Goal: Task Accomplishment & Management: Use online tool/utility

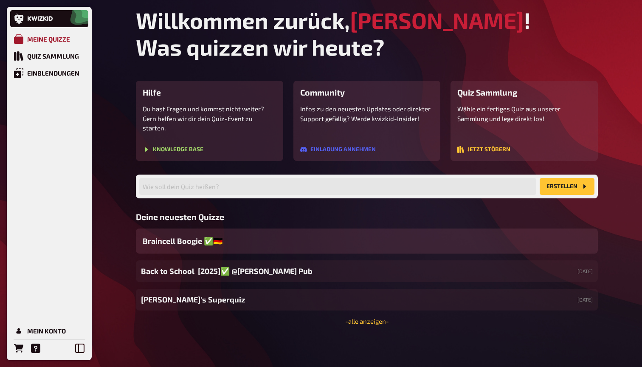
click at [50, 40] on div "Meine Quizze" at bounding box center [48, 39] width 43 height 8
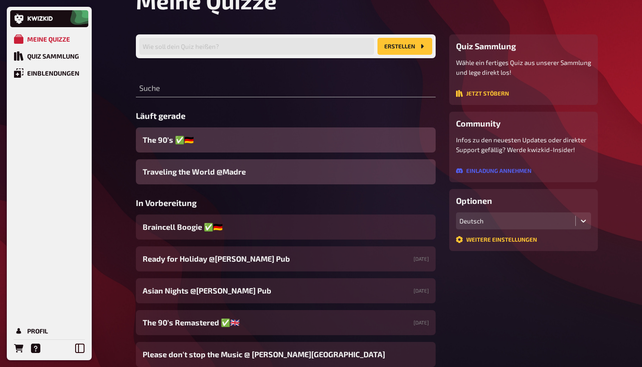
scroll to position [42, 0]
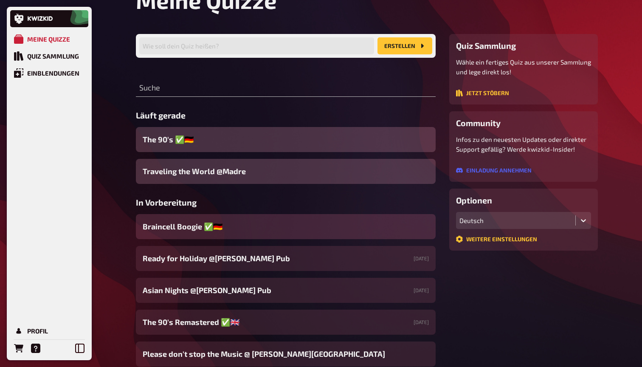
click at [221, 230] on span "Braincell Boogie ✅​🇩🇪" at bounding box center [183, 226] width 80 height 11
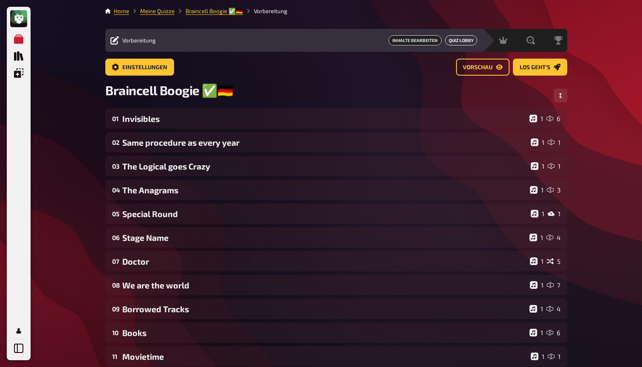
click at [460, 42] on button "Quiz Lobby" at bounding box center [461, 40] width 32 height 10
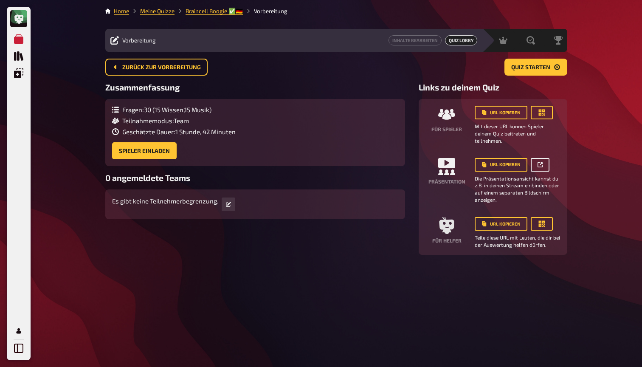
click at [542, 160] on button "button" at bounding box center [540, 165] width 19 height 14
click at [160, 67] on span "Zurück zur Vorbereitung" at bounding box center [161, 68] width 79 height 6
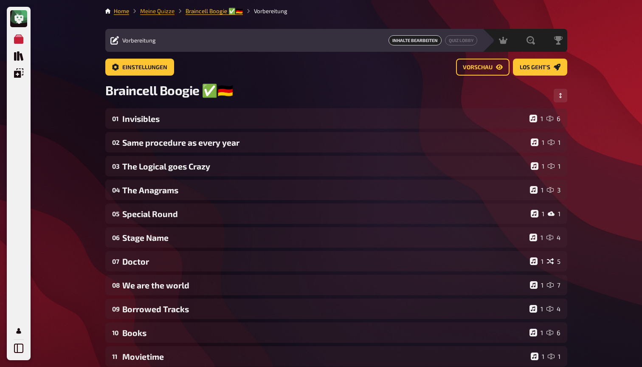
click at [167, 11] on link "Meine Quizze" at bounding box center [157, 11] width 34 height 7
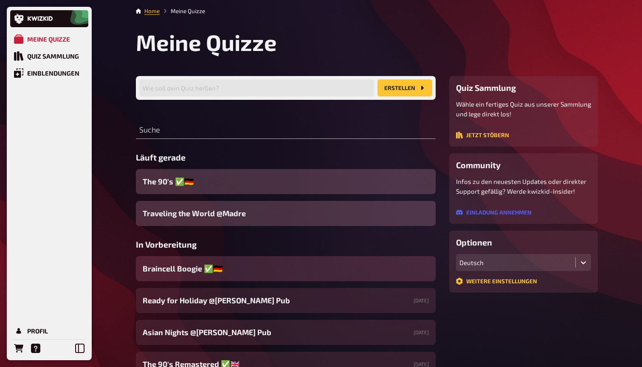
click at [184, 270] on span "Braincell Boogie ✅​🇩🇪" at bounding box center [183, 268] width 80 height 11
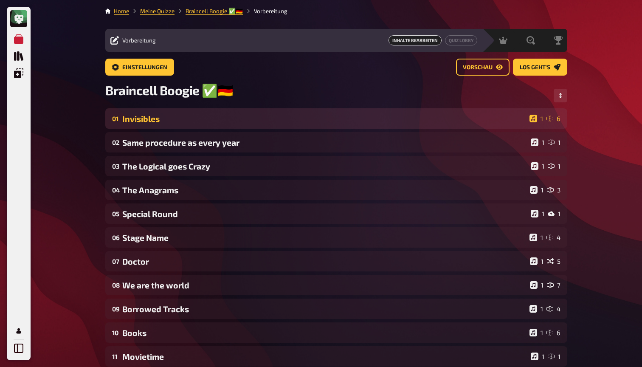
click at [149, 112] on div "01 Invisibles 1 6" at bounding box center [336, 118] width 462 height 20
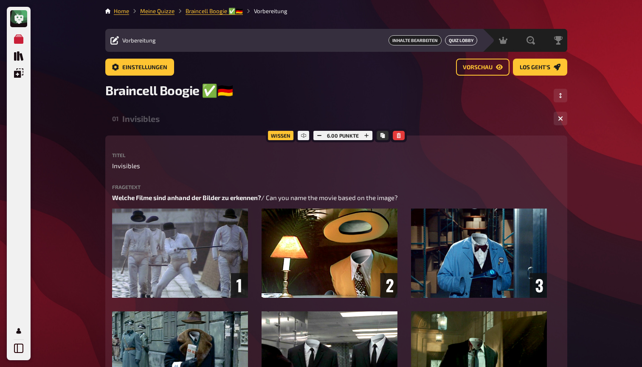
click at [455, 41] on button "Quiz Lobby" at bounding box center [461, 40] width 32 height 10
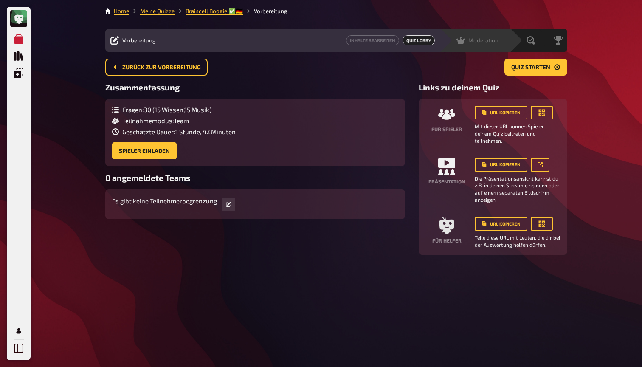
click at [464, 41] on icon at bounding box center [460, 40] width 8 height 8
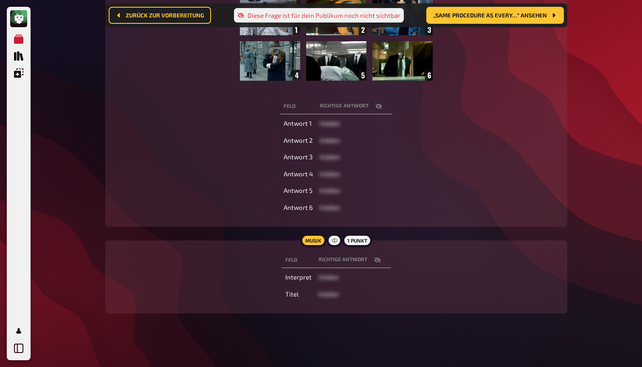
scroll to position [183, 0]
click at [376, 260] on icon "button" at bounding box center [377, 260] width 7 height 7
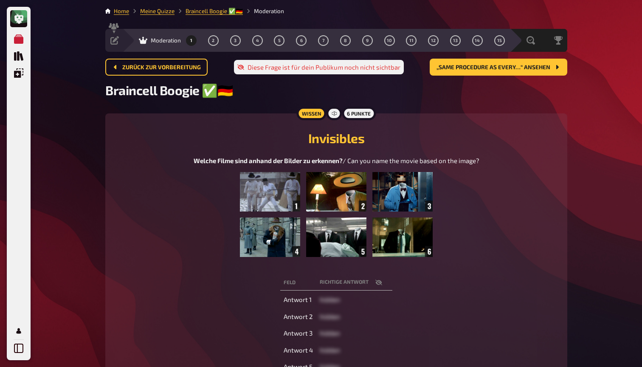
scroll to position [0, 0]
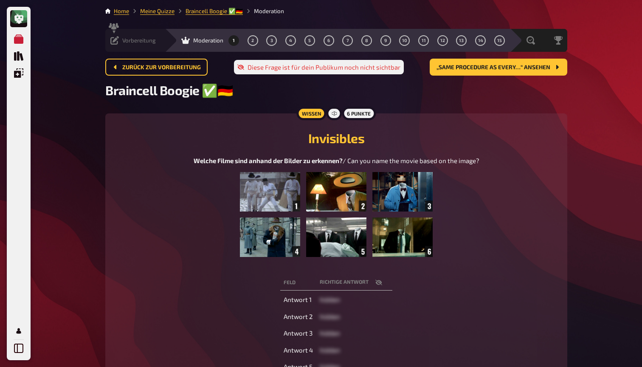
click at [126, 40] on span "Vorbereitung" at bounding box center [139, 40] width 34 height 7
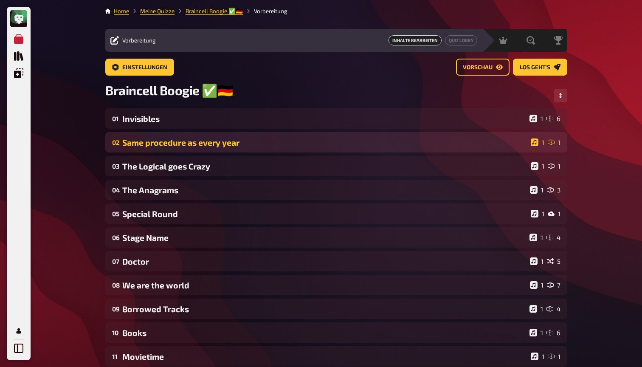
click at [166, 147] on div "Same procedure as every year" at bounding box center [324, 143] width 405 height 10
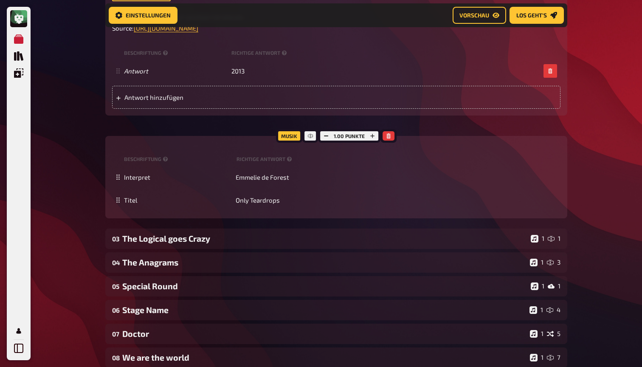
scroll to position [323, 0]
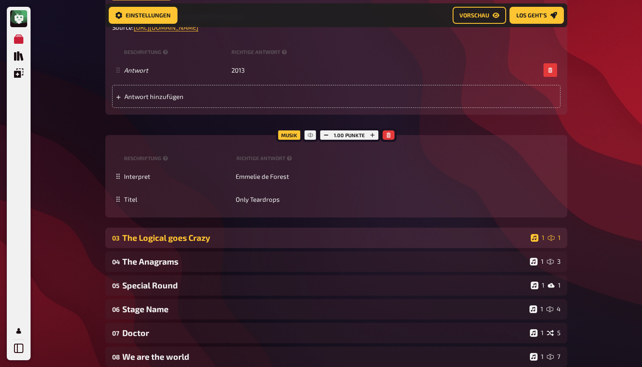
click at [177, 233] on div "The Logical goes Crazy" at bounding box center [324, 238] width 405 height 10
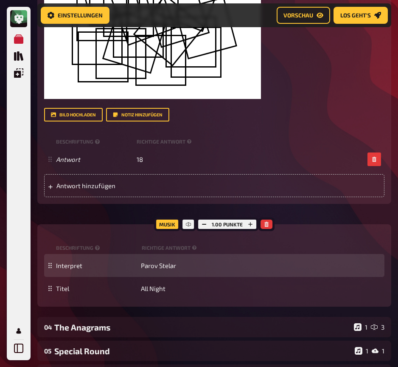
scroll to position [722, 0]
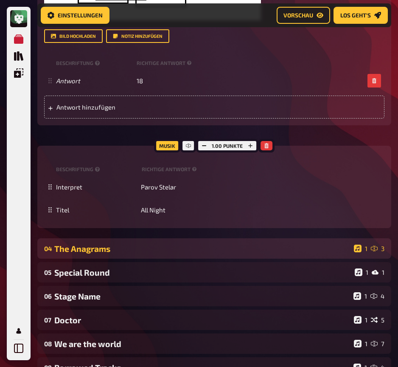
click at [156, 248] on div "The Anagrams" at bounding box center [202, 249] width 296 height 10
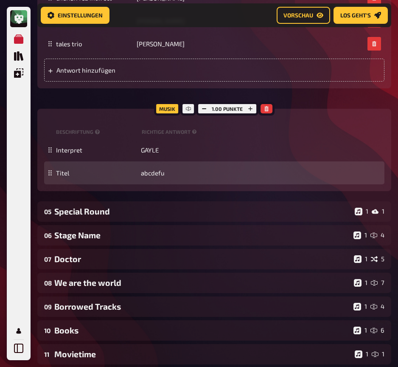
scroll to position [1202, 0]
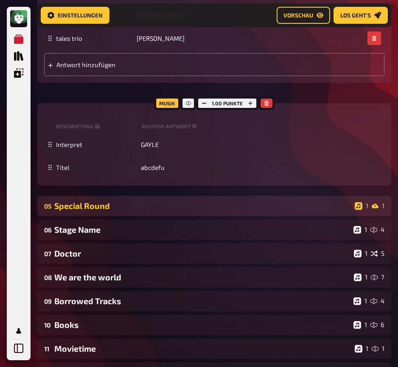
click at [97, 203] on div "Special Round" at bounding box center [202, 206] width 297 height 10
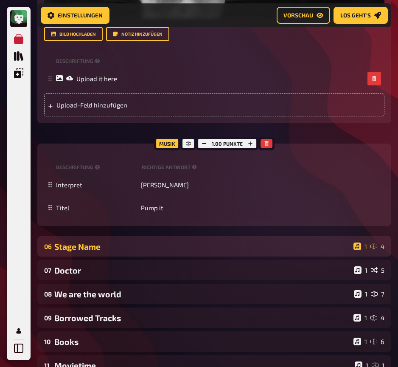
scroll to position [1727, 0]
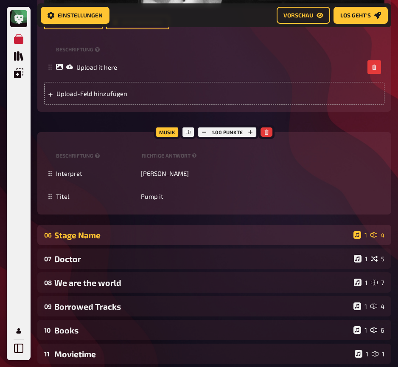
click at [117, 234] on div "Stage Name" at bounding box center [202, 235] width 296 height 10
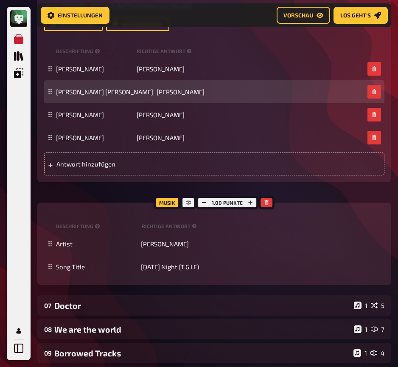
scroll to position [2098, 0]
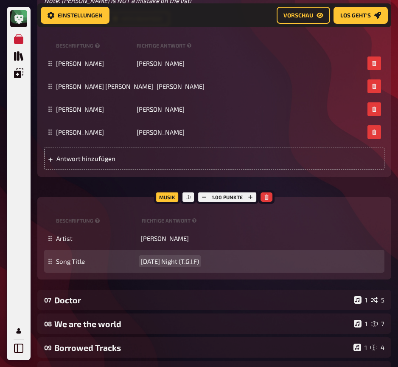
click at [168, 257] on span "Last Friday Night (T.G.I.F)" at bounding box center [170, 261] width 58 height 8
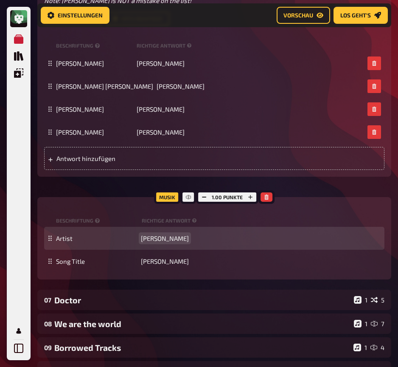
click at [156, 237] on span "Katy Perry" at bounding box center [165, 238] width 48 height 8
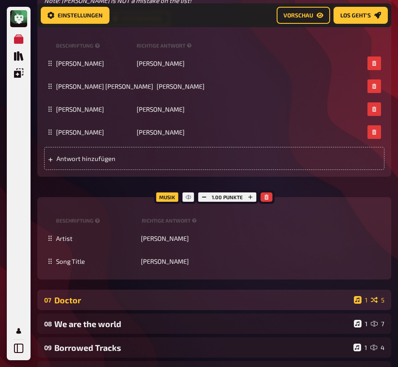
click at [126, 298] on div "Doctor" at bounding box center [202, 300] width 296 height 10
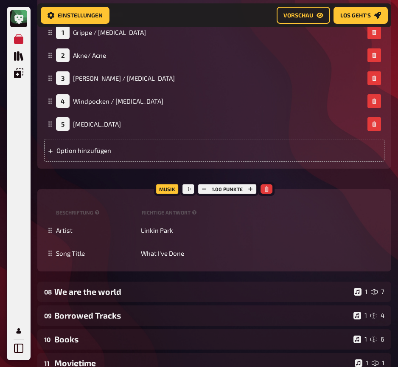
scroll to position [2639, 0]
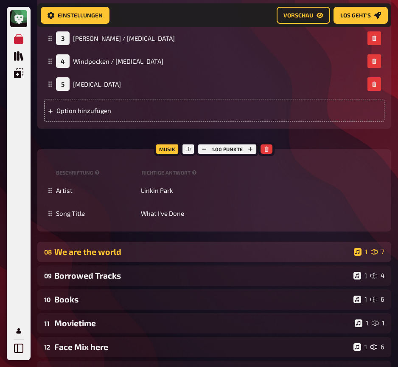
click at [114, 247] on div "We are the world" at bounding box center [202, 252] width 296 height 10
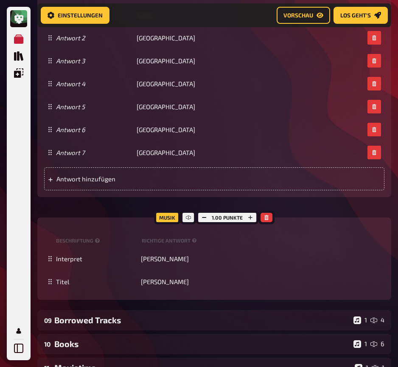
scroll to position [3231, 0]
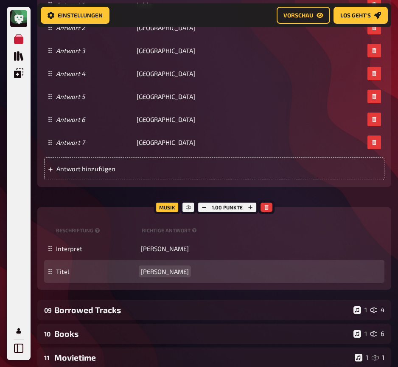
click at [160, 267] on span "Waka Waka" at bounding box center [165, 271] width 48 height 8
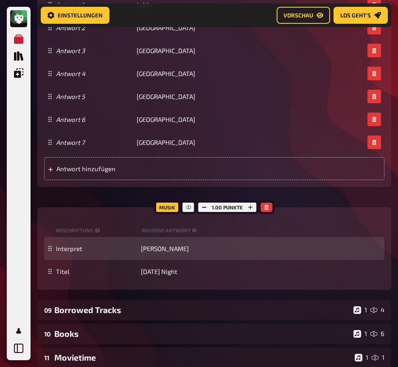
click at [149, 237] on div "Interpret Shakira" at bounding box center [214, 248] width 340 height 23
click at [149, 244] on span "Shakira" at bounding box center [165, 248] width 48 height 8
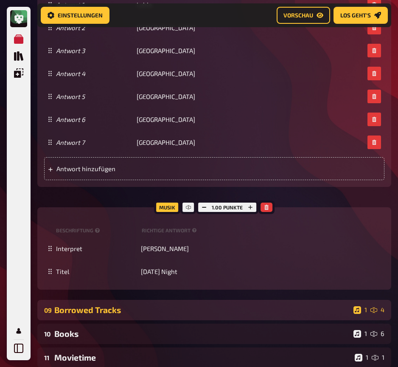
click at [130, 306] on div "Borrowed Tracks" at bounding box center [202, 310] width 296 height 10
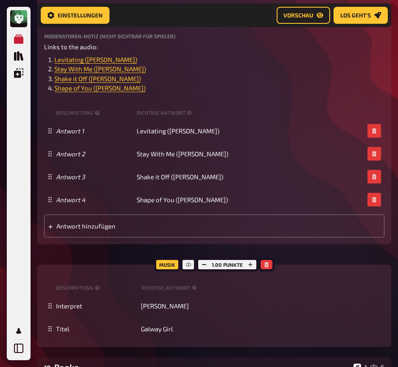
scroll to position [3675, 0]
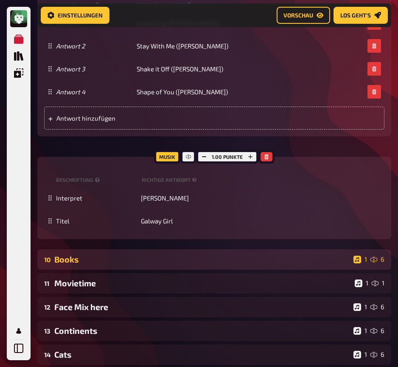
click at [120, 254] on div "Books" at bounding box center [202, 259] width 296 height 10
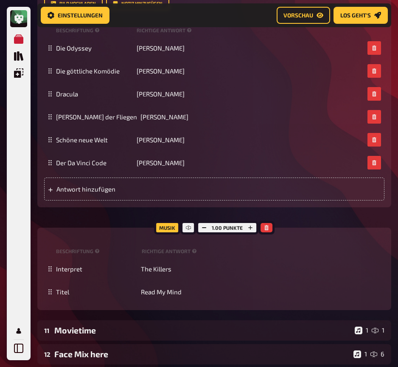
scroll to position [4451, 0]
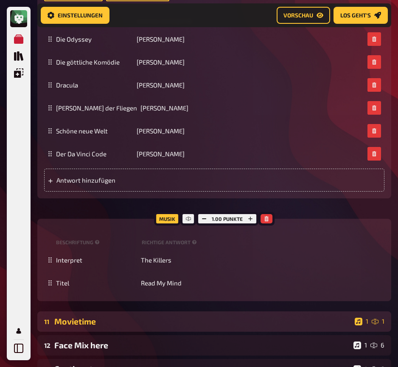
click at [100, 311] on div "11 Movietime 1 1" at bounding box center [214, 321] width 354 height 20
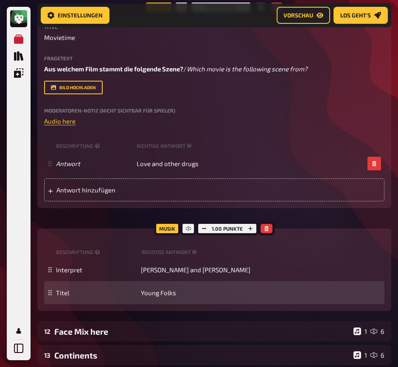
scroll to position [4809, 0]
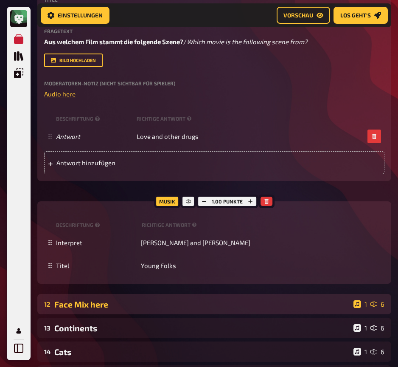
click at [139, 299] on div "Face Mix here" at bounding box center [202, 304] width 296 height 10
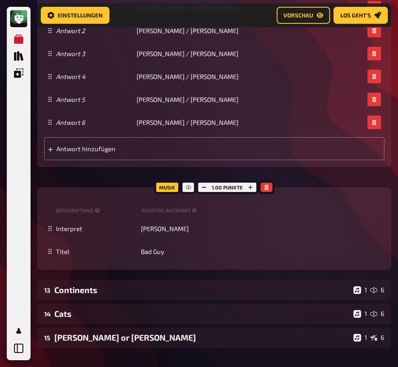
scroll to position [5592, 0]
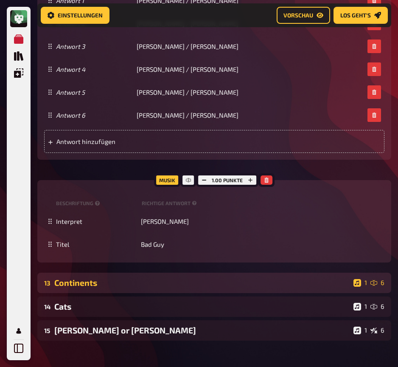
click at [177, 278] on div "Continents" at bounding box center [202, 283] width 296 height 10
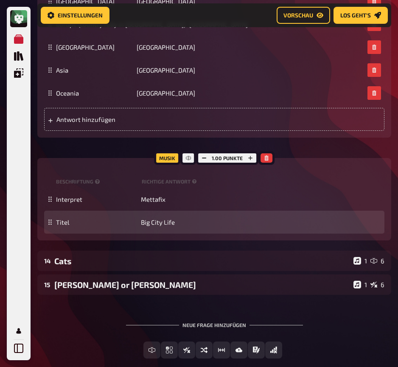
scroll to position [6054, 0]
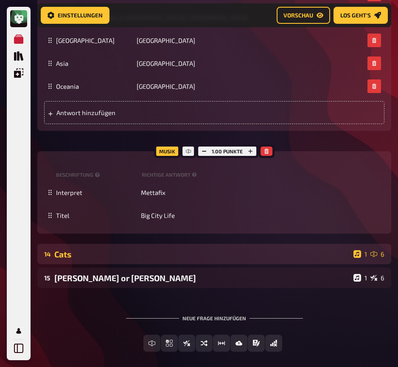
click at [111, 249] on div "Cats" at bounding box center [202, 254] width 296 height 10
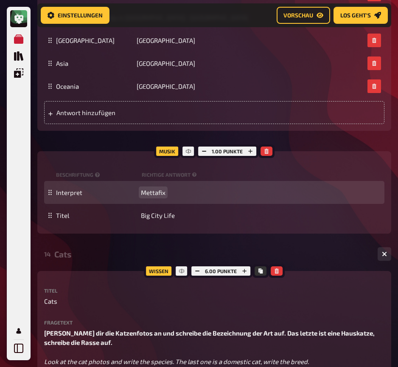
click at [149, 188] on span "Mettafix" at bounding box center [153, 192] width 25 height 8
click at [148, 188] on span "Mettafix" at bounding box center [153, 192] width 25 height 8
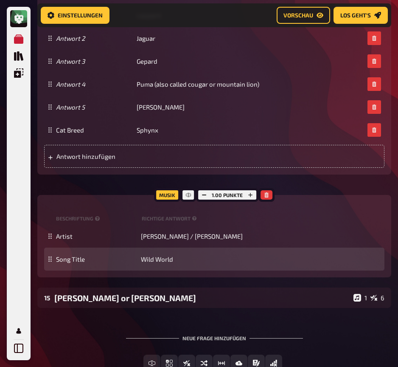
scroll to position [6652, 0]
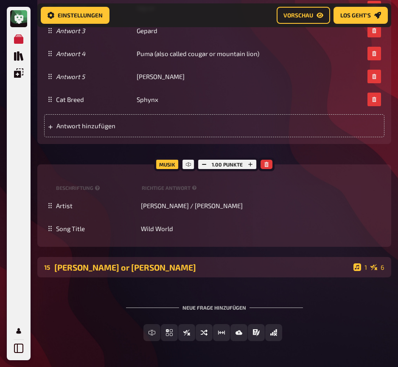
click at [159, 262] on div "Donald Trump or Michael Scott" at bounding box center [202, 267] width 296 height 10
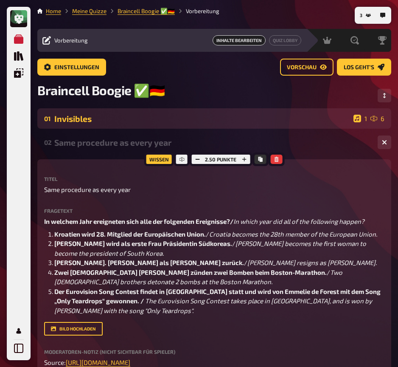
scroll to position [0, 0]
click at [81, 120] on div "Invisibles" at bounding box center [202, 119] width 296 height 10
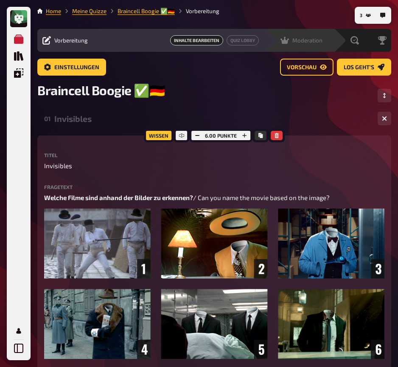
click at [311, 37] on div "Moderation" at bounding box center [302, 40] width 42 height 8
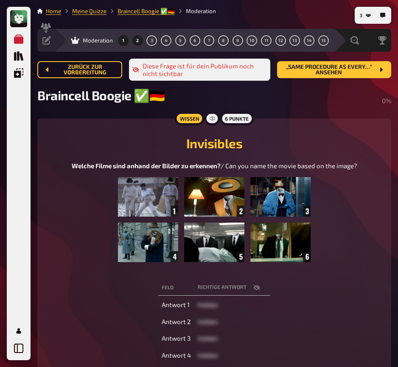
click at [142, 39] on button "2" at bounding box center [138, 41] width 14 height 14
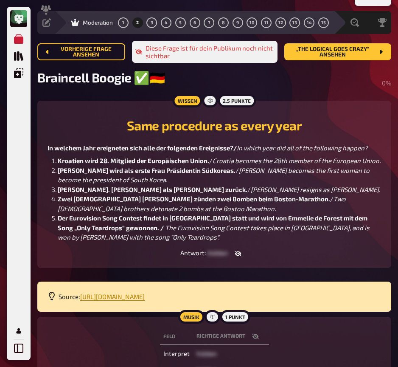
scroll to position [23, 0]
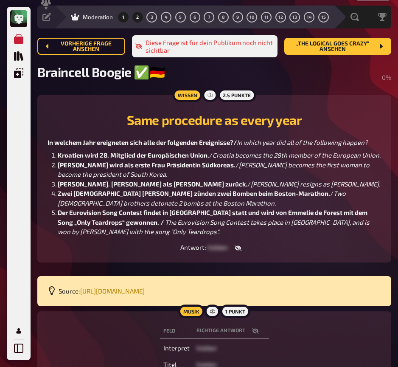
click at [124, 19] on span "1" at bounding box center [123, 17] width 2 height 5
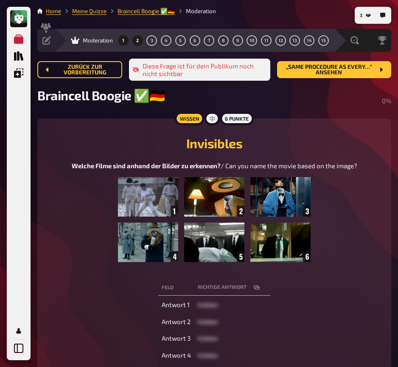
click at [139, 41] on button "2" at bounding box center [138, 41] width 14 height 14
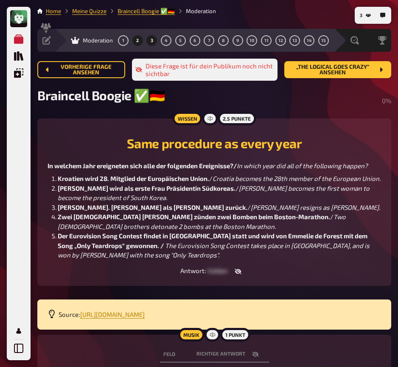
click at [152, 41] on span "3" at bounding box center [152, 40] width 3 height 5
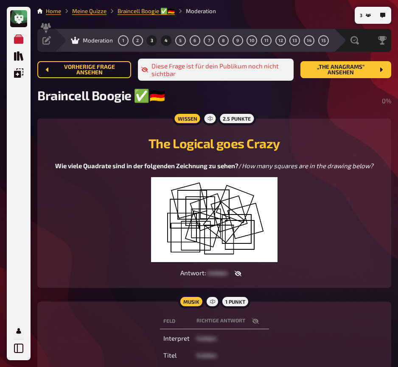
click at [171, 39] on button "4" at bounding box center [167, 41] width 14 height 14
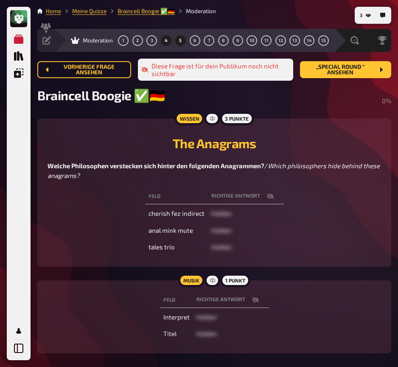
click at [179, 40] on span "5" at bounding box center [180, 40] width 3 height 5
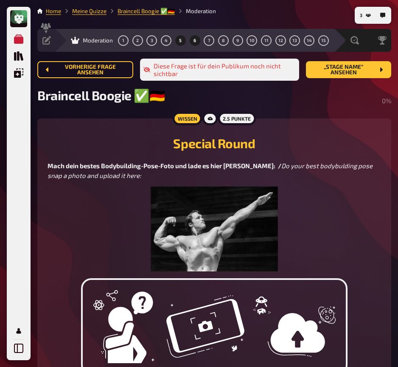
click at [197, 41] on button "6" at bounding box center [195, 41] width 14 height 14
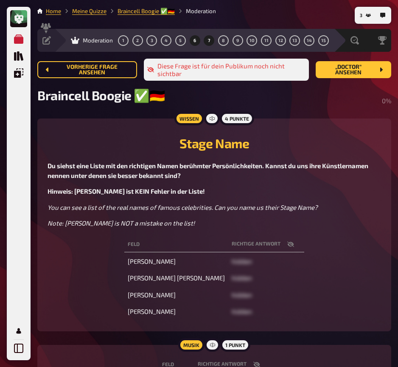
scroll to position [0, 0]
click at [210, 39] on span "7" at bounding box center [209, 40] width 3 height 5
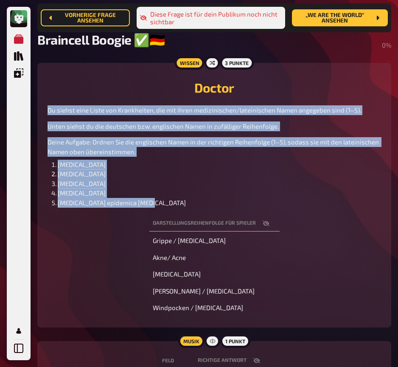
drag, startPoint x: 48, startPoint y: 111, endPoint x: 147, endPoint y: 202, distance: 134.3
copy div "Du siehst eine Liste von Krankheiten, die mit ihren medizinischen/lateinischen …"
click at [171, 189] on li "Varicella" at bounding box center [219, 193] width 323 height 10
drag, startPoint x: 141, startPoint y: 204, endPoint x: 48, endPoint y: 112, distance: 131.2
click at [48, 112] on div "Du siehst eine Liste von Krankheiten, die mit ihren medizinischen/lateinischen …" at bounding box center [215, 156] width 334 height 102
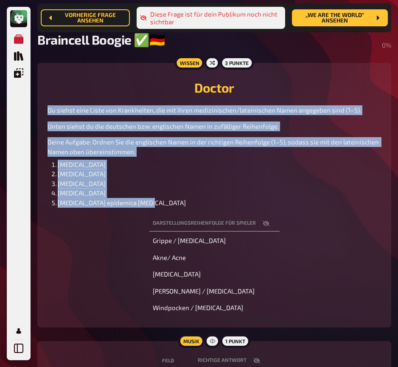
copy div "Du siehst eine Liste von Krankheiten, die mit ihren medizinischen/lateinischen …"
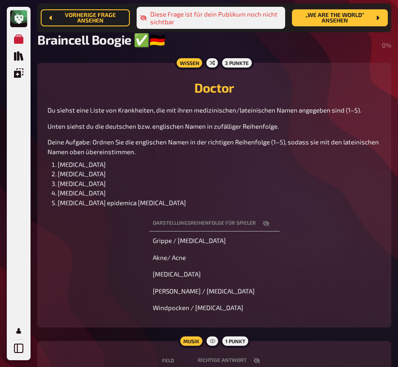
click at [146, 200] on li "Morbilli epidemica parotiditis" at bounding box center [219, 203] width 323 height 10
click at [140, 201] on span "Morbilli epidemica parotiditis" at bounding box center [122, 203] width 128 height 8
click at [137, 202] on span "Morbilli epidemica parotiditis" at bounding box center [122, 203] width 128 height 8
click at [135, 176] on li "Acne vulgaris" at bounding box center [219, 174] width 323 height 10
click at [129, 137] on div "Du siehst eine Liste von Krankheiten, die mit ihren medizinischen/lateinischen …" at bounding box center [215, 156] width 334 height 102
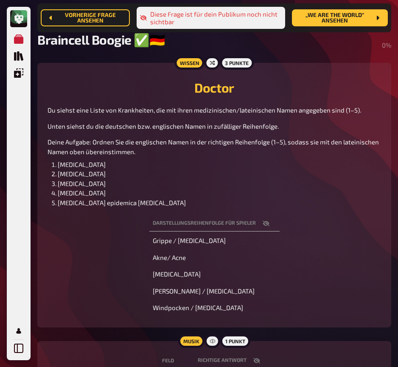
click at [129, 146] on span "Deine Aufgabe: Ordnen Sie die englischen Namen in der richtigen Reihenfolge (1–…" at bounding box center [214, 146] width 333 height 17
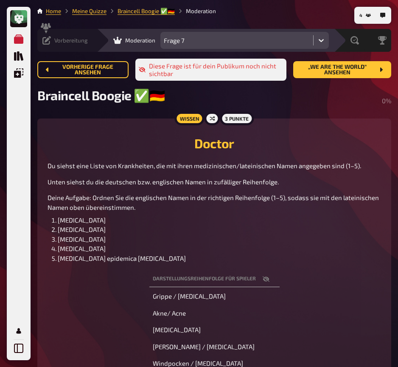
click at [47, 37] on icon at bounding box center [46, 40] width 8 height 8
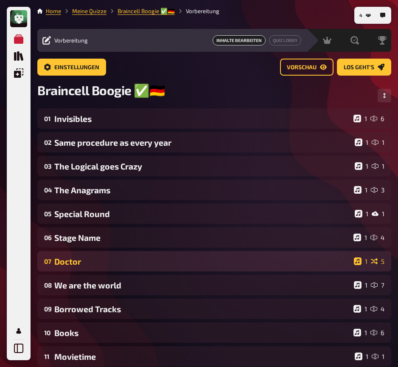
click at [116, 254] on div "07 Doctor 1 5" at bounding box center [214, 261] width 354 height 20
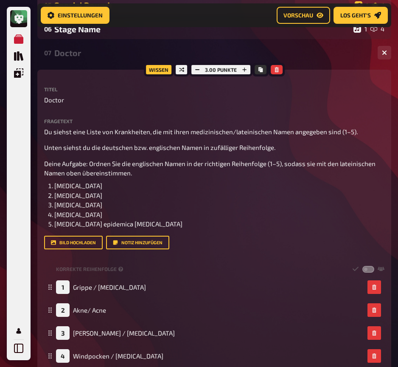
scroll to position [219, 0]
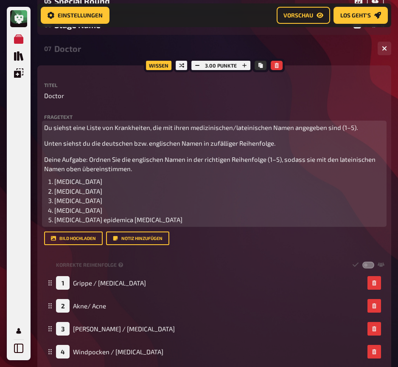
click at [139, 217] on li "Morbilli epidemica parotiditis" at bounding box center [219, 220] width 330 height 10
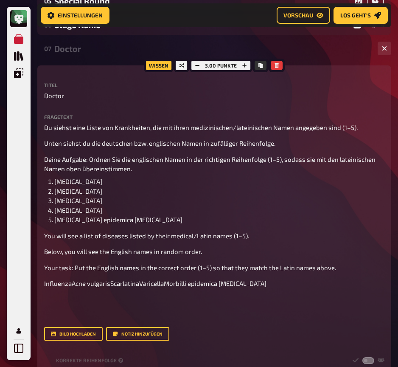
click at [44, 284] on div "Wissen 3.00 Punkte Titel Doctor Fragetext Du siehst eine Liste von Krankheiten,…" at bounding box center [214, 289] width 354 height 449
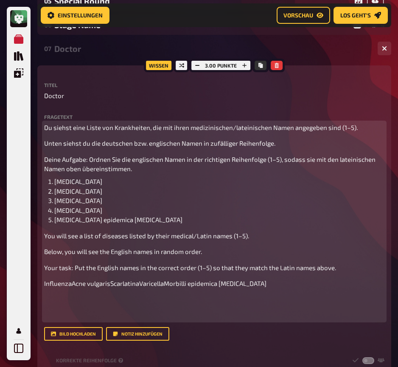
click at [47, 284] on span "InfluenzaAcne vulgarisScarlatinaVaricellaMorbilli epidemica parotiditis" at bounding box center [155, 283] width 222 height 8
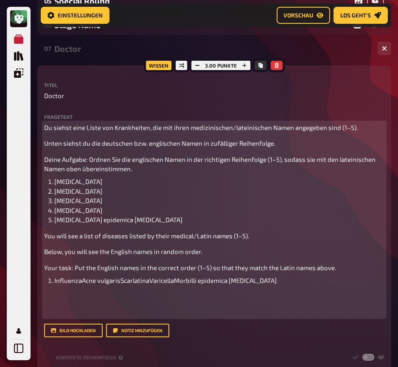
click at [81, 281] on span "InfluenzaAcne vulgarisScarlatinaVaricellaMorbilli epidemica parotiditis" at bounding box center [165, 280] width 222 height 8
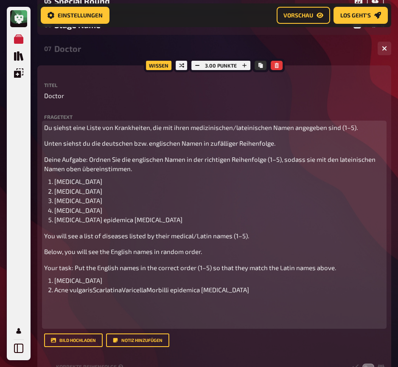
click at [93, 289] on span "Acne vulgarisScarlatinaVaricellaMorbilli epidemica parotiditis" at bounding box center [151, 290] width 195 height 8
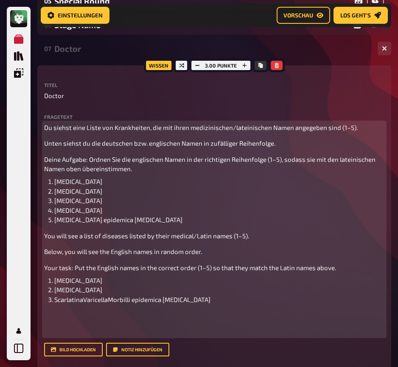
click at [84, 298] on span "ScarlatinaVaricellaMorbilli epidemica parotiditis" at bounding box center [132, 299] width 156 height 8
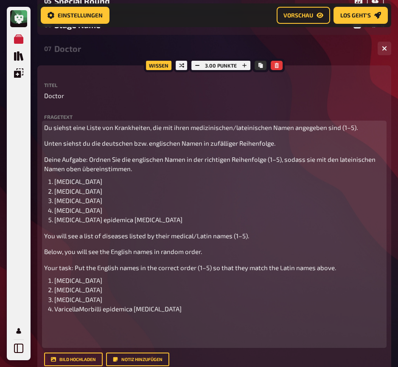
click at [81, 309] on span "VaricellaMorbilli epidemica parotiditis" at bounding box center [117, 309] width 127 height 8
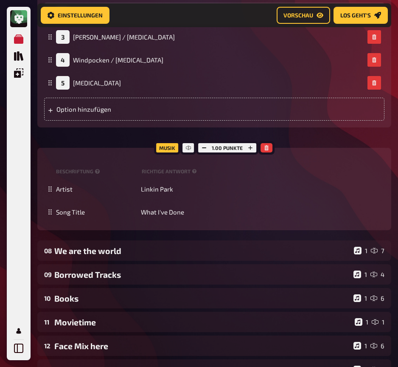
scroll to position [653, 0]
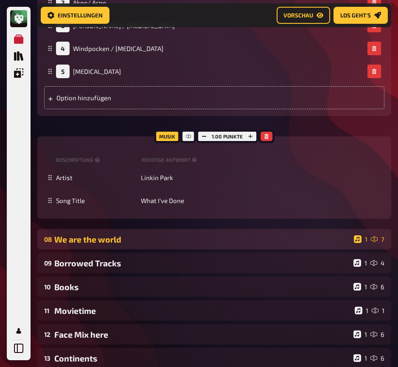
click at [91, 237] on div "We are the world" at bounding box center [202, 239] width 296 height 10
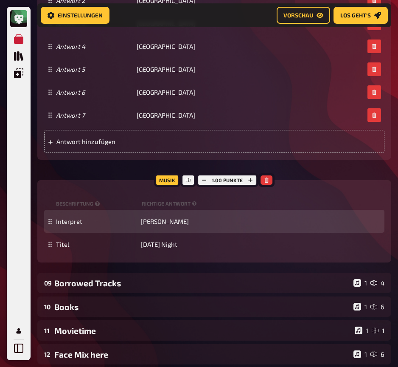
scroll to position [1271, 0]
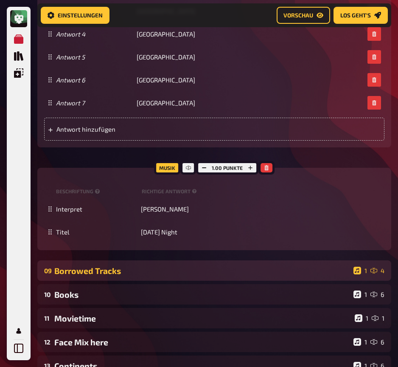
click at [111, 274] on div "09 Borrowed Tracks 1 4" at bounding box center [214, 270] width 354 height 20
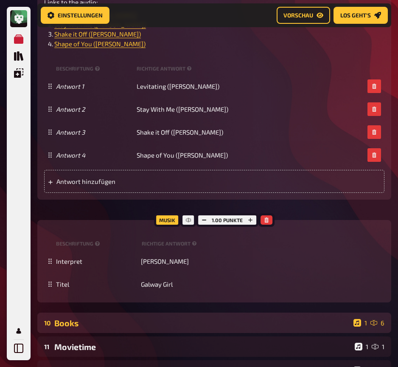
click at [112, 326] on div "10 Books 1 6" at bounding box center [214, 322] width 354 height 20
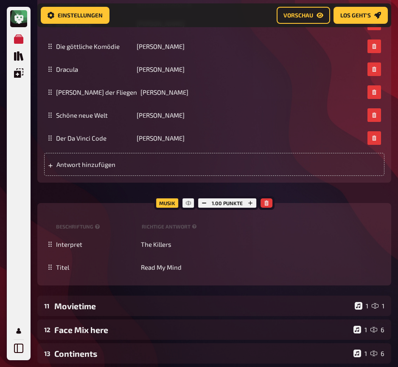
scroll to position [2420, 0]
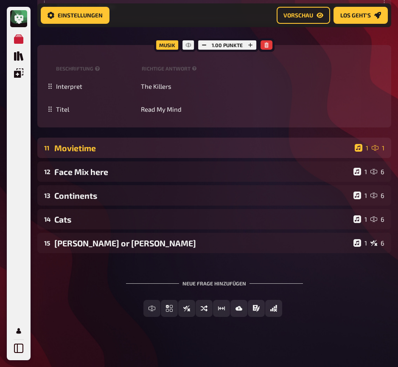
click at [115, 143] on div "Movietime" at bounding box center [202, 148] width 297 height 10
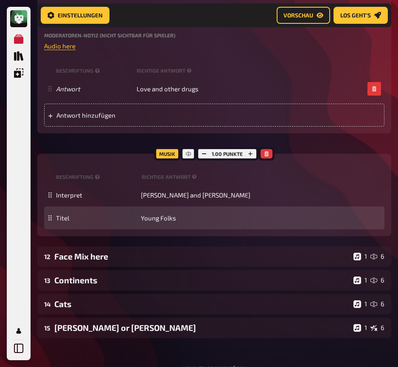
scroll to position [2881, 0]
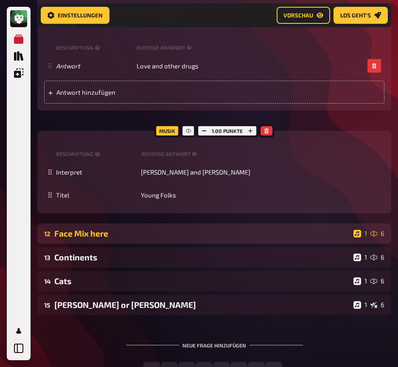
click at [122, 228] on div "Face Mix here" at bounding box center [202, 233] width 296 height 10
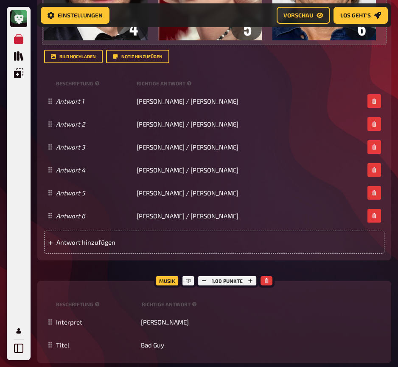
scroll to position [3497, 0]
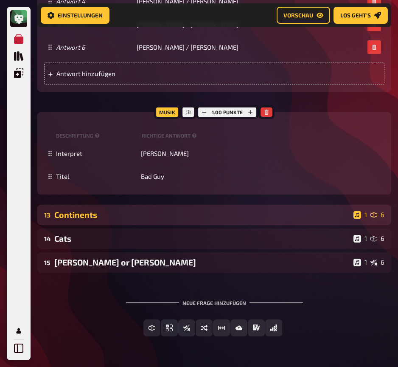
click at [112, 213] on div "13 Continents 1 6" at bounding box center [214, 215] width 354 height 20
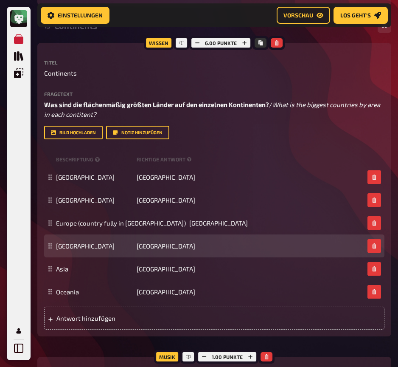
scroll to position [3845, 0]
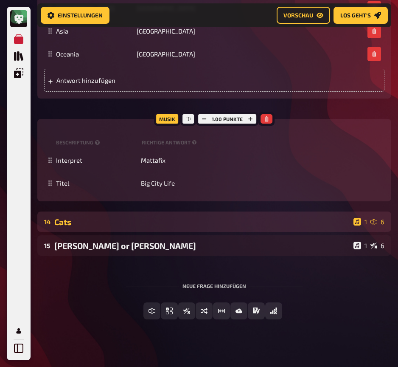
click at [141, 221] on div "14 Cats 1 6" at bounding box center [214, 221] width 354 height 20
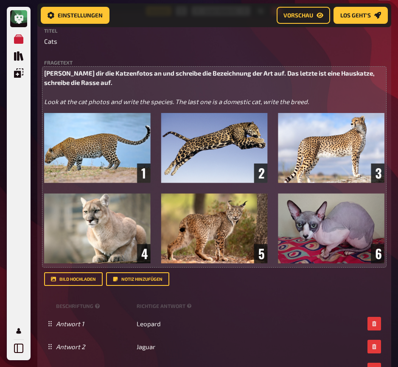
scroll to position [4316, 0]
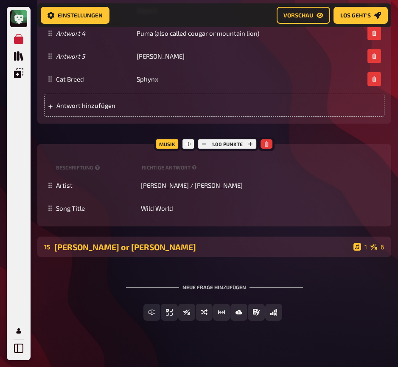
click at [147, 242] on div "Donald Trump or Michael Scott" at bounding box center [202, 247] width 296 height 10
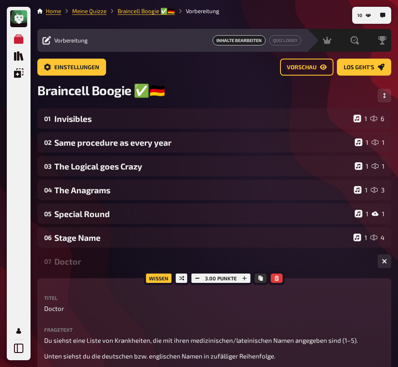
scroll to position [0, 0]
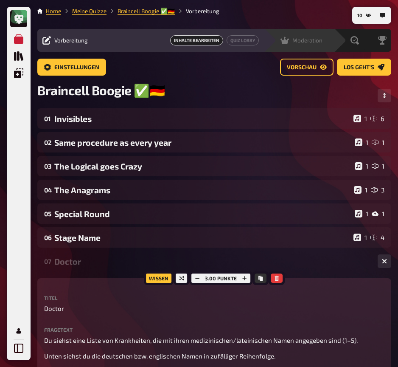
click at [319, 39] on span "Moderation" at bounding box center [307, 40] width 30 height 7
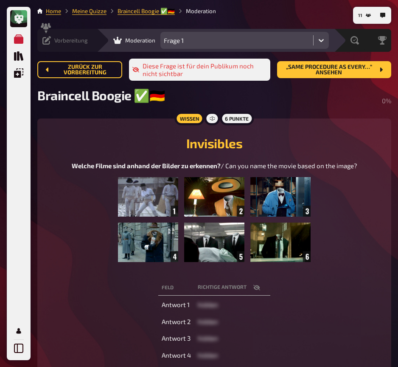
click at [53, 41] on div "Vorbereitung" at bounding box center [64, 40] width 45 height 8
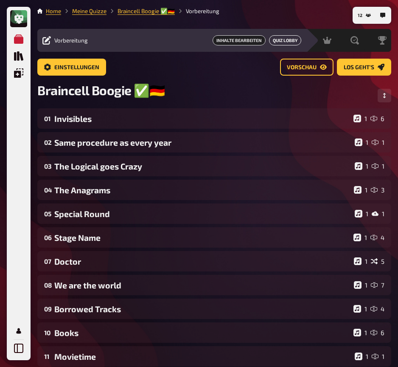
click at [291, 41] on button "Quiz Lobby" at bounding box center [285, 40] width 32 height 10
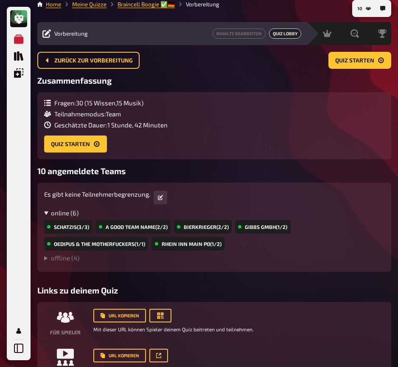
scroll to position [8, 0]
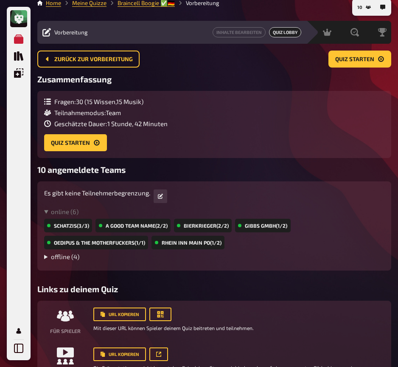
click at [54, 256] on summary "offline ( 4 )" at bounding box center [214, 257] width 340 height 8
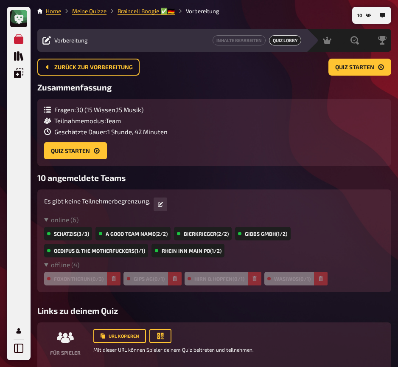
scroll to position [0, 0]
click at [315, 39] on span "Moderation" at bounding box center [307, 40] width 30 height 7
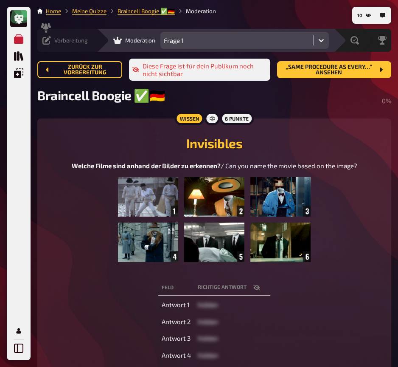
click at [47, 41] on icon at bounding box center [46, 40] width 8 height 8
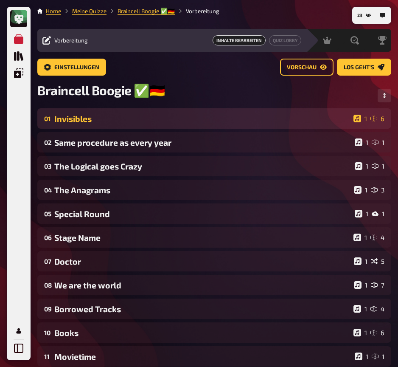
click at [143, 125] on div "01 Invisibles 1 6" at bounding box center [214, 118] width 354 height 20
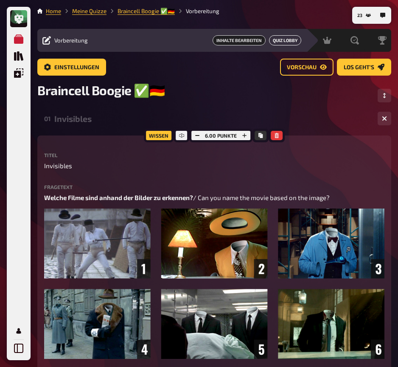
click at [287, 39] on button "Quiz Lobby" at bounding box center [285, 40] width 32 height 10
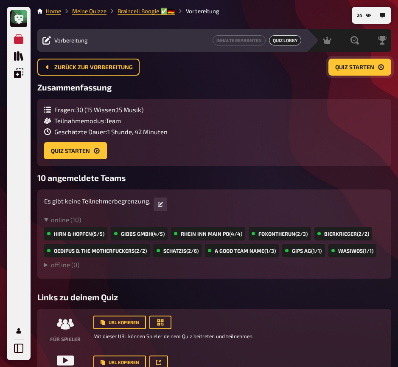
click at [345, 70] on span "Quiz starten" at bounding box center [354, 68] width 39 height 6
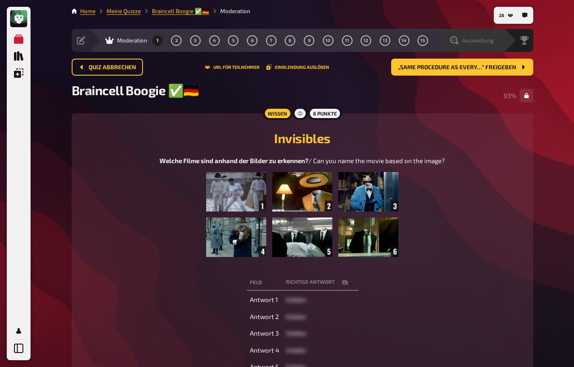
click at [469, 41] on span "Auswertung" at bounding box center [478, 40] width 32 height 7
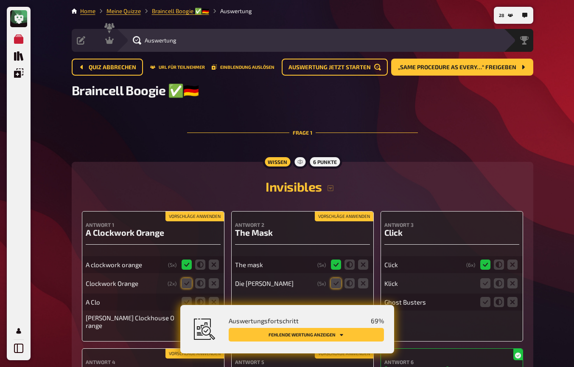
click at [180, 217] on button "Vorschläge anwenden" at bounding box center [195, 216] width 59 height 9
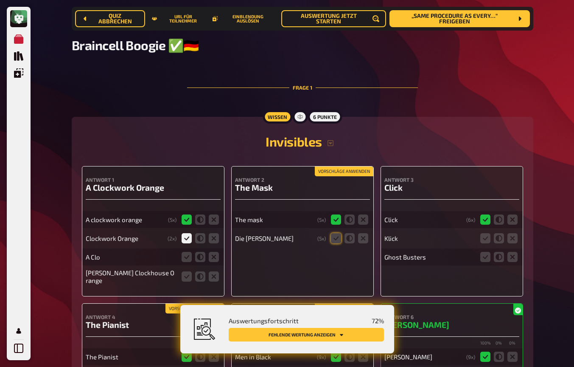
scroll to position [59, 0]
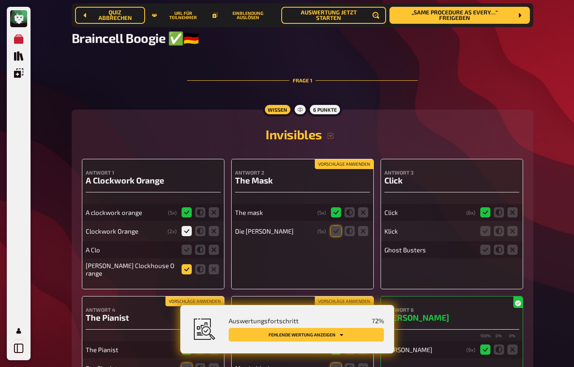
click at [186, 272] on icon at bounding box center [187, 269] width 10 height 10
click at [0, 0] on input "radio" at bounding box center [0, 0] width 0 height 0
click at [334, 233] on icon at bounding box center [336, 231] width 10 height 10
click at [0, 0] on input "radio" at bounding box center [0, 0] width 0 height 0
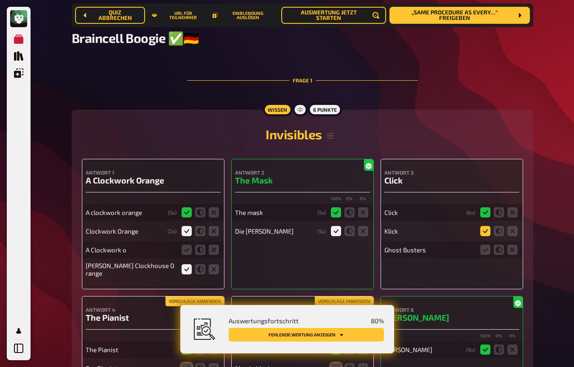
click at [484, 230] on icon at bounding box center [485, 231] width 10 height 10
click at [0, 0] on input "radio" at bounding box center [0, 0] width 0 height 0
click at [514, 249] on icon at bounding box center [513, 249] width 10 height 10
click at [0, 0] on input "radio" at bounding box center [0, 0] width 0 height 0
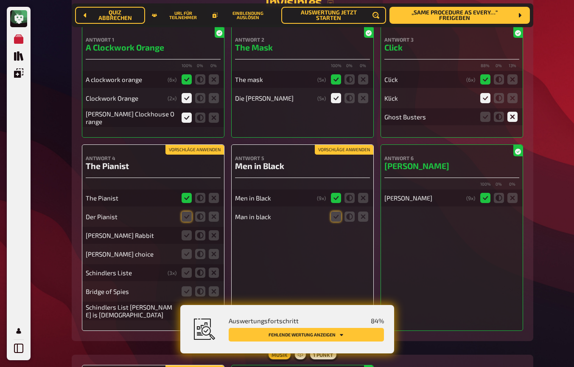
scroll to position [198, 0]
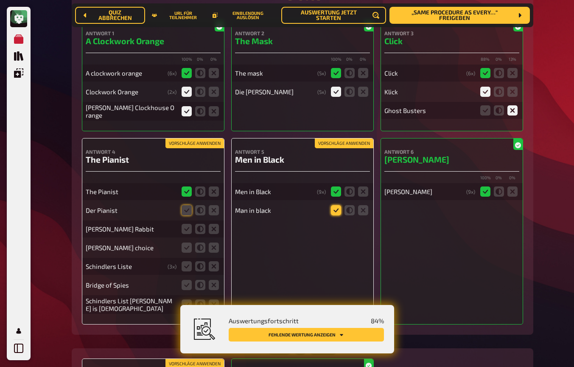
click at [337, 213] on icon at bounding box center [336, 210] width 10 height 10
click at [0, 0] on input "radio" at bounding box center [0, 0] width 0 height 0
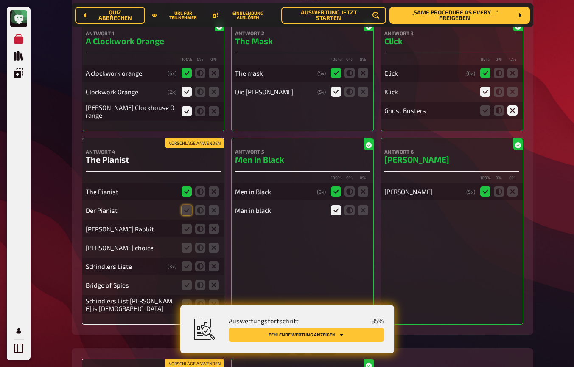
scroll to position [222, 0]
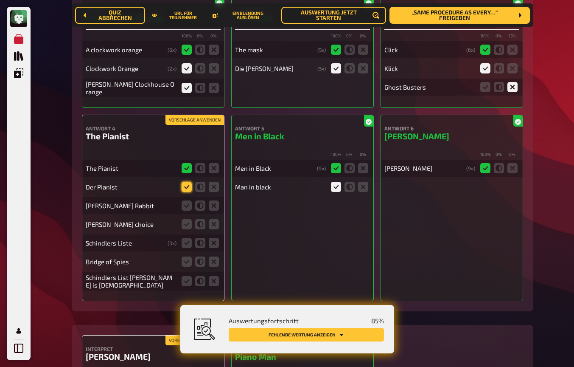
click at [187, 188] on icon at bounding box center [187, 187] width 10 height 10
click at [0, 0] on input "radio" at bounding box center [0, 0] width 0 height 0
click at [214, 208] on icon at bounding box center [214, 205] width 10 height 10
click at [0, 0] on input "radio" at bounding box center [0, 0] width 0 height 0
click at [215, 229] on icon at bounding box center [214, 224] width 10 height 10
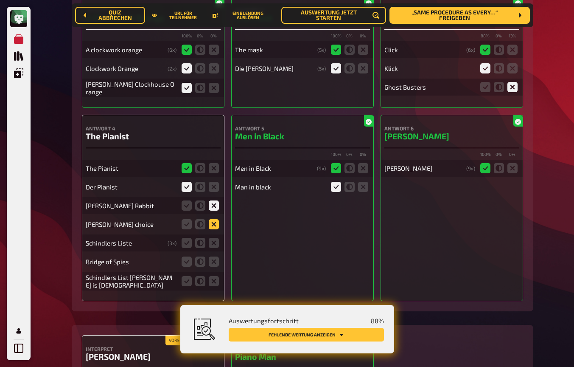
click at [0, 0] on input "radio" at bounding box center [0, 0] width 0 height 0
click at [213, 245] on icon at bounding box center [214, 243] width 10 height 10
click at [0, 0] on input "radio" at bounding box center [0, 0] width 0 height 0
click at [213, 262] on icon at bounding box center [214, 261] width 10 height 10
click at [0, 0] on input "radio" at bounding box center [0, 0] width 0 height 0
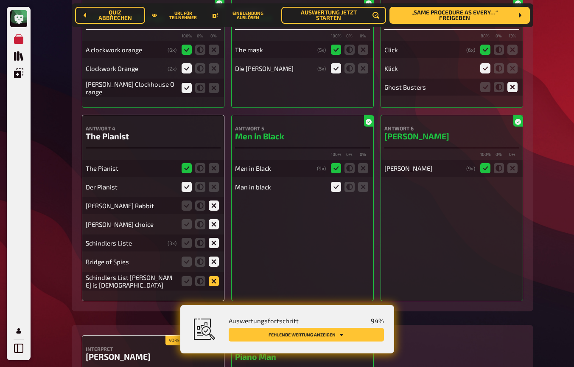
click at [216, 284] on icon at bounding box center [214, 281] width 10 height 10
click at [0, 0] on input "radio" at bounding box center [0, 0] width 0 height 0
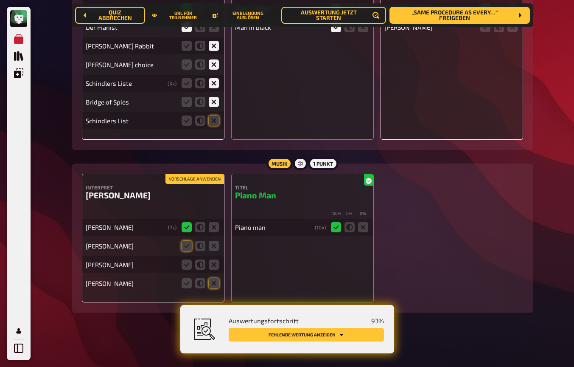
scroll to position [382, 0]
click at [185, 248] on icon at bounding box center [187, 246] width 10 height 10
click at [0, 0] on input "radio" at bounding box center [0, 0] width 0 height 0
click at [212, 265] on icon at bounding box center [214, 264] width 10 height 10
click at [0, 0] on input "radio" at bounding box center [0, 0] width 0 height 0
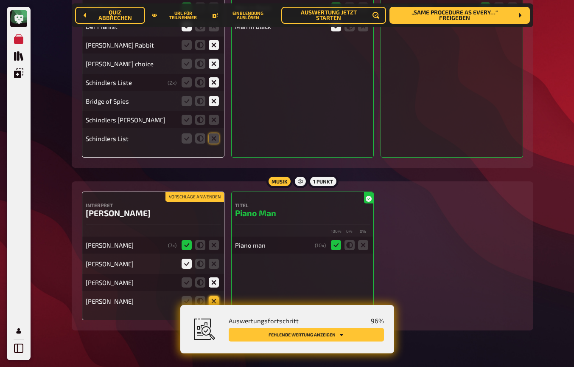
click at [214, 299] on icon at bounding box center [214, 301] width 10 height 10
click at [0, 0] on input "radio" at bounding box center [0, 0] width 0 height 0
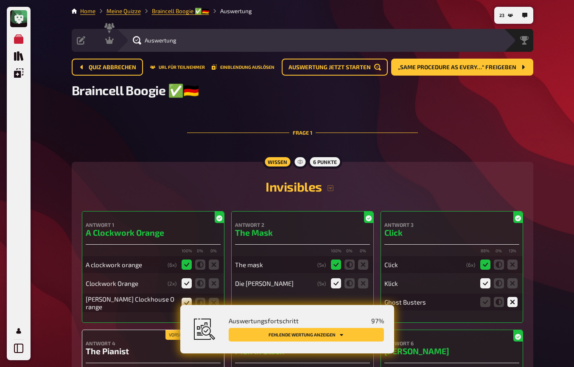
scroll to position [0, 0]
click at [112, 40] on icon at bounding box center [109, 40] width 8 height 8
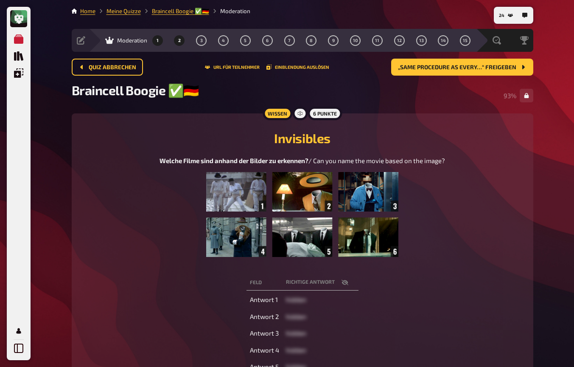
click at [178, 40] on span "2" at bounding box center [179, 40] width 3 height 5
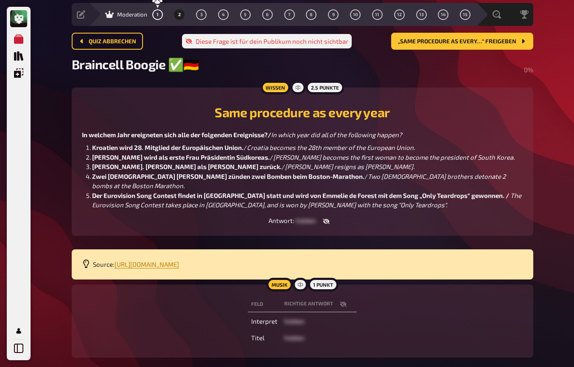
scroll to position [19, 0]
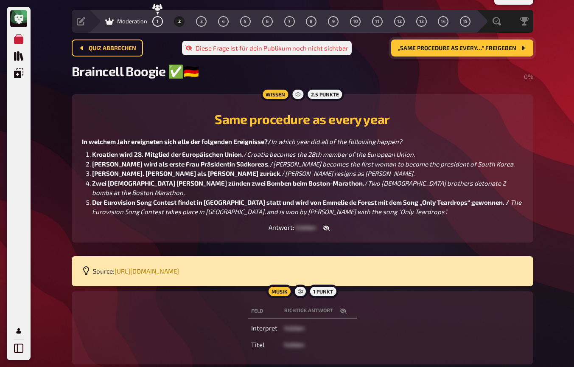
click at [493, 42] on button "„Same procedure as every…“ freigeben" at bounding box center [462, 47] width 142 height 17
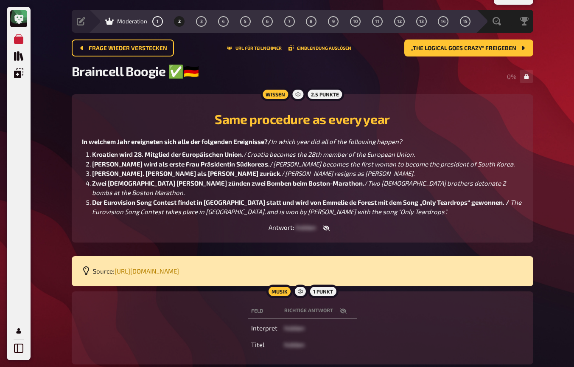
drag, startPoint x: 513, startPoint y: 8, endPoint x: 286, endPoint y: 148, distance: 266.4
click at [286, 148] on div "In welchem Jahr ereigneten sich alle der folgenden Ereignisse?/ In which year d…" at bounding box center [302, 177] width 441 height 80
click at [327, 225] on icon "button" at bounding box center [326, 228] width 7 height 6
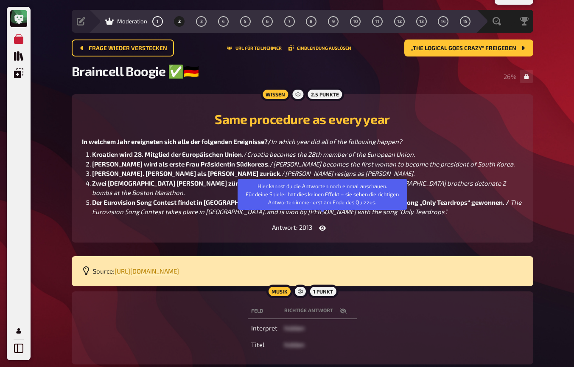
click at [327, 224] on button "button" at bounding box center [322, 228] width 20 height 8
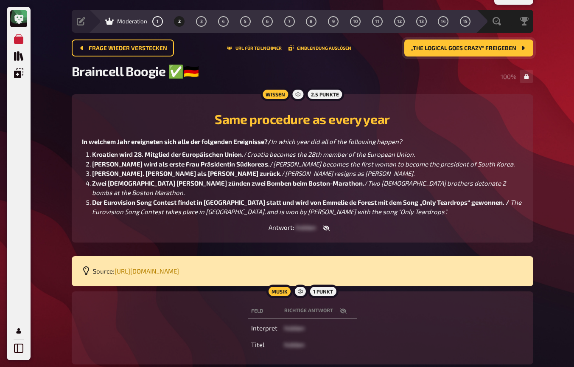
click at [435, 47] on span "„The Logical goes Crazy“ freigeben" at bounding box center [463, 48] width 105 height 6
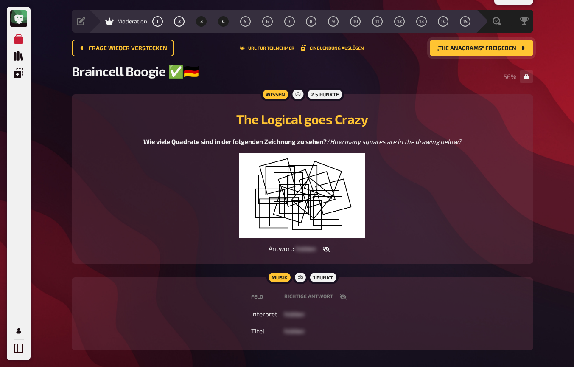
click at [225, 25] on button "4" at bounding box center [224, 21] width 14 height 14
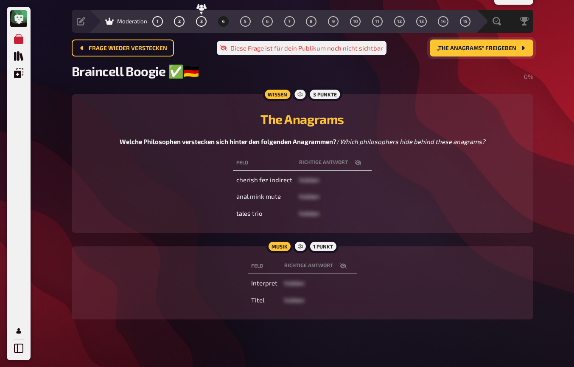
click at [445, 53] on button "„The Anagrams“ freigeben" at bounding box center [482, 47] width 104 height 17
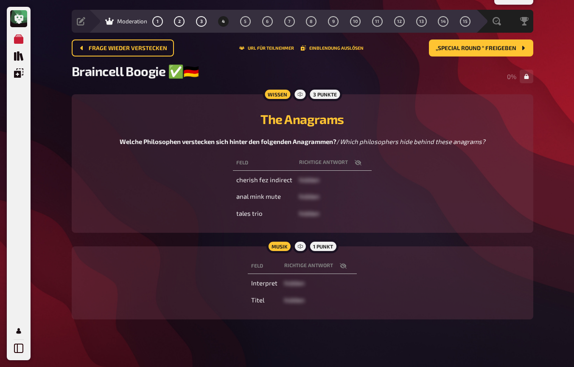
click at [438, 107] on div "The Anagrams Welche Philosophen verstecken sich hinter den folgenden Anagrammen…" at bounding box center [302, 125] width 441 height 42
click at [105, 46] on span "Frage wieder verstecken" at bounding box center [128, 48] width 79 height 6
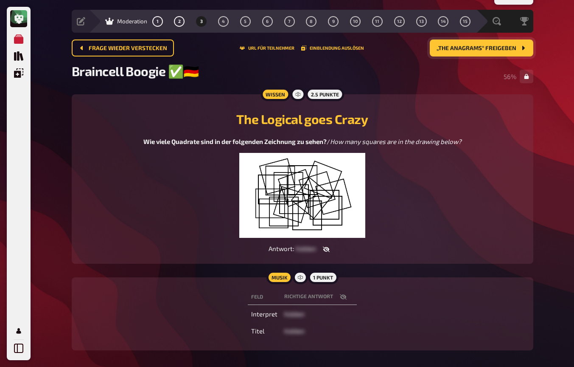
click at [471, 49] on span "„The Anagrams“ freigeben" at bounding box center [477, 48] width 80 height 6
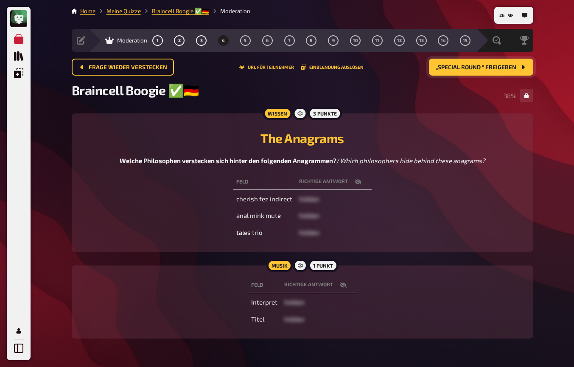
click at [416, 175] on div "Feld Richtige Antwort cherish fez indirect hidden anal mink mute hidden tales t…" at bounding box center [302, 207] width 441 height 70
click at [416, 211] on div "Feld Richtige Antwort cherish fez indirect hidden anal mink mute hidden tales t…" at bounding box center [302, 207] width 441 height 70
click at [250, 42] on button "5" at bounding box center [246, 41] width 14 height 14
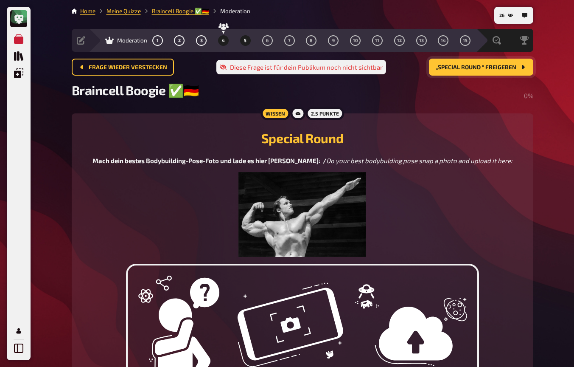
click at [230, 40] on button "4" at bounding box center [224, 41] width 14 height 14
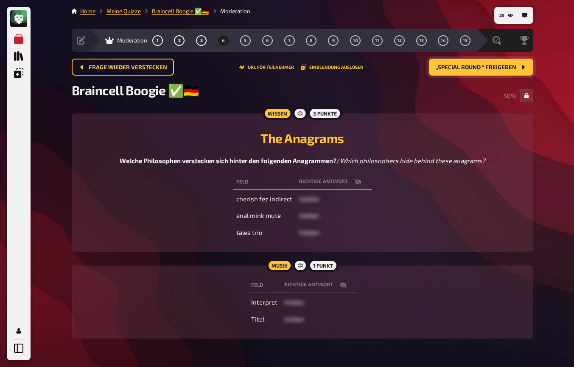
click at [340, 287] on icon "button" at bounding box center [343, 284] width 7 height 7
click at [344, 284] on icon "button" at bounding box center [343, 284] width 7 height 7
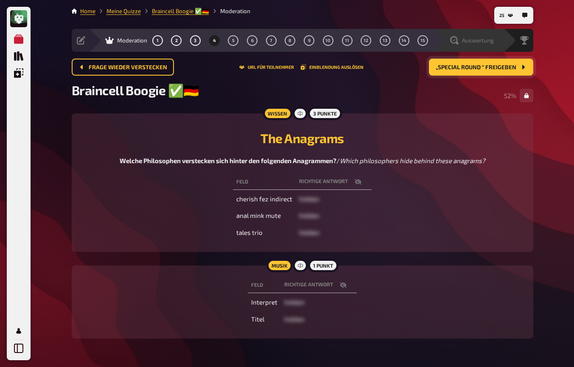
click at [473, 39] on span "Auswertung" at bounding box center [478, 40] width 32 height 7
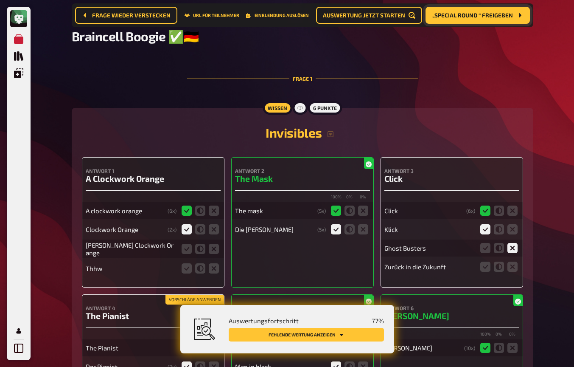
scroll to position [78, 0]
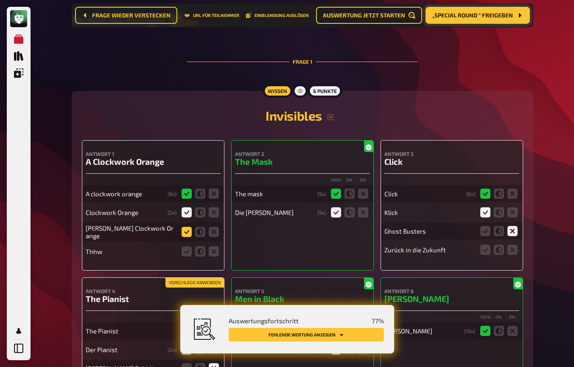
click at [185, 232] on icon at bounding box center [187, 232] width 10 height 10
click at [0, 0] on input "radio" at bounding box center [0, 0] width 0 height 0
click at [216, 255] on icon at bounding box center [214, 251] width 10 height 10
click at [0, 0] on input "radio" at bounding box center [0, 0] width 0 height 0
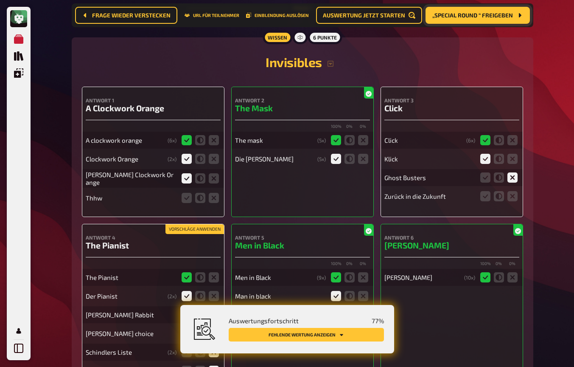
scroll to position [140, 0]
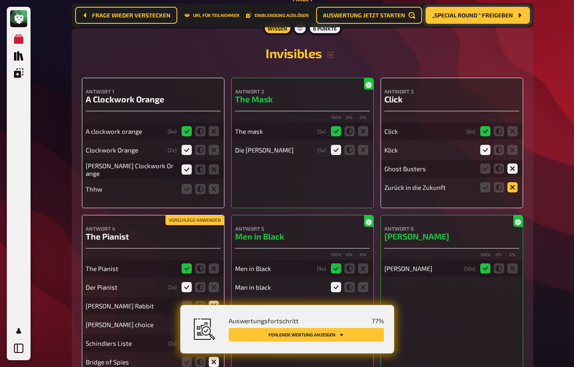
click at [513, 190] on icon at bounding box center [513, 187] width 10 height 10
click at [0, 0] on input "radio" at bounding box center [0, 0] width 0 height 0
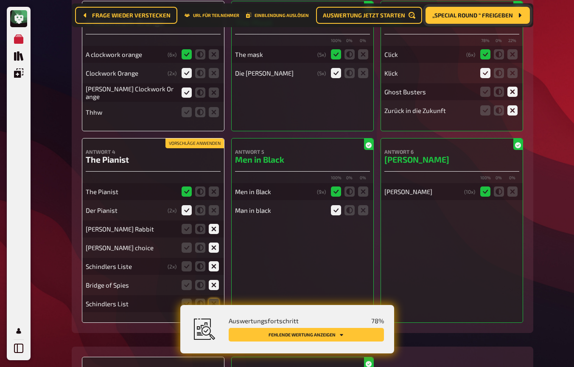
scroll to position [226, 0]
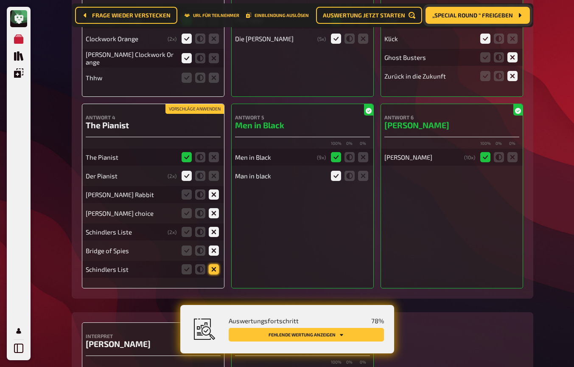
click at [213, 270] on icon at bounding box center [214, 269] width 10 height 10
click at [0, 0] on input "radio" at bounding box center [0, 0] width 0 height 0
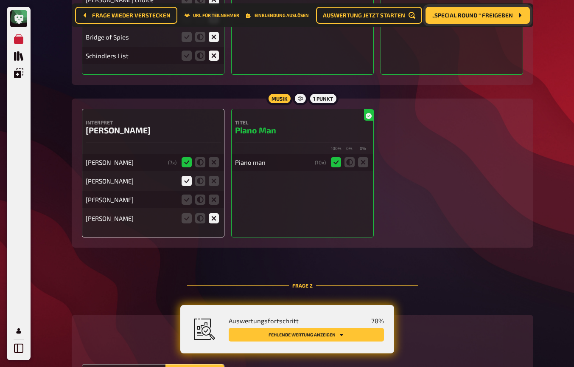
scroll to position [466, 0]
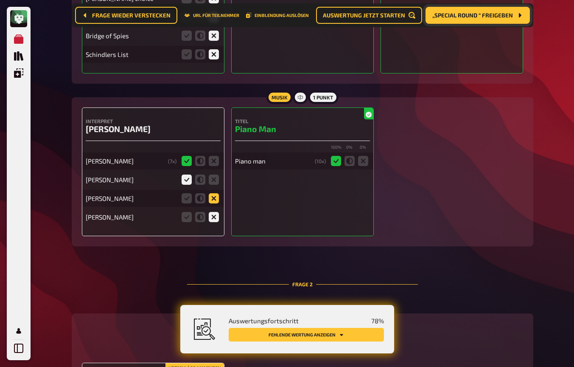
click at [212, 197] on icon at bounding box center [214, 198] width 10 height 10
click at [0, 0] on input "radio" at bounding box center [0, 0] width 0 height 0
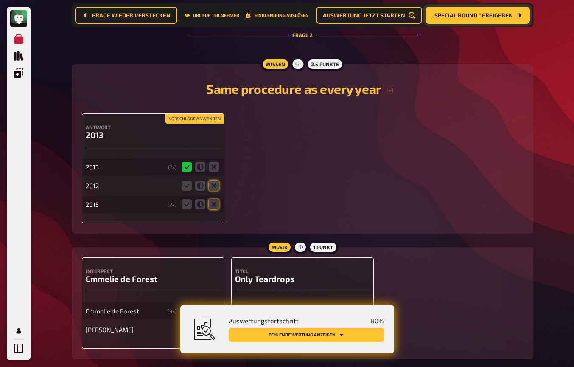
scroll to position [726, 0]
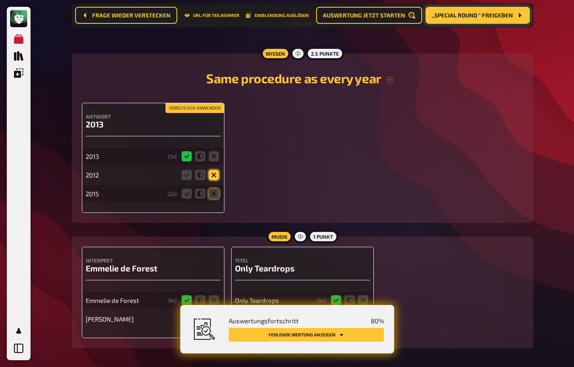
click at [213, 175] on icon at bounding box center [214, 175] width 10 height 10
click at [0, 0] on input "radio" at bounding box center [0, 0] width 0 height 0
click at [214, 197] on icon at bounding box center [214, 193] width 10 height 10
click at [0, 0] on input "radio" at bounding box center [0, 0] width 0 height 0
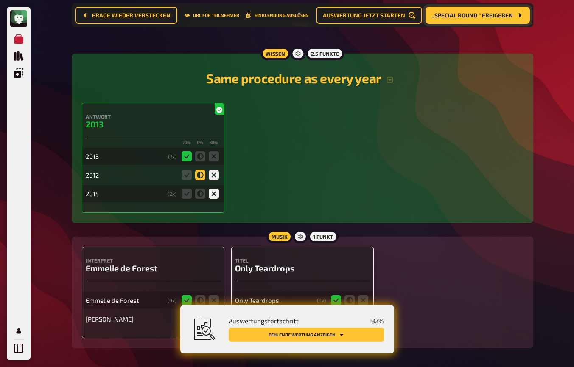
click at [197, 176] on icon at bounding box center [200, 175] width 10 height 10
click at [0, 0] on input "radio" at bounding box center [0, 0] width 0 height 0
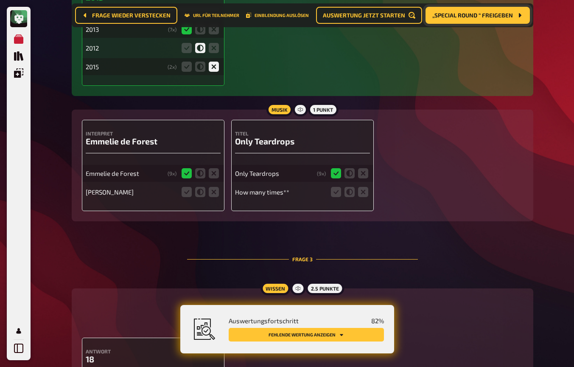
scroll to position [863, 0]
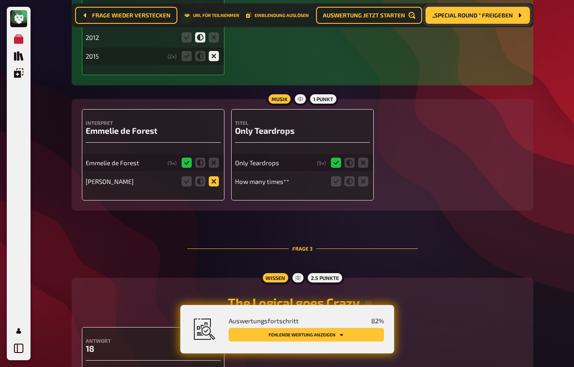
click at [218, 186] on icon at bounding box center [214, 181] width 10 height 10
click at [0, 0] on input "radio" at bounding box center [0, 0] width 0 height 0
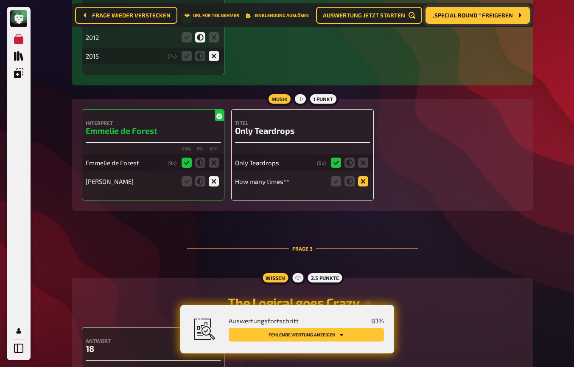
click at [364, 183] on icon at bounding box center [363, 181] width 10 height 10
click at [0, 0] on input "radio" at bounding box center [0, 0] width 0 height 0
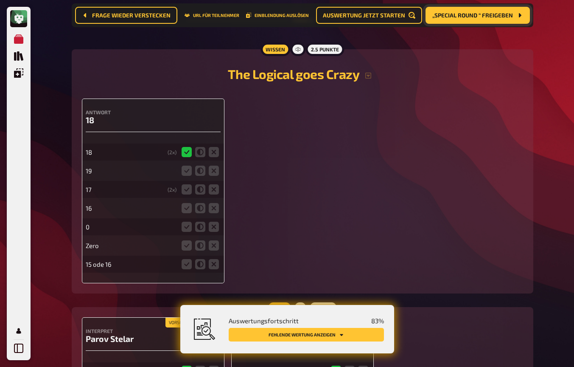
scroll to position [1103, 0]
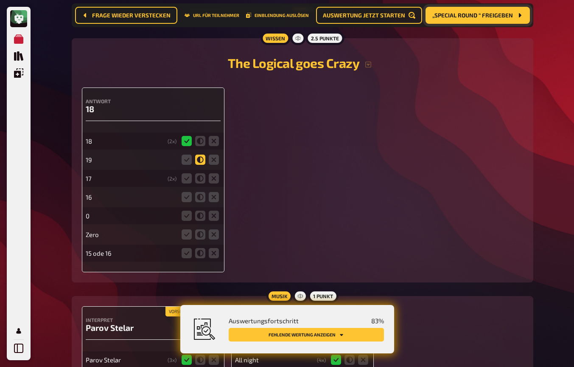
click at [201, 163] on icon at bounding box center [200, 159] width 10 height 10
click at [0, 0] on input "radio" at bounding box center [0, 0] width 0 height 0
click at [200, 179] on icon at bounding box center [200, 178] width 10 height 10
click at [0, 0] on input "radio" at bounding box center [0, 0] width 0 height 0
click at [216, 196] on icon at bounding box center [214, 197] width 10 height 10
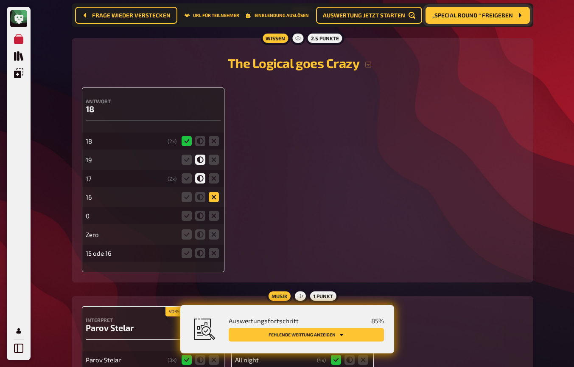
click at [0, 0] on input "radio" at bounding box center [0, 0] width 0 height 0
click at [215, 219] on icon at bounding box center [214, 216] width 10 height 10
click at [0, 0] on input "radio" at bounding box center [0, 0] width 0 height 0
click at [215, 235] on icon at bounding box center [214, 234] width 10 height 10
click at [0, 0] on input "radio" at bounding box center [0, 0] width 0 height 0
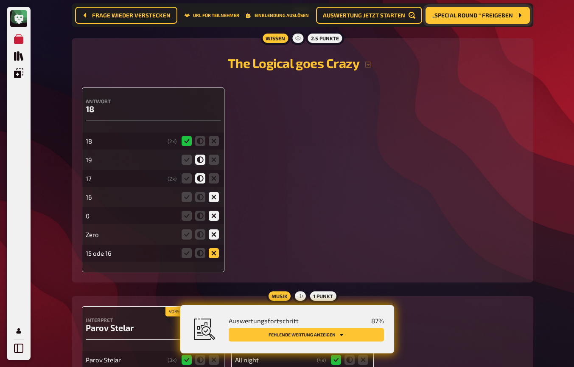
click at [216, 253] on icon at bounding box center [214, 253] width 10 height 10
click at [0, 0] on input "radio" at bounding box center [0, 0] width 0 height 0
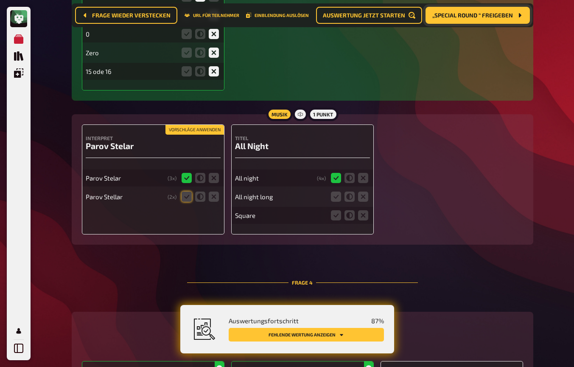
scroll to position [1289, 0]
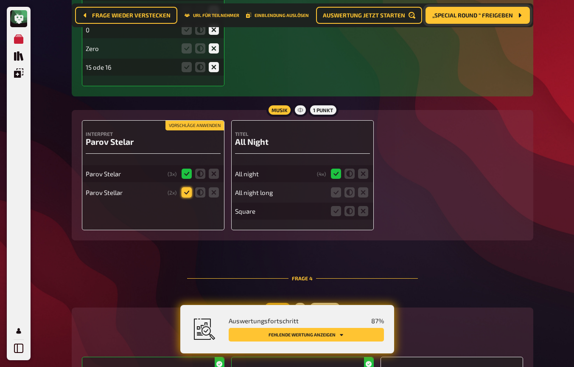
click at [189, 194] on icon at bounding box center [187, 192] width 10 height 10
click at [0, 0] on input "radio" at bounding box center [0, 0] width 0 height 0
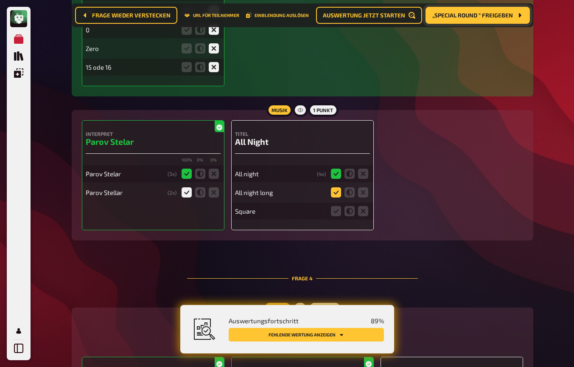
click at [338, 194] on icon at bounding box center [336, 192] width 10 height 10
click at [0, 0] on input "radio" at bounding box center [0, 0] width 0 height 0
click at [363, 211] on icon at bounding box center [363, 211] width 10 height 10
click at [0, 0] on input "radio" at bounding box center [0, 0] width 0 height 0
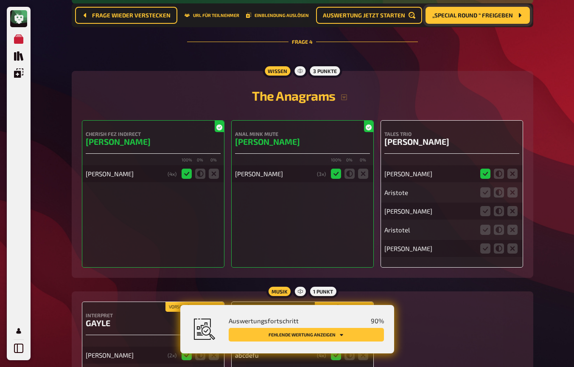
scroll to position [1538, 0]
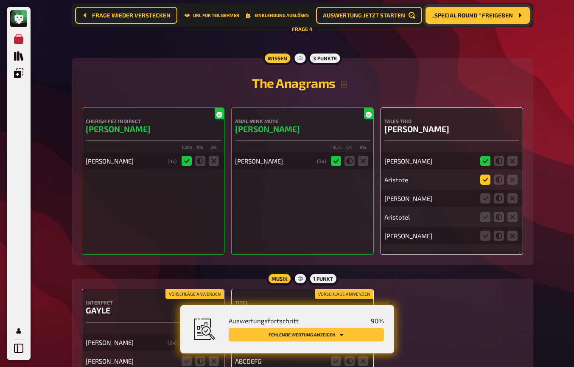
click at [487, 183] on icon at bounding box center [485, 179] width 10 height 10
click at [0, 0] on input "radio" at bounding box center [0, 0] width 0 height 0
click at [486, 199] on icon at bounding box center [485, 198] width 10 height 10
click at [0, 0] on input "radio" at bounding box center [0, 0] width 0 height 0
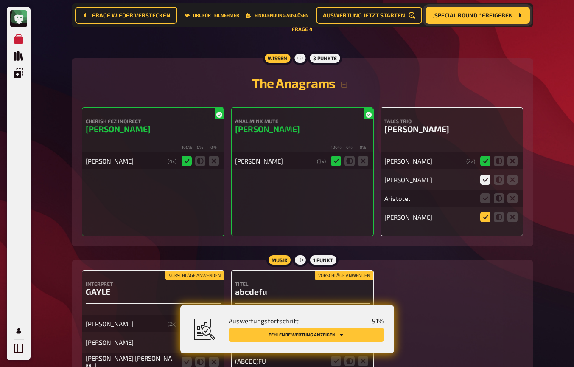
click at [486, 214] on icon at bounding box center [485, 217] width 10 height 10
click at [0, 0] on input "radio" at bounding box center [0, 0] width 0 height 0
click at [485, 198] on icon at bounding box center [485, 198] width 10 height 10
click at [0, 0] on input "radio" at bounding box center [0, 0] width 0 height 0
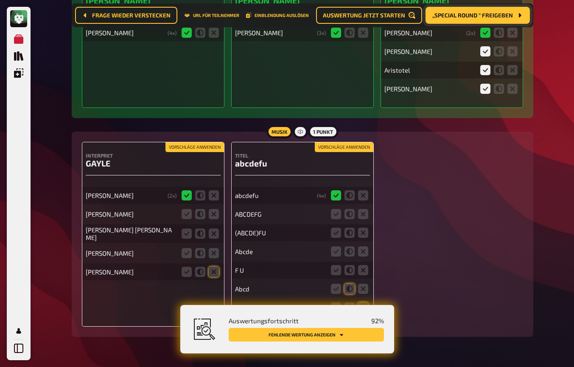
scroll to position [1670, 0]
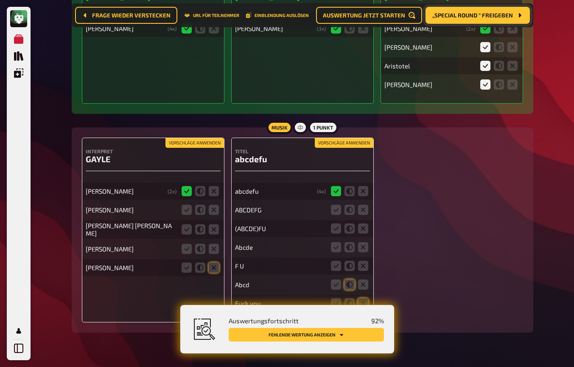
click at [346, 145] on button "Vorschläge anwenden" at bounding box center [344, 142] width 59 height 9
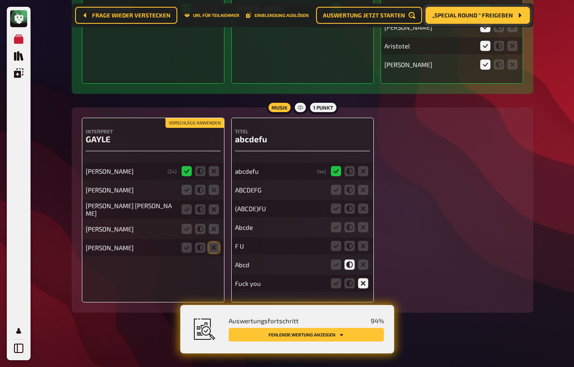
scroll to position [1691, 0]
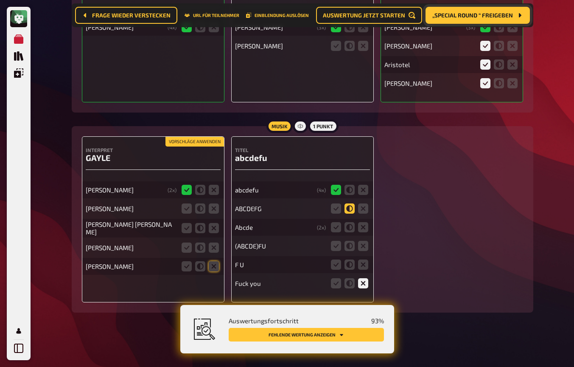
click at [352, 203] on icon at bounding box center [350, 208] width 10 height 10
click at [0, 0] on input "radio" at bounding box center [0, 0] width 0 height 0
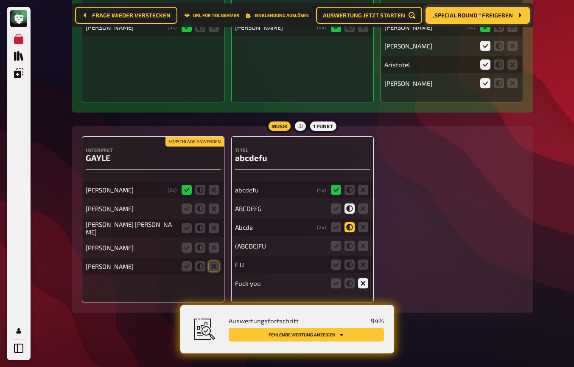
click at [351, 222] on icon at bounding box center [350, 227] width 10 height 10
click at [0, 0] on input "radio" at bounding box center [0, 0] width 0 height 0
click at [338, 241] on icon at bounding box center [336, 246] width 10 height 10
click at [0, 0] on input "radio" at bounding box center [0, 0] width 0 height 0
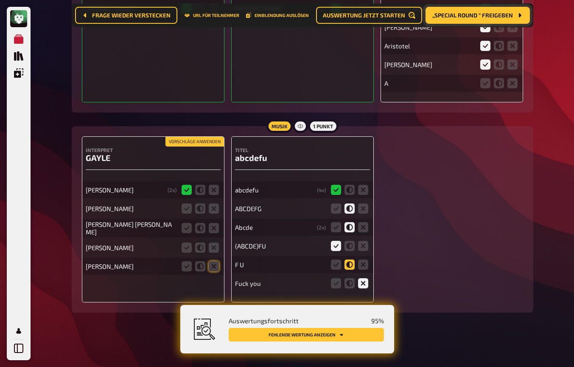
click at [351, 264] on icon at bounding box center [350, 264] width 10 height 10
click at [0, 0] on input "radio" at bounding box center [0, 0] width 0 height 0
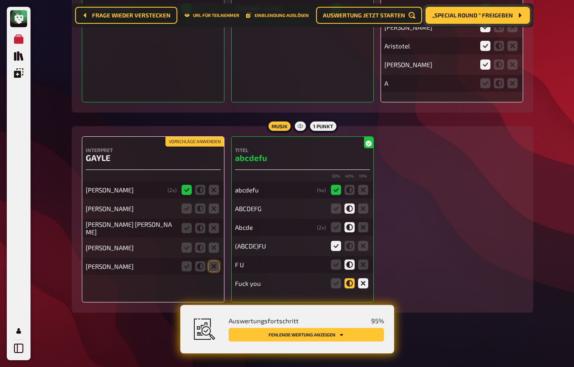
click at [350, 283] on icon at bounding box center [350, 283] width 10 height 10
click at [0, 0] on input "radio" at bounding box center [0, 0] width 0 height 0
click at [216, 209] on icon at bounding box center [214, 208] width 10 height 10
click at [0, 0] on input "radio" at bounding box center [0, 0] width 0 height 0
click at [215, 226] on icon at bounding box center [214, 228] width 10 height 10
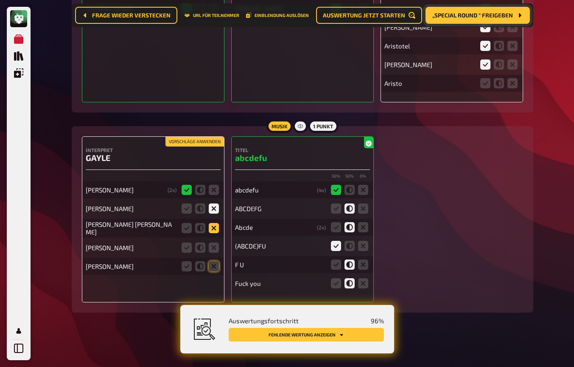
click at [0, 0] on input "radio" at bounding box center [0, 0] width 0 height 0
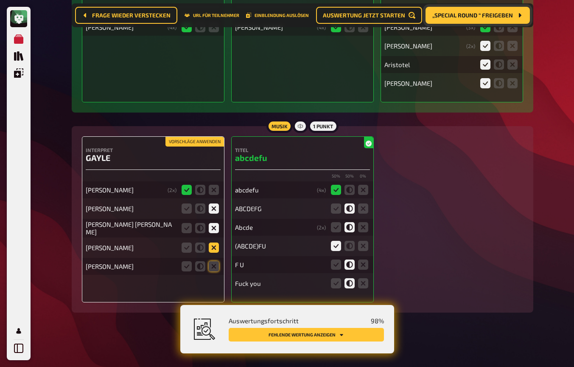
click at [215, 242] on icon at bounding box center [214, 247] width 10 height 10
click at [0, 0] on input "radio" at bounding box center [0, 0] width 0 height 0
click at [212, 261] on icon at bounding box center [214, 266] width 10 height 10
click at [0, 0] on input "radio" at bounding box center [0, 0] width 0 height 0
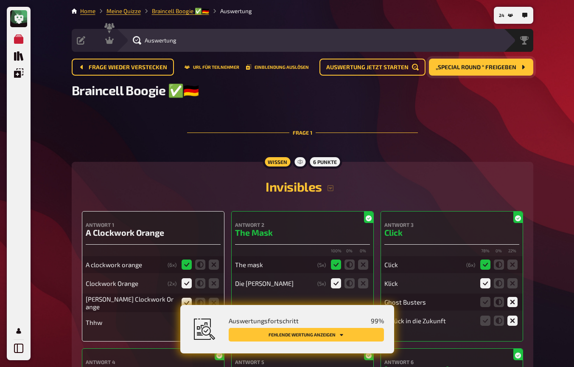
scroll to position [0, 0]
click at [115, 43] on div "Moderation" at bounding box center [126, 40] width 42 height 8
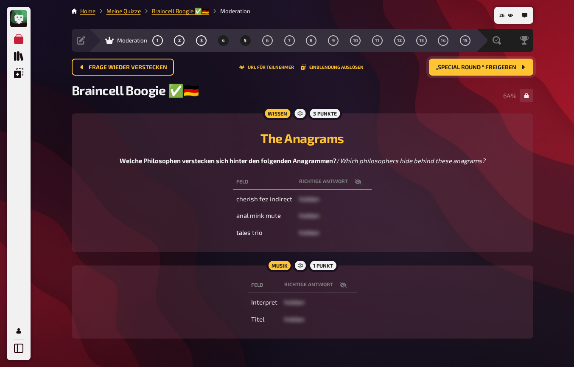
click at [249, 45] on button "5" at bounding box center [246, 41] width 14 height 14
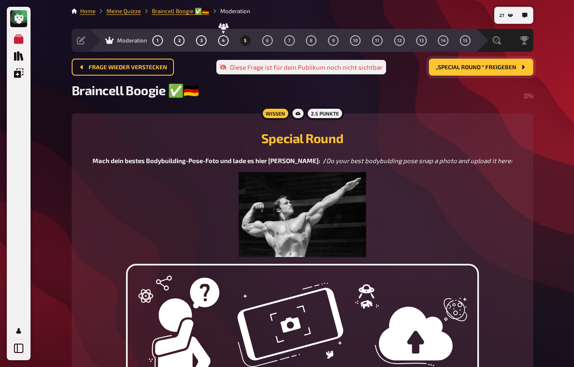
click at [498, 73] on button "„Special Round “ freigeben" at bounding box center [481, 67] width 104 height 17
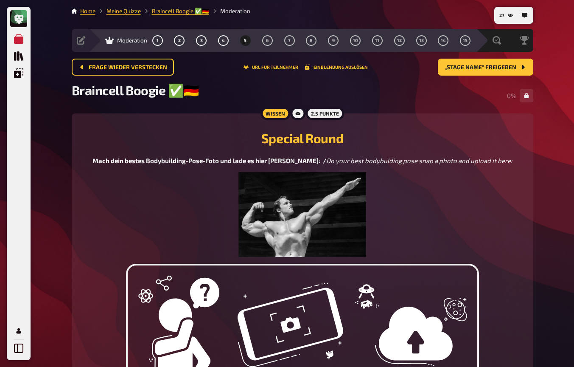
click at [502, 174] on div "Mach dein bestes Bodybuilding-Pose-Foto und lade es hier hoch: / Do your best b…" at bounding box center [302, 206] width 441 height 101
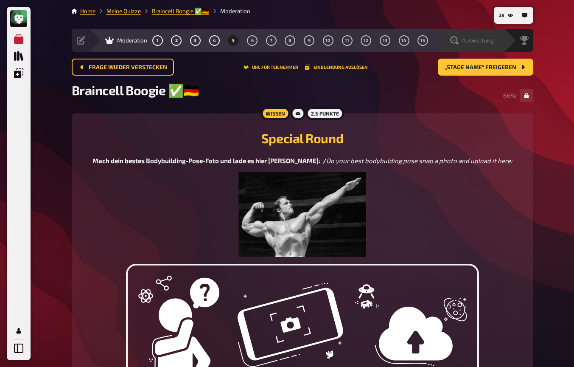
click at [469, 37] on span "Auswertung" at bounding box center [478, 40] width 32 height 7
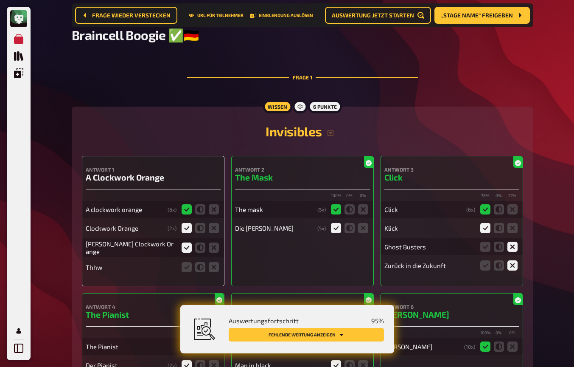
scroll to position [76, 0]
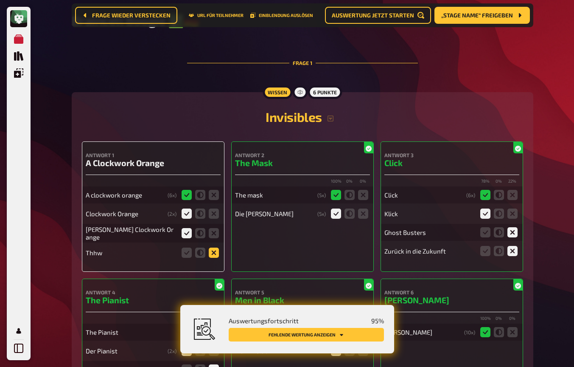
click at [213, 253] on icon at bounding box center [214, 252] width 10 height 10
click at [0, 0] on input "radio" at bounding box center [0, 0] width 0 height 0
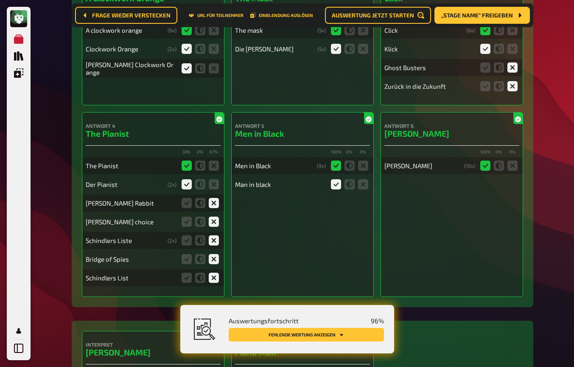
click at [286, 337] on button "Fehlende Wertung anzeigen" at bounding box center [306, 335] width 155 height 14
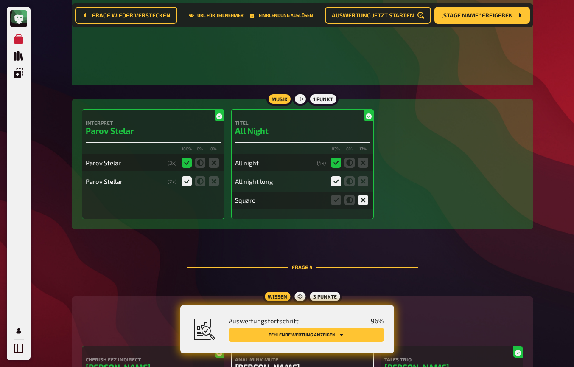
scroll to position [1519, 0]
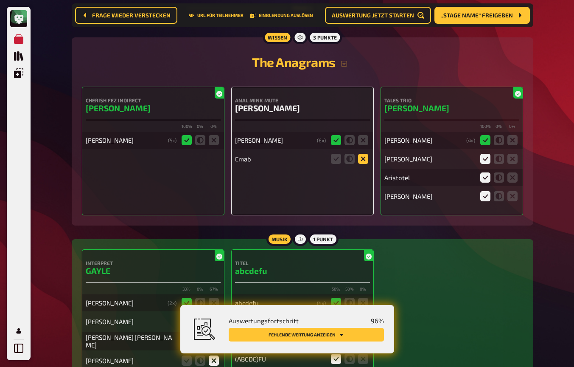
click at [364, 158] on icon at bounding box center [363, 159] width 10 height 10
click at [0, 0] on input "radio" at bounding box center [0, 0] width 0 height 0
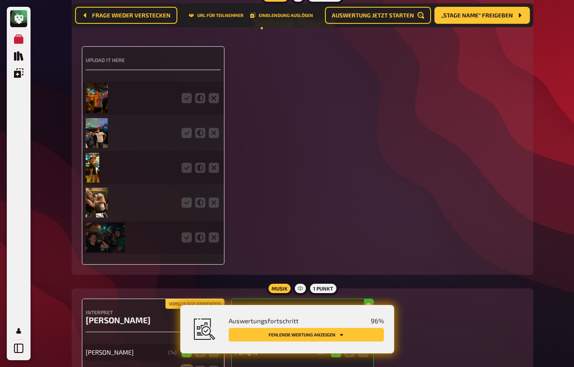
scroll to position [2016, 0]
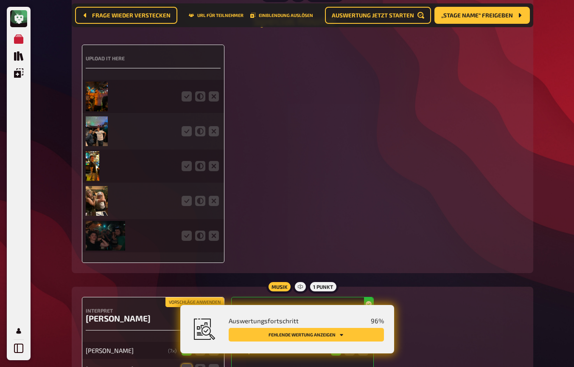
click at [97, 106] on img at bounding box center [97, 96] width 22 height 30
click at [189, 98] on icon at bounding box center [187, 96] width 10 height 10
click at [0, 0] on input "radio" at bounding box center [0, 0] width 0 height 0
click at [101, 133] on img at bounding box center [97, 131] width 22 height 30
click at [185, 135] on icon at bounding box center [187, 131] width 10 height 10
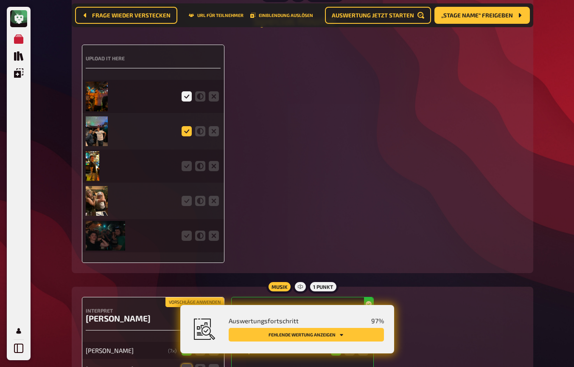
click at [0, 0] on input "radio" at bounding box center [0, 0] width 0 height 0
click at [91, 163] on img at bounding box center [93, 166] width 14 height 30
click at [188, 170] on icon at bounding box center [187, 166] width 10 height 10
click at [0, 0] on input "radio" at bounding box center [0, 0] width 0 height 0
click at [108, 199] on div at bounding box center [131, 201] width 91 height 30
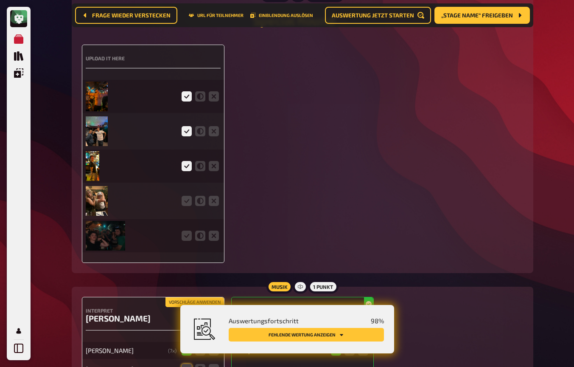
click at [97, 199] on img at bounding box center [97, 201] width 22 height 30
click at [186, 197] on icon at bounding box center [187, 201] width 10 height 10
click at [0, 0] on input "radio" at bounding box center [0, 0] width 0 height 0
click at [105, 240] on img at bounding box center [105, 236] width 39 height 30
click at [188, 239] on icon at bounding box center [187, 235] width 10 height 10
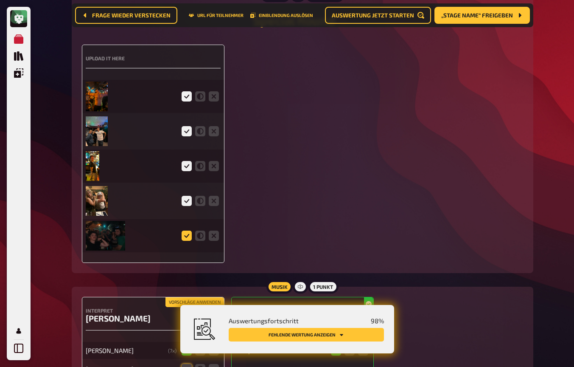
click at [0, 0] on input "radio" at bounding box center [0, 0] width 0 height 0
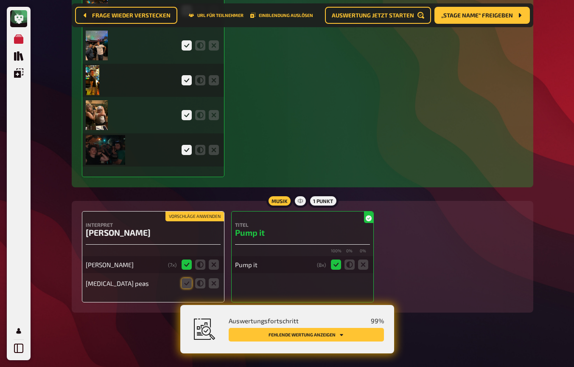
scroll to position [2103, 0]
click at [187, 284] on icon at bounding box center [187, 283] width 10 height 10
click at [0, 0] on input "radio" at bounding box center [0, 0] width 0 height 0
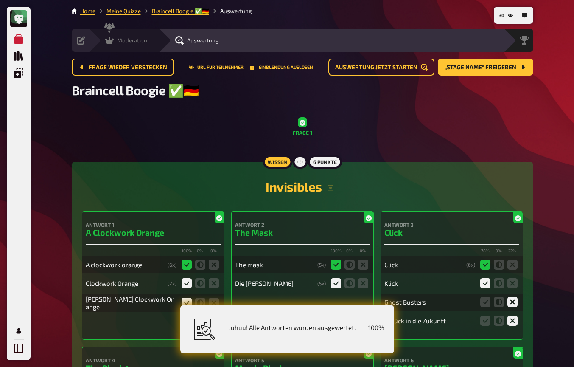
scroll to position [0, 0]
click at [112, 39] on icon at bounding box center [109, 40] width 8 height 8
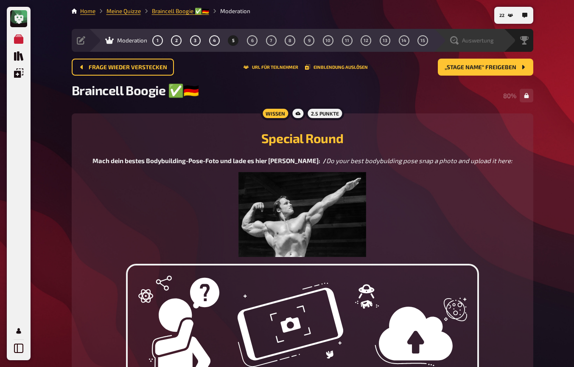
click at [475, 43] on span "Auswertung" at bounding box center [478, 40] width 32 height 7
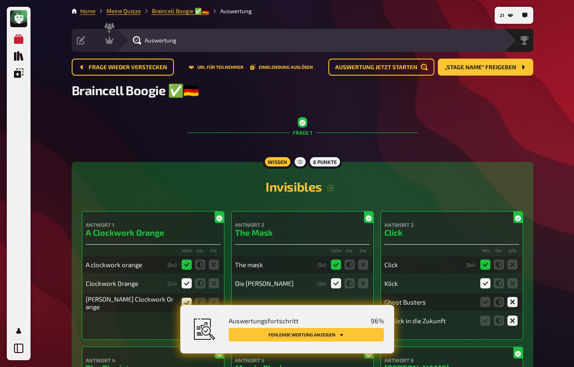
click at [268, 329] on button "Fehlende Wertung anzeigen" at bounding box center [306, 335] width 155 height 14
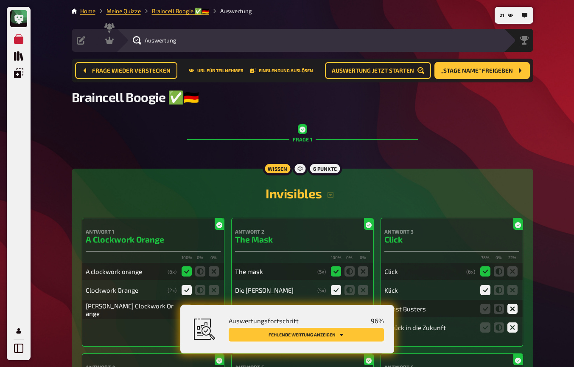
scroll to position [1315, 0]
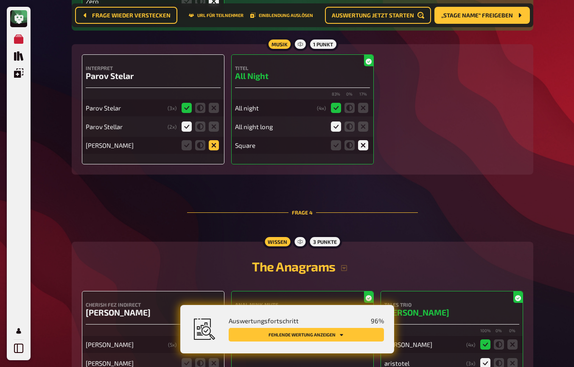
click at [212, 146] on icon at bounding box center [214, 145] width 10 height 10
click at [0, 0] on input "radio" at bounding box center [0, 0] width 0 height 0
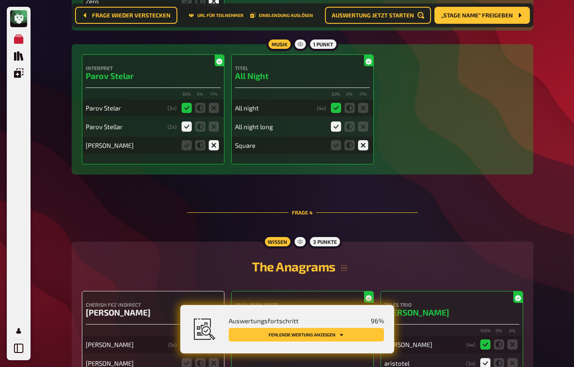
click at [273, 334] on button "Fehlende Wertung anzeigen" at bounding box center [306, 335] width 155 height 14
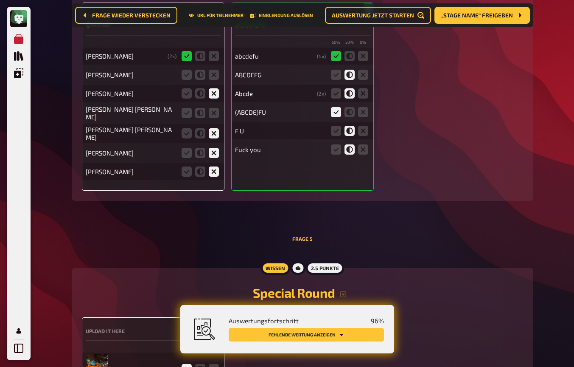
scroll to position [1728, 0]
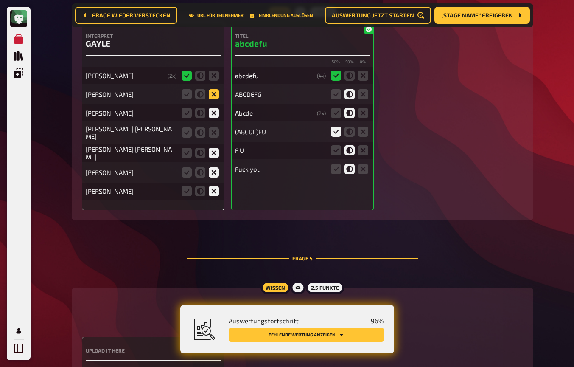
click at [213, 94] on icon at bounding box center [214, 94] width 10 height 10
click at [0, 0] on input "radio" at bounding box center [0, 0] width 0 height 0
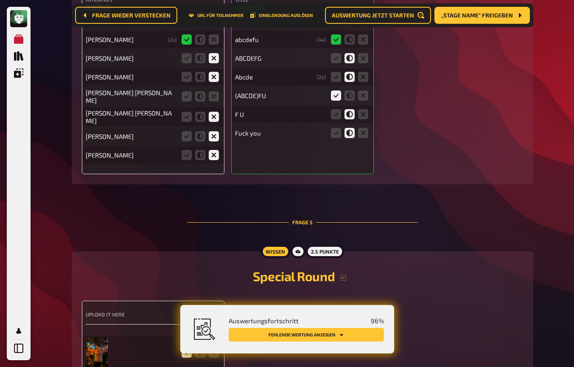
scroll to position [1769, 0]
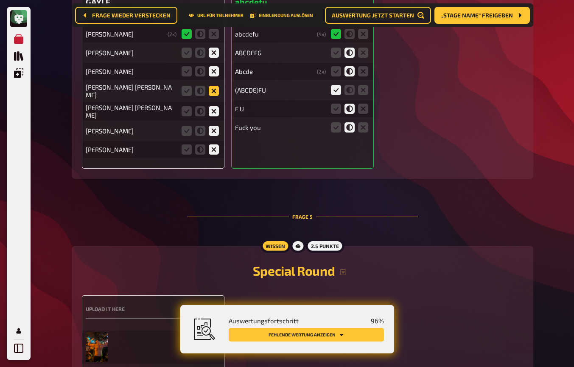
click at [212, 90] on icon at bounding box center [214, 91] width 10 height 10
click at [0, 0] on input "radio" at bounding box center [0, 0] width 0 height 0
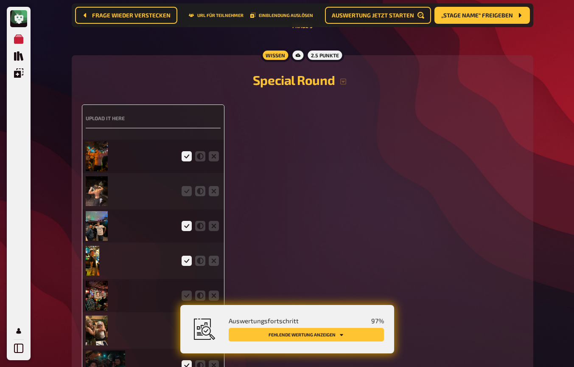
scroll to position [1960, 0]
click at [186, 188] on icon at bounding box center [187, 190] width 10 height 10
click at [0, 0] on input "radio" at bounding box center [0, 0] width 0 height 0
click at [98, 192] on img at bounding box center [97, 191] width 22 height 30
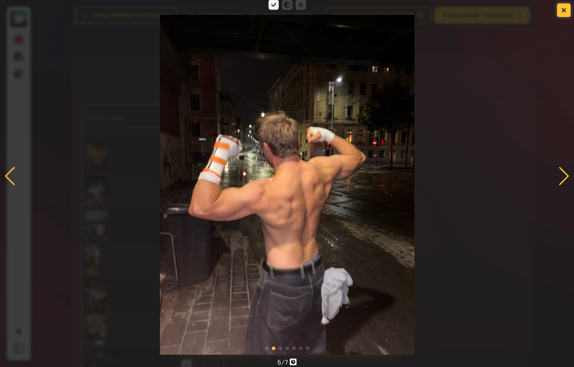
click at [563, 12] on icon "button" at bounding box center [564, 10] width 5 height 5
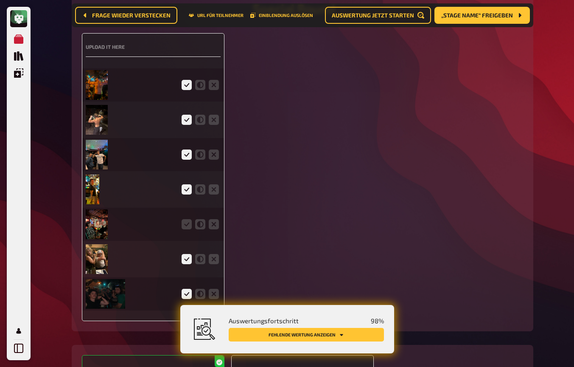
scroll to position [2036, 0]
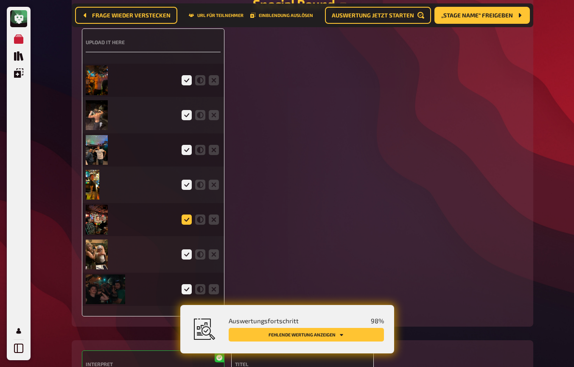
click at [184, 218] on icon at bounding box center [187, 219] width 10 height 10
click at [0, 0] on input "radio" at bounding box center [0, 0] width 0 height 0
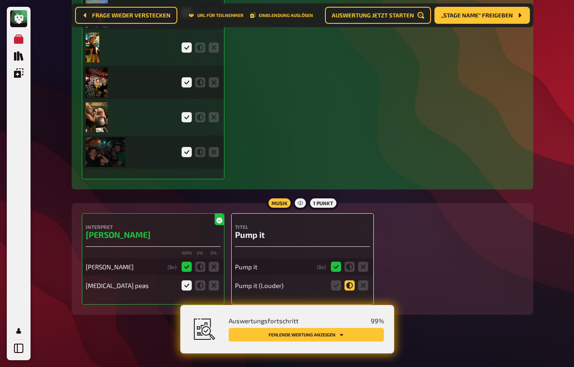
scroll to position [2173, 0]
click at [340, 285] on icon at bounding box center [336, 286] width 10 height 10
click at [0, 0] on input "radio" at bounding box center [0, 0] width 0 height 0
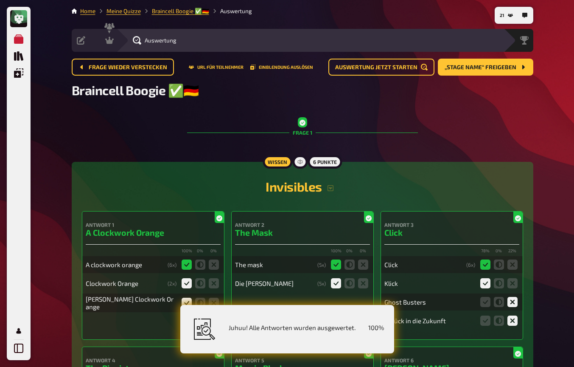
scroll to position [0, 0]
click at [116, 38] on div "Auswertung" at bounding box center [309, 40] width 387 height 23
click at [112, 40] on icon at bounding box center [109, 40] width 8 height 7
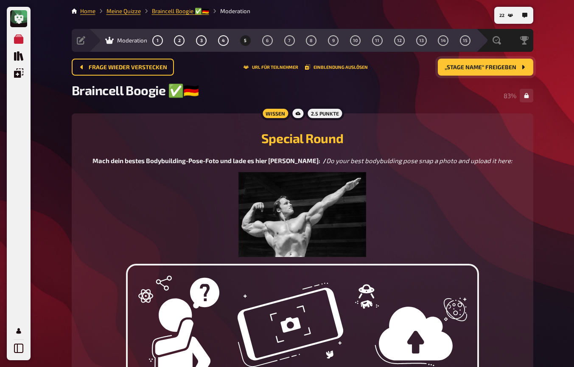
click at [494, 67] on span "„Stage Name“ freigeben" at bounding box center [481, 68] width 72 height 6
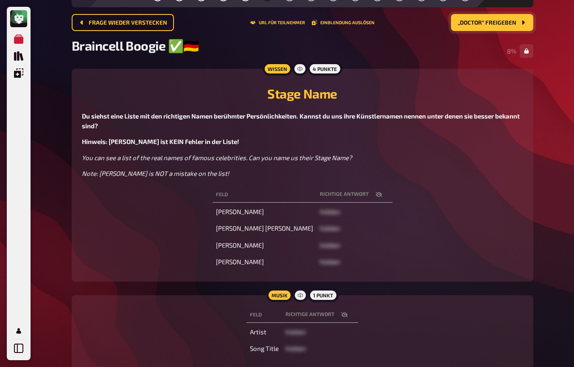
scroll to position [50, 0]
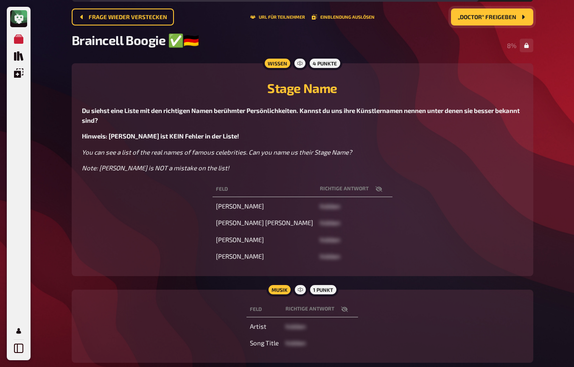
click at [344, 306] on icon "button" at bounding box center [344, 309] width 7 height 7
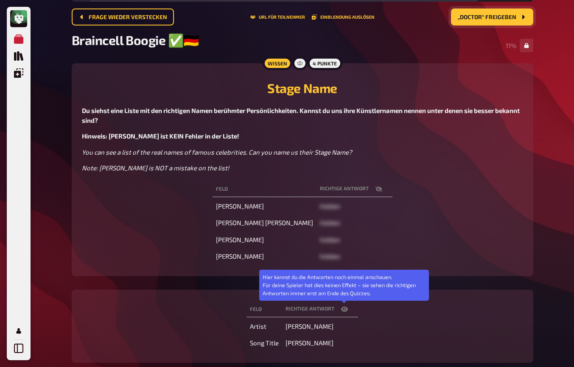
click at [344, 306] on icon "button" at bounding box center [344, 309] width 7 height 7
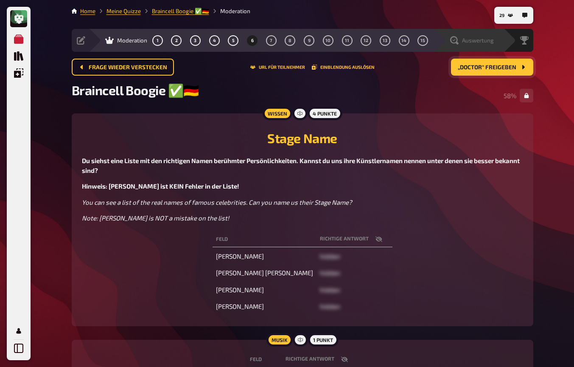
scroll to position [0, 0]
click at [489, 43] on span "Auswertung" at bounding box center [478, 40] width 32 height 7
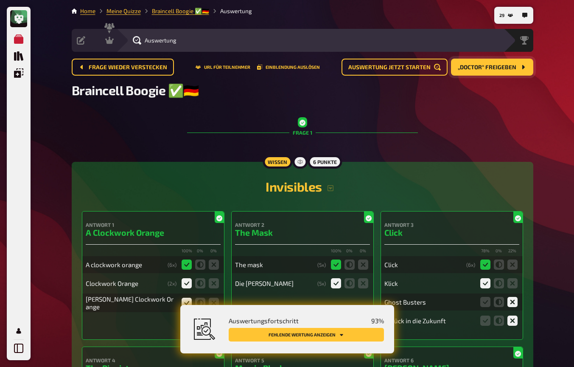
click at [293, 332] on button "Fehlende Wertung anzeigen" at bounding box center [306, 335] width 155 height 14
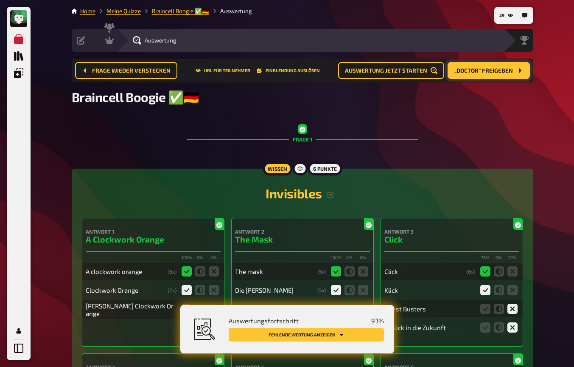
scroll to position [1513, 0]
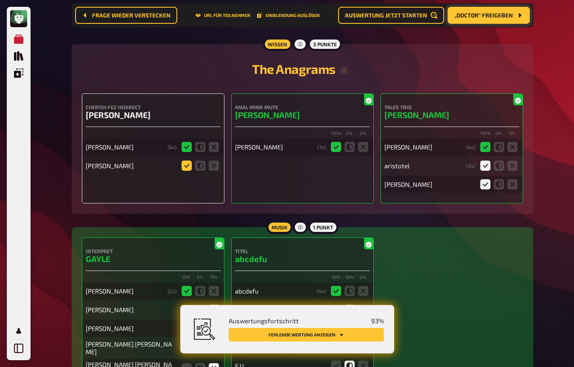
click at [185, 169] on icon at bounding box center [187, 165] width 10 height 10
click at [0, 0] on input "radio" at bounding box center [0, 0] width 0 height 0
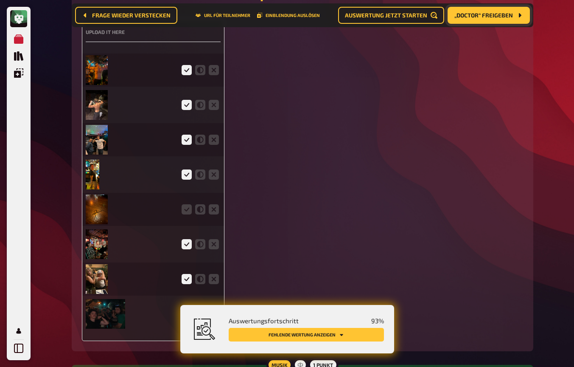
scroll to position [2052, 0]
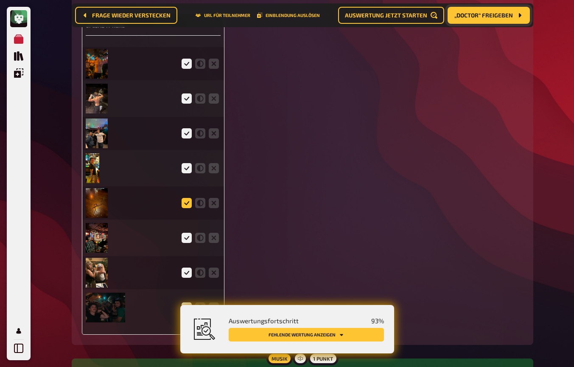
click at [185, 199] on icon at bounding box center [187, 203] width 10 height 10
click at [0, 0] on input "radio" at bounding box center [0, 0] width 0 height 0
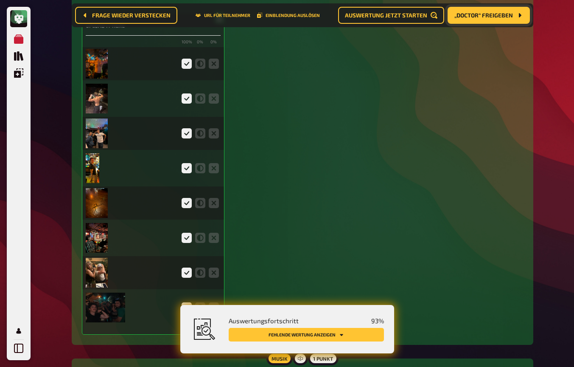
click at [102, 200] on img at bounding box center [97, 203] width 22 height 30
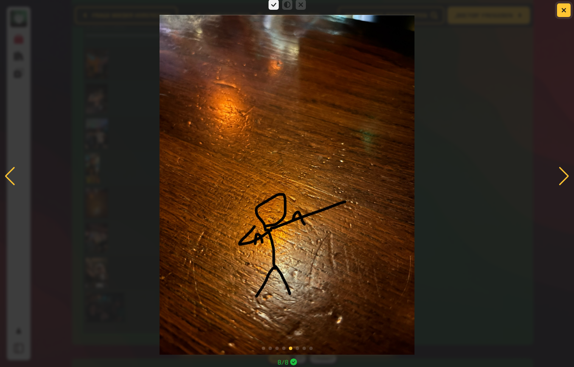
click at [562, 7] on button "button" at bounding box center [564, 10] width 14 height 14
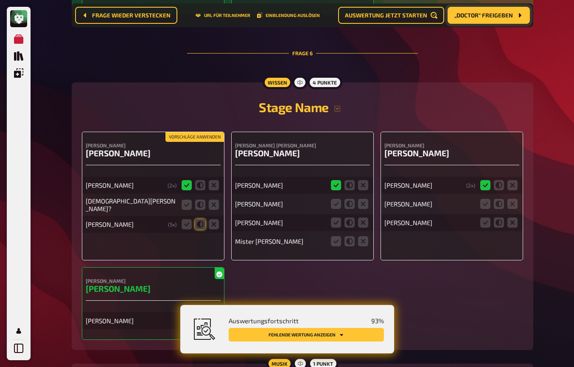
scroll to position [2516, 0]
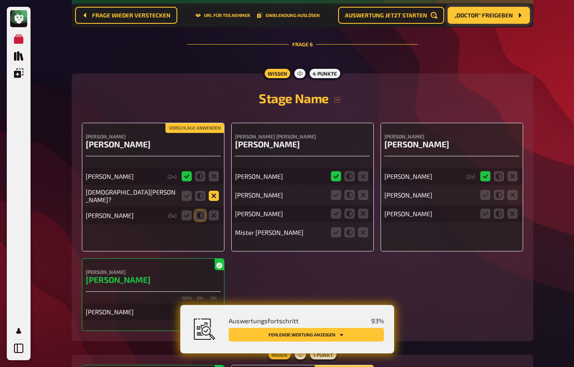
click at [213, 191] on icon at bounding box center [214, 196] width 10 height 10
click at [0, 0] on input "radio" at bounding box center [0, 0] width 0 height 0
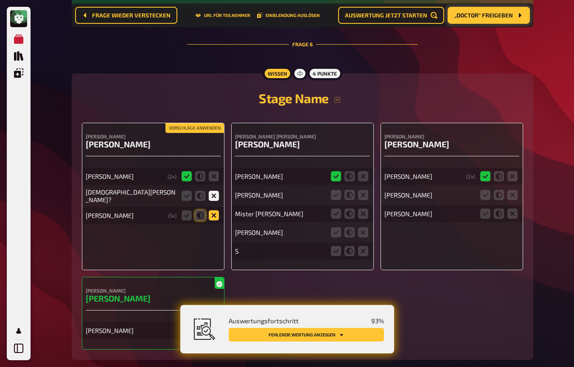
click at [215, 213] on icon at bounding box center [214, 215] width 10 height 10
click at [0, 0] on input "radio" at bounding box center [0, 0] width 0 height 0
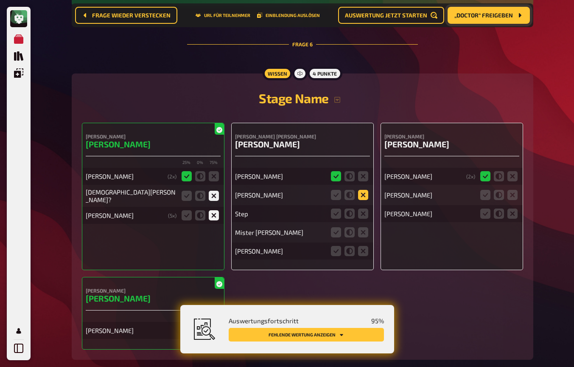
click at [362, 194] on icon at bounding box center [363, 195] width 10 height 10
click at [0, 0] on input "radio" at bounding box center [0, 0] width 0 height 0
click at [362, 216] on fieldset at bounding box center [349, 214] width 41 height 14
click at [362, 232] on icon at bounding box center [363, 232] width 10 height 10
click at [0, 0] on input "radio" at bounding box center [0, 0] width 0 height 0
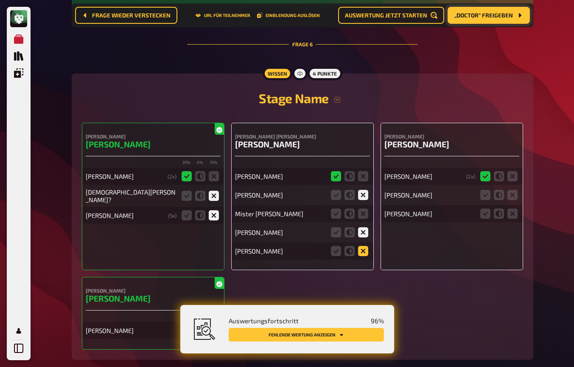
click at [362, 246] on icon at bounding box center [363, 251] width 10 height 10
click at [0, 0] on input "radio" at bounding box center [0, 0] width 0 height 0
click at [513, 193] on icon at bounding box center [513, 195] width 10 height 10
click at [0, 0] on input "radio" at bounding box center [0, 0] width 0 height 0
click at [515, 208] on icon at bounding box center [513, 213] width 10 height 10
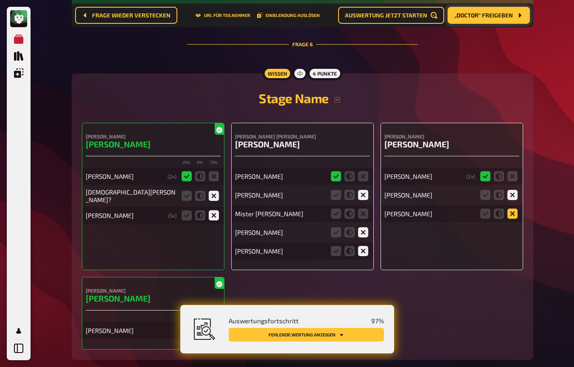
click at [0, 0] on input "radio" at bounding box center [0, 0] width 0 height 0
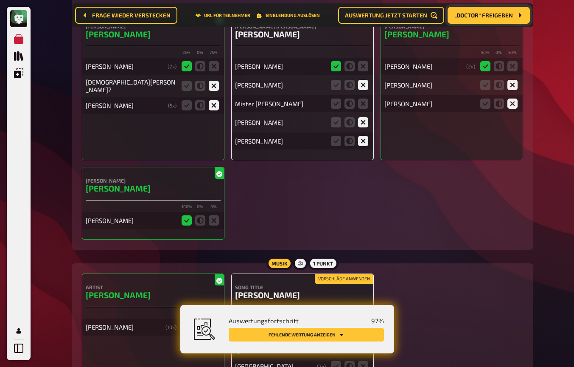
scroll to position [2641, 0]
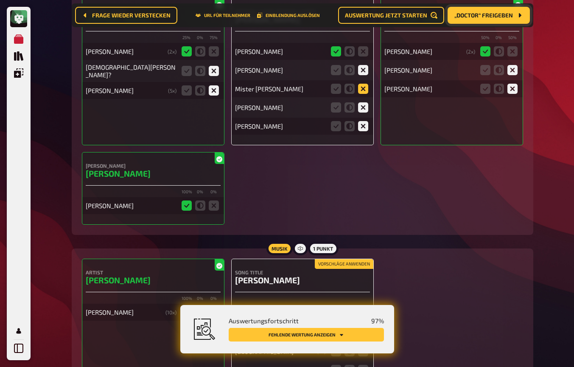
click at [362, 88] on icon at bounding box center [363, 89] width 10 height 10
click at [0, 0] on input "radio" at bounding box center [0, 0] width 0 height 0
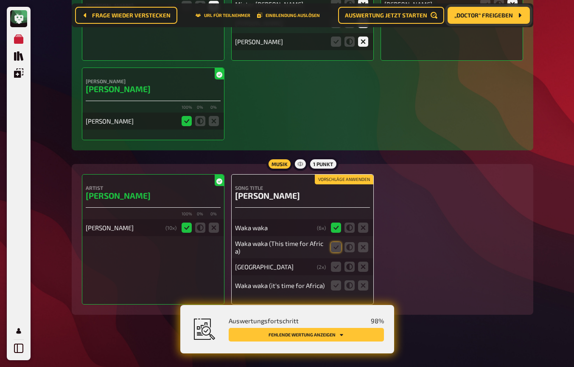
scroll to position [2725, 0]
click at [351, 176] on button "Vorschläge anwenden" at bounding box center [344, 179] width 59 height 9
click at [351, 263] on icon at bounding box center [350, 267] width 10 height 10
click at [0, 0] on input "radio" at bounding box center [0, 0] width 0 height 0
click at [334, 282] on icon at bounding box center [336, 286] width 10 height 10
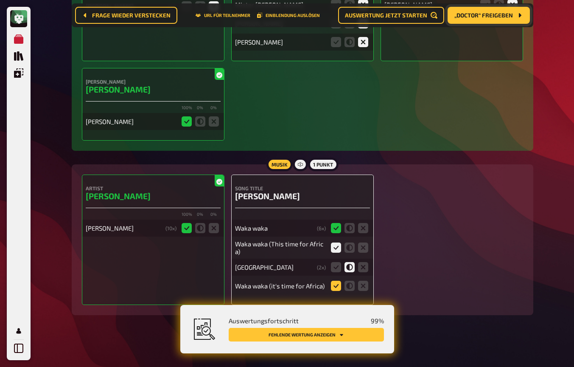
click at [0, 0] on input "radio" at bounding box center [0, 0] width 0 height 0
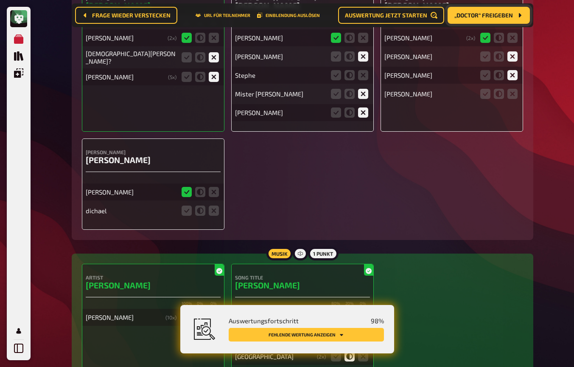
scroll to position [2621, 0]
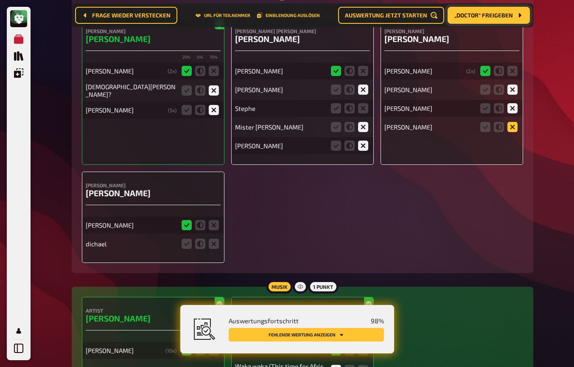
click at [513, 125] on icon at bounding box center [513, 127] width 10 height 10
click at [0, 0] on input "radio" at bounding box center [0, 0] width 0 height 0
click at [360, 107] on icon at bounding box center [363, 108] width 10 height 10
click at [0, 0] on input "radio" at bounding box center [0, 0] width 0 height 0
click at [215, 241] on icon at bounding box center [214, 244] width 10 height 10
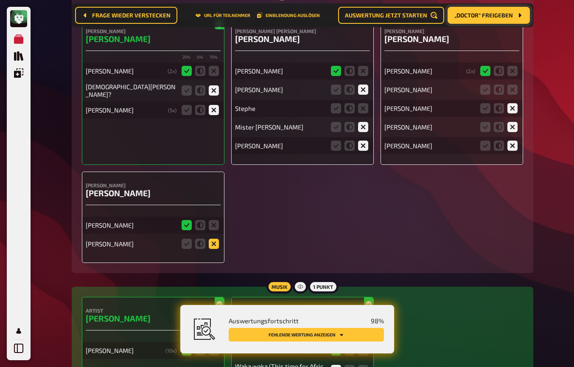
click at [0, 0] on input "radio" at bounding box center [0, 0] width 0 height 0
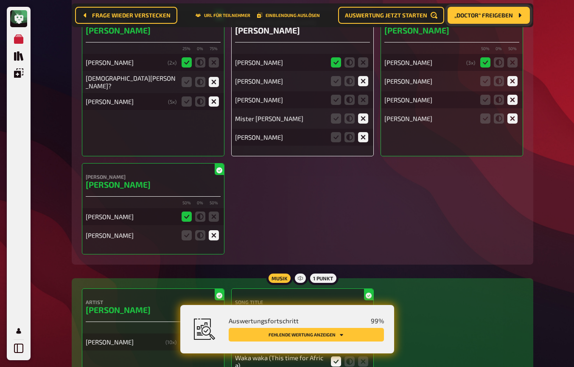
scroll to position [2610, 0]
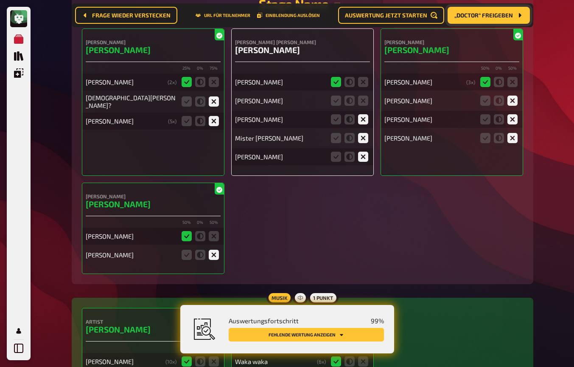
click at [362, 119] on icon at bounding box center [363, 119] width 10 height 10
click at [0, 0] on input "radio" at bounding box center [0, 0] width 0 height 0
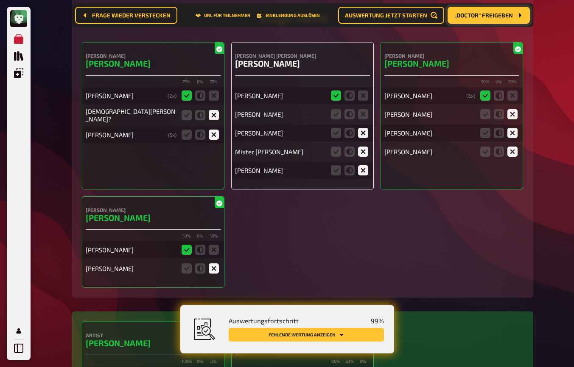
scroll to position [2597, 0]
click at [365, 115] on icon at bounding box center [363, 114] width 10 height 10
click at [0, 0] on input "radio" at bounding box center [0, 0] width 0 height 0
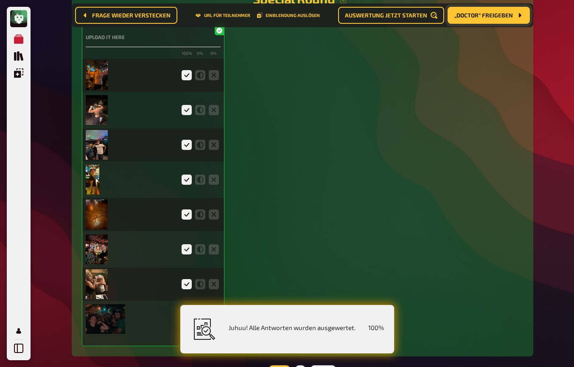
scroll to position [2038, 0]
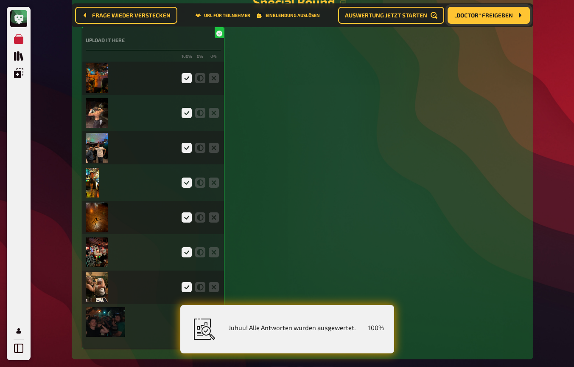
click at [98, 282] on img at bounding box center [97, 287] width 22 height 30
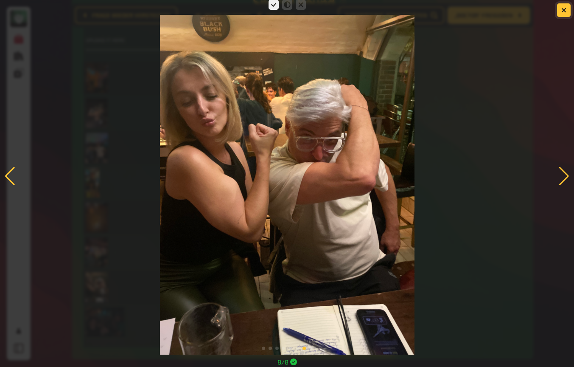
click at [567, 12] on button "button" at bounding box center [564, 10] width 14 height 14
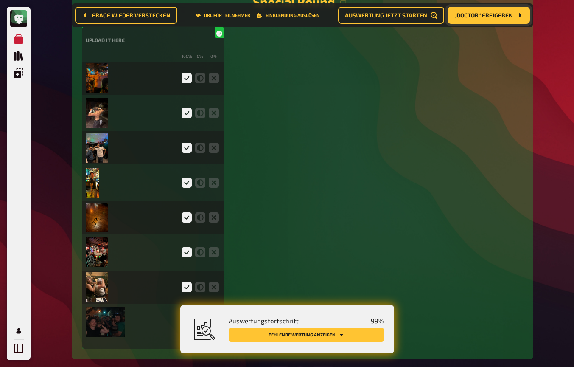
scroll to position [2017, 0]
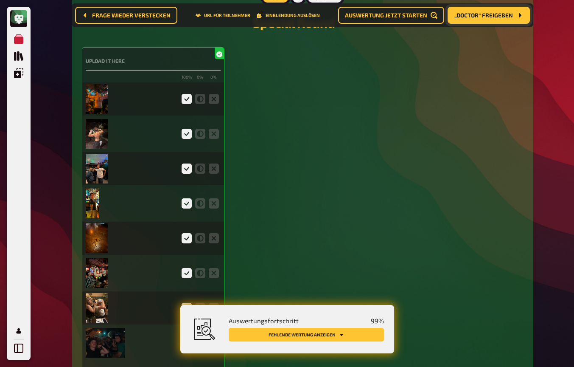
click at [100, 137] on img at bounding box center [97, 134] width 22 height 30
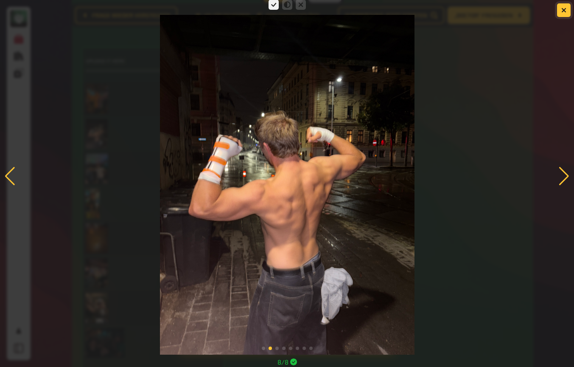
click at [562, 13] on button "button" at bounding box center [564, 10] width 14 height 14
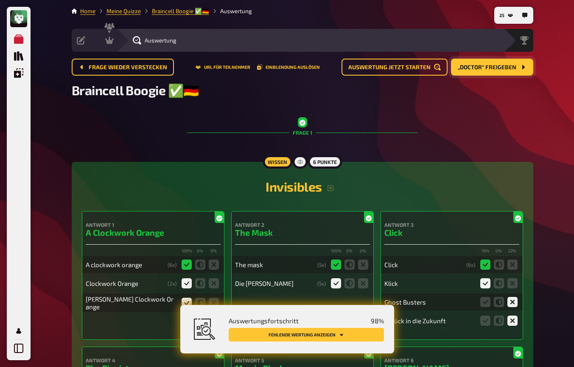
scroll to position [0, 0]
click at [306, 336] on button "Fehlende Wertung anzeigen" at bounding box center [306, 335] width 155 height 14
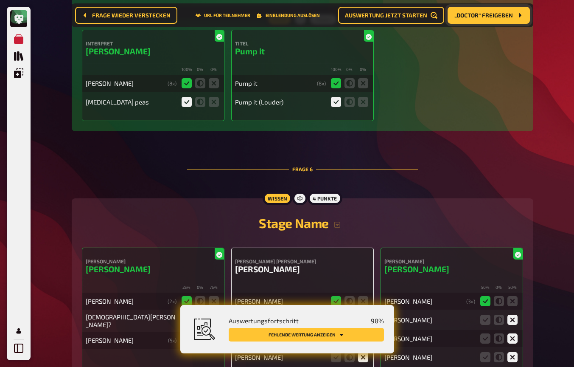
scroll to position [2542, 0]
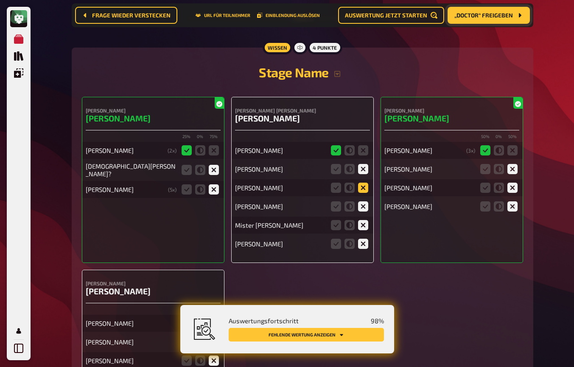
click at [364, 187] on icon at bounding box center [363, 188] width 10 height 10
click at [0, 0] on input "radio" at bounding box center [0, 0] width 0 height 0
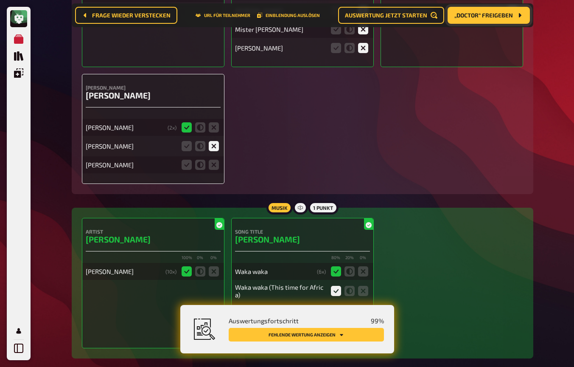
scroll to position [2732, 0]
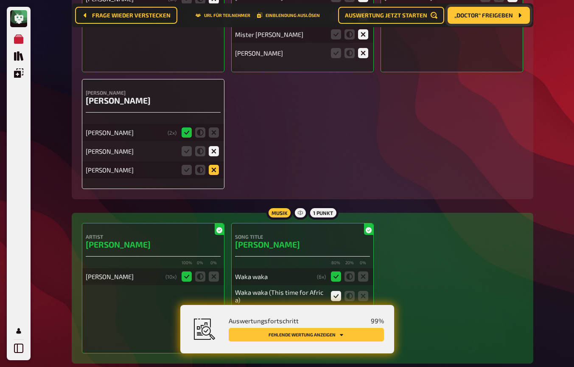
click at [214, 167] on icon at bounding box center [214, 170] width 10 height 10
click at [0, 0] on input "radio" at bounding box center [0, 0] width 0 height 0
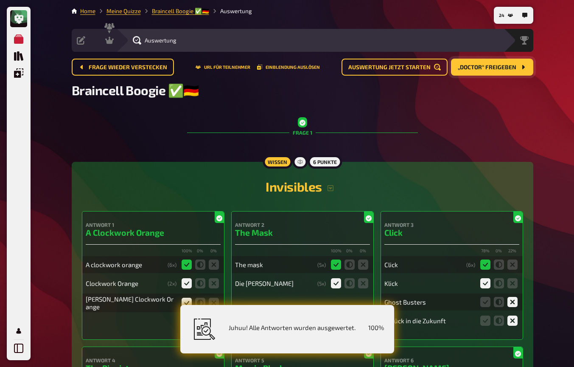
scroll to position [0, 0]
click at [113, 37] on icon at bounding box center [109, 40] width 8 height 8
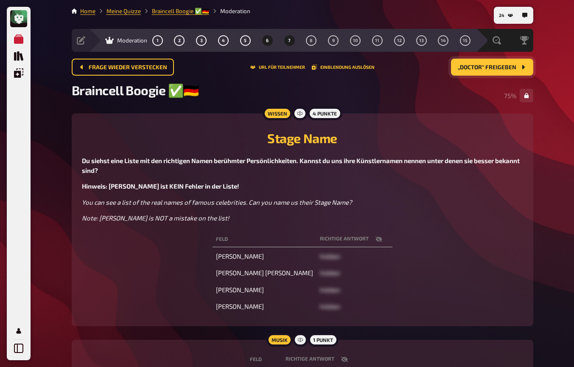
click at [291, 40] on button "7" at bounding box center [290, 41] width 14 height 14
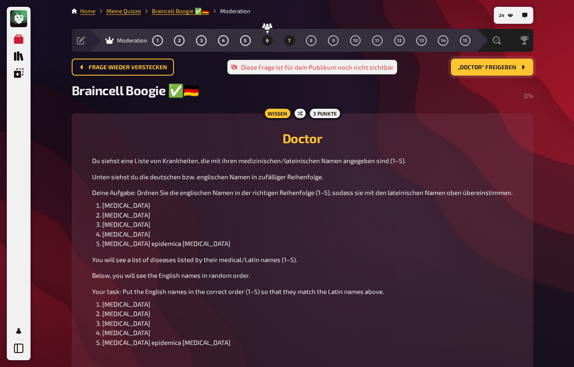
click at [270, 43] on button "6" at bounding box center [268, 41] width 14 height 14
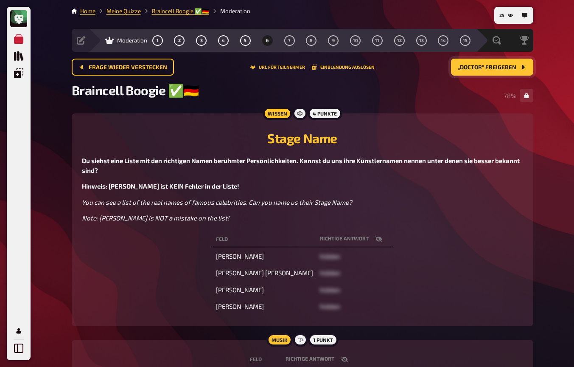
click at [493, 68] on span "„Doctor“ freigeben" at bounding box center [487, 68] width 59 height 6
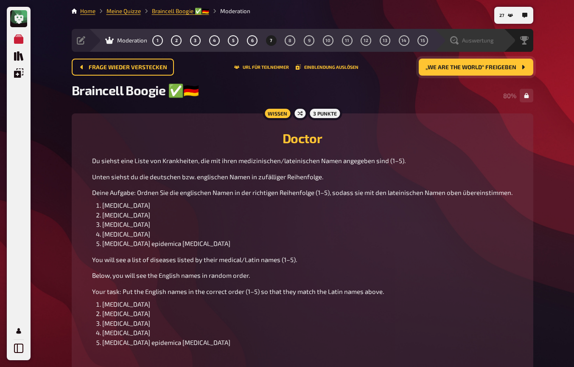
click at [483, 38] on span "Auswertung" at bounding box center [478, 40] width 32 height 7
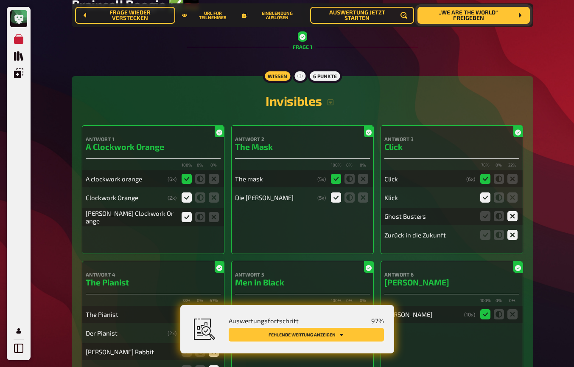
click at [328, 335] on button "Fehlende Wertung anzeigen" at bounding box center [306, 335] width 155 height 14
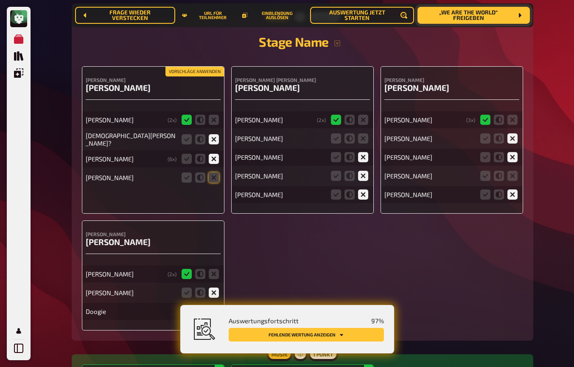
scroll to position [2575, 0]
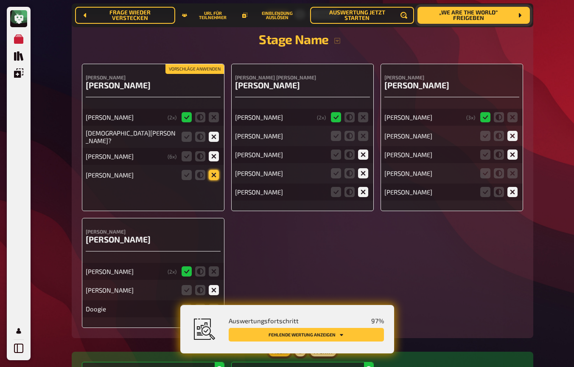
click at [213, 170] on icon at bounding box center [214, 175] width 10 height 10
click at [0, 0] on input "radio" at bounding box center [0, 0] width 0 height 0
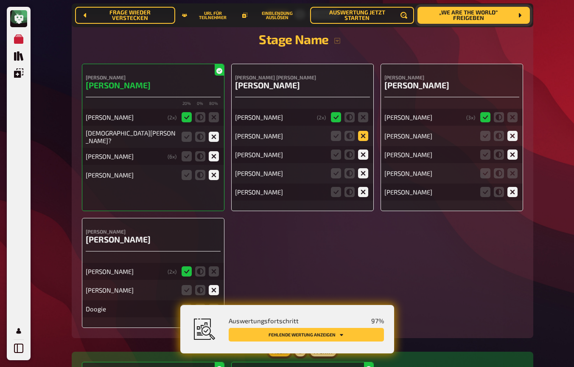
click at [365, 133] on icon at bounding box center [363, 136] width 10 height 10
click at [0, 0] on input "radio" at bounding box center [0, 0] width 0 height 0
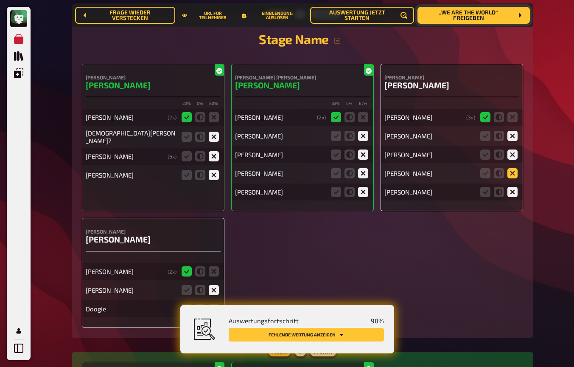
click at [511, 172] on icon at bounding box center [513, 173] width 10 height 10
click at [0, 0] on input "radio" at bounding box center [0, 0] width 0 height 0
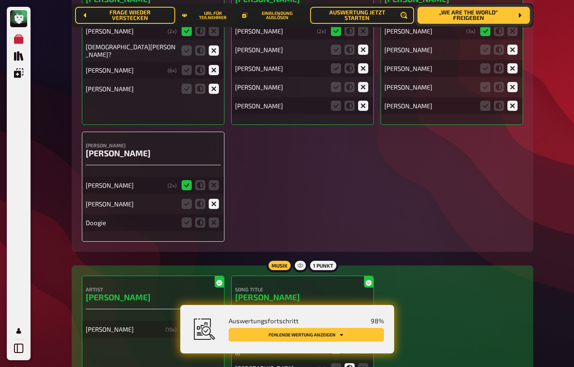
scroll to position [2677, 0]
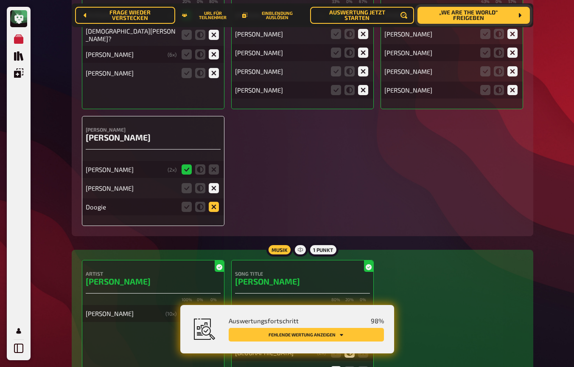
click at [214, 203] on icon at bounding box center [214, 207] width 10 height 10
click at [0, 0] on input "radio" at bounding box center [0, 0] width 0 height 0
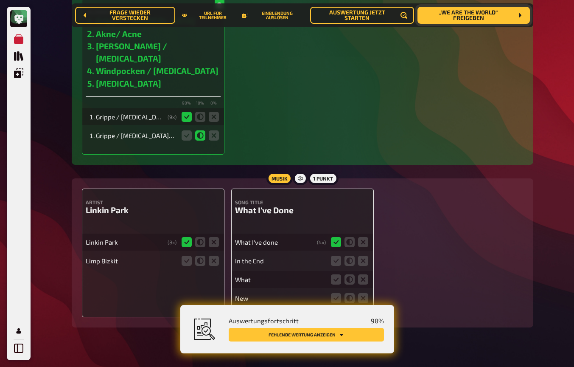
scroll to position [3213, 0]
click at [362, 256] on icon at bounding box center [363, 261] width 10 height 10
click at [0, 0] on input "radio" at bounding box center [0, 0] width 0 height 0
click at [216, 256] on icon at bounding box center [214, 261] width 10 height 10
click at [0, 0] on input "radio" at bounding box center [0, 0] width 0 height 0
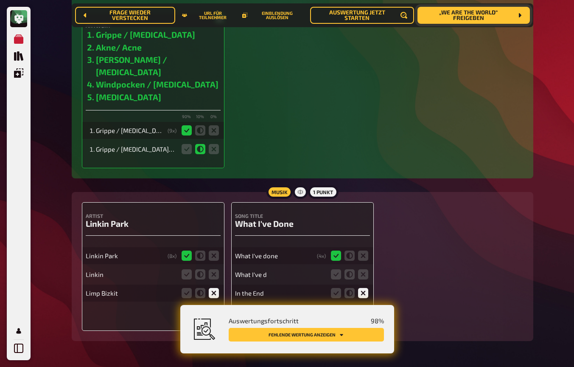
scroll to position [3195, 0]
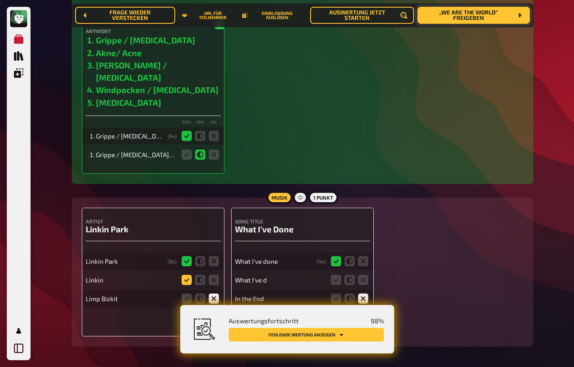
click at [189, 275] on icon at bounding box center [187, 280] width 10 height 10
click at [0, 0] on input "radio" at bounding box center [0, 0] width 0 height 0
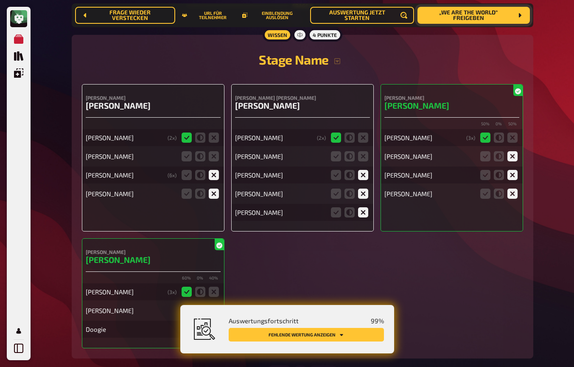
scroll to position [2518, 0]
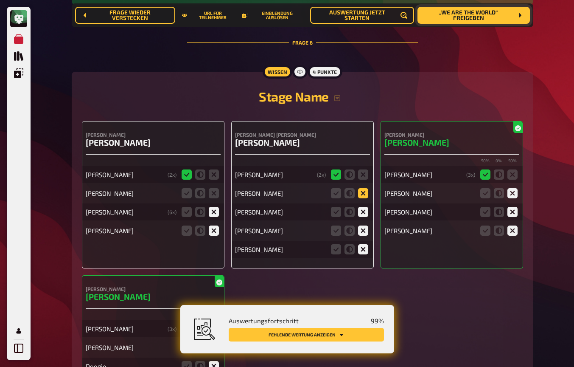
click at [362, 191] on icon at bounding box center [363, 193] width 10 height 10
click at [0, 0] on input "radio" at bounding box center [0, 0] width 0 height 0
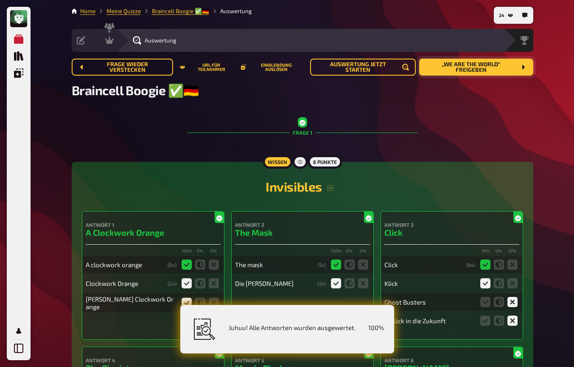
scroll to position [0, 0]
click at [110, 39] on icon at bounding box center [109, 40] width 8 height 8
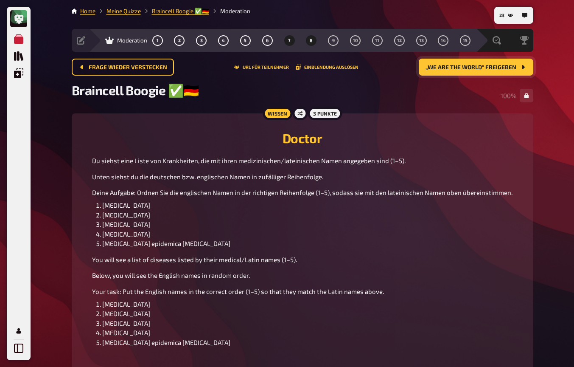
click at [313, 43] on button "8" at bounding box center [312, 41] width 14 height 14
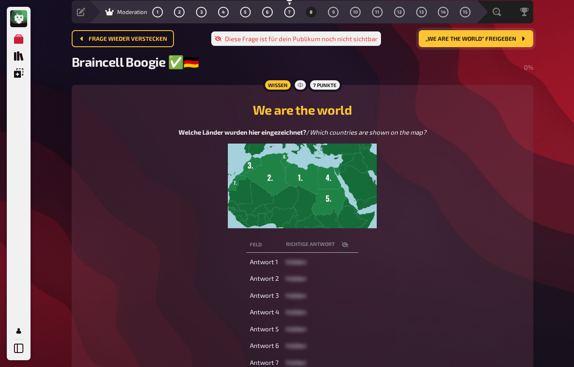
scroll to position [28, 0]
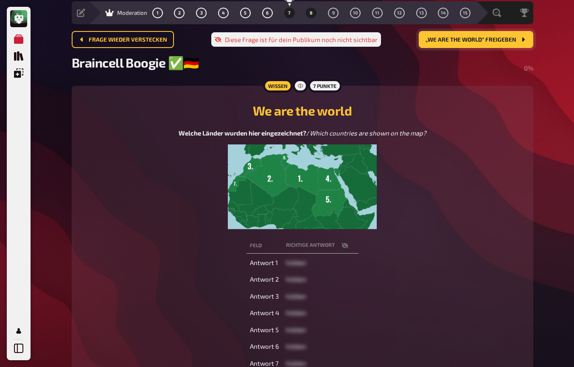
click at [288, 14] on span "7" at bounding box center [289, 13] width 3 height 5
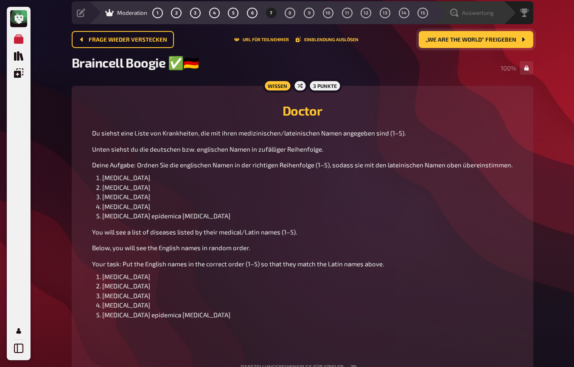
click at [491, 13] on span "Auswertung" at bounding box center [478, 12] width 32 height 7
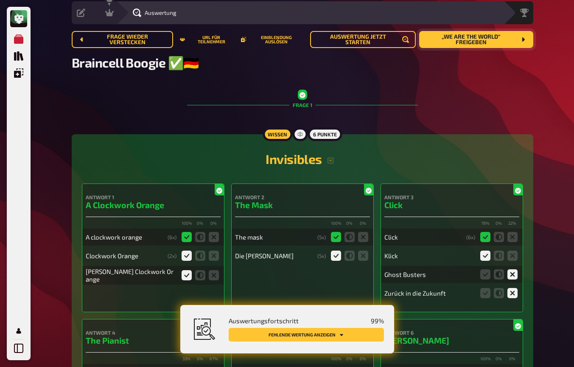
click at [368, 332] on button "Fehlende Wertung anzeigen" at bounding box center [306, 335] width 155 height 14
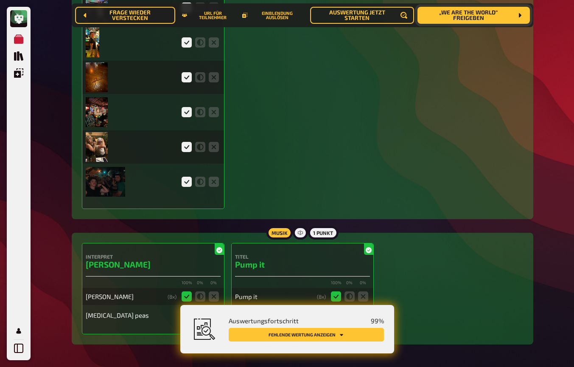
scroll to position [2542, 0]
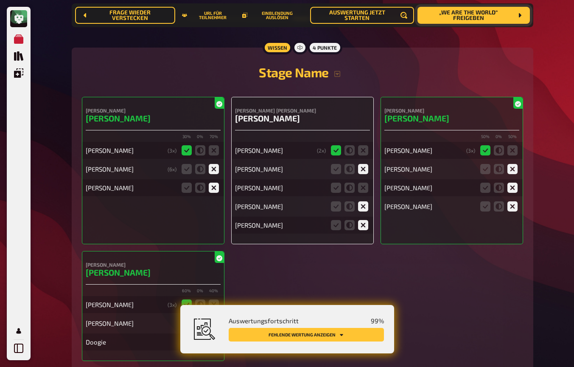
click at [364, 186] on div "John Wayne" at bounding box center [302, 187] width 135 height 17
click at [364, 185] on icon at bounding box center [363, 188] width 10 height 10
click at [0, 0] on input "radio" at bounding box center [0, 0] width 0 height 0
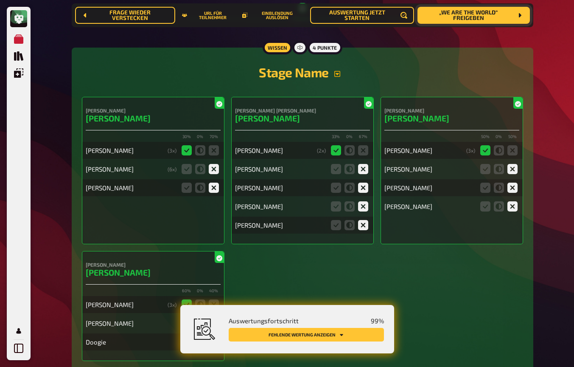
click at [336, 71] on icon "button" at bounding box center [337, 74] width 6 height 6
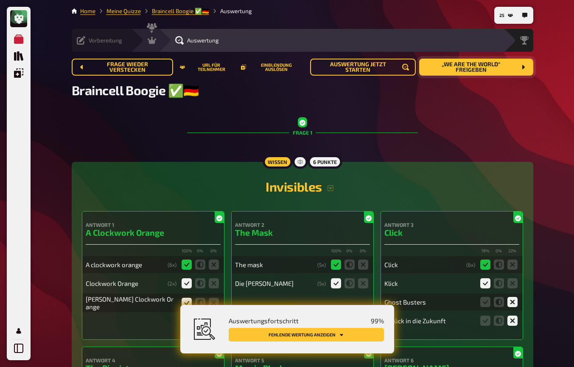
scroll to position [0, 0]
click at [133, 39] on span "Moderation" at bounding box center [132, 40] width 30 height 7
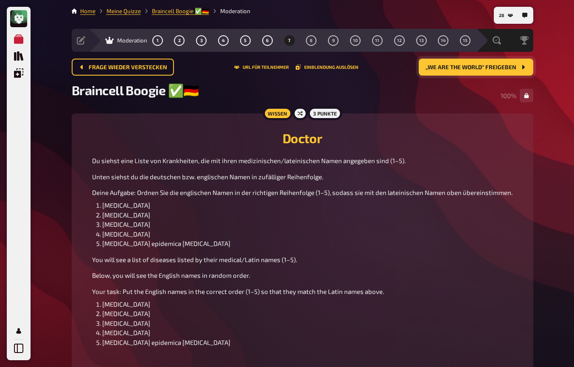
click at [323, 70] on div "Frage wieder verstecken URL für Teilnehmer Einblendung auslösen „We are the wor…" at bounding box center [303, 67] width 462 height 17
click at [323, 69] on button "Einblendung auslösen" at bounding box center [327, 67] width 63 height 5
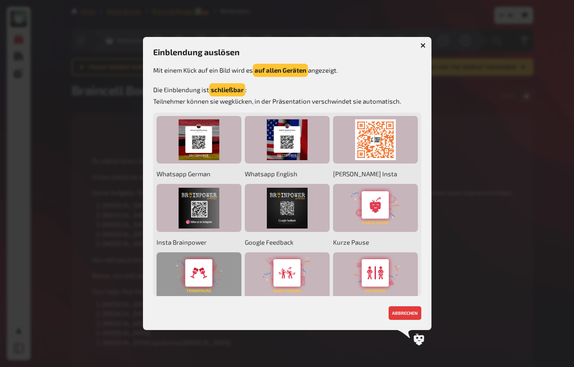
click at [191, 278] on div at bounding box center [199, 276] width 85 height 48
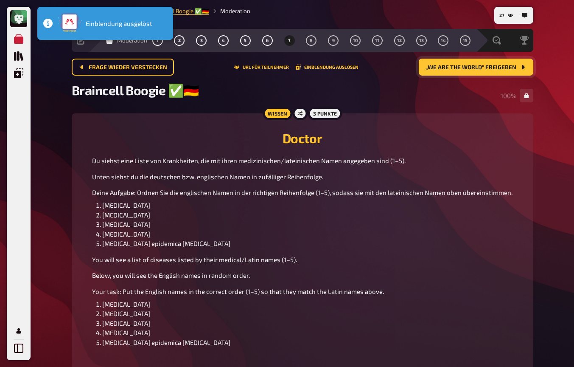
click at [455, 159] on p "Du siehst eine Liste von Krankheiten, die mit ihren medizinischen/lateinischen …" at bounding box center [302, 161] width 421 height 10
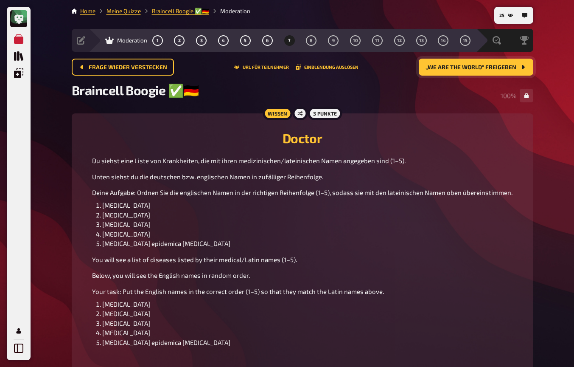
click at [395, 197] on p "Deine Aufgabe: Ordnen Sie die englischen Namen in der richtigen Reihenfolge (1–…" at bounding box center [302, 193] width 421 height 10
click at [390, 197] on p "Deine Aufgabe: Ordnen Sie die englischen Namen in der richtigen Reihenfolge (1–…" at bounding box center [302, 193] width 421 height 10
click at [461, 69] on span "„We are the world“ freigeben" at bounding box center [471, 68] width 91 height 6
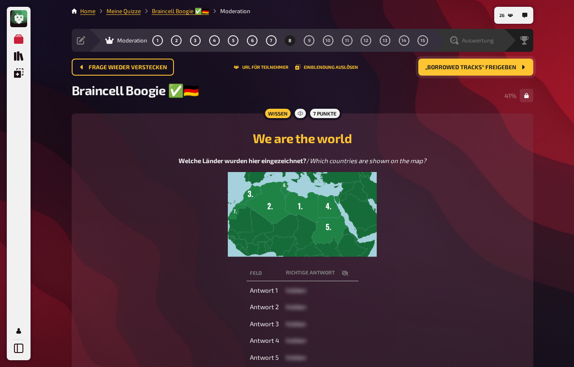
click at [485, 39] on span "Auswertung" at bounding box center [478, 40] width 32 height 7
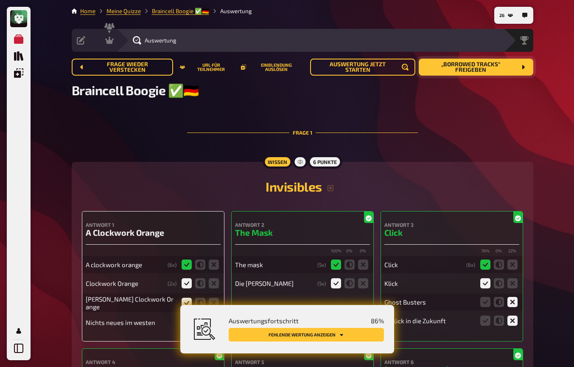
click at [315, 334] on button "Fehlende Wertung anzeigen" at bounding box center [306, 335] width 155 height 14
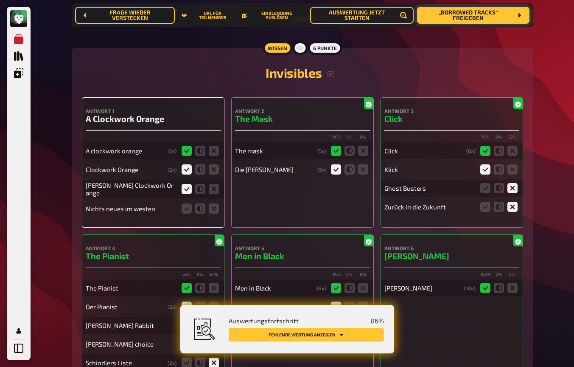
scroll to position [124, 0]
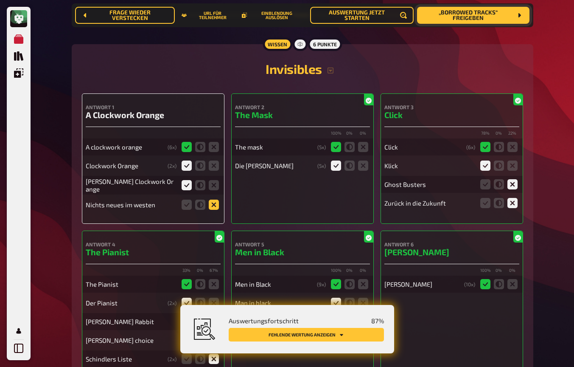
click at [216, 206] on icon at bounding box center [214, 204] width 10 height 10
click at [0, 0] on input "radio" at bounding box center [0, 0] width 0 height 0
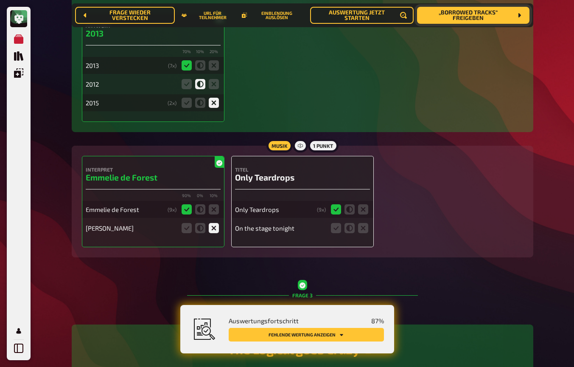
scroll to position [822, 0]
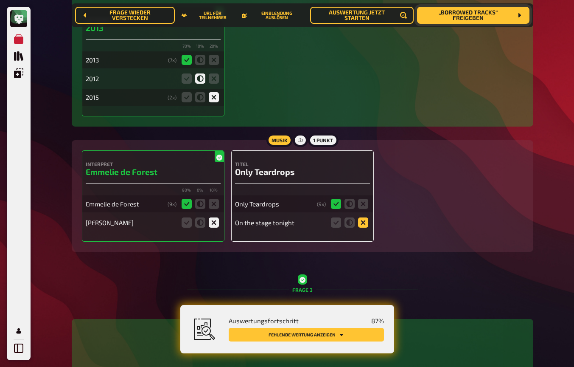
click at [364, 224] on icon at bounding box center [363, 222] width 10 height 10
click at [0, 0] on input "radio" at bounding box center [0, 0] width 0 height 0
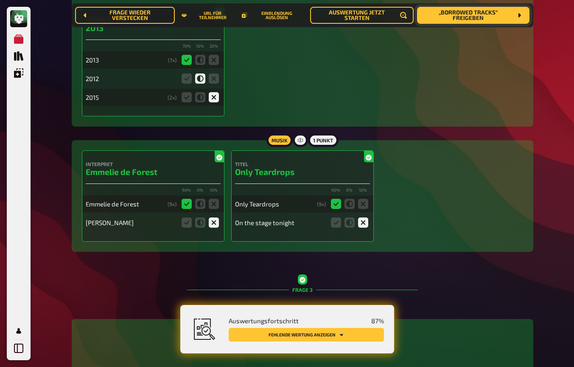
click at [354, 335] on button "Fehlende Wertung anzeigen" at bounding box center [306, 335] width 155 height 14
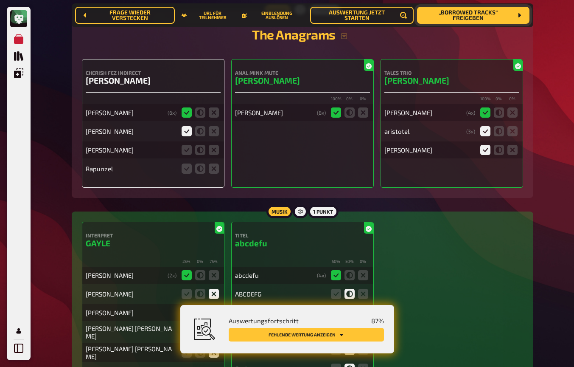
scroll to position [1550, 0]
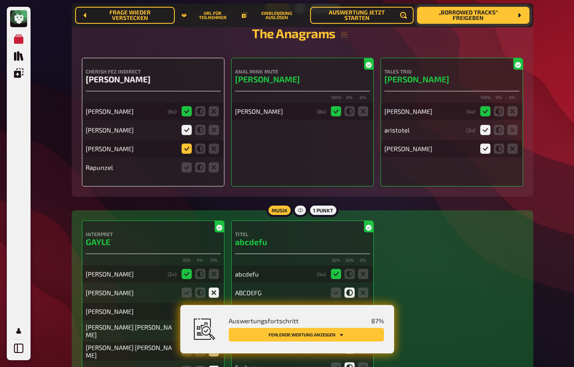
click at [187, 149] on icon at bounding box center [187, 148] width 10 height 10
click at [0, 0] on input "radio" at bounding box center [0, 0] width 0 height 0
click at [215, 169] on icon at bounding box center [214, 167] width 10 height 10
click at [0, 0] on input "radio" at bounding box center [0, 0] width 0 height 0
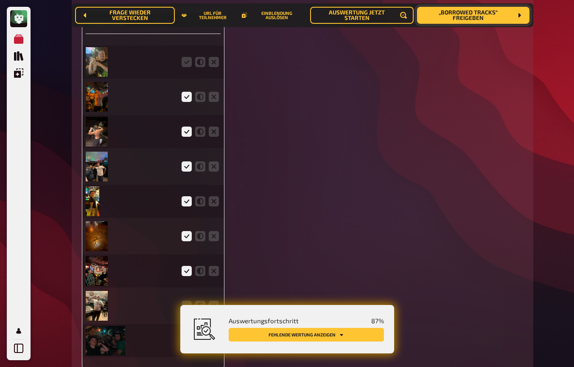
scroll to position [2085, 0]
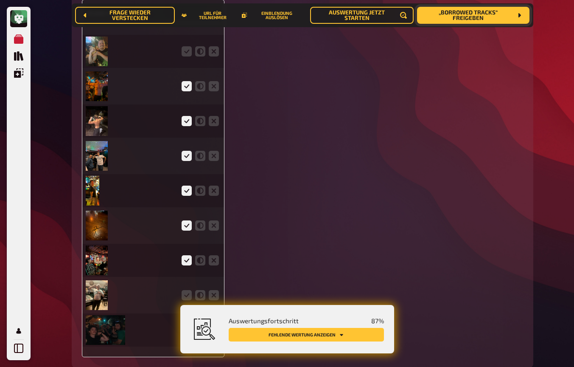
click at [98, 50] on img at bounding box center [97, 52] width 22 height 30
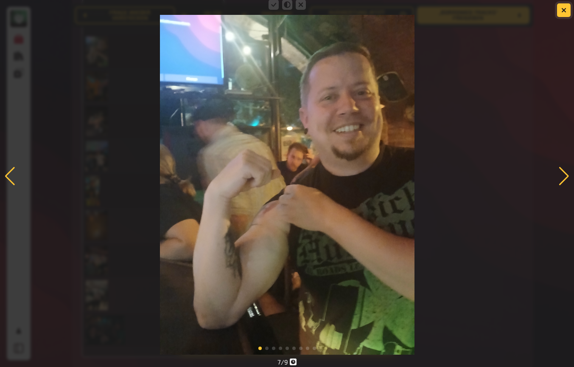
click at [566, 11] on icon "button" at bounding box center [564, 10] width 5 height 5
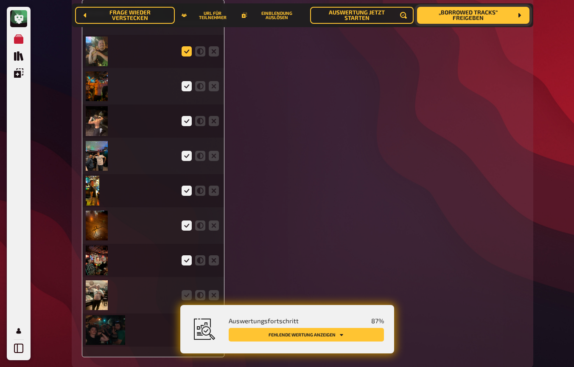
click at [186, 46] on icon at bounding box center [187, 51] width 10 height 10
click at [0, 0] on input "radio" at bounding box center [0, 0] width 0 height 0
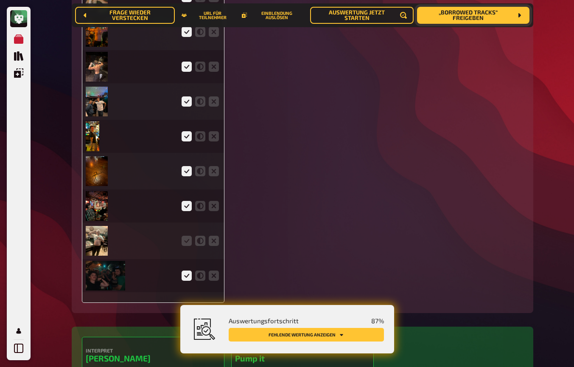
scroll to position [2148, 0]
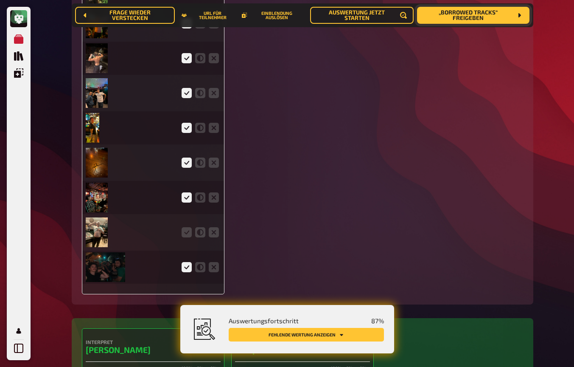
click at [98, 229] on img at bounding box center [97, 232] width 22 height 30
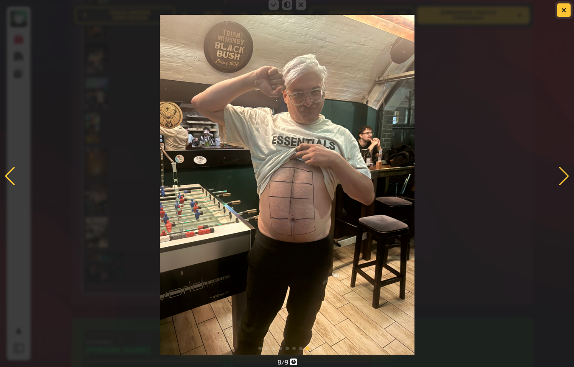
click at [564, 15] on button "button" at bounding box center [564, 10] width 14 height 14
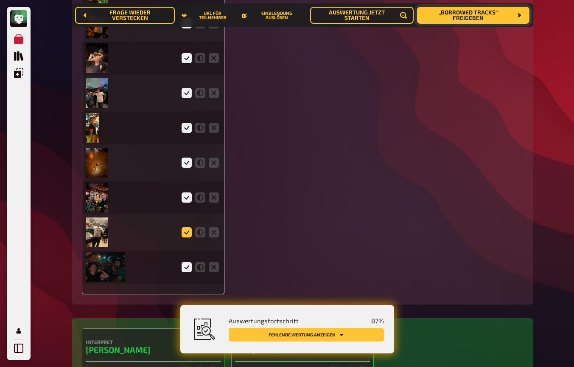
click at [186, 228] on icon at bounding box center [187, 232] width 10 height 10
click at [0, 0] on input "radio" at bounding box center [0, 0] width 0 height 0
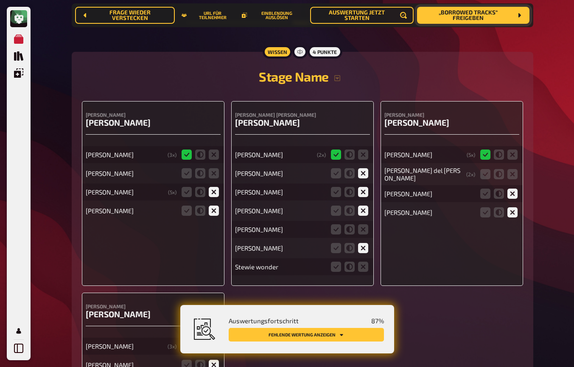
scroll to position [2594, 0]
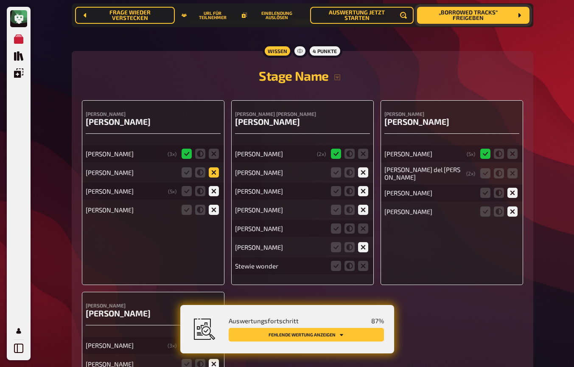
click at [219, 169] on icon at bounding box center [214, 172] width 10 height 10
click at [0, 0] on input "radio" at bounding box center [0, 0] width 0 height 0
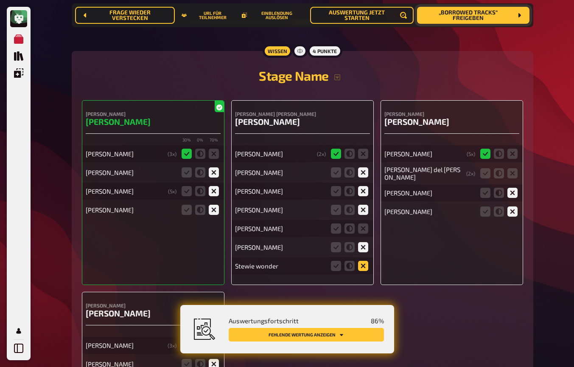
click at [366, 262] on icon at bounding box center [363, 266] width 10 height 10
click at [0, 0] on input "radio" at bounding box center [0, 0] width 0 height 0
click at [512, 171] on icon at bounding box center [513, 173] width 10 height 10
click at [0, 0] on input "radio" at bounding box center [0, 0] width 0 height 0
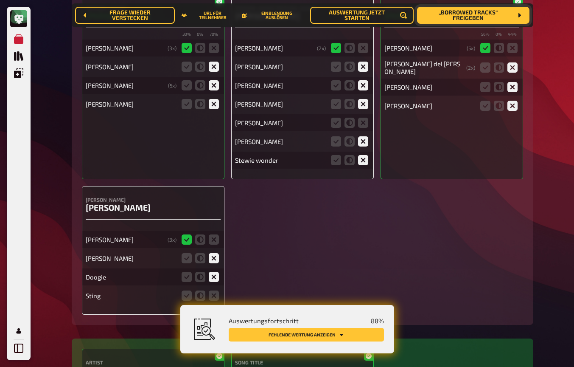
scroll to position [2715, 0]
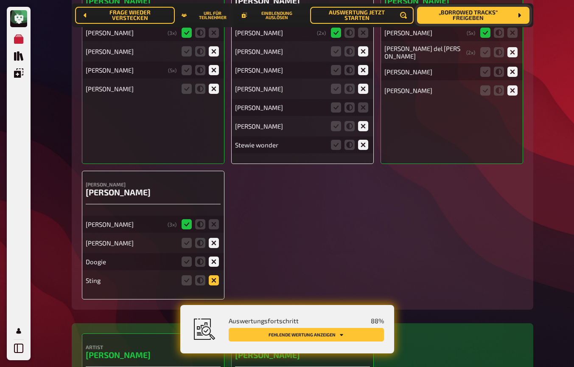
click at [214, 275] on icon at bounding box center [214, 280] width 10 height 10
click at [0, 0] on input "radio" at bounding box center [0, 0] width 0 height 0
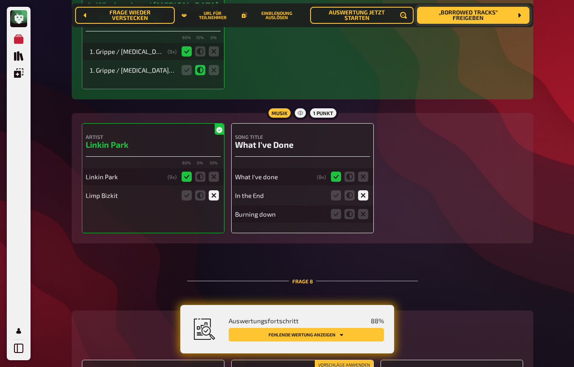
scroll to position [3380, 0]
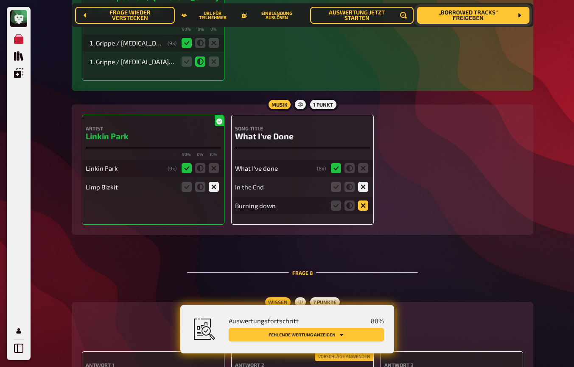
click at [364, 200] on icon at bounding box center [363, 205] width 10 height 10
click at [0, 0] on input "radio" at bounding box center [0, 0] width 0 height 0
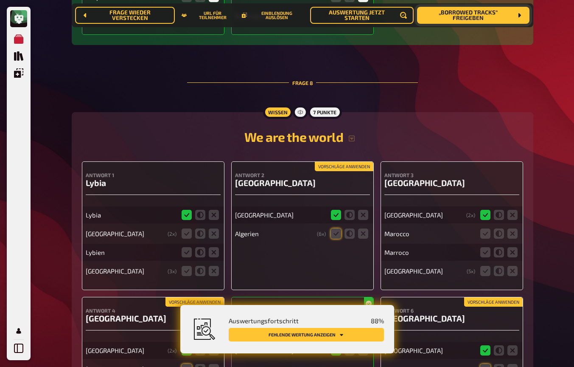
scroll to position [3598, 0]
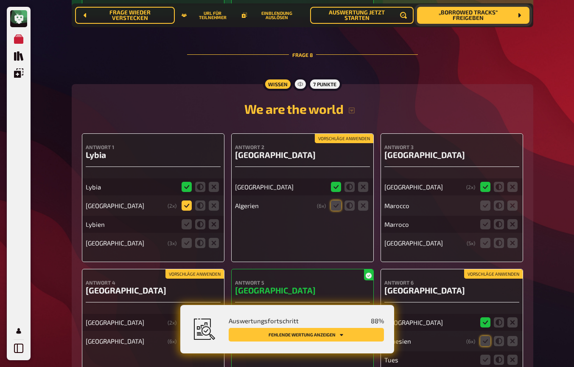
click at [185, 200] on icon at bounding box center [187, 205] width 10 height 10
click at [0, 0] on input "radio" at bounding box center [0, 0] width 0 height 0
click at [186, 219] on icon at bounding box center [187, 224] width 10 height 10
click at [0, 0] on input "radio" at bounding box center [0, 0] width 0 height 0
click at [186, 238] on icon at bounding box center [187, 243] width 10 height 10
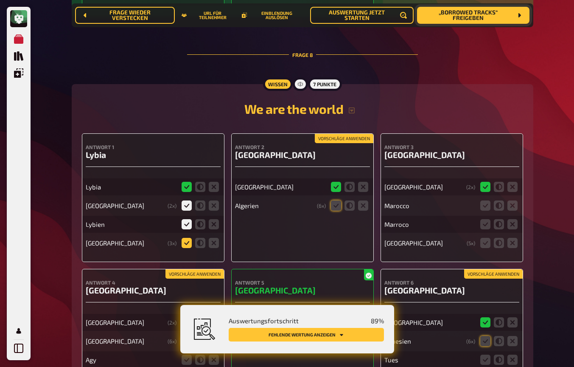
click at [0, 0] on input "radio" at bounding box center [0, 0] width 0 height 0
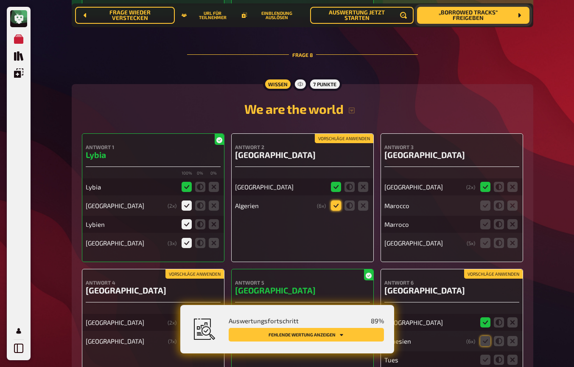
click at [334, 200] on icon at bounding box center [336, 205] width 10 height 10
click at [0, 0] on input "radio" at bounding box center [0, 0] width 0 height 0
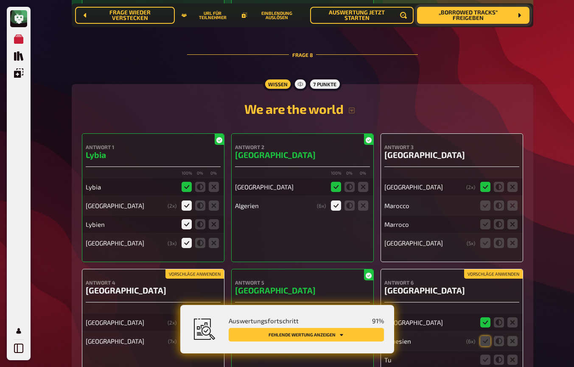
scroll to position [3608, 0]
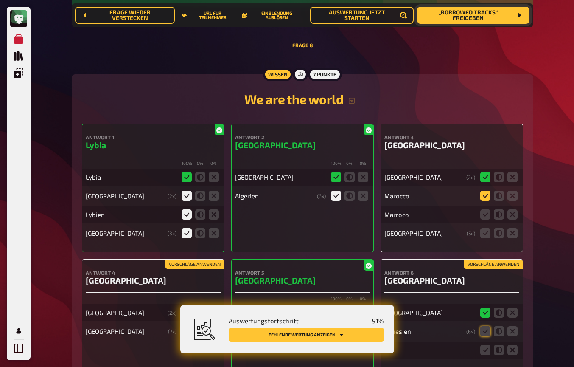
click at [485, 191] on icon at bounding box center [485, 196] width 10 height 10
click at [0, 0] on input "radio" at bounding box center [0, 0] width 0 height 0
click at [485, 209] on icon at bounding box center [485, 214] width 10 height 10
click at [0, 0] on input "radio" at bounding box center [0, 0] width 0 height 0
click at [487, 228] on icon at bounding box center [485, 233] width 10 height 10
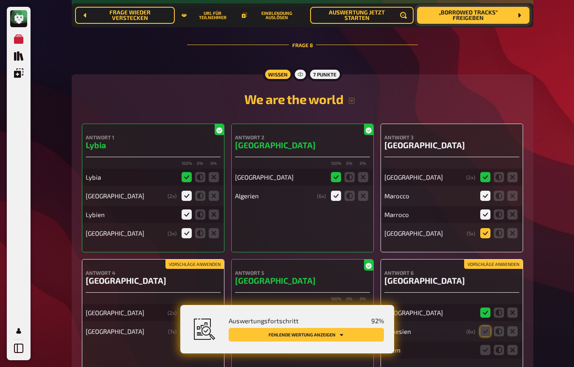
click at [0, 0] on input "radio" at bounding box center [0, 0] width 0 height 0
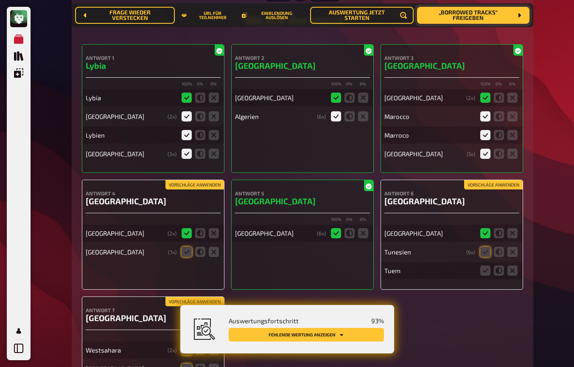
scroll to position [3698, 0]
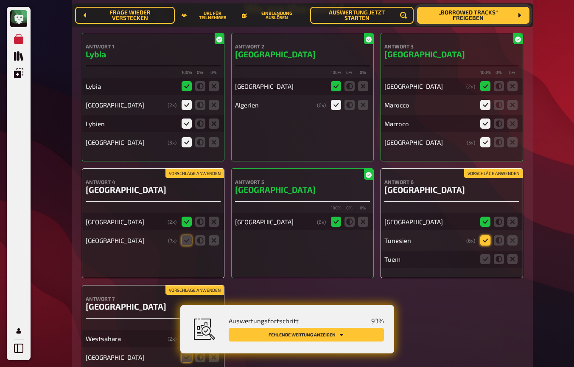
click at [486, 235] on icon at bounding box center [485, 240] width 10 height 10
click at [0, 0] on input "radio" at bounding box center [0, 0] width 0 height 0
click at [514, 254] on icon at bounding box center [513, 259] width 10 height 10
click at [0, 0] on input "radio" at bounding box center [0, 0] width 0 height 0
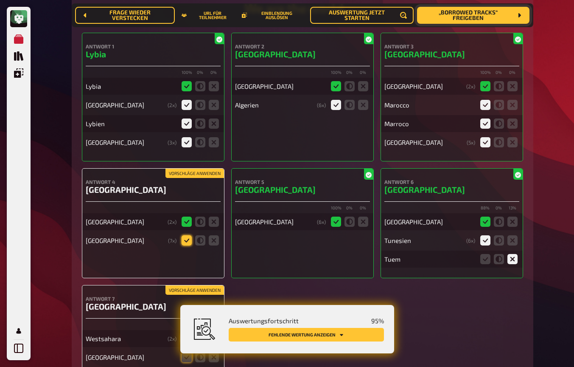
click at [185, 235] on icon at bounding box center [187, 240] width 10 height 10
click at [0, 0] on input "radio" at bounding box center [0, 0] width 0 height 0
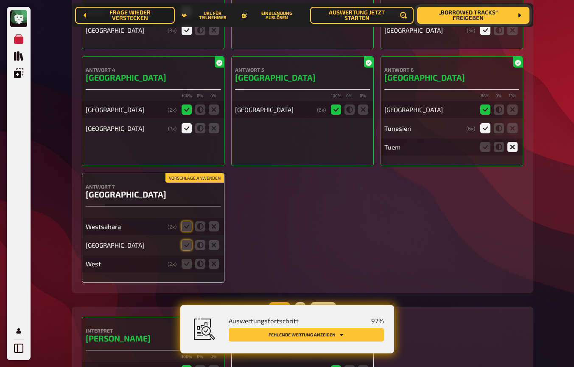
scroll to position [3819, 0]
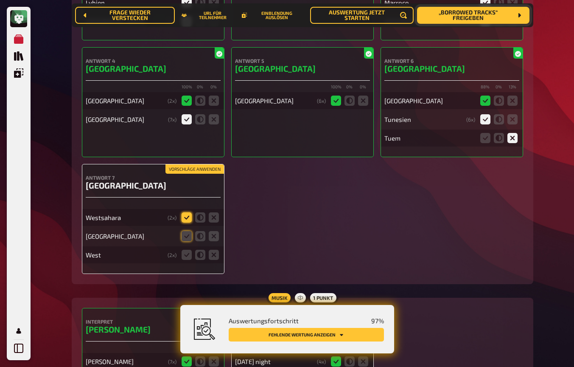
click at [188, 212] on icon at bounding box center [187, 217] width 10 height 10
click at [0, 0] on input "radio" at bounding box center [0, 0] width 0 height 0
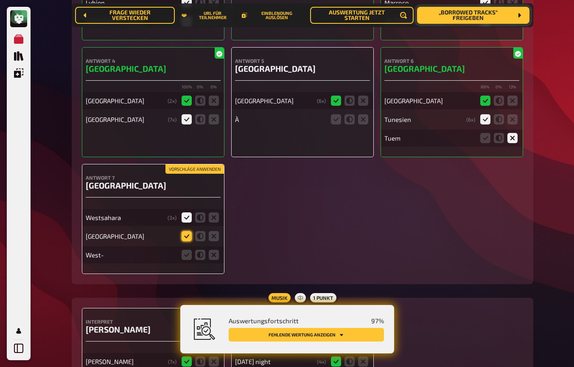
click at [188, 231] on icon at bounding box center [187, 236] width 10 height 10
click at [0, 0] on input "radio" at bounding box center [0, 0] width 0 height 0
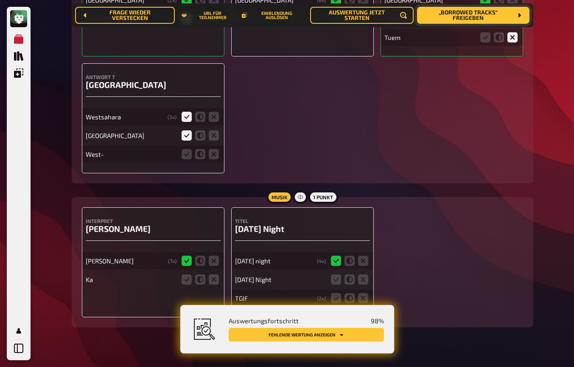
scroll to position [3920, 0]
click at [336, 275] on icon at bounding box center [336, 280] width 10 height 10
click at [0, 0] on input "radio" at bounding box center [0, 0] width 0 height 0
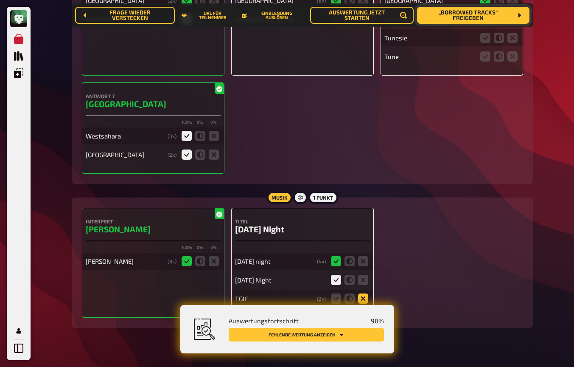
click at [363, 293] on icon at bounding box center [363, 298] width 10 height 10
click at [0, 0] on input "radio" at bounding box center [0, 0] width 0 height 0
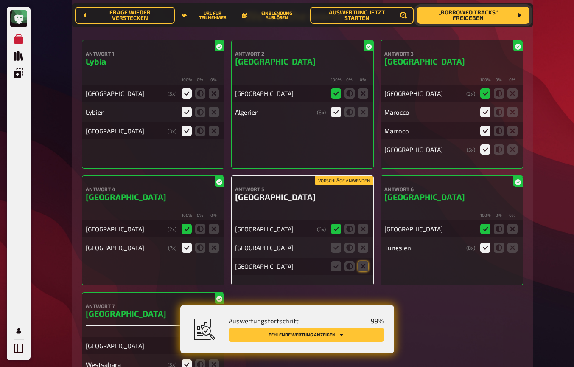
scroll to position [3701, 0]
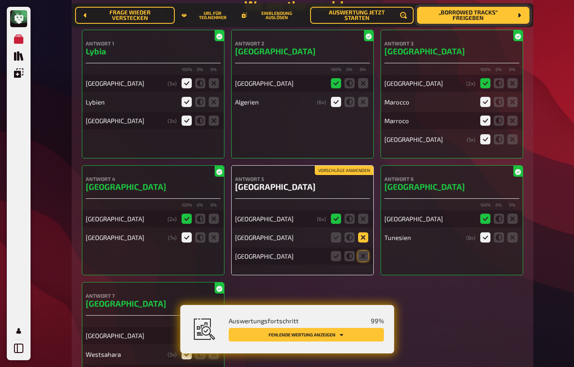
click at [363, 232] on icon at bounding box center [363, 237] width 10 height 10
click at [0, 0] on input "radio" at bounding box center [0, 0] width 0 height 0
click at [365, 251] on icon at bounding box center [363, 256] width 10 height 10
click at [0, 0] on input "radio" at bounding box center [0, 0] width 0 height 0
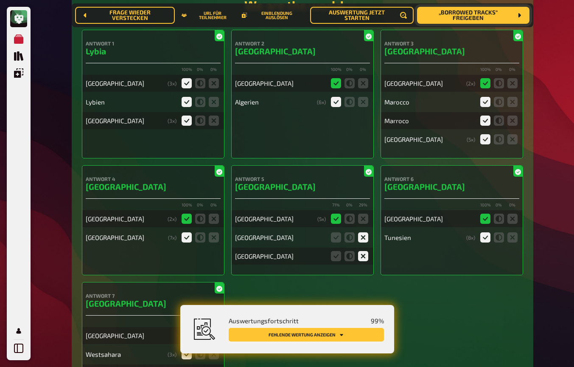
click at [305, 336] on button "Fehlende Wertung anzeigen" at bounding box center [306, 335] width 155 height 14
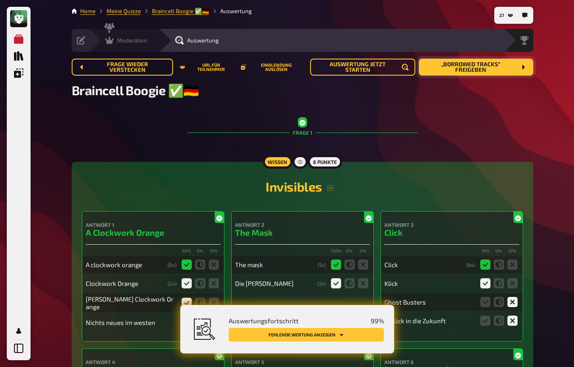
scroll to position [0, 0]
click at [108, 45] on div "Moderation undefined" at bounding box center [124, 40] width 70 height 23
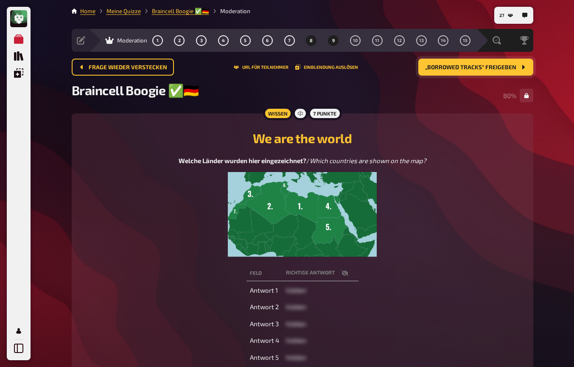
click at [328, 40] on button "9" at bounding box center [334, 41] width 14 height 14
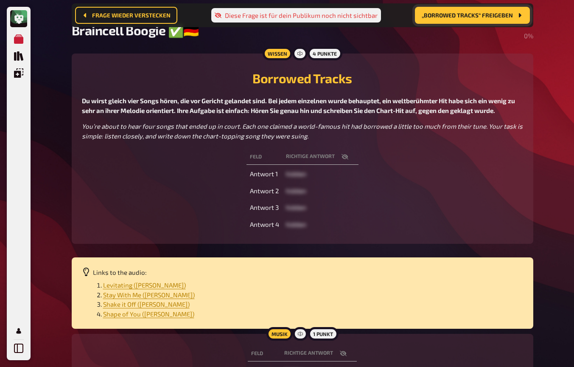
scroll to position [67, 0]
click at [140, 285] on span "Levitating (Dua Lipa)" at bounding box center [144, 285] width 83 height 8
click at [132, 295] on span "Stay With Me (Sam Smith)" at bounding box center [149, 295] width 92 height 8
click at [142, 303] on span "Shake it Off (Taylor Swift)" at bounding box center [146, 304] width 87 height 8
click at [144, 312] on span "Shape of You (Ed Sheeran)" at bounding box center [148, 314] width 91 height 8
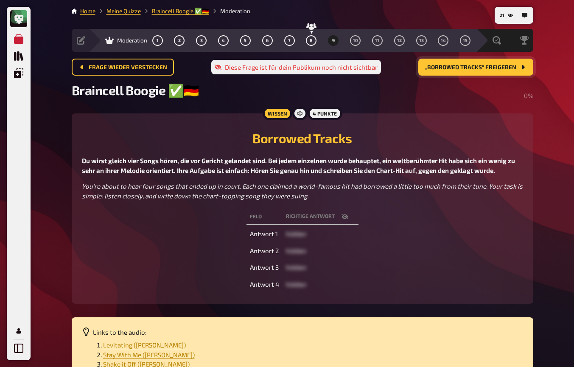
scroll to position [0, 0]
click at [292, 43] on button "7" at bounding box center [290, 41] width 14 height 14
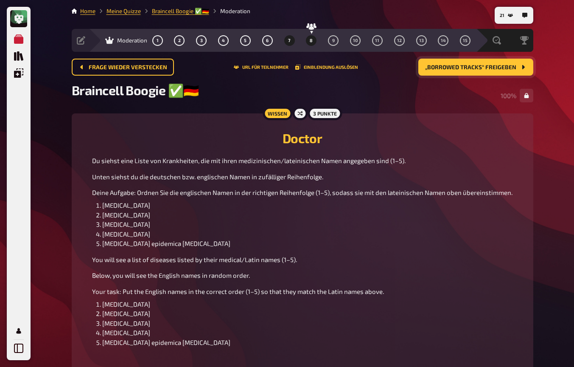
click at [308, 41] on button "8" at bounding box center [312, 41] width 14 height 14
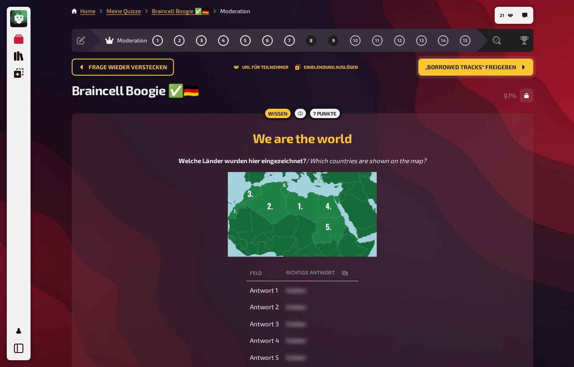
click at [334, 40] on span "9" at bounding box center [333, 40] width 3 height 5
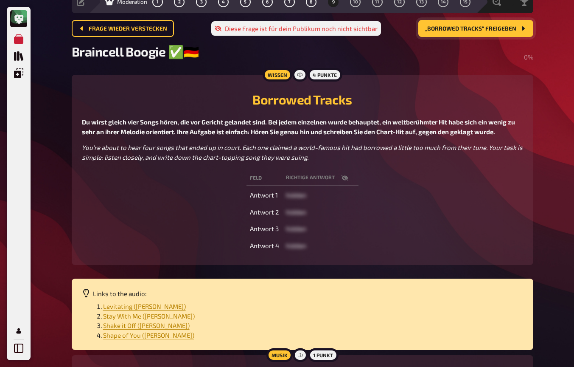
scroll to position [49, 0]
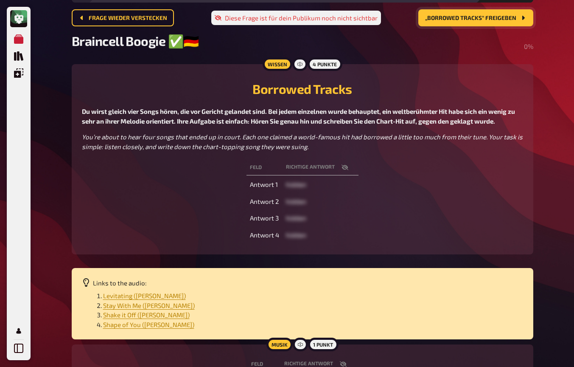
click at [342, 168] on icon "button" at bounding box center [345, 167] width 7 height 7
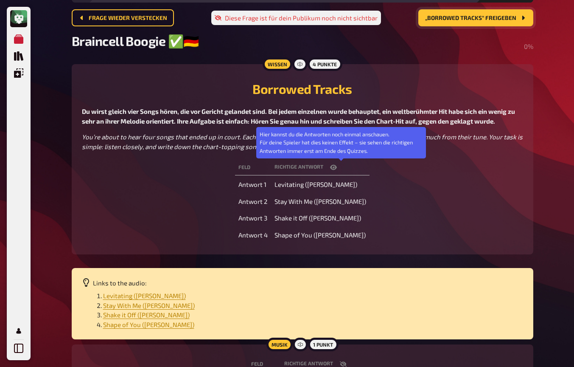
click at [337, 169] on icon "button" at bounding box center [333, 167] width 7 height 7
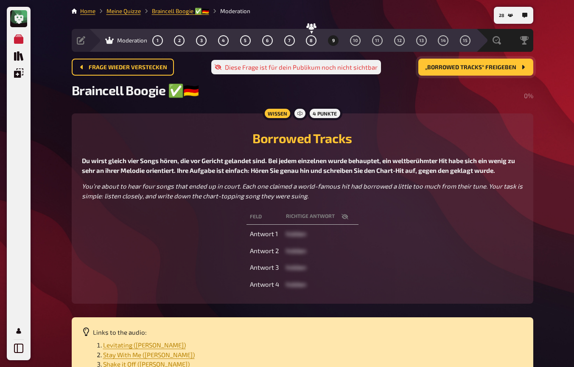
scroll to position [0, 0]
click at [455, 67] on span "„Borrowed Tracks“ freigeben" at bounding box center [470, 68] width 91 height 6
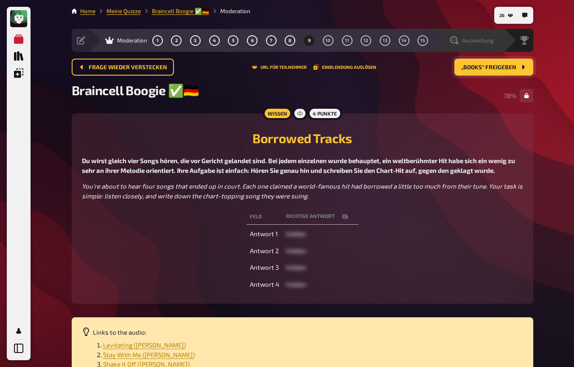
click at [489, 45] on div "Auswertung" at bounding box center [469, 40] width 70 height 23
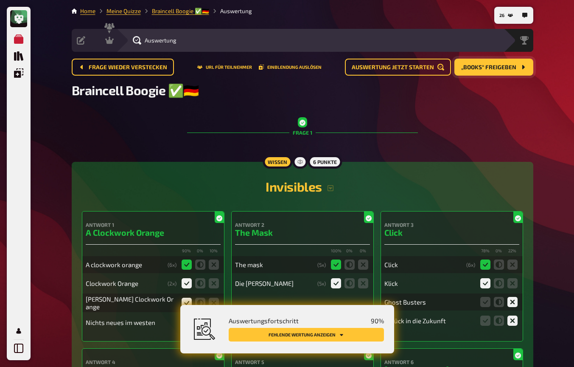
click at [314, 330] on button "Fehlende Wertung anzeigen" at bounding box center [306, 335] width 155 height 14
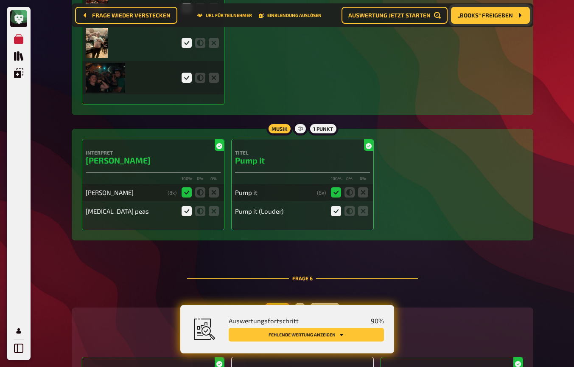
scroll to position [2597, 0]
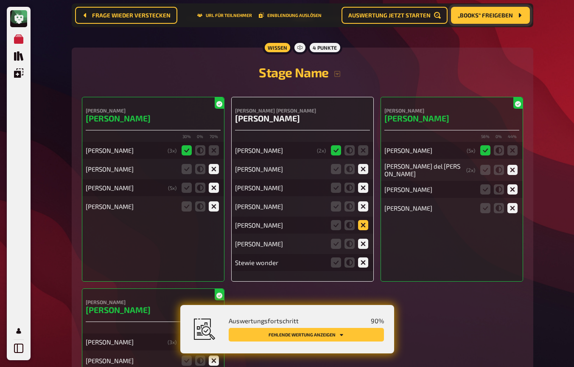
click at [366, 222] on icon at bounding box center [363, 225] width 10 height 10
click at [0, 0] on input "radio" at bounding box center [0, 0] width 0 height 0
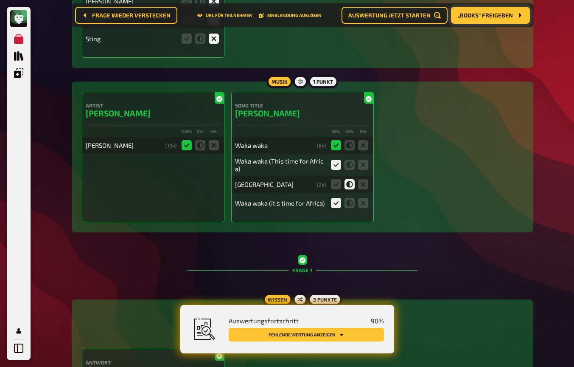
click at [357, 336] on button "Fehlende Wertung anzeigen" at bounding box center [306, 335] width 155 height 14
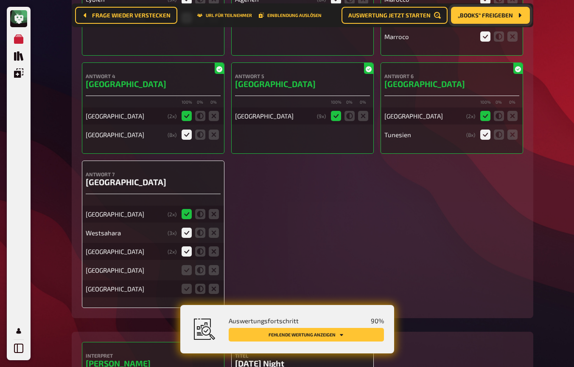
scroll to position [3814, 0]
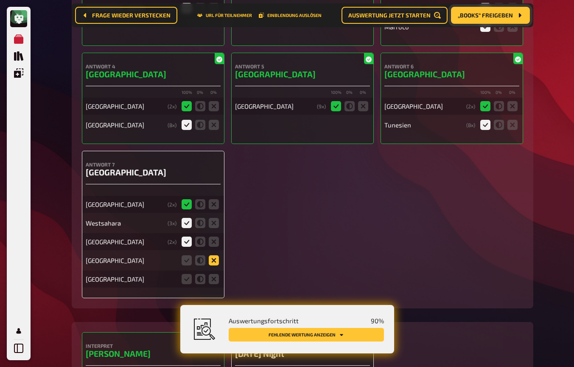
click at [213, 255] on icon at bounding box center [214, 260] width 10 height 10
click at [0, 0] on input "radio" at bounding box center [0, 0] width 0 height 0
click at [211, 274] on icon at bounding box center [214, 279] width 10 height 10
click at [0, 0] on input "radio" at bounding box center [0, 0] width 0 height 0
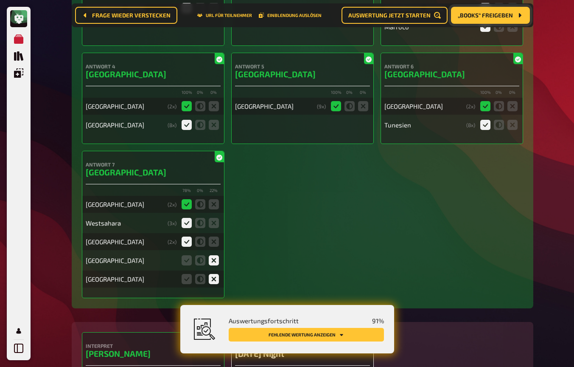
click at [272, 332] on button "Fehlende Wertung anzeigen" at bounding box center [306, 335] width 155 height 14
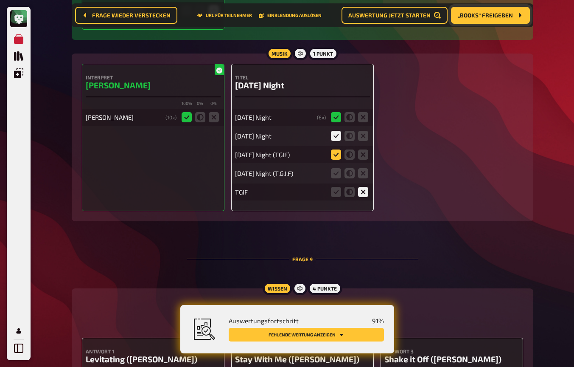
click at [337, 149] on icon at bounding box center [336, 154] width 10 height 10
click at [0, 0] on input "radio" at bounding box center [0, 0] width 0 height 0
click at [337, 168] on icon at bounding box center [336, 173] width 10 height 10
click at [0, 0] on input "radio" at bounding box center [0, 0] width 0 height 0
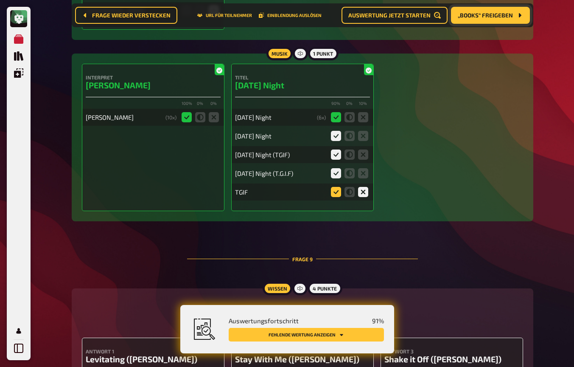
click at [339, 187] on icon at bounding box center [336, 192] width 10 height 10
click at [0, 0] on input "radio" at bounding box center [0, 0] width 0 height 0
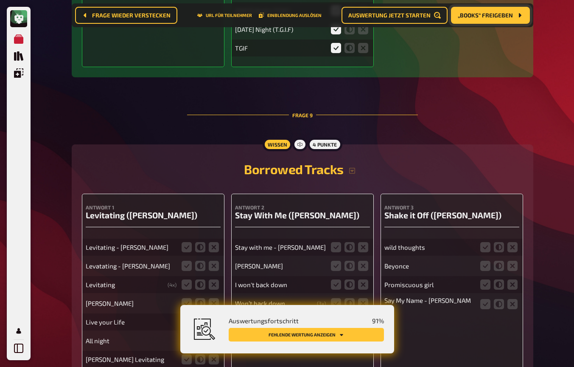
scroll to position [4284, 0]
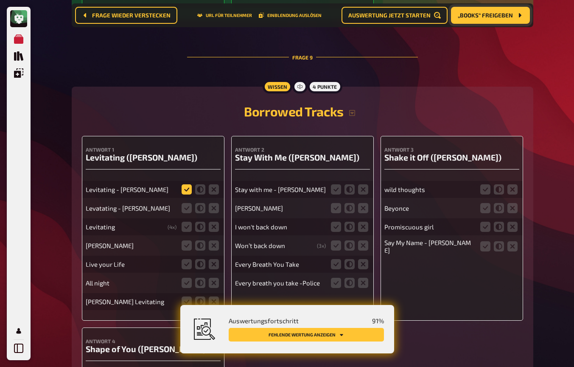
click at [185, 184] on icon at bounding box center [187, 189] width 10 height 10
click at [0, 0] on input "radio" at bounding box center [0, 0] width 0 height 0
click at [183, 201] on fieldset at bounding box center [200, 208] width 41 height 14
click at [184, 203] on icon at bounding box center [187, 208] width 10 height 10
click at [0, 0] on input "radio" at bounding box center [0, 0] width 0 height 0
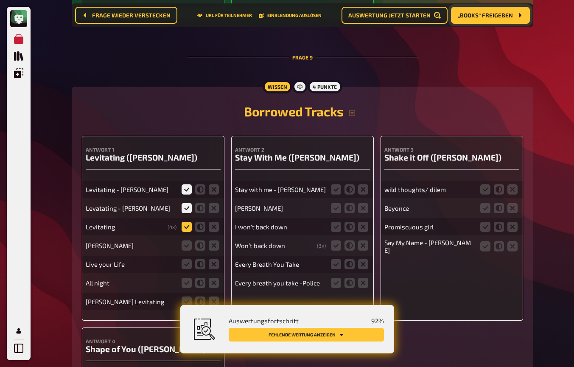
click at [185, 222] on icon at bounding box center [187, 227] width 10 height 10
click at [0, 0] on input "radio" at bounding box center [0, 0] width 0 height 0
click at [189, 240] on icon at bounding box center [187, 245] width 10 height 10
click at [0, 0] on input "radio" at bounding box center [0, 0] width 0 height 0
click at [202, 240] on icon at bounding box center [200, 245] width 10 height 10
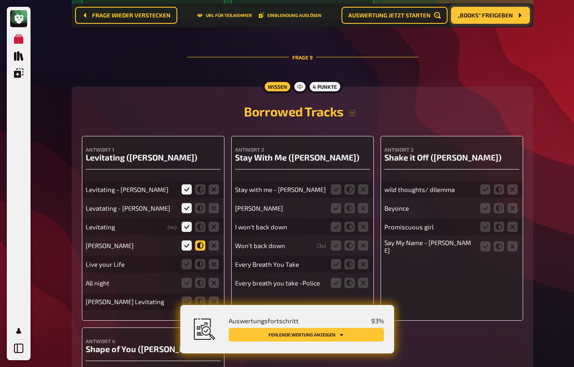
click at [0, 0] on input "radio" at bounding box center [0, 0] width 0 height 0
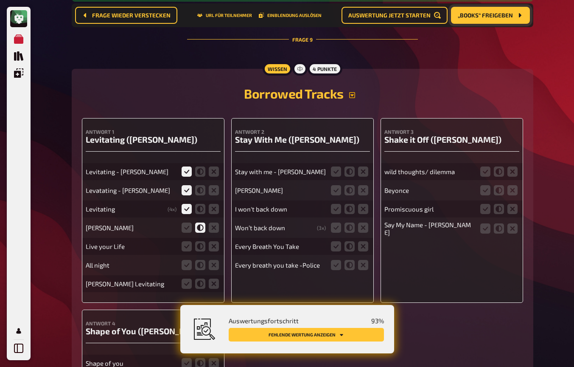
click at [351, 92] on icon "button" at bounding box center [352, 95] width 7 height 7
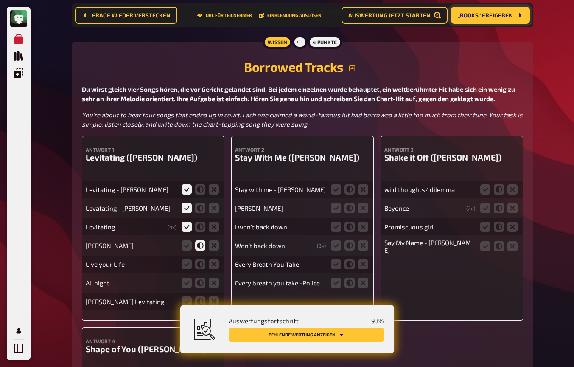
scroll to position [4337, 0]
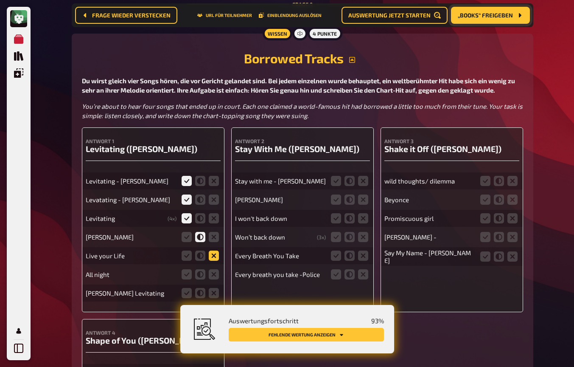
click at [211, 250] on icon at bounding box center [214, 255] width 10 height 10
click at [0, 0] on input "radio" at bounding box center [0, 0] width 0 height 0
click at [213, 269] on icon at bounding box center [214, 274] width 10 height 10
click at [0, 0] on input "radio" at bounding box center [0, 0] width 0 height 0
click at [187, 288] on icon at bounding box center [187, 293] width 10 height 10
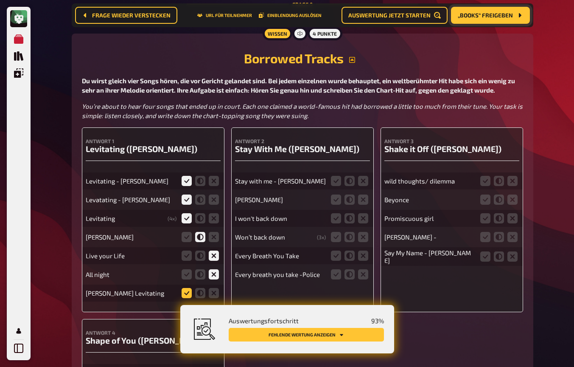
click at [0, 0] on input "radio" at bounding box center [0, 0] width 0 height 0
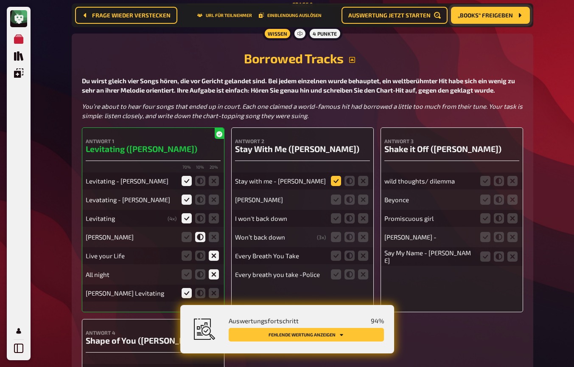
click at [339, 176] on icon at bounding box center [336, 181] width 10 height 10
click at [0, 0] on input "radio" at bounding box center [0, 0] width 0 height 0
click at [364, 194] on icon at bounding box center [363, 199] width 10 height 10
click at [0, 0] on input "radio" at bounding box center [0, 0] width 0 height 0
click at [361, 213] on icon at bounding box center [363, 218] width 10 height 10
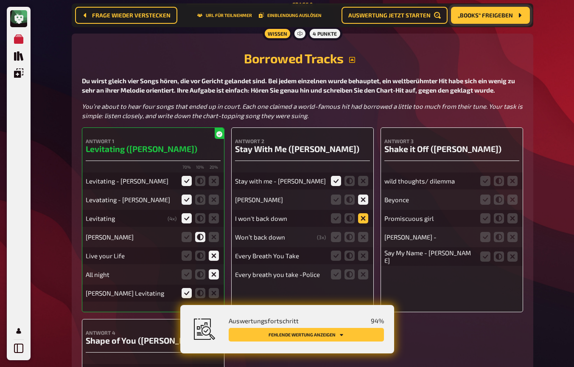
click at [0, 0] on input "radio" at bounding box center [0, 0] width 0 height 0
click at [362, 232] on icon at bounding box center [363, 237] width 10 height 10
click at [0, 0] on input "radio" at bounding box center [0, 0] width 0 height 0
click at [367, 250] on icon at bounding box center [363, 255] width 10 height 10
click at [0, 0] on input "radio" at bounding box center [0, 0] width 0 height 0
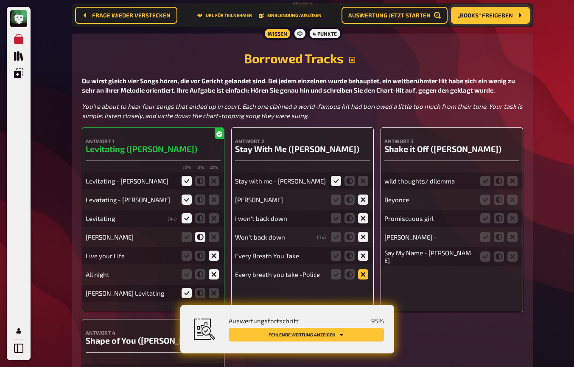
click at [363, 269] on icon at bounding box center [363, 274] width 10 height 10
click at [0, 0] on input "radio" at bounding box center [0, 0] width 0 height 0
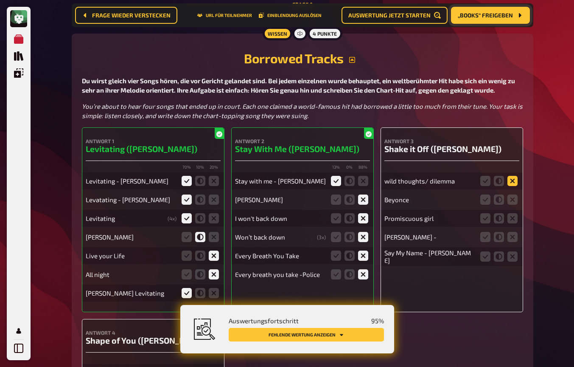
click at [511, 176] on icon at bounding box center [513, 181] width 10 height 10
click at [0, 0] on input "radio" at bounding box center [0, 0] width 0 height 0
click at [511, 194] on icon at bounding box center [513, 199] width 10 height 10
click at [0, 0] on input "radio" at bounding box center [0, 0] width 0 height 0
click at [511, 213] on icon at bounding box center [513, 218] width 10 height 10
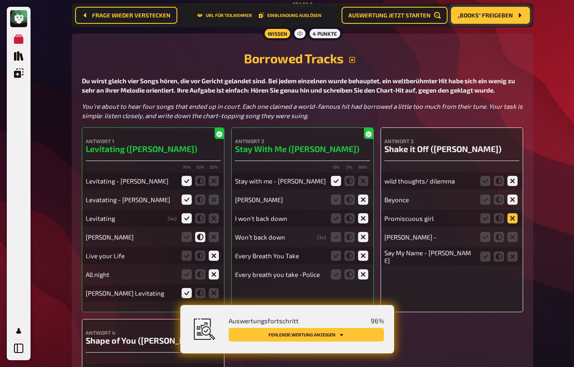
click at [0, 0] on input "radio" at bounding box center [0, 0] width 0 height 0
click at [511, 232] on icon at bounding box center [513, 237] width 10 height 10
click at [0, 0] on input "radio" at bounding box center [0, 0] width 0 height 0
click at [513, 251] on icon at bounding box center [513, 256] width 10 height 10
click at [0, 0] on input "radio" at bounding box center [0, 0] width 0 height 0
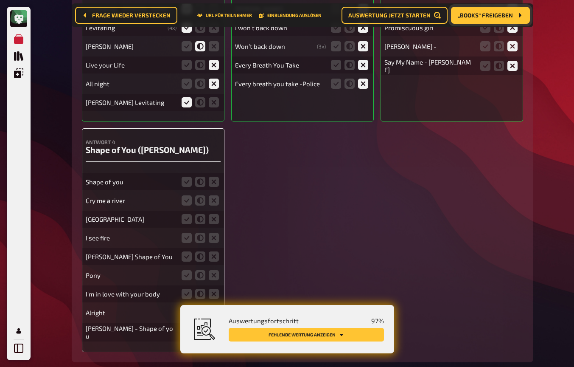
scroll to position [4528, 0]
click at [185, 176] on icon at bounding box center [187, 181] width 10 height 10
click at [0, 0] on input "radio" at bounding box center [0, 0] width 0 height 0
click at [212, 195] on icon at bounding box center [214, 200] width 10 height 10
click at [0, 0] on input "radio" at bounding box center [0, 0] width 0 height 0
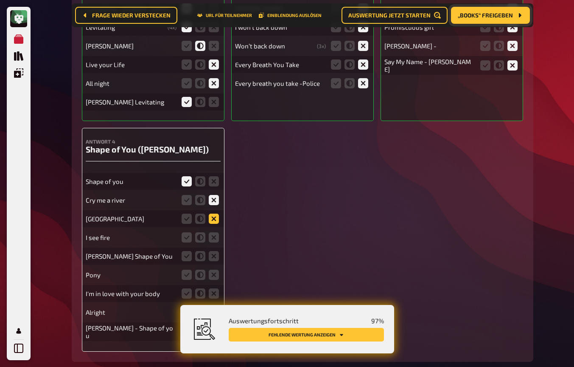
click at [214, 213] on icon at bounding box center [214, 218] width 10 height 10
click at [0, 0] on input "radio" at bounding box center [0, 0] width 0 height 0
click at [211, 232] on icon at bounding box center [214, 237] width 10 height 10
click at [0, 0] on input "radio" at bounding box center [0, 0] width 0 height 0
click at [186, 251] on icon at bounding box center [187, 256] width 10 height 10
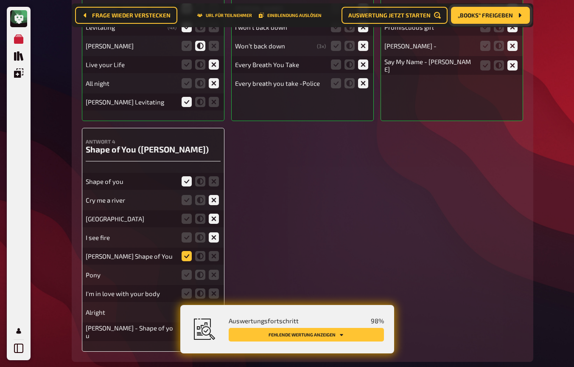
click at [0, 0] on input "radio" at bounding box center [0, 0] width 0 height 0
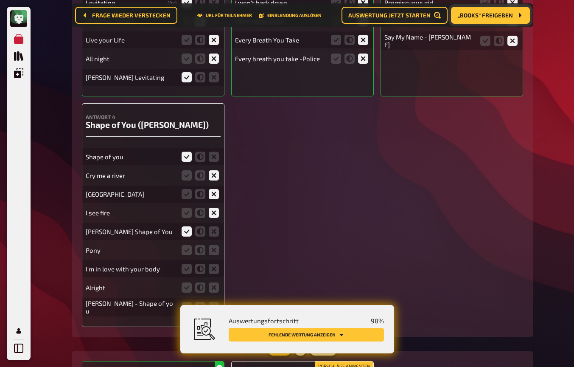
scroll to position [4554, 0]
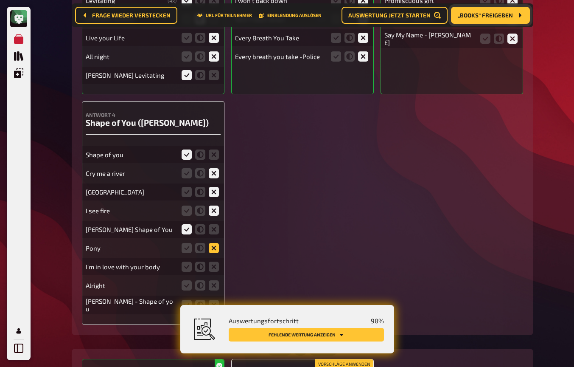
click at [216, 243] on icon at bounding box center [214, 248] width 10 height 10
click at [0, 0] on input "radio" at bounding box center [0, 0] width 0 height 0
click at [216, 261] on icon at bounding box center [214, 266] width 10 height 10
click at [0, 0] on input "radio" at bounding box center [0, 0] width 0 height 0
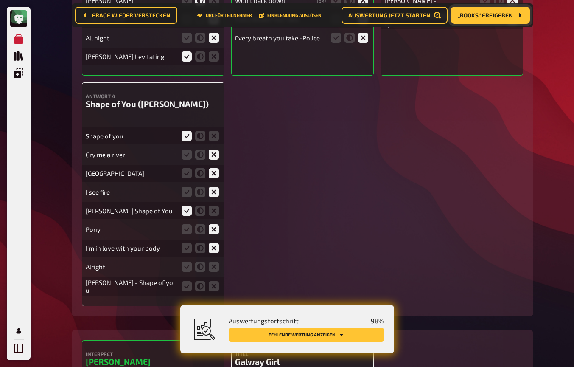
scroll to position [4578, 0]
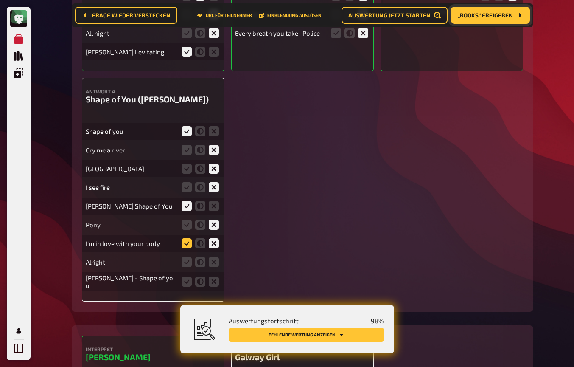
click at [188, 238] on icon at bounding box center [187, 243] width 10 height 10
click at [0, 0] on input "radio" at bounding box center [0, 0] width 0 height 0
click at [213, 257] on icon at bounding box center [214, 262] width 10 height 10
click at [0, 0] on input "radio" at bounding box center [0, 0] width 0 height 0
click at [188, 276] on icon at bounding box center [187, 281] width 10 height 10
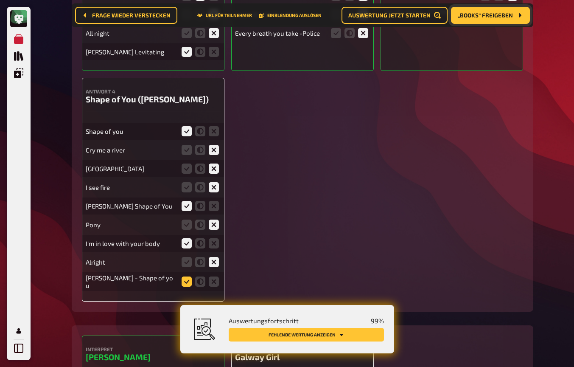
click at [0, 0] on input "radio" at bounding box center [0, 0] width 0 height 0
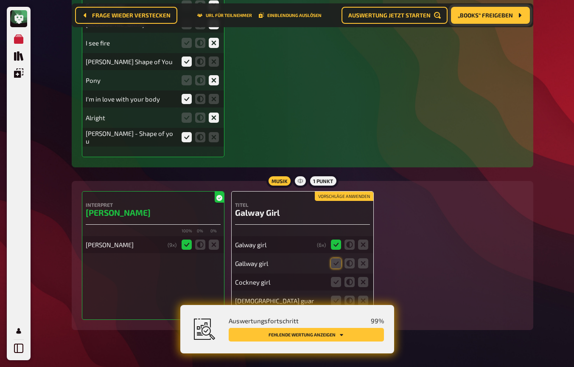
scroll to position [4722, 0]
click at [334, 258] on icon at bounding box center [336, 263] width 10 height 10
click at [0, 0] on input "radio" at bounding box center [0, 0] width 0 height 0
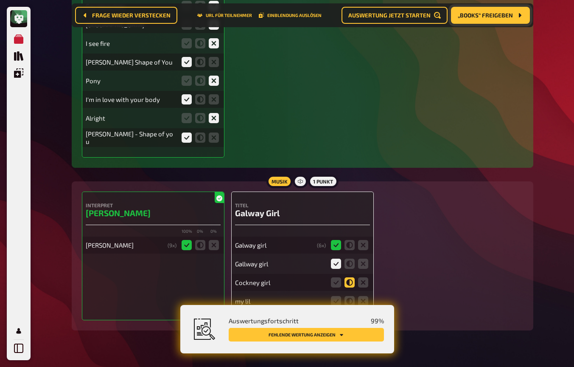
click at [348, 277] on icon at bounding box center [350, 282] width 10 height 10
click at [0, 0] on input "radio" at bounding box center [0, 0] width 0 height 0
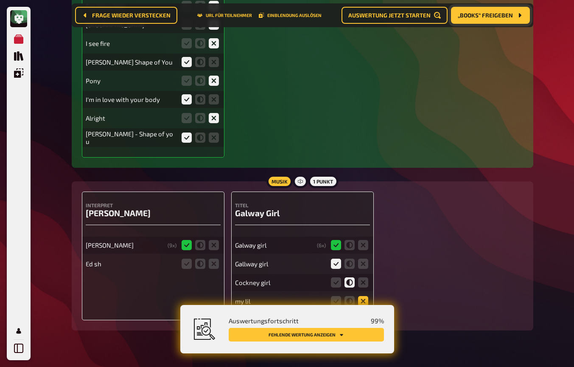
click at [364, 296] on icon at bounding box center [363, 301] width 10 height 10
click at [0, 0] on input "radio" at bounding box center [0, 0] width 0 height 0
click at [216, 258] on icon at bounding box center [214, 263] width 10 height 10
click at [0, 0] on input "radio" at bounding box center [0, 0] width 0 height 0
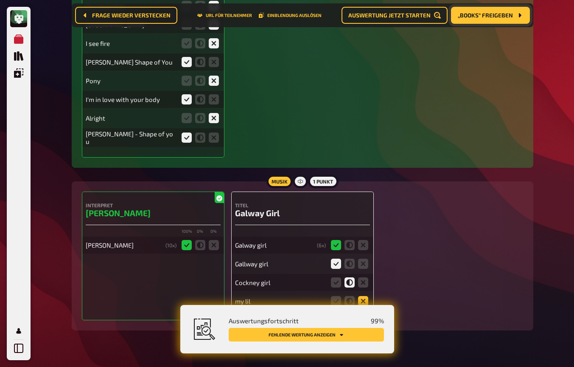
click at [365, 296] on icon at bounding box center [363, 301] width 10 height 10
click at [0, 0] on input "radio" at bounding box center [0, 0] width 0 height 0
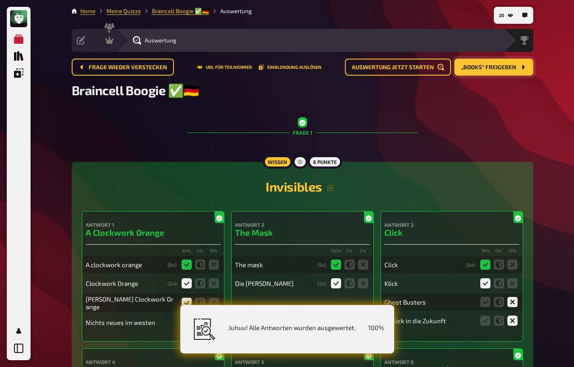
scroll to position [0, 0]
click at [109, 40] on icon at bounding box center [109, 40] width 8 height 7
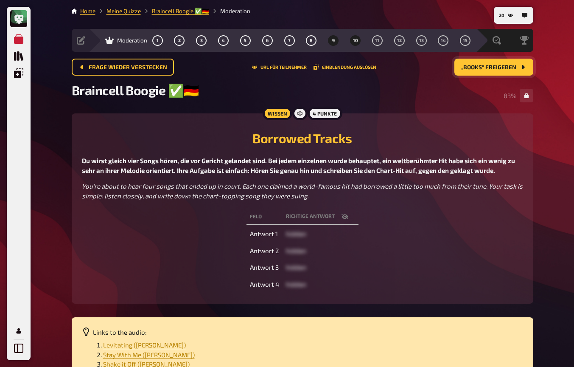
click at [355, 38] on span "10" at bounding box center [355, 40] width 5 height 5
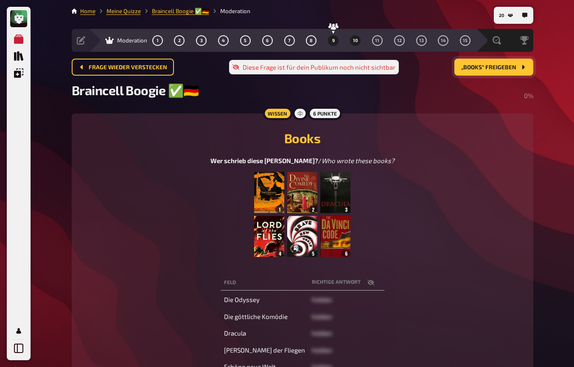
click at [335, 38] on button "9" at bounding box center [334, 41] width 14 height 14
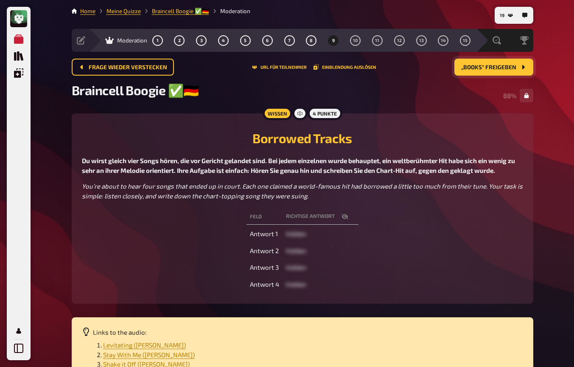
click at [487, 68] on span "„Books“ freigeben" at bounding box center [488, 68] width 55 height 6
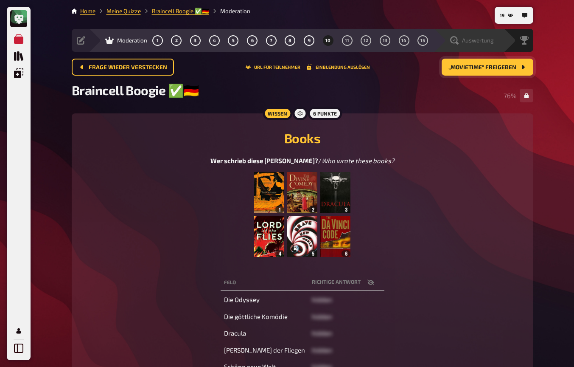
click at [483, 42] on span "Auswertung" at bounding box center [478, 40] width 32 height 7
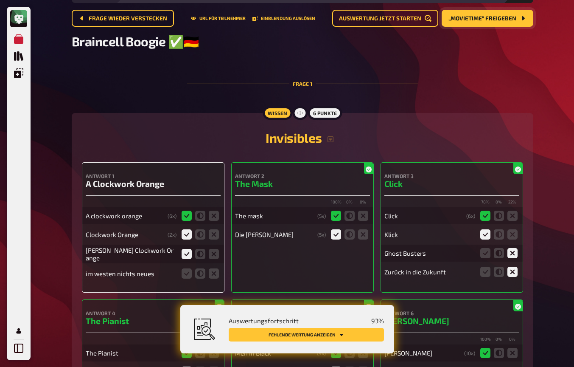
scroll to position [56, 0]
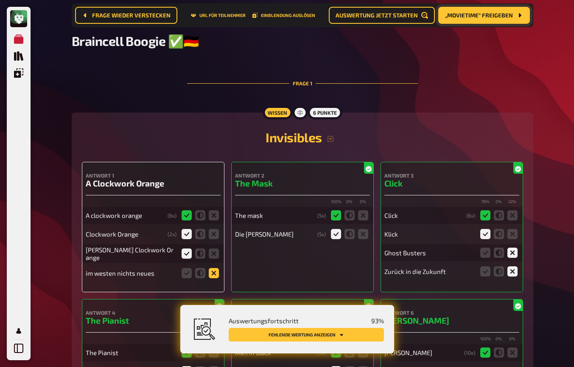
click at [212, 276] on icon at bounding box center [214, 273] width 10 height 10
click at [0, 0] on input "radio" at bounding box center [0, 0] width 0 height 0
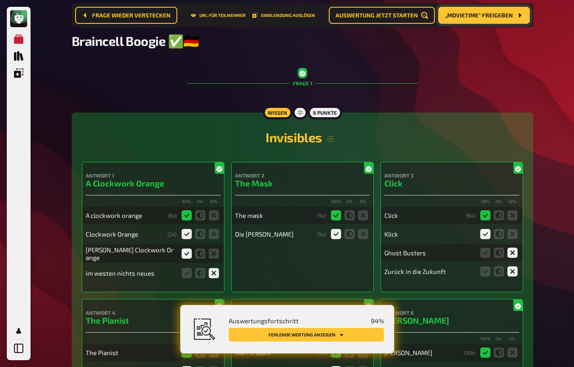
click at [275, 335] on button "Fehlende Wertung anzeigen" at bounding box center [306, 335] width 155 height 14
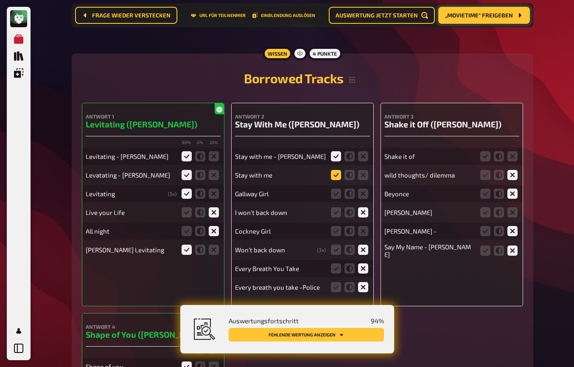
click at [339, 170] on icon at bounding box center [336, 175] width 10 height 10
click at [0, 0] on input "radio" at bounding box center [0, 0] width 0 height 0
click at [362, 188] on icon at bounding box center [363, 193] width 10 height 10
click at [0, 0] on input "radio" at bounding box center [0, 0] width 0 height 0
click at [364, 226] on icon at bounding box center [363, 231] width 10 height 10
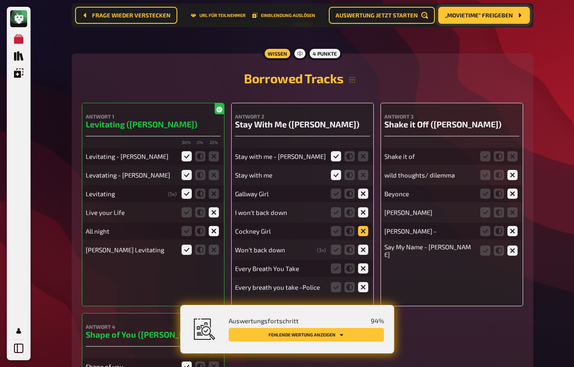
click at [0, 0] on input "radio" at bounding box center [0, 0] width 0 height 0
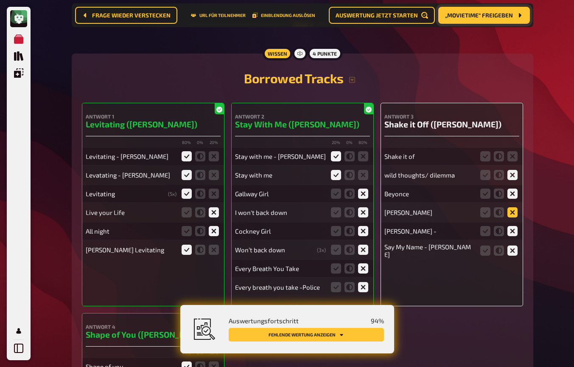
click at [512, 207] on icon at bounding box center [513, 212] width 10 height 10
click at [0, 0] on input "radio" at bounding box center [0, 0] width 0 height 0
click at [486, 151] on icon at bounding box center [485, 156] width 10 height 10
click at [0, 0] on input "radio" at bounding box center [0, 0] width 0 height 0
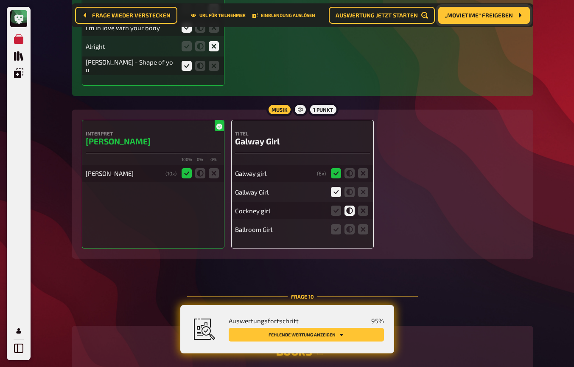
scroll to position [4769, 0]
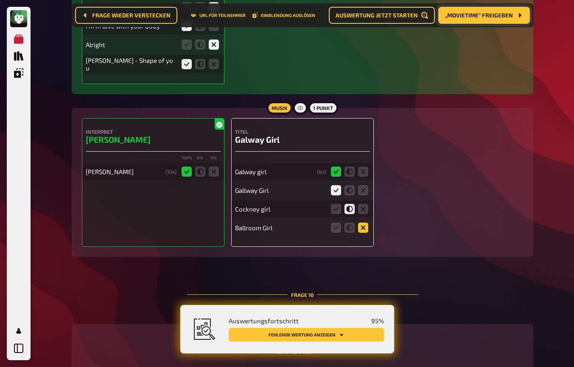
click at [366, 222] on icon at bounding box center [363, 227] width 10 height 10
click at [0, 0] on input "radio" at bounding box center [0, 0] width 0 height 0
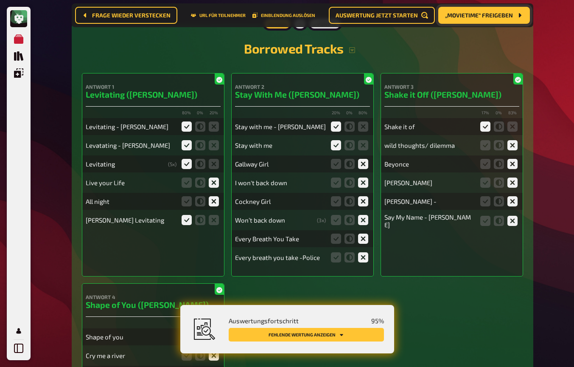
scroll to position [4344, 0]
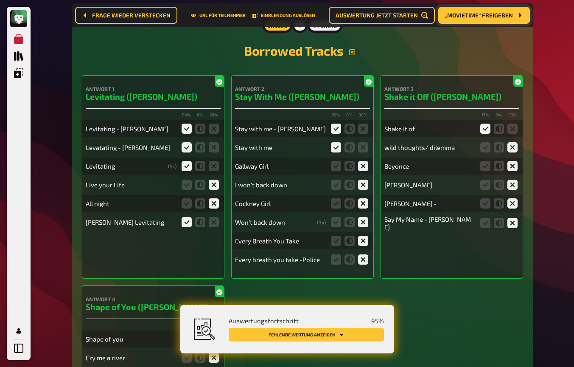
click at [351, 49] on icon "button" at bounding box center [352, 52] width 6 height 6
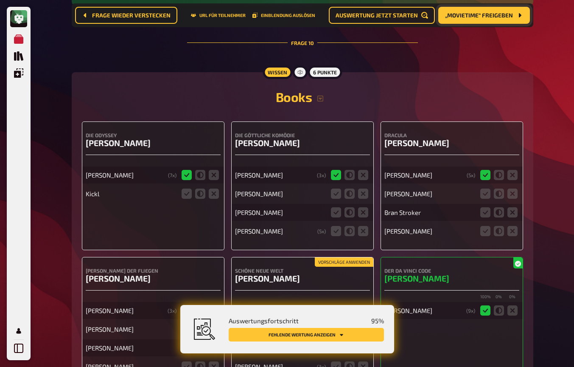
scroll to position [5068, 0]
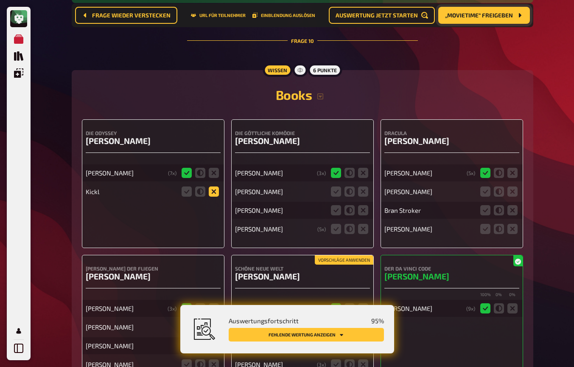
click at [217, 186] on icon at bounding box center [214, 191] width 10 height 10
click at [0, 0] on input "radio" at bounding box center [0, 0] width 0 height 0
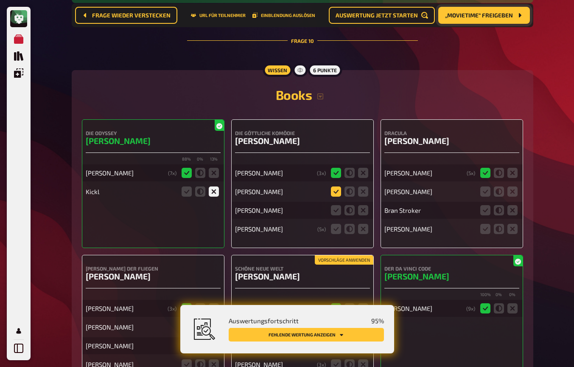
click at [334, 186] on icon at bounding box center [336, 191] width 10 height 10
click at [0, 0] on input "radio" at bounding box center [0, 0] width 0 height 0
click at [336, 205] on icon at bounding box center [336, 210] width 10 height 10
click at [0, 0] on input "radio" at bounding box center [0, 0] width 0 height 0
click at [336, 224] on icon at bounding box center [336, 229] width 10 height 10
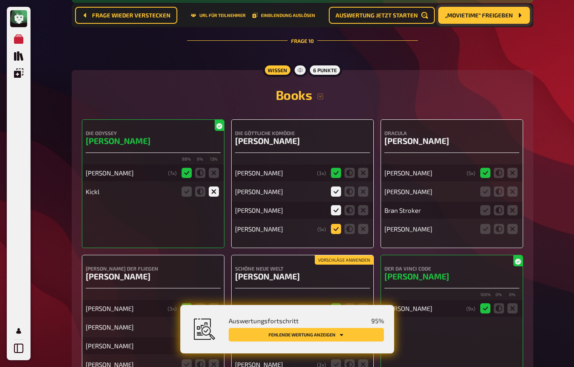
click at [0, 0] on input "radio" at bounding box center [0, 0] width 0 height 0
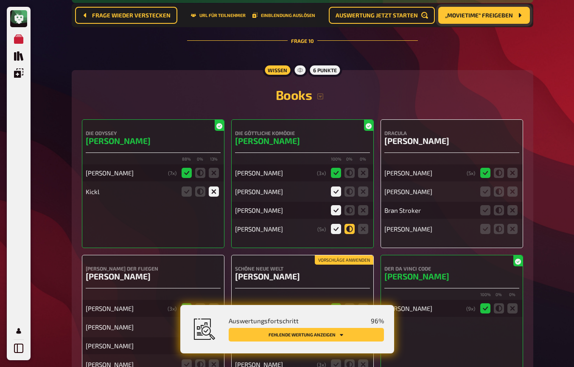
click at [351, 224] on icon at bounding box center [350, 229] width 10 height 10
click at [0, 0] on input "radio" at bounding box center [0, 0] width 0 height 0
click at [483, 186] on icon at bounding box center [485, 191] width 10 height 10
click at [0, 0] on input "radio" at bounding box center [0, 0] width 0 height 0
click at [488, 205] on icon at bounding box center [485, 210] width 10 height 10
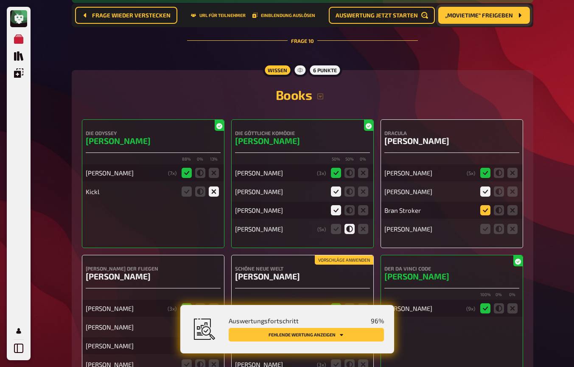
click at [0, 0] on input "radio" at bounding box center [0, 0] width 0 height 0
click at [511, 224] on icon at bounding box center [513, 229] width 10 height 10
click at [0, 0] on input "radio" at bounding box center [0, 0] width 0 height 0
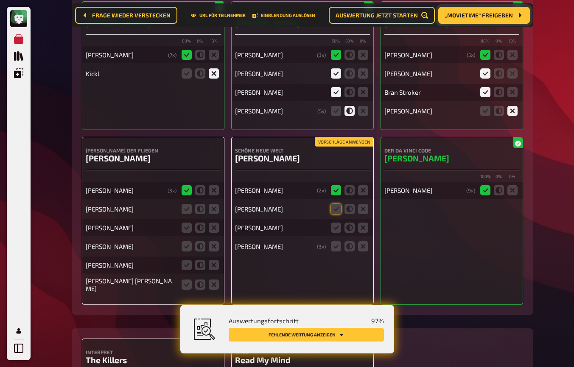
scroll to position [5188, 0]
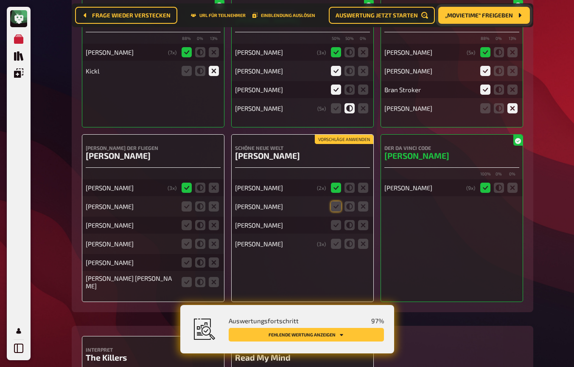
click at [342, 135] on button "Vorschläge anwenden" at bounding box center [344, 139] width 59 height 9
click at [337, 103] on icon at bounding box center [336, 108] width 10 height 10
click at [0, 0] on input "radio" at bounding box center [0, 0] width 0 height 0
click at [337, 220] on icon at bounding box center [336, 225] width 10 height 10
click at [0, 0] on input "radio" at bounding box center [0, 0] width 0 height 0
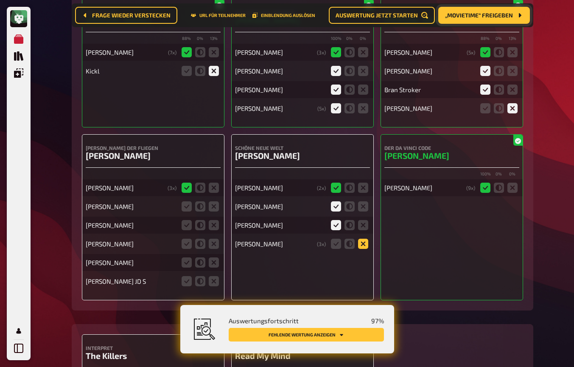
click at [364, 239] on icon at bounding box center [363, 244] width 10 height 10
click at [0, 0] on input "radio" at bounding box center [0, 0] width 0 height 0
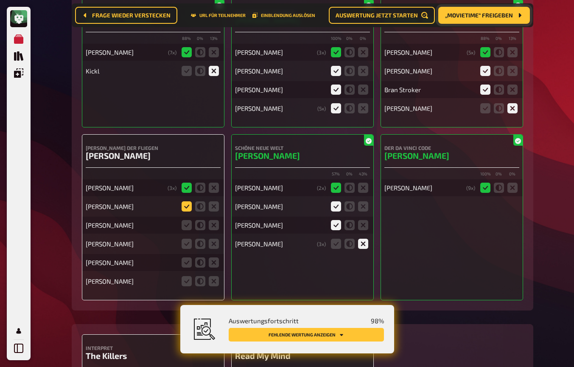
click at [189, 201] on icon at bounding box center [187, 206] width 10 height 10
click at [0, 0] on input "radio" at bounding box center [0, 0] width 0 height 0
click at [203, 220] on icon at bounding box center [200, 225] width 10 height 10
click at [0, 0] on input "radio" at bounding box center [0, 0] width 0 height 0
click at [214, 239] on icon at bounding box center [214, 244] width 10 height 10
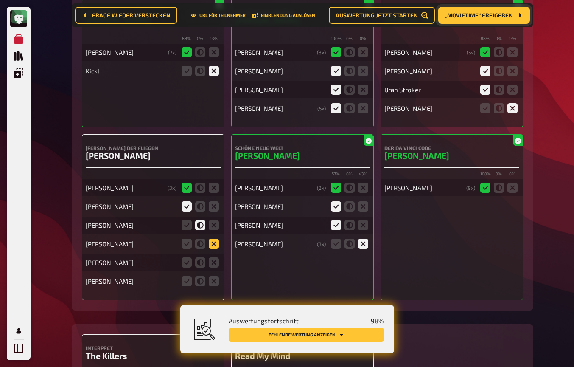
click at [0, 0] on input "radio" at bounding box center [0, 0] width 0 height 0
click at [216, 257] on icon at bounding box center [214, 262] width 10 height 10
click at [0, 0] on input "radio" at bounding box center [0, 0] width 0 height 0
click at [218, 276] on icon at bounding box center [214, 281] width 10 height 10
click at [0, 0] on input "radio" at bounding box center [0, 0] width 0 height 0
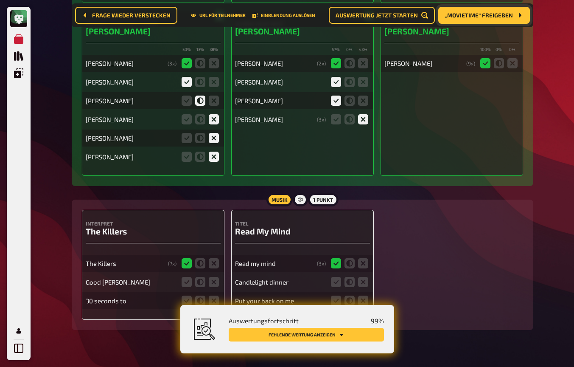
scroll to position [5312, 0]
click at [214, 277] on icon at bounding box center [214, 282] width 10 height 10
click at [0, 0] on input "radio" at bounding box center [0, 0] width 0 height 0
click at [216, 296] on icon at bounding box center [214, 301] width 10 height 10
click at [0, 0] on input "radio" at bounding box center [0, 0] width 0 height 0
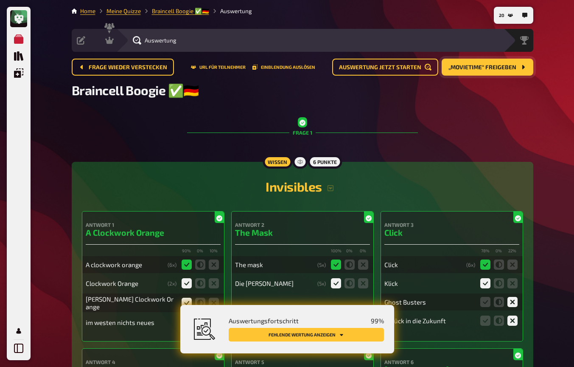
scroll to position [0, 0]
click at [112, 42] on icon at bounding box center [109, 40] width 8 height 7
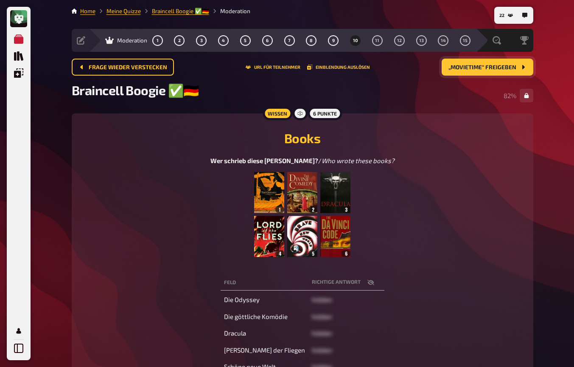
click at [461, 65] on span "„Movietime“ freigeben" at bounding box center [483, 68] width 68 height 6
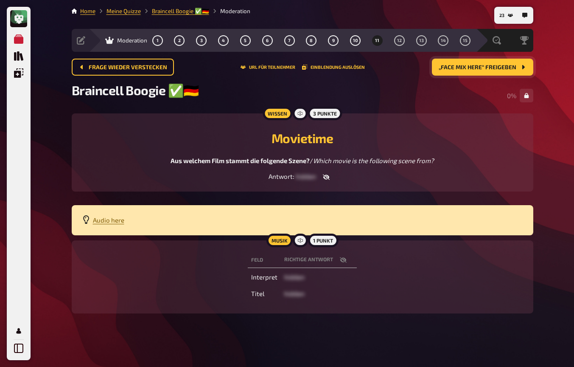
click at [105, 222] on span "Audio here" at bounding box center [108, 220] width 31 height 8
click at [326, 176] on icon "button" at bounding box center [326, 177] width 7 height 6
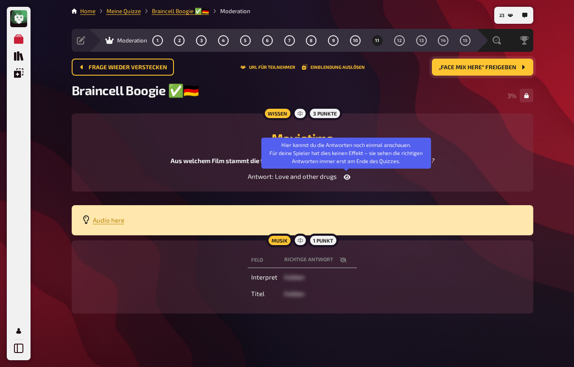
click at [344, 179] on icon "button" at bounding box center [347, 176] width 7 height 5
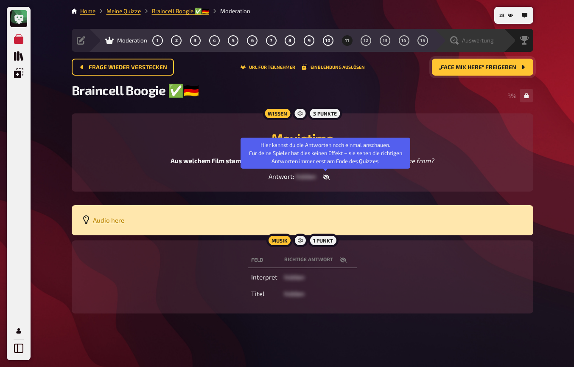
click at [481, 41] on span "Auswertung" at bounding box center [478, 40] width 32 height 7
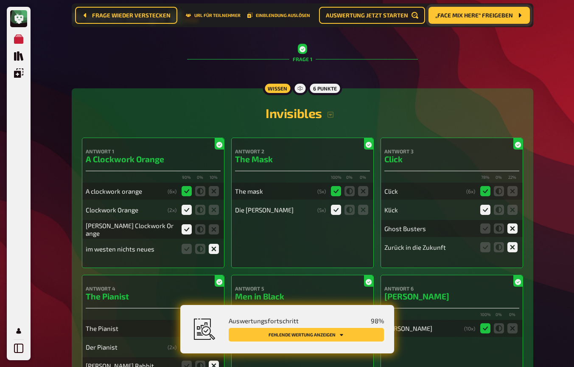
click at [369, 334] on button "Fehlende Wertung anzeigen" at bounding box center [306, 335] width 155 height 14
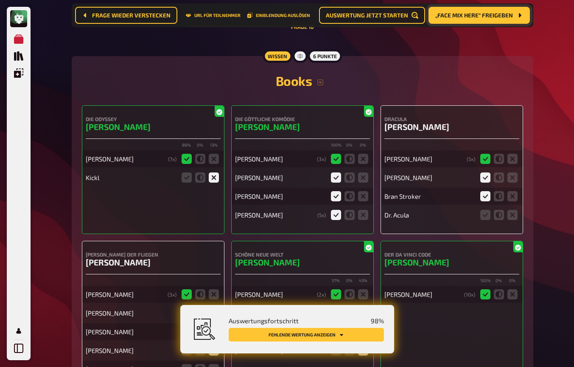
scroll to position [5038, 0]
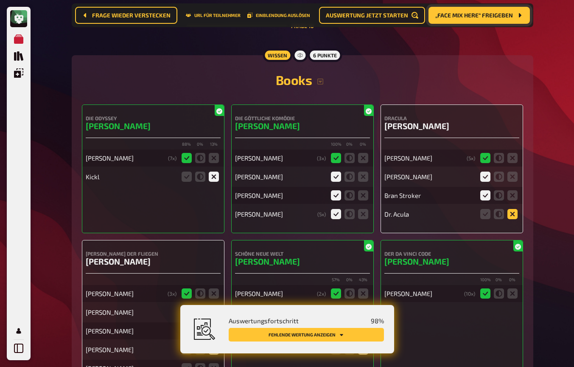
click at [513, 209] on icon at bounding box center [513, 214] width 10 height 10
click at [0, 0] on input "radio" at bounding box center [0, 0] width 0 height 0
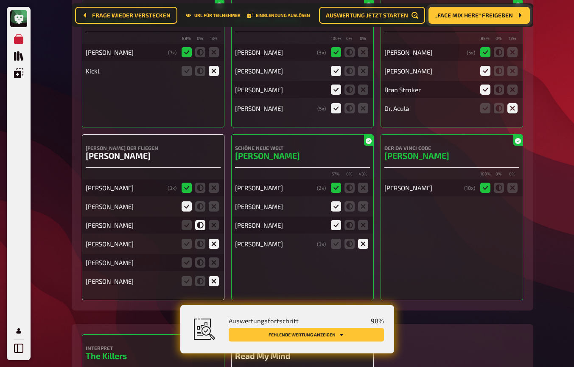
scroll to position [5147, 0]
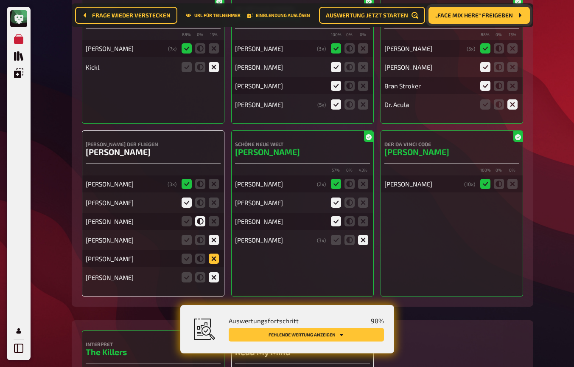
click at [216, 253] on icon at bounding box center [214, 258] width 10 height 10
click at [0, 0] on input "radio" at bounding box center [0, 0] width 0 height 0
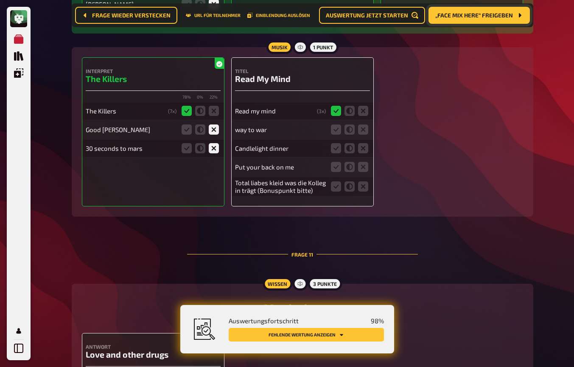
scroll to position [5421, 0]
click at [365, 124] on icon at bounding box center [363, 129] width 10 height 10
click at [0, 0] on input "radio" at bounding box center [0, 0] width 0 height 0
click at [363, 143] on icon at bounding box center [363, 148] width 10 height 10
click at [0, 0] on input "radio" at bounding box center [0, 0] width 0 height 0
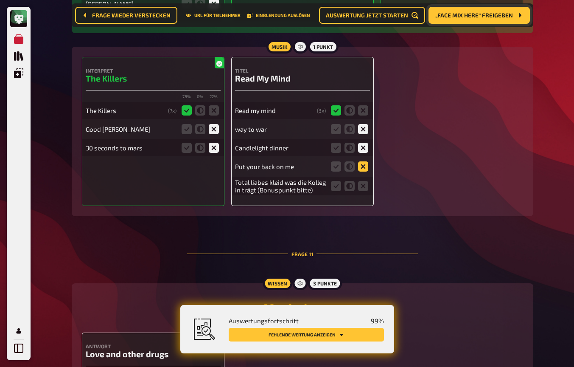
click at [365, 161] on icon at bounding box center [363, 166] width 10 height 10
click at [0, 0] on input "radio" at bounding box center [0, 0] width 0 height 0
click at [364, 181] on icon at bounding box center [363, 186] width 10 height 10
click at [0, 0] on input "radio" at bounding box center [0, 0] width 0 height 0
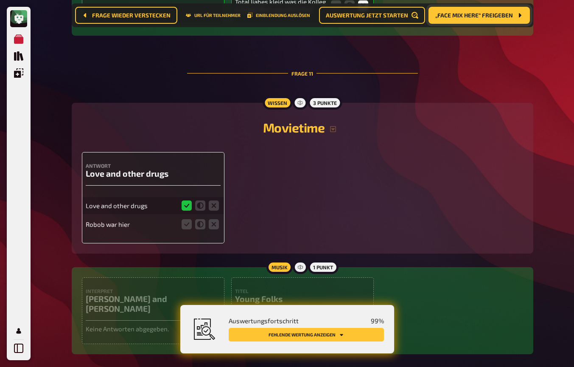
scroll to position [5602, 0]
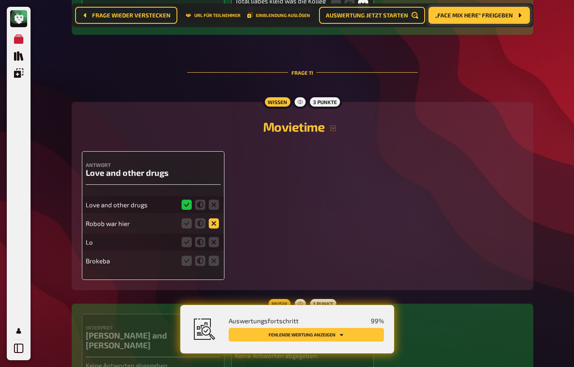
click at [216, 218] on icon at bounding box center [214, 223] width 10 height 10
click at [0, 0] on input "radio" at bounding box center [0, 0] width 0 height 0
click at [216, 256] on icon at bounding box center [214, 261] width 10 height 10
click at [0, 0] on input "radio" at bounding box center [0, 0] width 0 height 0
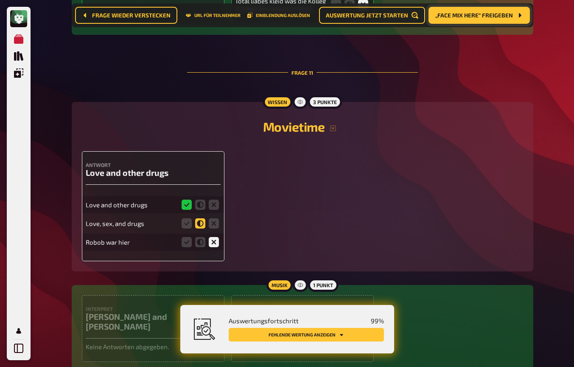
click at [204, 218] on icon at bounding box center [200, 223] width 10 height 10
click at [0, 0] on input "radio" at bounding box center [0, 0] width 0 height 0
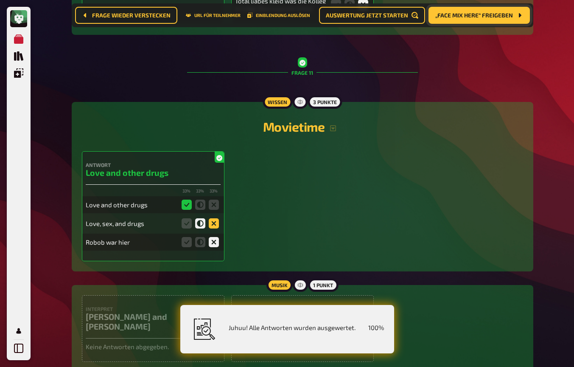
click at [214, 218] on icon at bounding box center [214, 223] width 10 height 10
click at [0, 0] on input "radio" at bounding box center [0, 0] width 0 height 0
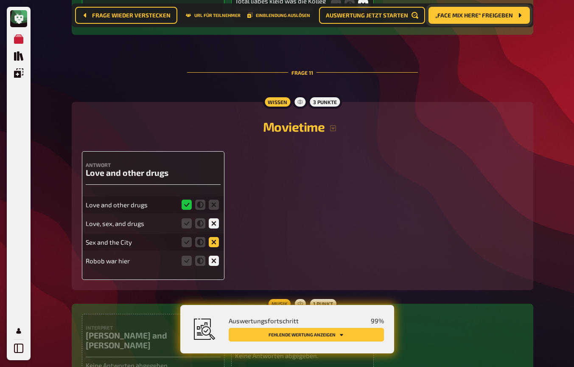
click at [214, 237] on icon at bounding box center [214, 242] width 10 height 10
click at [0, 0] on input "radio" at bounding box center [0, 0] width 0 height 0
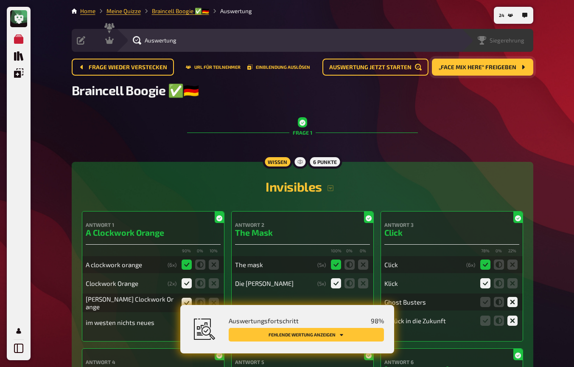
scroll to position [0, 0]
click at [511, 39] on span "Siegerehrung" at bounding box center [507, 40] width 35 height 7
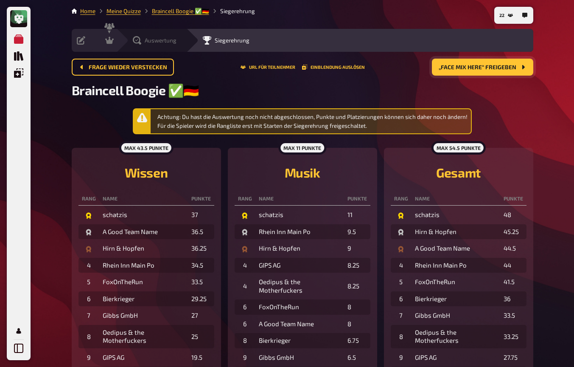
click at [140, 41] on icon at bounding box center [137, 40] width 8 height 8
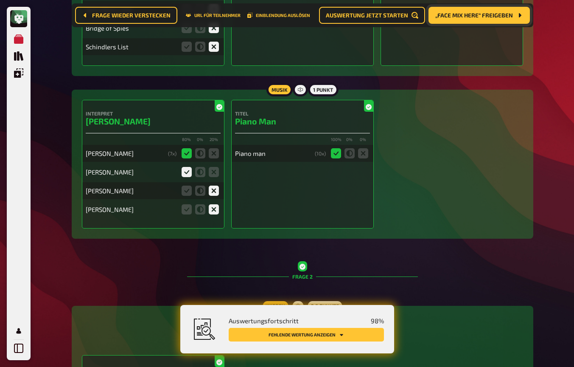
click at [367, 335] on button "Fehlende Wertung anzeigen" at bounding box center [306, 335] width 155 height 14
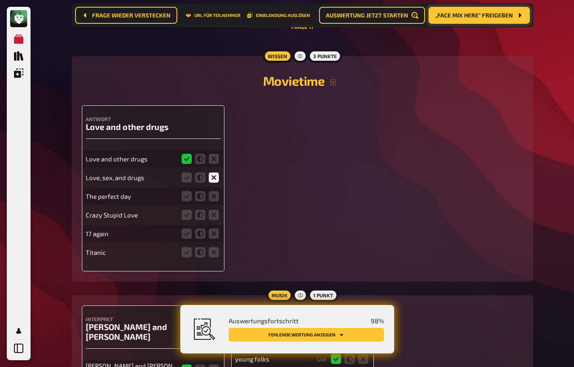
scroll to position [5649, 0]
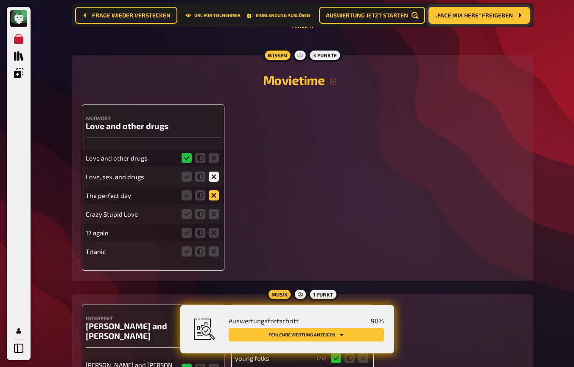
click at [213, 190] on icon at bounding box center [214, 195] width 10 height 10
click at [0, 0] on input "radio" at bounding box center [0, 0] width 0 height 0
click at [213, 209] on icon at bounding box center [214, 214] width 10 height 10
click at [0, 0] on input "radio" at bounding box center [0, 0] width 0 height 0
click at [213, 227] on icon at bounding box center [214, 232] width 10 height 10
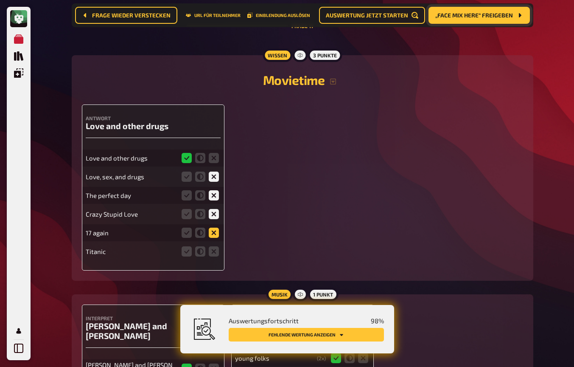
click at [0, 0] on input "radio" at bounding box center [0, 0] width 0 height 0
click at [214, 246] on icon at bounding box center [214, 251] width 10 height 10
click at [0, 0] on input "radio" at bounding box center [0, 0] width 0 height 0
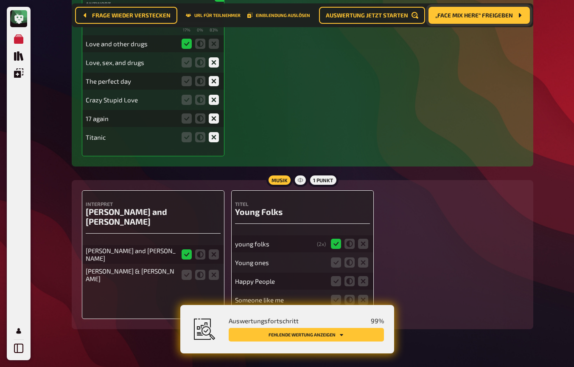
scroll to position [5762, 0]
click at [187, 270] on icon at bounding box center [187, 275] width 10 height 10
click at [0, 0] on input "radio" at bounding box center [0, 0] width 0 height 0
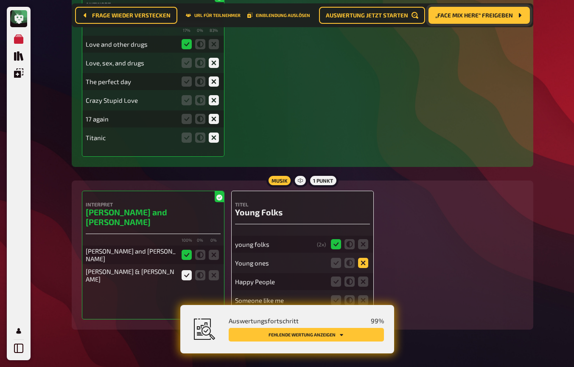
click at [362, 258] on icon at bounding box center [363, 263] width 10 height 10
click at [0, 0] on input "radio" at bounding box center [0, 0] width 0 height 0
click at [363, 276] on icon at bounding box center [363, 281] width 10 height 10
click at [0, 0] on input "radio" at bounding box center [0, 0] width 0 height 0
click at [363, 295] on icon at bounding box center [363, 300] width 10 height 10
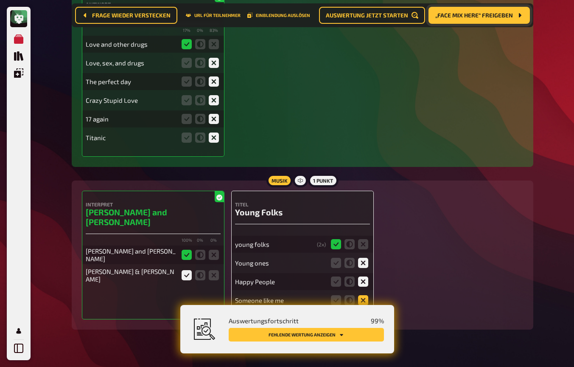
click at [0, 0] on input "radio" at bounding box center [0, 0] width 0 height 0
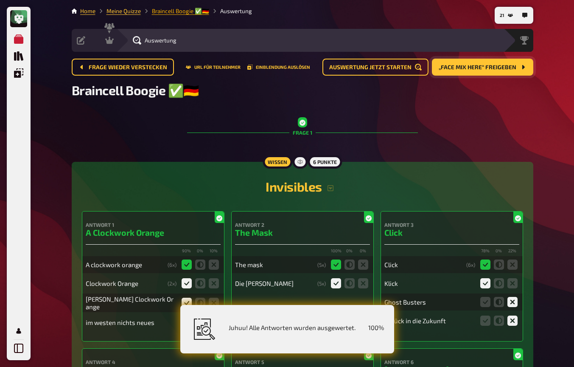
scroll to position [0, 0]
click at [109, 39] on icon at bounding box center [109, 40] width 8 height 7
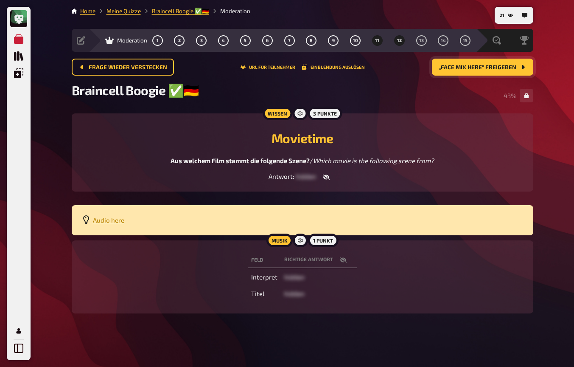
click at [402, 41] on span "12" at bounding box center [399, 40] width 5 height 5
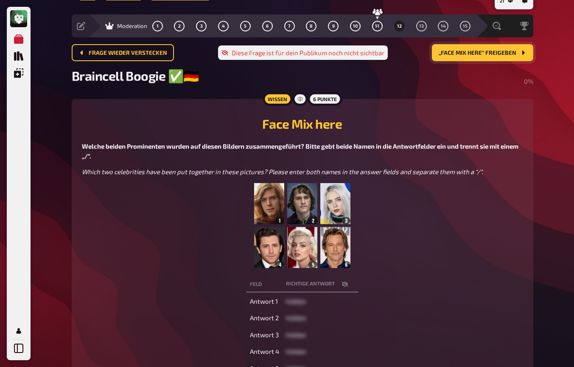
scroll to position [13, 0]
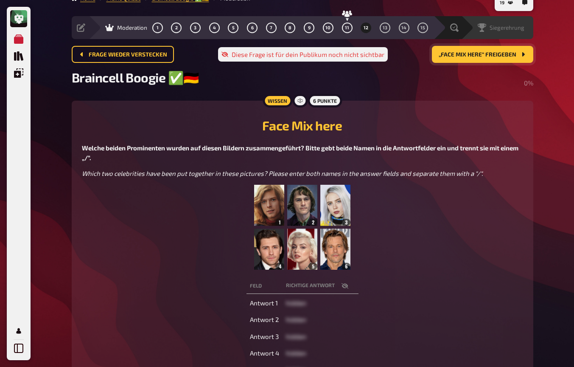
click at [502, 28] on span "Siegerehrung" at bounding box center [507, 27] width 35 height 7
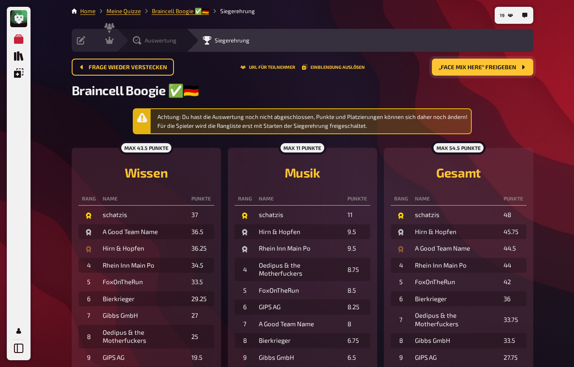
click at [136, 41] on icon at bounding box center [137, 40] width 8 height 8
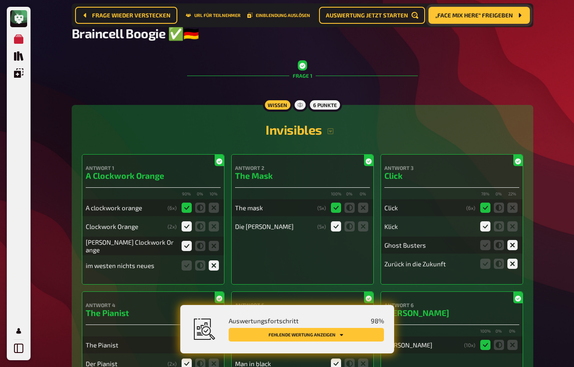
scroll to position [66, 0]
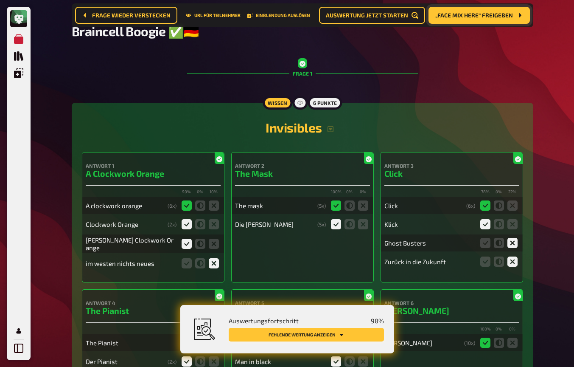
click at [296, 333] on button "Fehlende Wertung anzeigen" at bounding box center [306, 335] width 155 height 14
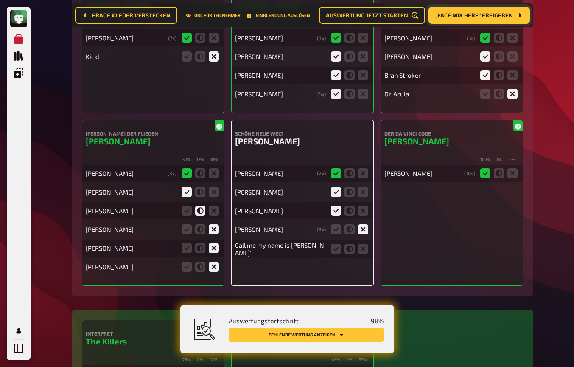
scroll to position [5160, 0]
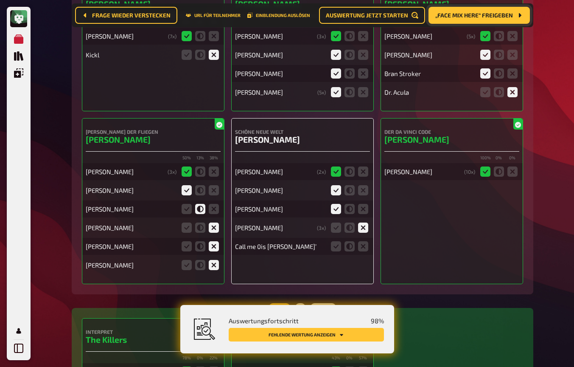
click at [365, 239] on fieldset at bounding box center [349, 246] width 41 height 14
click at [362, 241] on icon at bounding box center [363, 246] width 10 height 10
click at [0, 0] on input "radio" at bounding box center [0, 0] width 0 height 0
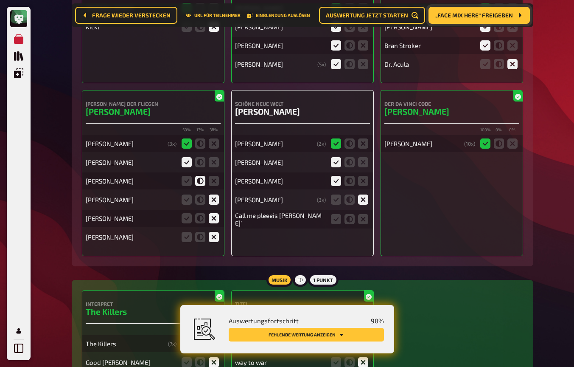
scroll to position [5190, 0]
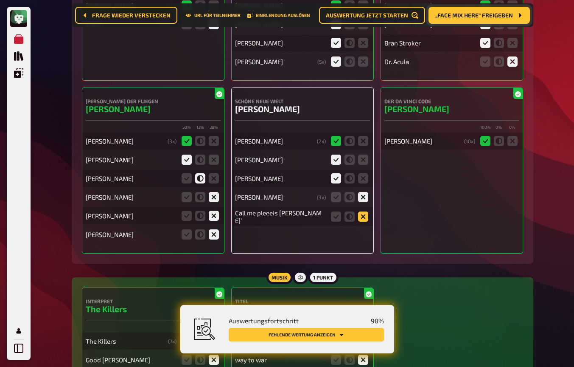
click at [367, 211] on icon at bounding box center [363, 216] width 10 height 10
click at [0, 0] on input "radio" at bounding box center [0, 0] width 0 height 0
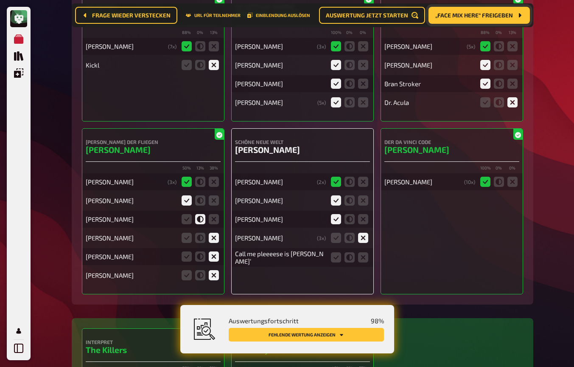
scroll to position [5158, 0]
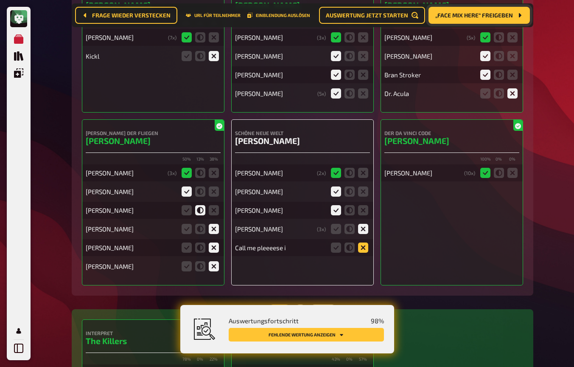
click at [363, 242] on icon at bounding box center [363, 247] width 10 height 10
click at [0, 0] on input "radio" at bounding box center [0, 0] width 0 height 0
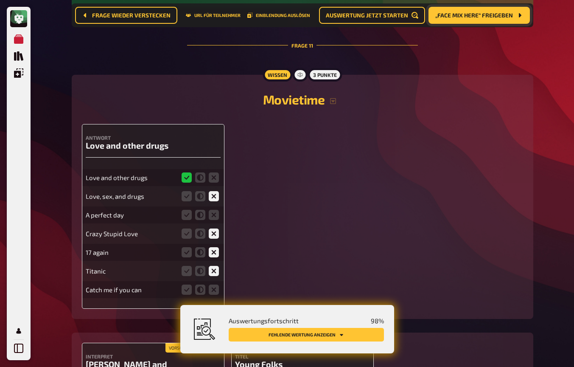
scroll to position [5637, 0]
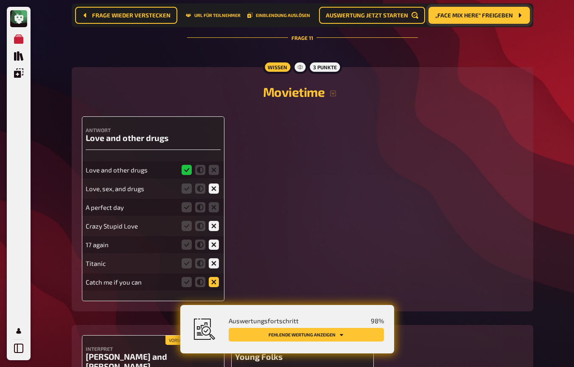
click at [215, 277] on icon at bounding box center [214, 282] width 10 height 10
click at [0, 0] on input "radio" at bounding box center [0, 0] width 0 height 0
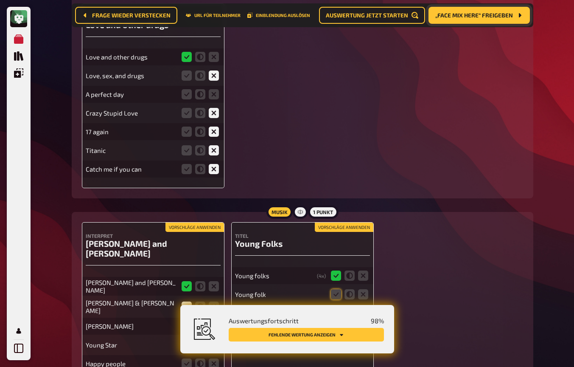
scroll to position [5749, 0]
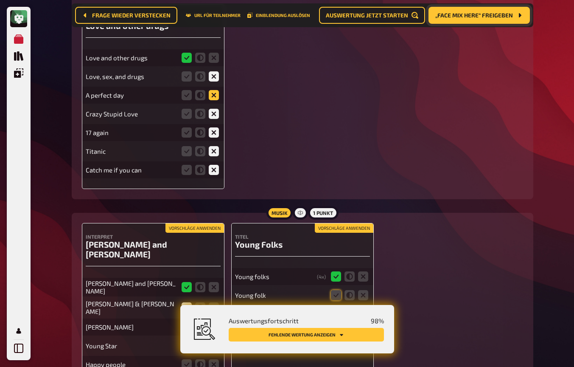
click at [214, 90] on icon at bounding box center [214, 95] width 10 height 10
click at [0, 0] on input "radio" at bounding box center [0, 0] width 0 height 0
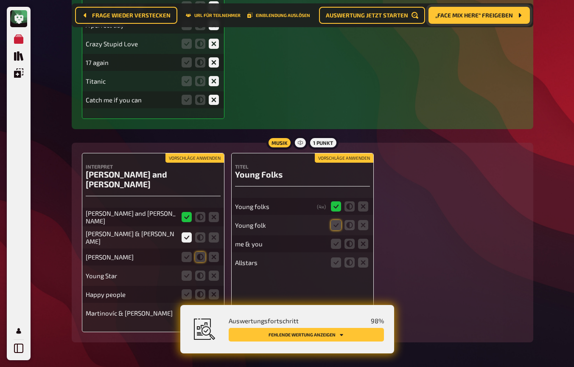
scroll to position [5818, 0]
click at [183, 154] on button "Vorschläge anwenden" at bounding box center [195, 158] width 59 height 9
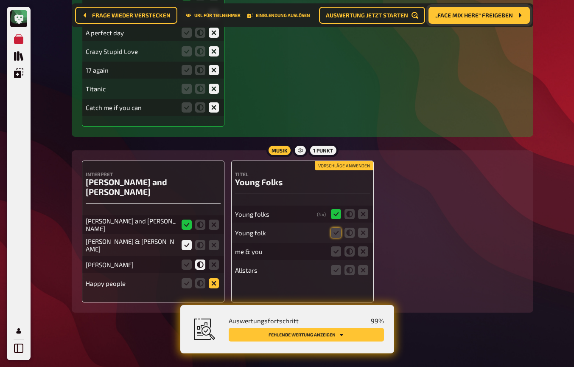
click at [213, 278] on icon at bounding box center [214, 283] width 10 height 10
click at [0, 0] on input "radio" at bounding box center [0, 0] width 0 height 0
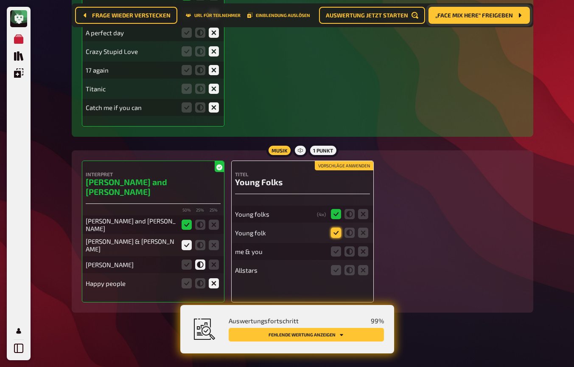
click at [339, 227] on icon at bounding box center [336, 232] width 10 height 10
click at [0, 0] on input "radio" at bounding box center [0, 0] width 0 height 0
click at [364, 246] on icon at bounding box center [363, 251] width 10 height 10
click at [0, 0] on input "radio" at bounding box center [0, 0] width 0 height 0
click at [363, 265] on icon at bounding box center [363, 270] width 10 height 10
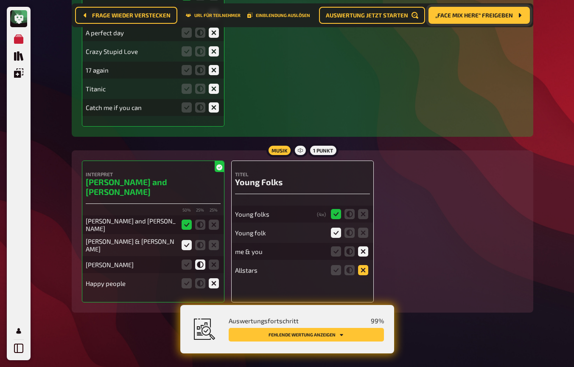
click at [0, 0] on input "radio" at bounding box center [0, 0] width 0 height 0
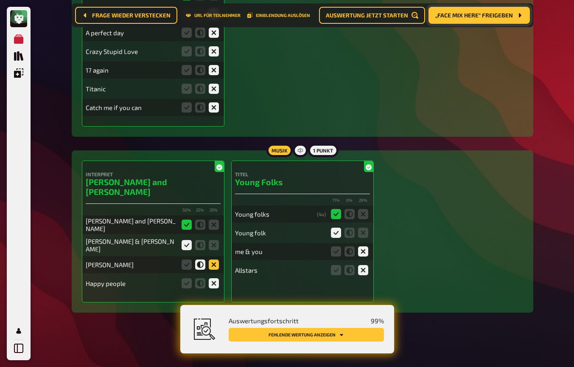
click at [213, 259] on icon at bounding box center [214, 264] width 10 height 10
click at [0, 0] on input "radio" at bounding box center [0, 0] width 0 height 0
click at [200, 259] on icon at bounding box center [200, 264] width 10 height 10
click at [0, 0] on input "radio" at bounding box center [0, 0] width 0 height 0
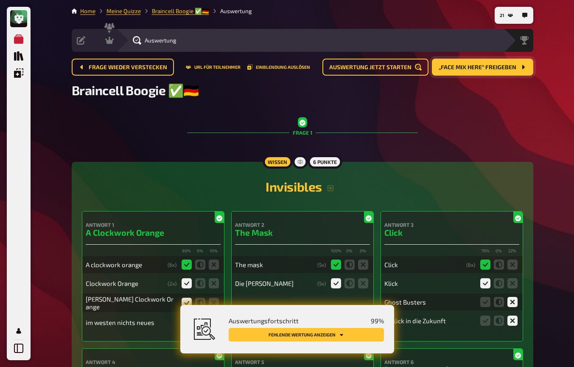
scroll to position [0, 0]
click at [511, 42] on span "Siegerehrung" at bounding box center [507, 40] width 35 height 7
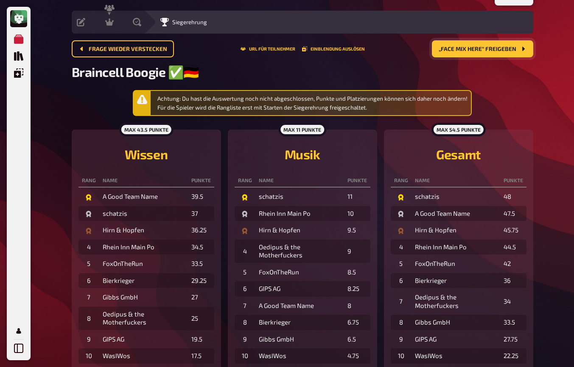
scroll to position [19, 0]
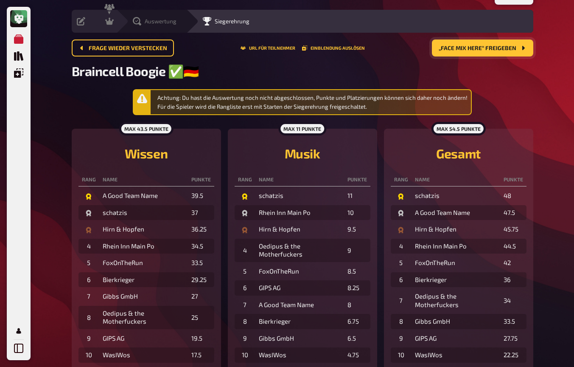
click at [140, 20] on icon at bounding box center [137, 21] width 8 height 8
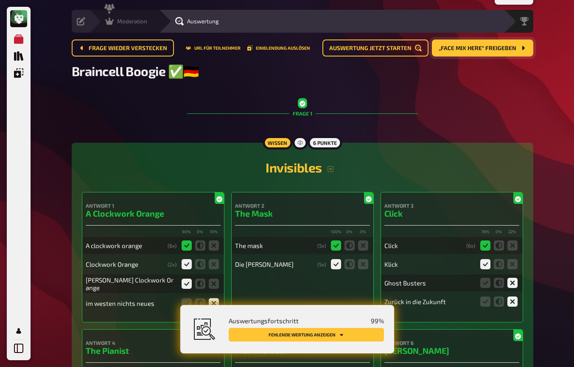
click at [107, 20] on icon at bounding box center [109, 21] width 8 height 8
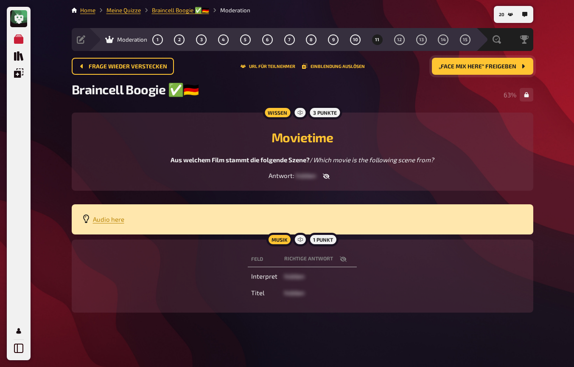
click at [478, 58] on button "„Face Mix here“ freigeben" at bounding box center [482, 66] width 101 height 17
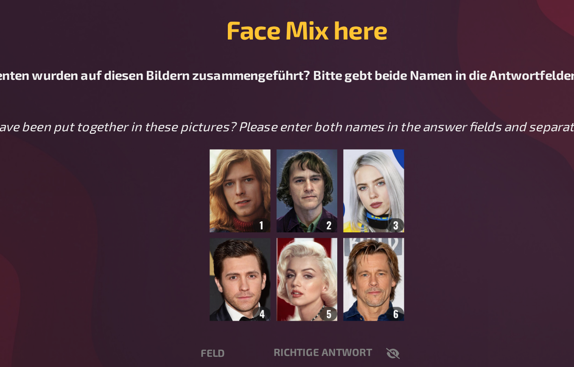
scroll to position [19, 0]
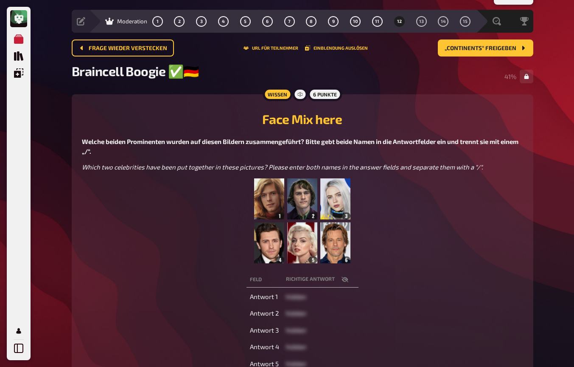
click at [405, 215] on figure at bounding box center [302, 220] width 441 height 85
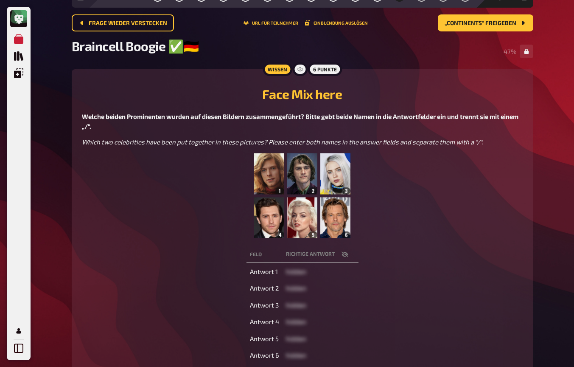
scroll to position [51, 0]
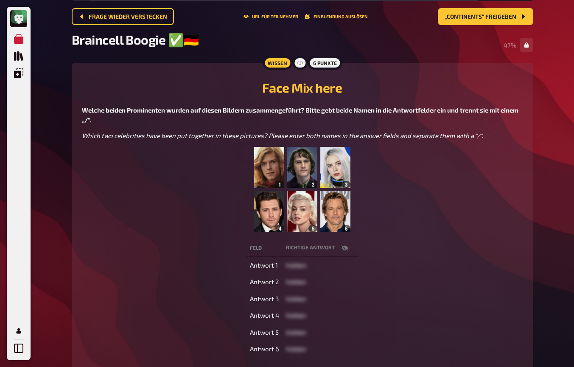
click at [335, 171] on img at bounding box center [302, 189] width 96 height 85
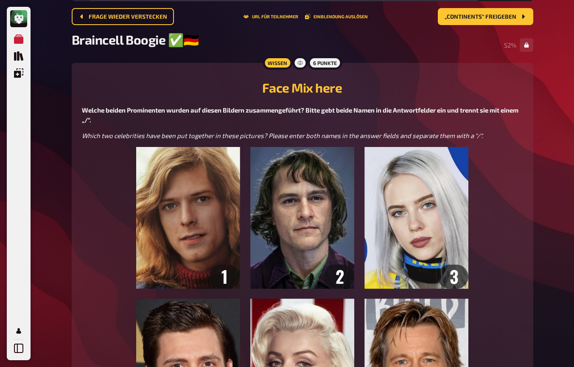
click at [401, 216] on img at bounding box center [302, 293] width 332 height 293
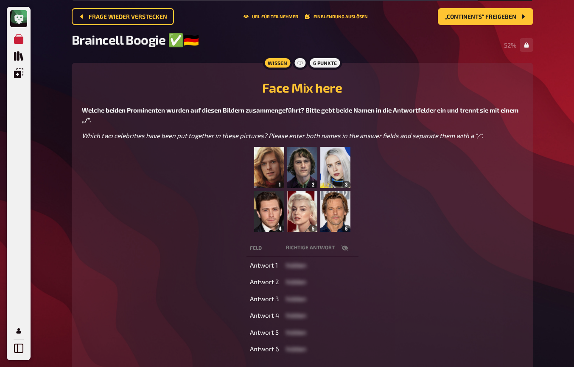
click at [346, 247] on icon "button" at bounding box center [344, 248] width 7 height 6
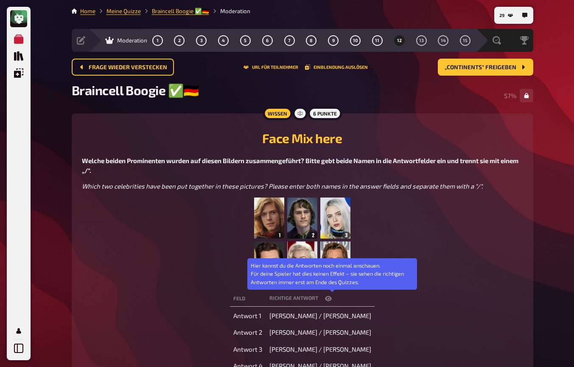
scroll to position [0, 0]
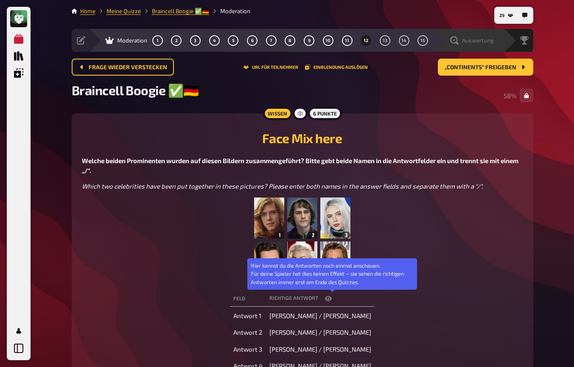
click at [480, 39] on span "Auswertung" at bounding box center [478, 40] width 32 height 7
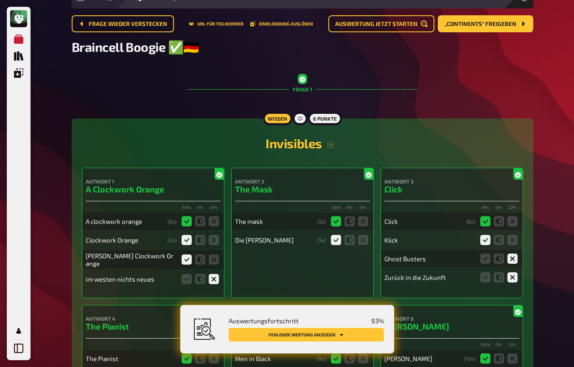
click at [312, 331] on button "Fehlende Wertung anzeigen" at bounding box center [306, 335] width 155 height 14
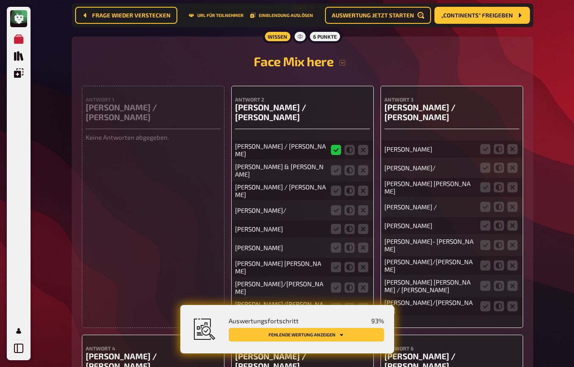
scroll to position [6140, 0]
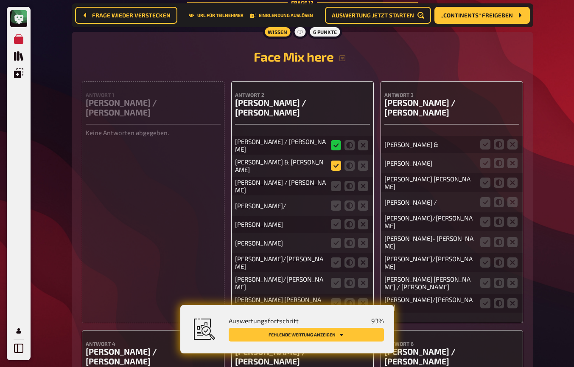
click at [337, 160] on icon at bounding box center [336, 165] width 10 height 10
click at [0, 0] on input "radio" at bounding box center [0, 0] width 0 height 0
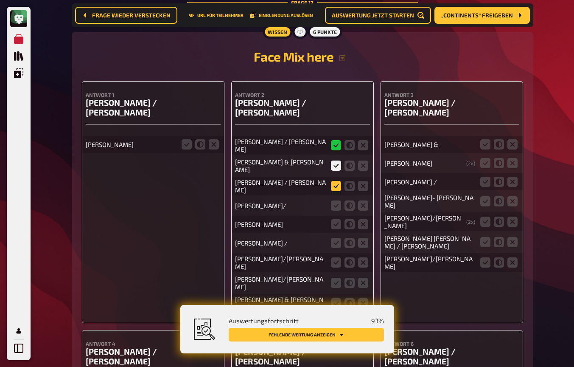
click at [334, 181] on icon at bounding box center [336, 186] width 10 height 10
click at [0, 0] on input "radio" at bounding box center [0, 0] width 0 height 0
click at [336, 200] on icon at bounding box center [336, 205] width 10 height 10
click at [0, 0] on input "radio" at bounding box center [0, 0] width 0 height 0
click at [335, 219] on icon at bounding box center [336, 224] width 10 height 10
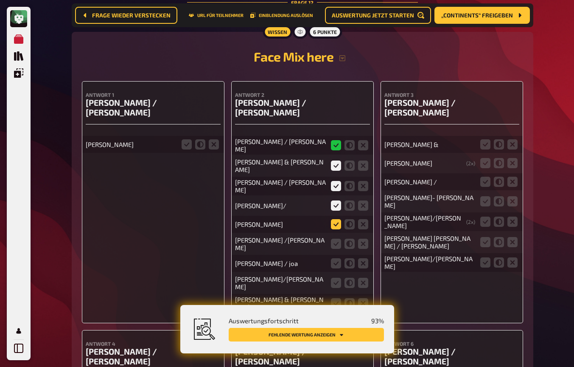
click at [0, 0] on input "radio" at bounding box center [0, 0] width 0 height 0
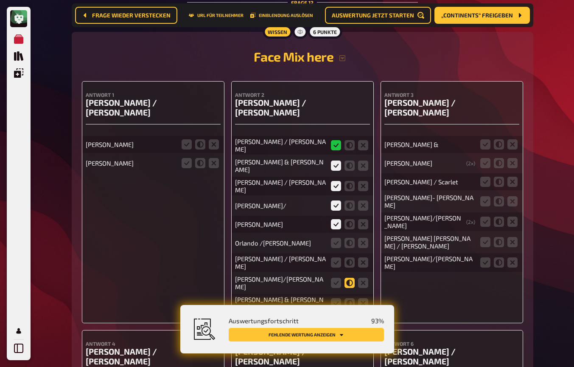
click at [348, 278] on icon at bounding box center [350, 283] width 10 height 10
click at [0, 0] on input "radio" at bounding box center [0, 0] width 0 height 0
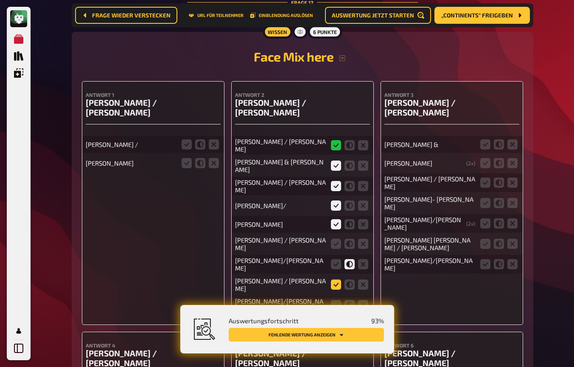
click at [337, 279] on icon at bounding box center [336, 284] width 10 height 10
click at [0, 0] on input "radio" at bounding box center [0, 0] width 0 height 0
click at [352, 300] on icon at bounding box center [350, 305] width 10 height 10
click at [0, 0] on input "radio" at bounding box center [0, 0] width 0 height 0
click at [484, 139] on icon at bounding box center [485, 144] width 10 height 10
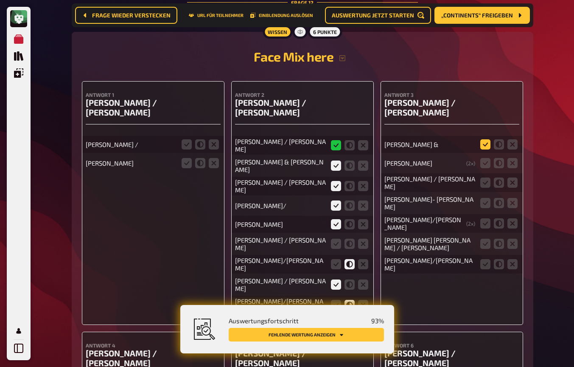
click at [0, 0] on input "radio" at bounding box center [0, 0] width 0 height 0
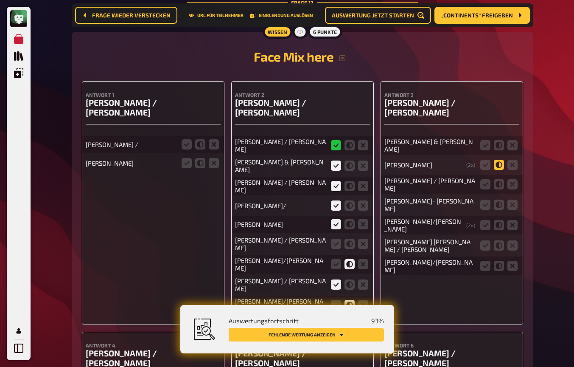
click at [500, 160] on icon at bounding box center [499, 165] width 10 height 10
click at [0, 0] on input "radio" at bounding box center [0, 0] width 0 height 0
click at [489, 179] on icon at bounding box center [485, 184] width 10 height 10
click at [0, 0] on input "radio" at bounding box center [0, 0] width 0 height 0
click at [487, 199] on icon at bounding box center [485, 204] width 10 height 10
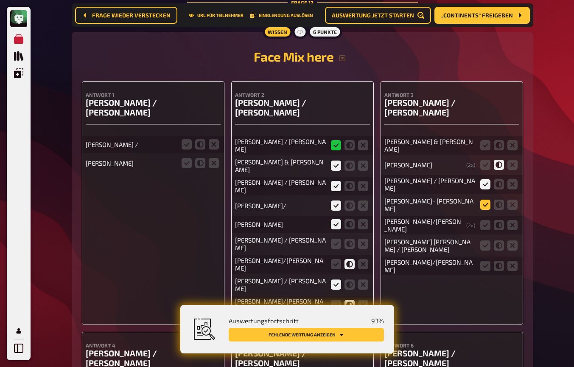
click at [0, 0] on input "radio" at bounding box center [0, 0] width 0 height 0
click at [485, 220] on icon at bounding box center [485, 225] width 10 height 10
click at [0, 0] on input "radio" at bounding box center [0, 0] width 0 height 0
click at [486, 240] on icon at bounding box center [485, 245] width 10 height 10
click at [0, 0] on input "radio" at bounding box center [0, 0] width 0 height 0
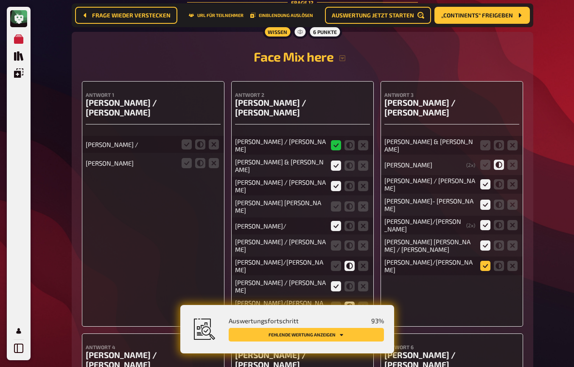
click at [485, 261] on icon at bounding box center [485, 266] width 10 height 10
click at [0, 0] on input "radio" at bounding box center [0, 0] width 0 height 0
click at [485, 140] on icon at bounding box center [485, 145] width 10 height 10
click at [0, 0] on input "radio" at bounding box center [0, 0] width 0 height 0
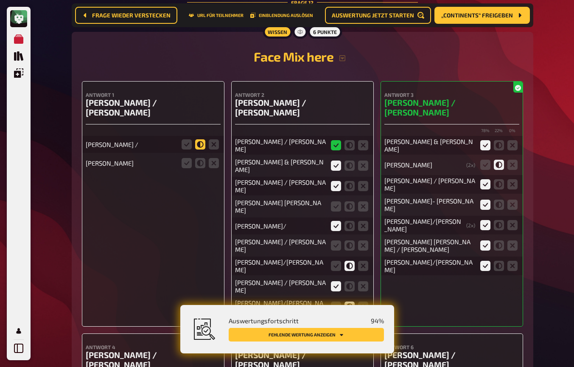
click at [201, 139] on icon at bounding box center [200, 144] width 10 height 10
click at [0, 0] on input "radio" at bounding box center [0, 0] width 0 height 0
click at [214, 158] on icon at bounding box center [214, 163] width 10 height 10
click at [0, 0] on input "radio" at bounding box center [0, 0] width 0 height 0
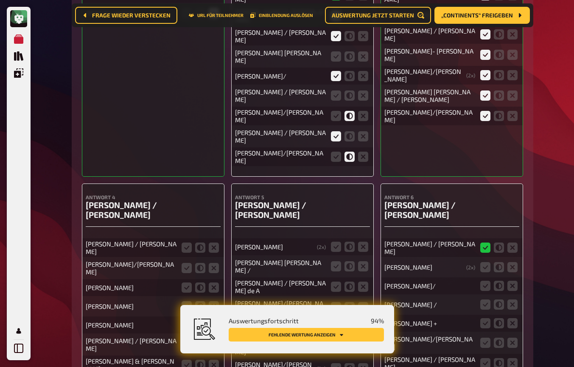
scroll to position [6310, 0]
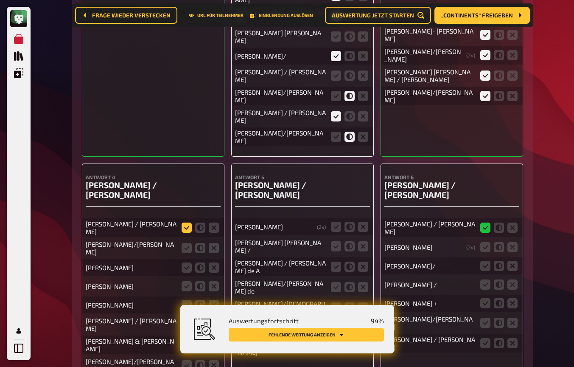
click at [188, 222] on icon at bounding box center [187, 227] width 10 height 10
click at [0, 0] on input "radio" at bounding box center [0, 0] width 0 height 0
click at [189, 243] on icon at bounding box center [187, 248] width 10 height 10
click at [0, 0] on input "radio" at bounding box center [0, 0] width 0 height 0
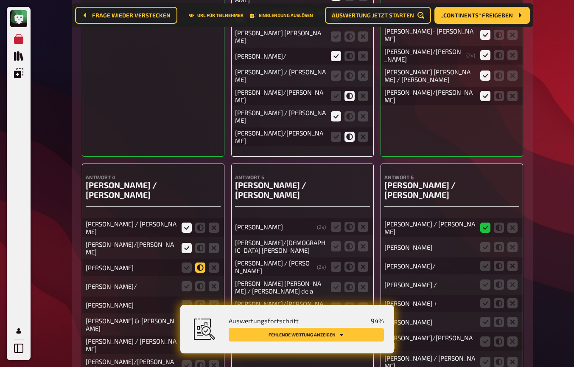
click at [202, 262] on icon at bounding box center [200, 267] width 10 height 10
click at [0, 0] on input "radio" at bounding box center [0, 0] width 0 height 0
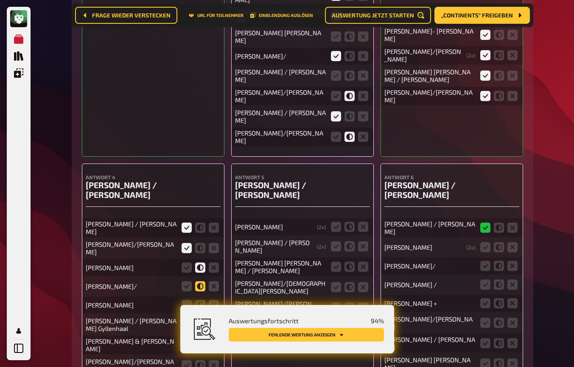
click at [202, 281] on icon at bounding box center [200, 286] width 10 height 10
click at [0, 0] on input "radio" at bounding box center [0, 0] width 0 height 0
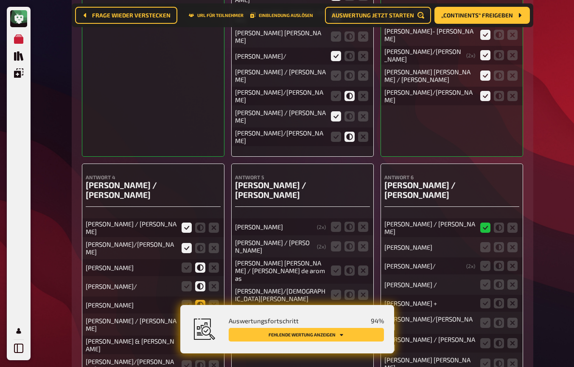
click at [202, 300] on icon at bounding box center [200, 305] width 10 height 10
click at [0, 0] on input "radio" at bounding box center [0, 0] width 0 height 0
click at [185, 319] on icon at bounding box center [187, 324] width 10 height 10
click at [0, 0] on input "radio" at bounding box center [0, 0] width 0 height 0
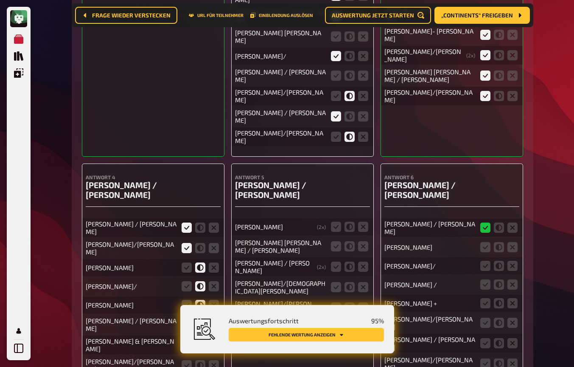
click at [185, 340] on icon at bounding box center [187, 345] width 10 height 10
click at [0, 0] on input "radio" at bounding box center [0, 0] width 0 height 0
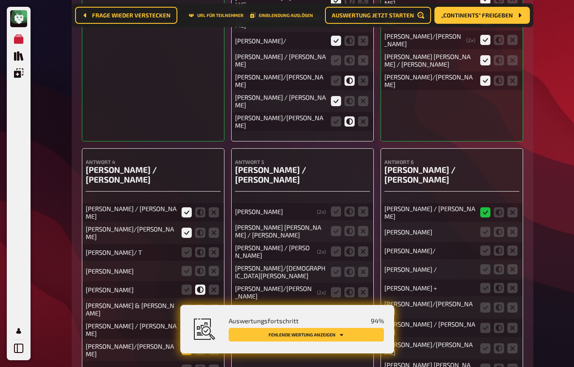
click at [186, 345] on icon at bounding box center [187, 350] width 10 height 10
click at [0, 0] on input "radio" at bounding box center [0, 0] width 0 height 0
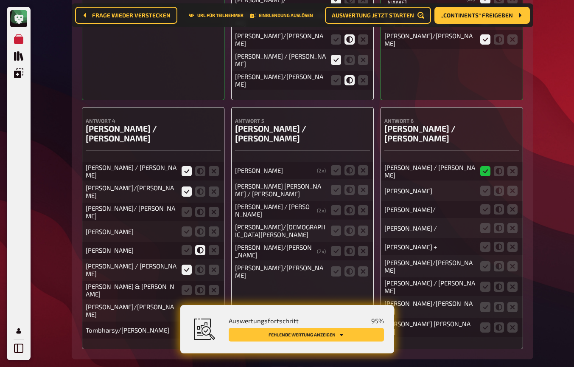
scroll to position [6368, 0]
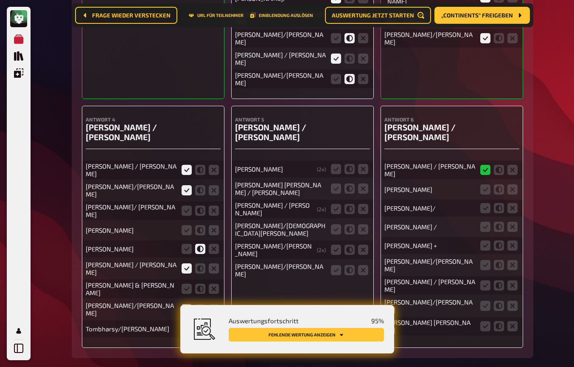
click at [187, 323] on icon at bounding box center [187, 328] width 10 height 10
click at [0, 0] on input "radio" at bounding box center [0, 0] width 0 height 0
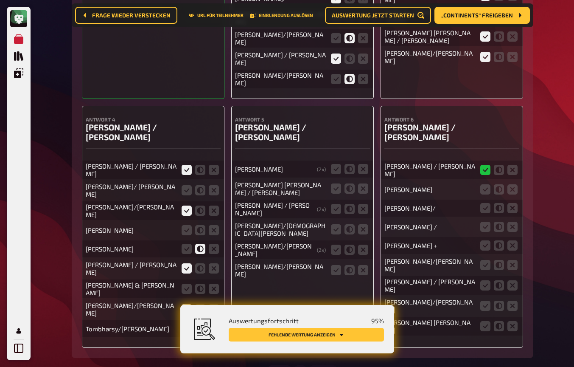
click at [199, 323] on icon at bounding box center [200, 328] width 10 height 10
click at [0, 0] on input "radio" at bounding box center [0, 0] width 0 height 0
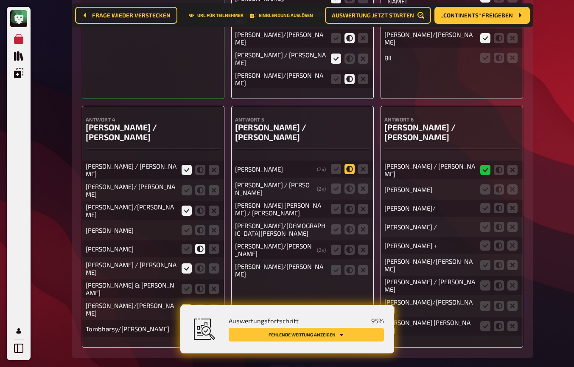
click at [351, 164] on icon at bounding box center [350, 169] width 10 height 10
click at [0, 0] on input "radio" at bounding box center [0, 0] width 0 height 0
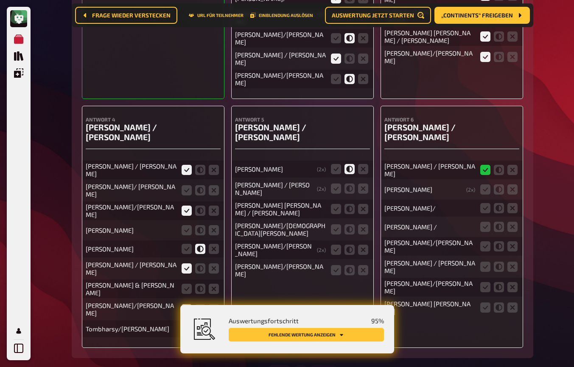
click at [329, 182] on fieldset at bounding box center [349, 189] width 41 height 14
click at [337, 183] on icon at bounding box center [336, 188] width 10 height 10
click at [0, 0] on input "radio" at bounding box center [0, 0] width 0 height 0
click at [339, 204] on icon at bounding box center [336, 209] width 10 height 10
click at [0, 0] on input "radio" at bounding box center [0, 0] width 0 height 0
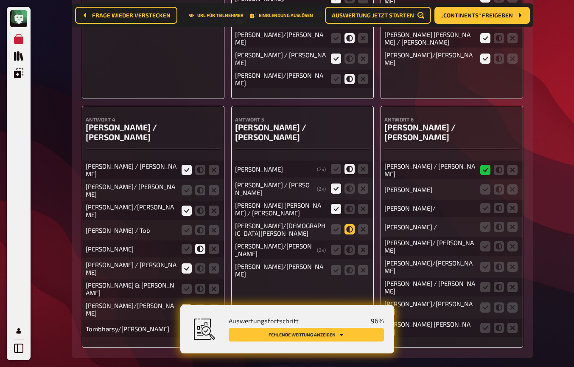
click at [351, 224] on icon at bounding box center [350, 229] width 10 height 10
click at [0, 0] on input "radio" at bounding box center [0, 0] width 0 height 0
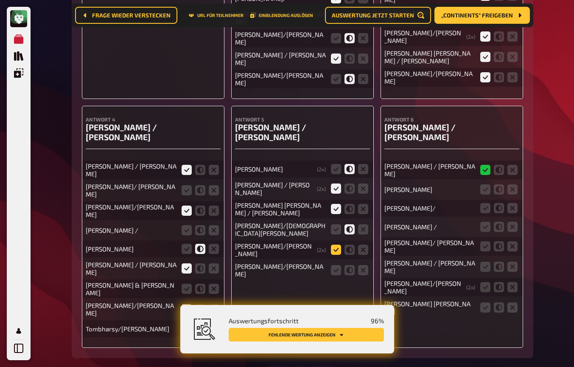
click at [338, 244] on icon at bounding box center [336, 249] width 10 height 10
click at [0, 0] on input "radio" at bounding box center [0, 0] width 0 height 0
click at [337, 265] on icon at bounding box center [336, 270] width 10 height 10
click at [0, 0] on input "radio" at bounding box center [0, 0] width 0 height 0
click at [498, 184] on icon at bounding box center [499, 189] width 10 height 10
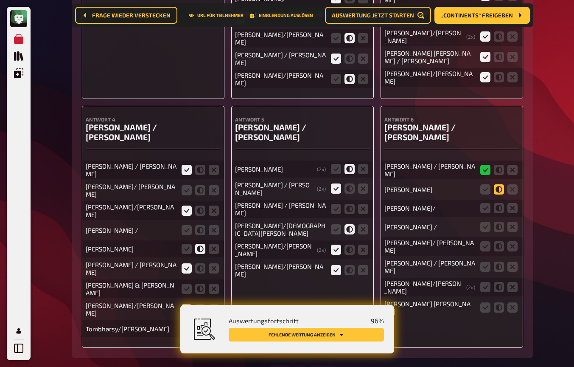
click at [0, 0] on input "radio" at bounding box center [0, 0] width 0 height 0
click at [497, 203] on icon at bounding box center [499, 208] width 10 height 10
click at [0, 0] on input "radio" at bounding box center [0, 0] width 0 height 0
click at [498, 220] on fieldset at bounding box center [499, 227] width 41 height 14
click at [498, 222] on icon at bounding box center [499, 227] width 10 height 10
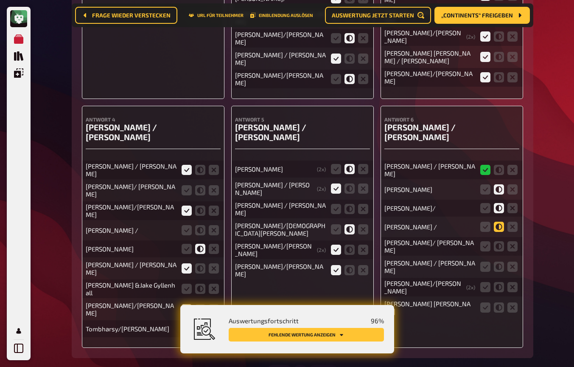
click at [0, 0] on input "radio" at bounding box center [0, 0] width 0 height 0
click at [499, 241] on icon at bounding box center [499, 246] width 10 height 10
click at [0, 0] on input "radio" at bounding box center [0, 0] width 0 height 0
click at [498, 261] on icon at bounding box center [499, 266] width 10 height 10
click at [0, 0] on input "radio" at bounding box center [0, 0] width 0 height 0
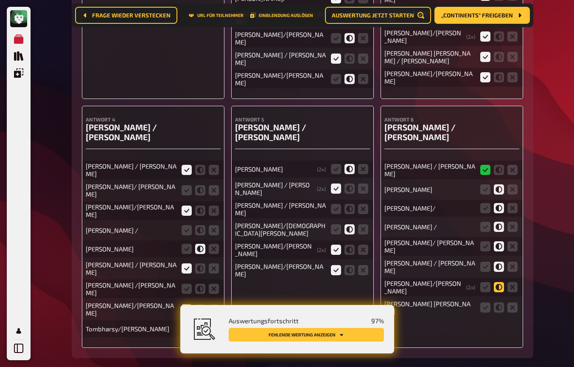
click at [499, 282] on icon at bounding box center [499, 287] width 10 height 10
click at [0, 0] on input "radio" at bounding box center [0, 0] width 0 height 0
click at [488, 261] on icon at bounding box center [485, 266] width 10 height 10
click at [0, 0] on input "radio" at bounding box center [0, 0] width 0 height 0
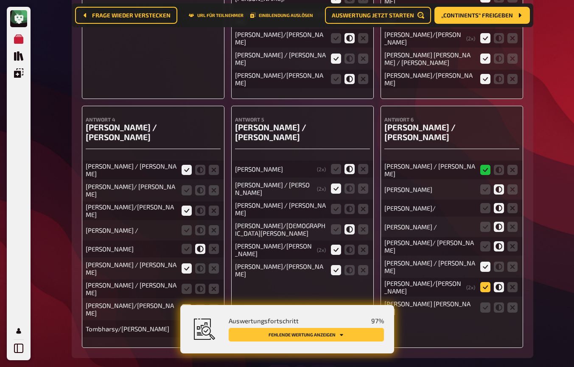
click at [486, 282] on icon at bounding box center [485, 287] width 10 height 10
click at [0, 0] on input "radio" at bounding box center [0, 0] width 0 height 0
click at [486, 302] on icon at bounding box center [485, 307] width 10 height 10
click at [0, 0] on input "radio" at bounding box center [0, 0] width 0 height 0
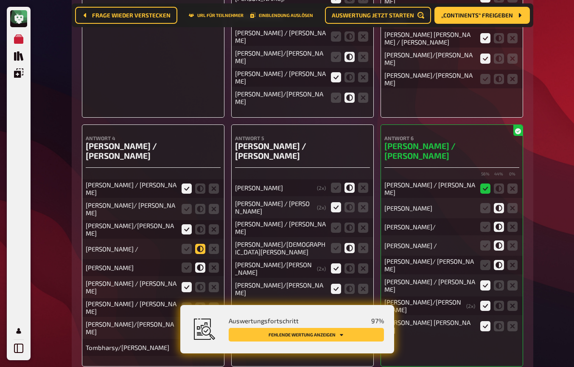
click at [199, 244] on icon at bounding box center [200, 249] width 10 height 10
click at [0, 0] on input "radio" at bounding box center [0, 0] width 0 height 0
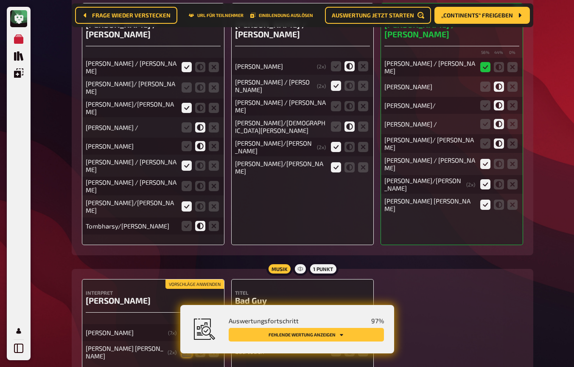
scroll to position [6489, 0]
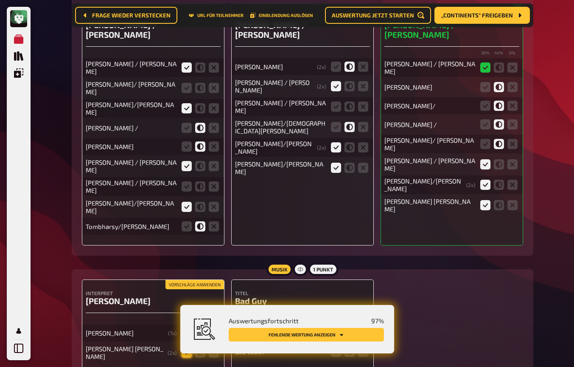
click at [184, 347] on icon at bounding box center [187, 352] width 10 height 10
click at [0, 0] on input "radio" at bounding box center [0, 0] width 0 height 0
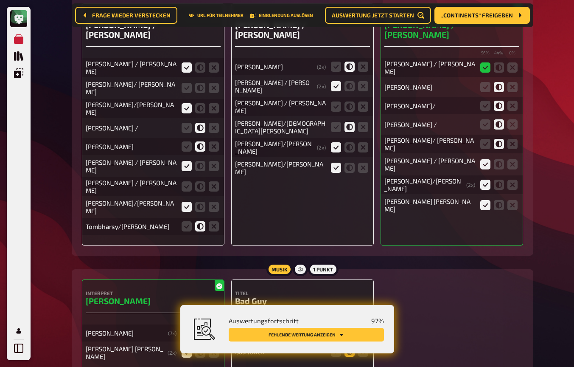
click at [354, 345] on fieldset at bounding box center [349, 352] width 41 height 14
click at [354, 346] on icon at bounding box center [350, 351] width 10 height 10
click at [0, 0] on input "radio" at bounding box center [0, 0] width 0 height 0
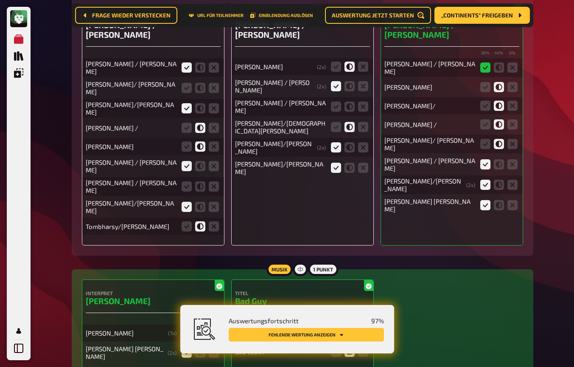
click at [353, 346] on icon at bounding box center [350, 351] width 10 height 10
click at [0, 0] on input "radio" at bounding box center [0, 0] width 0 height 0
click at [349, 346] on icon at bounding box center [350, 351] width 10 height 10
click at [0, 0] on input "radio" at bounding box center [0, 0] width 0 height 0
click at [418, 279] on div "Interpret Billie Eilish 100 % 0 % 0 % Billie eilish ( 7 x) Bilie Eilish ( 2 x) …" at bounding box center [302, 325] width 441 height 93
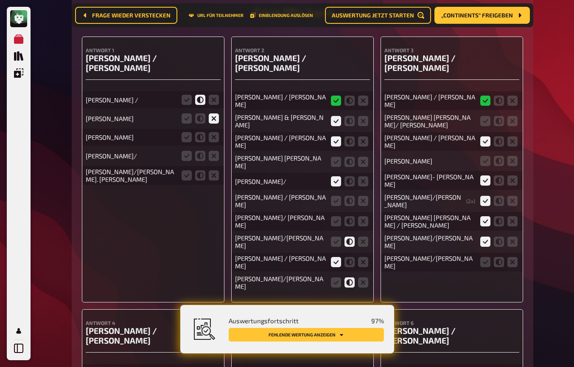
scroll to position [6175, 0]
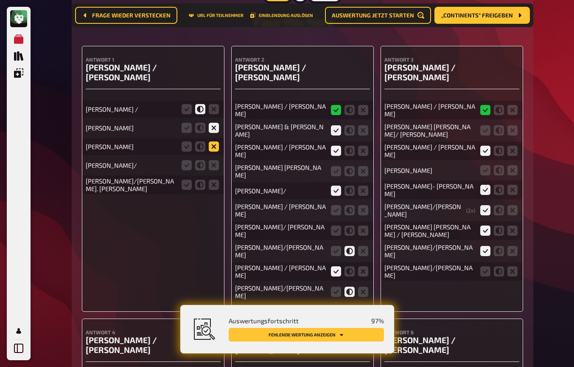
click at [214, 141] on icon at bounding box center [214, 146] width 10 height 10
click at [0, 0] on input "radio" at bounding box center [0, 0] width 0 height 0
click at [211, 160] on icon at bounding box center [214, 165] width 10 height 10
click at [0, 0] on input "radio" at bounding box center [0, 0] width 0 height 0
click at [216, 180] on icon at bounding box center [214, 185] width 10 height 10
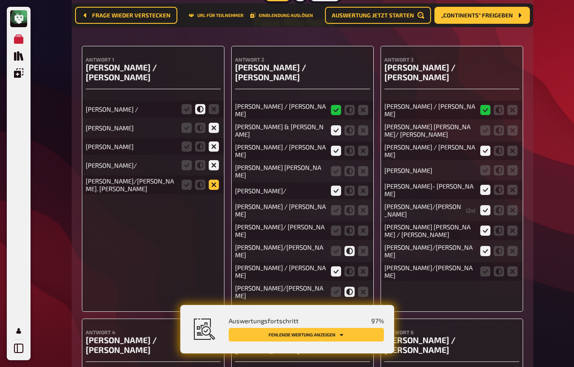
click at [0, 0] on input "radio" at bounding box center [0, 0] width 0 height 0
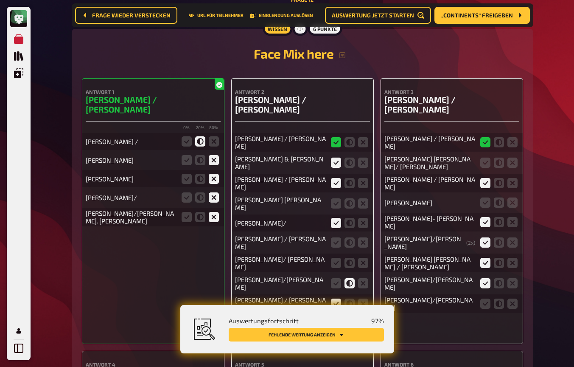
scroll to position [6142, 0]
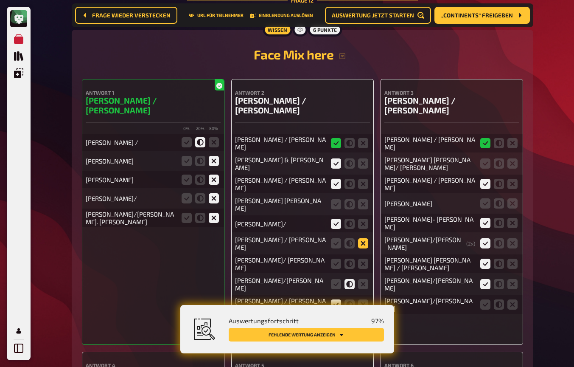
click at [362, 238] on icon at bounding box center [363, 243] width 10 height 10
click at [0, 0] on input "radio" at bounding box center [0, 0] width 0 height 0
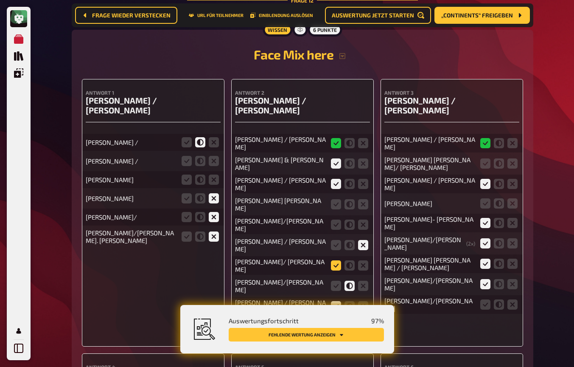
click at [336, 260] on icon at bounding box center [336, 265] width 10 height 10
click at [0, 0] on input "radio" at bounding box center [0, 0] width 0 height 0
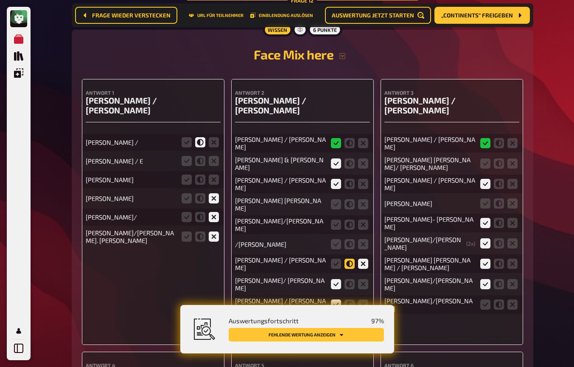
click at [351, 258] on icon at bounding box center [350, 263] width 10 height 10
click at [0, 0] on input "radio" at bounding box center [0, 0] width 0 height 0
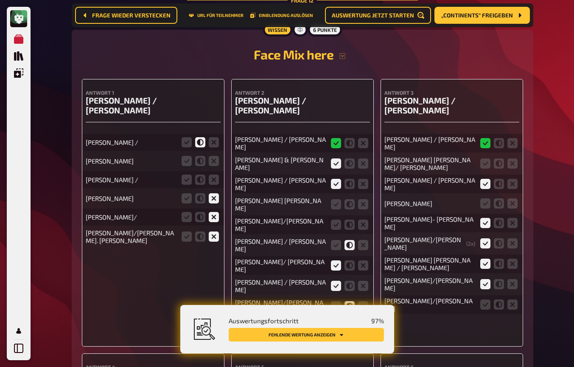
click at [336, 321] on icon at bounding box center [336, 326] width 10 height 10
click at [0, 0] on input "radio" at bounding box center [0, 0] width 0 height 0
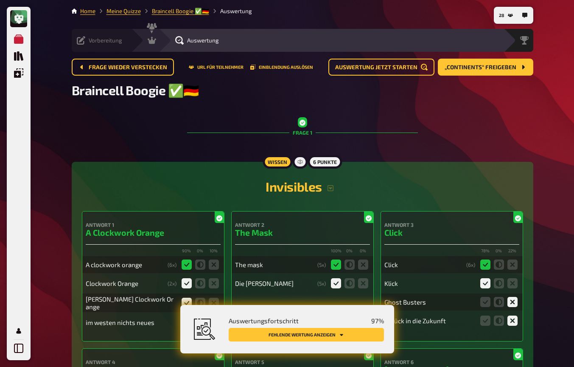
scroll to position [0, 0]
click at [138, 40] on span "Moderation" at bounding box center [132, 40] width 30 height 7
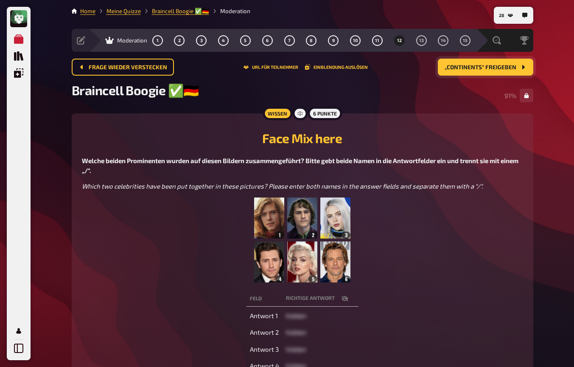
click at [478, 66] on span "„Continents“ freigeben" at bounding box center [481, 68] width 72 height 6
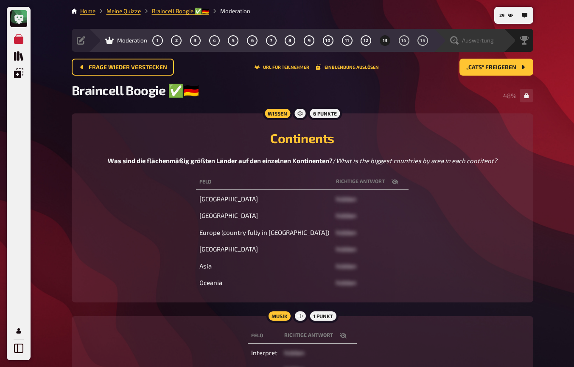
click at [464, 39] on span "Auswertung" at bounding box center [478, 40] width 32 height 7
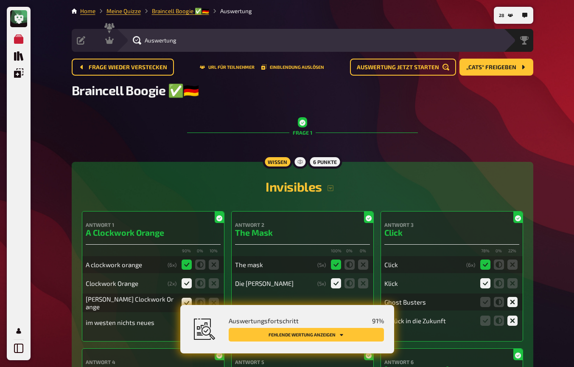
click at [351, 336] on button "Fehlende Wertung anzeigen" at bounding box center [306, 335] width 155 height 14
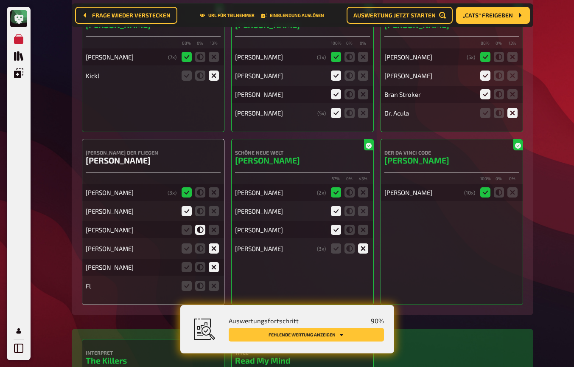
scroll to position [5144, 0]
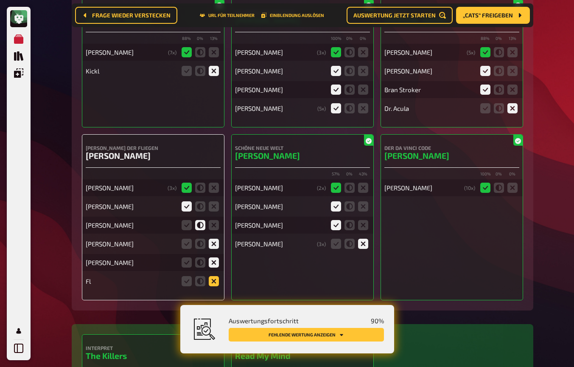
click at [213, 276] on icon at bounding box center [214, 281] width 10 height 10
click at [0, 0] on input "radio" at bounding box center [0, 0] width 0 height 0
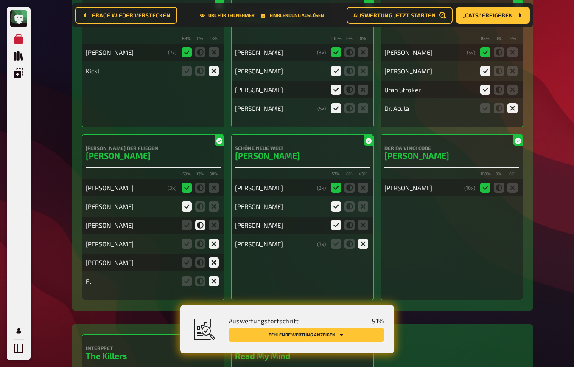
click at [362, 337] on button "Fehlende Wertung anzeigen" at bounding box center [306, 335] width 155 height 14
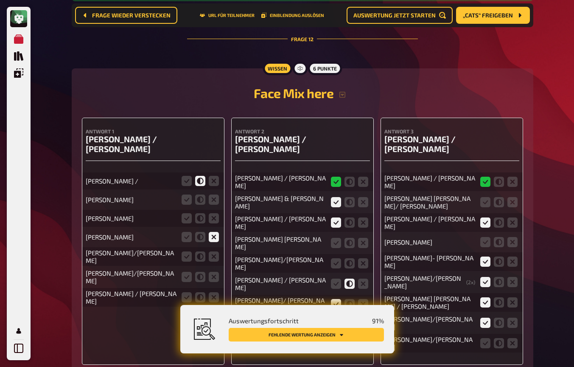
scroll to position [6125, 0]
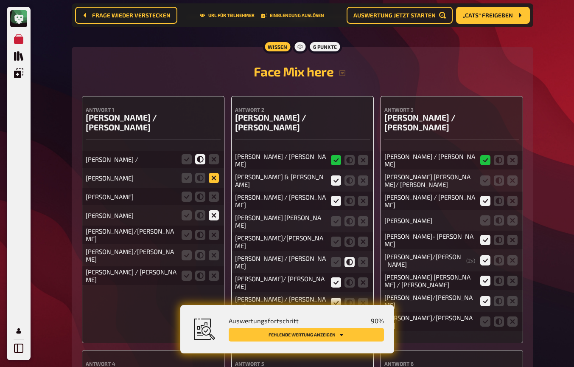
click at [213, 173] on icon at bounding box center [214, 178] width 10 height 10
click at [0, 0] on input "radio" at bounding box center [0, 0] width 0 height 0
click at [214, 191] on icon at bounding box center [214, 196] width 10 height 10
click at [0, 0] on input "radio" at bounding box center [0, 0] width 0 height 0
click at [212, 230] on icon at bounding box center [214, 235] width 10 height 10
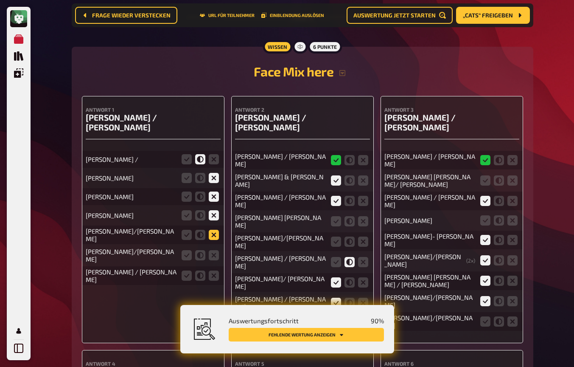
click at [0, 0] on input "radio" at bounding box center [0, 0] width 0 height 0
click at [218, 250] on icon at bounding box center [214, 255] width 10 height 10
click at [0, 0] on input "radio" at bounding box center [0, 0] width 0 height 0
click at [213, 270] on icon at bounding box center [214, 275] width 10 height 10
click at [0, 0] on input "radio" at bounding box center [0, 0] width 0 height 0
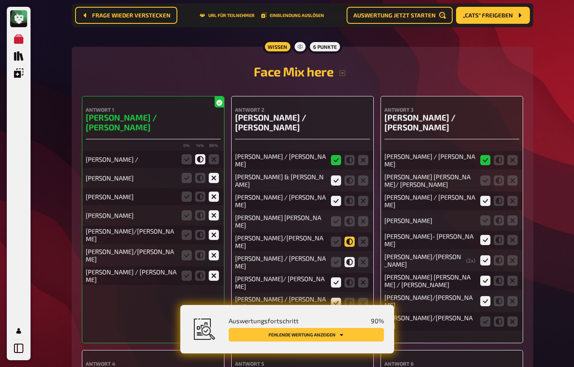
click at [351, 236] on icon at bounding box center [350, 241] width 10 height 10
click at [0, 0] on input "radio" at bounding box center [0, 0] width 0 height 0
click at [337, 216] on icon at bounding box center [336, 221] width 10 height 10
click at [0, 0] on input "radio" at bounding box center [0, 0] width 0 height 0
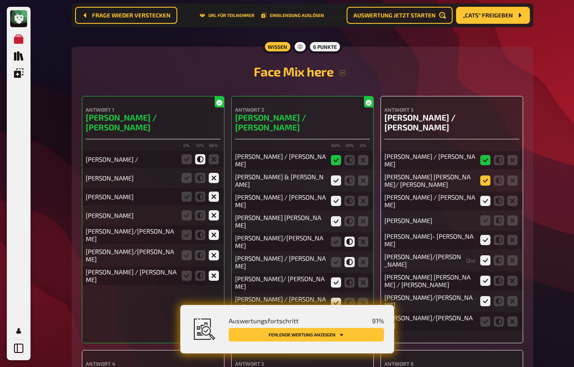
click at [480, 175] on icon at bounding box center [485, 180] width 10 height 10
click at [0, 0] on input "radio" at bounding box center [0, 0] width 0 height 0
click at [482, 215] on icon at bounding box center [485, 220] width 10 height 10
click at [0, 0] on input "radio" at bounding box center [0, 0] width 0 height 0
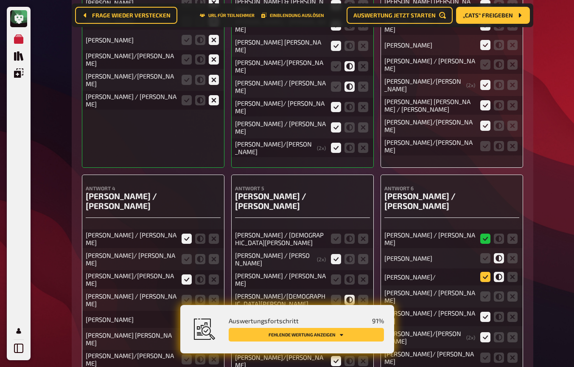
scroll to position [6332, 0]
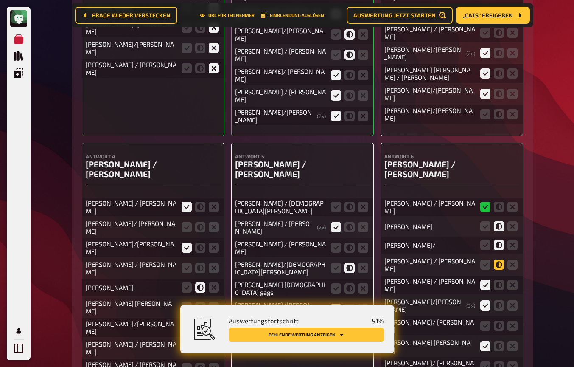
click at [500, 259] on icon at bounding box center [499, 264] width 10 height 10
click at [0, 0] on input "radio" at bounding box center [0, 0] width 0 height 0
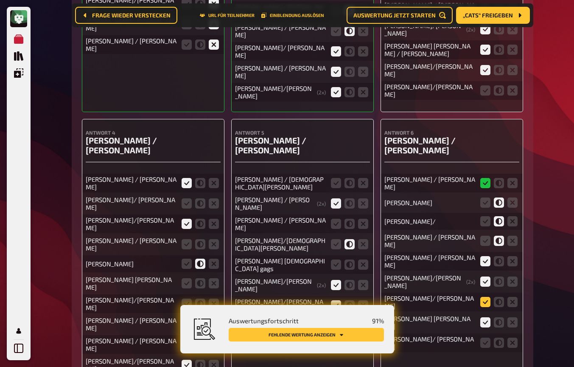
click at [484, 297] on icon at bounding box center [485, 302] width 10 height 10
click at [0, 0] on input "radio" at bounding box center [0, 0] width 0 height 0
click at [500, 337] on icon at bounding box center [499, 342] width 10 height 10
click at [0, 0] on input "radio" at bounding box center [0, 0] width 0 height 0
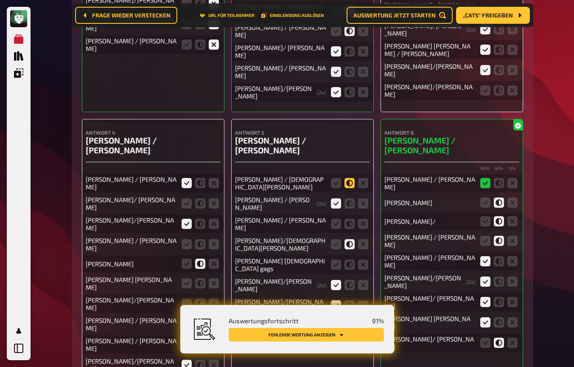
click at [350, 178] on icon at bounding box center [350, 183] width 10 height 10
click at [0, 0] on input "radio" at bounding box center [0, 0] width 0 height 0
click at [350, 198] on icon at bounding box center [350, 203] width 10 height 10
click at [0, 0] on input "radio" at bounding box center [0, 0] width 0 height 0
click at [336, 198] on icon at bounding box center [336, 203] width 10 height 10
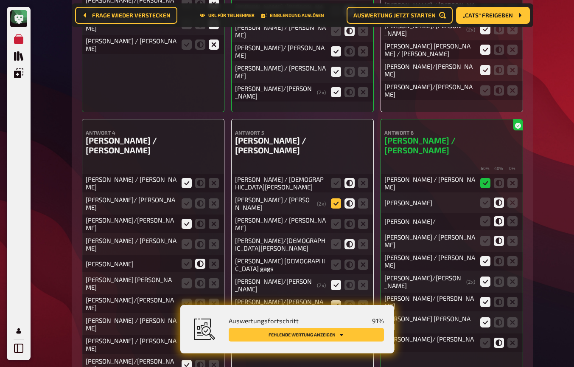
click at [0, 0] on input "radio" at bounding box center [0, 0] width 0 height 0
click at [337, 219] on icon at bounding box center [336, 224] width 10 height 10
click at [0, 0] on input "radio" at bounding box center [0, 0] width 0 height 0
click at [351, 259] on icon at bounding box center [350, 264] width 10 height 10
click at [0, 0] on input "radio" at bounding box center [0, 0] width 0 height 0
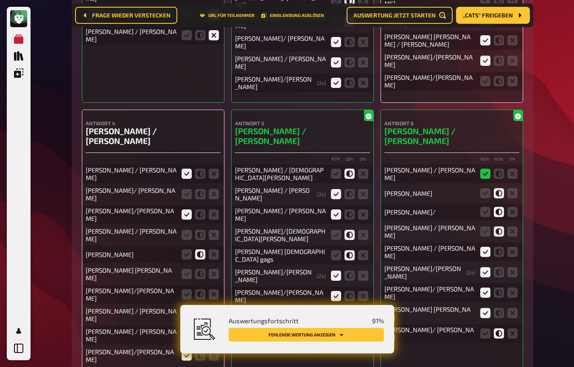
scroll to position [6370, 0]
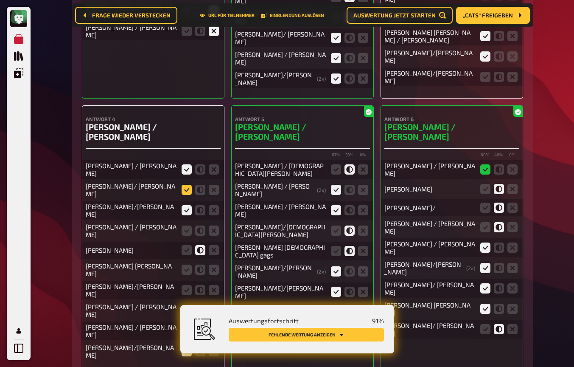
click at [188, 185] on icon at bounding box center [187, 190] width 10 height 10
click at [0, 0] on input "radio" at bounding box center [0, 0] width 0 height 0
click at [202, 225] on icon at bounding box center [200, 230] width 10 height 10
click at [0, 0] on input "radio" at bounding box center [0, 0] width 0 height 0
click at [203, 264] on icon at bounding box center [200, 269] width 10 height 10
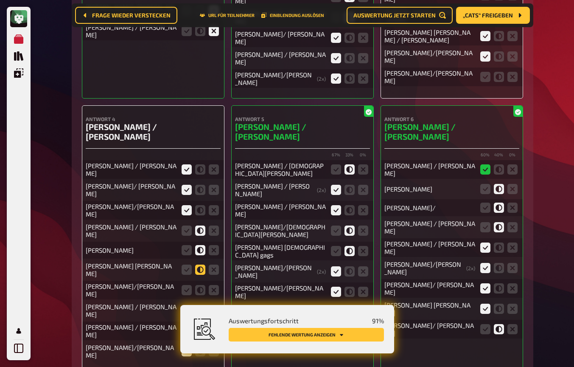
click at [0, 0] on input "radio" at bounding box center [0, 0] width 0 height 0
click at [189, 285] on icon at bounding box center [187, 290] width 10 height 10
click at [0, 0] on input "radio" at bounding box center [0, 0] width 0 height 0
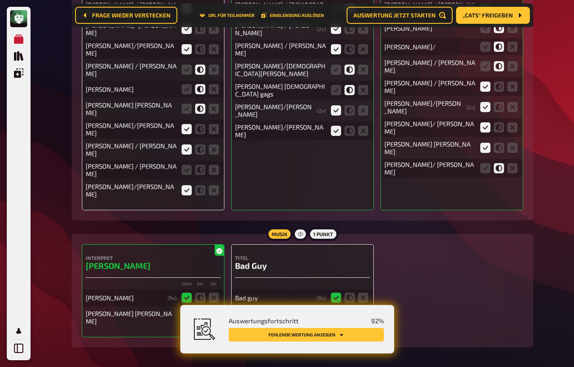
scroll to position [6550, 0]
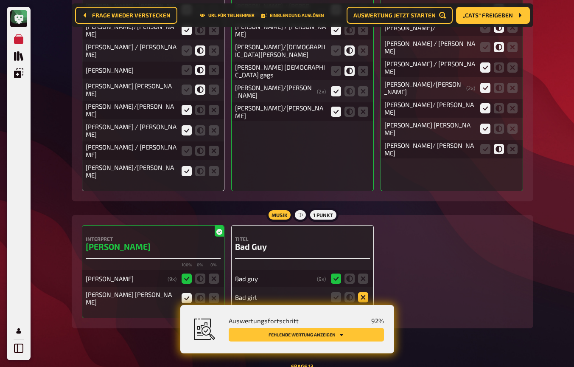
click at [363, 292] on icon at bounding box center [363, 297] width 10 height 10
click at [0, 0] on input "radio" at bounding box center [0, 0] width 0 height 0
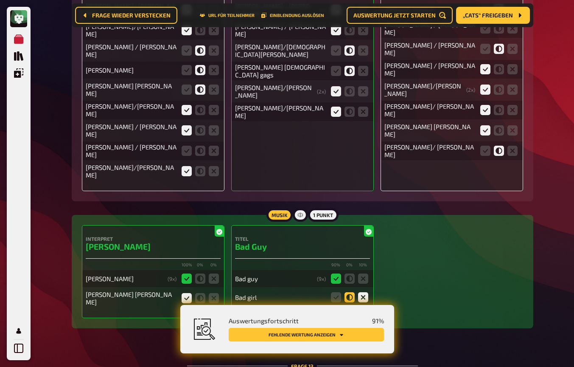
click at [353, 292] on icon at bounding box center [350, 297] width 10 height 10
click at [0, 0] on input "radio" at bounding box center [0, 0] width 0 height 0
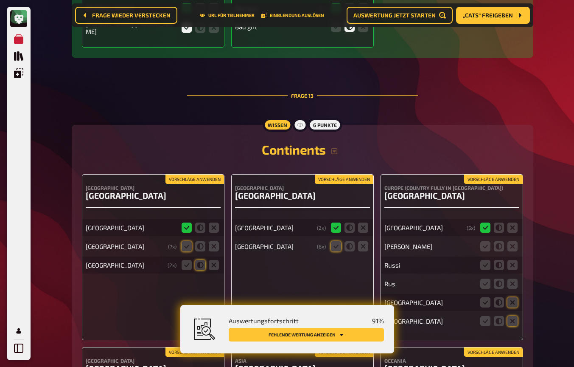
scroll to position [6826, 0]
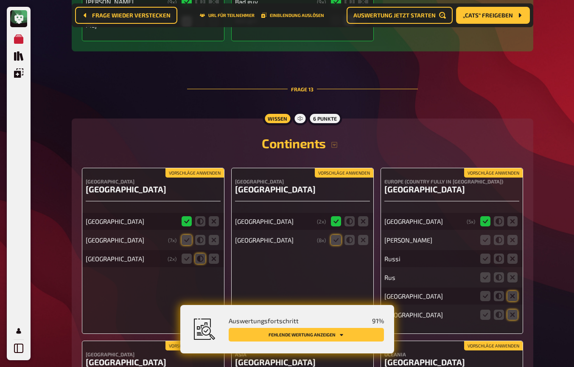
click at [208, 168] on button "Vorschläge anwenden" at bounding box center [195, 172] width 59 height 9
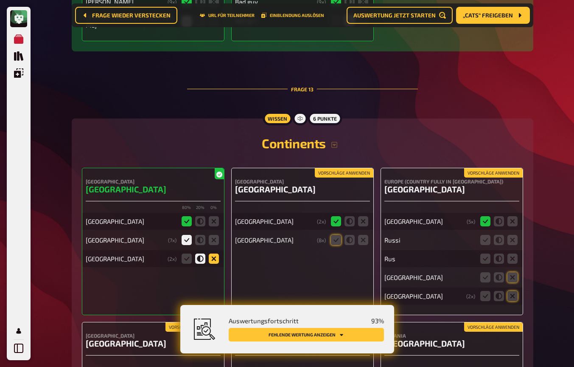
click at [215, 253] on icon at bounding box center [214, 258] width 10 height 10
click at [0, 0] on input "radio" at bounding box center [0, 0] width 0 height 0
click at [358, 168] on button "Vorschläge anwenden" at bounding box center [344, 172] width 59 height 9
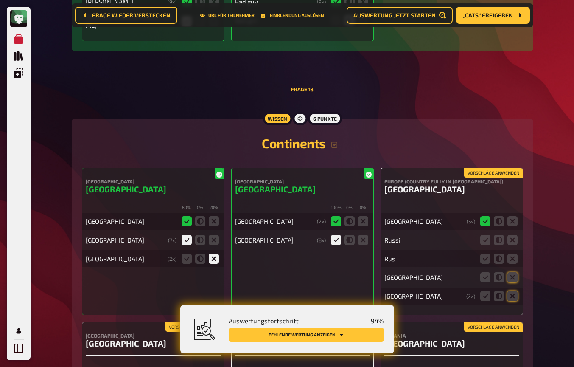
click at [479, 168] on button "Vorschläge anwenden" at bounding box center [493, 172] width 59 height 9
click at [515, 235] on icon at bounding box center [513, 240] width 10 height 10
click at [0, 0] on input "radio" at bounding box center [0, 0] width 0 height 0
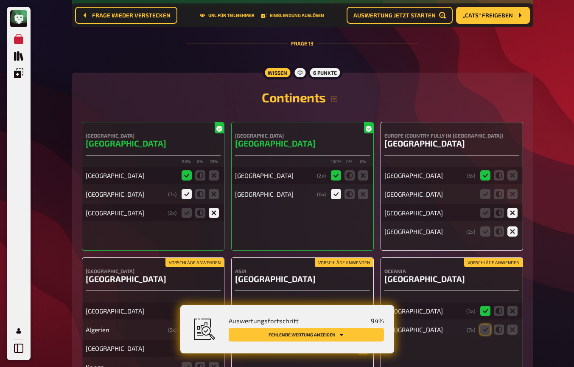
scroll to position [6879, 0]
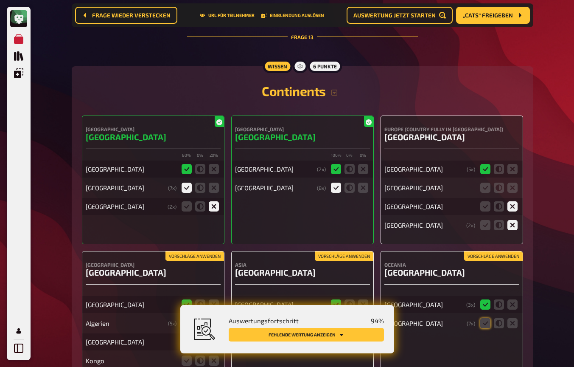
click at [488, 251] on button "Vorschläge anwenden" at bounding box center [493, 255] width 59 height 9
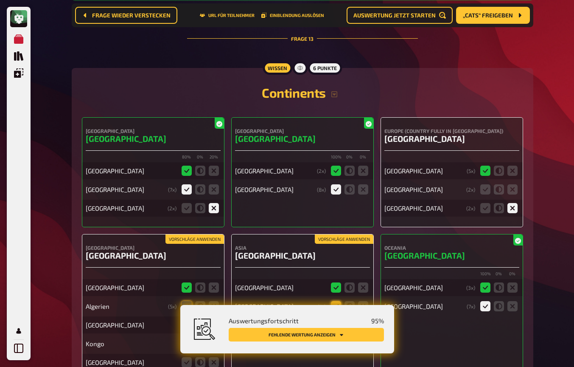
click at [336, 301] on icon at bounding box center [336, 306] width 10 height 10
click at [0, 0] on input "radio" at bounding box center [0, 0] width 0 height 0
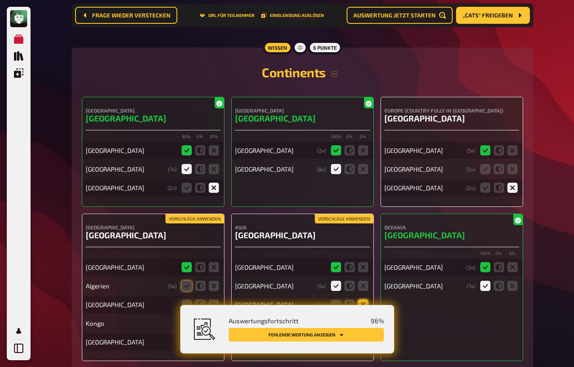
click at [365, 299] on icon at bounding box center [363, 304] width 10 height 10
click at [0, 0] on input "radio" at bounding box center [0, 0] width 0 height 0
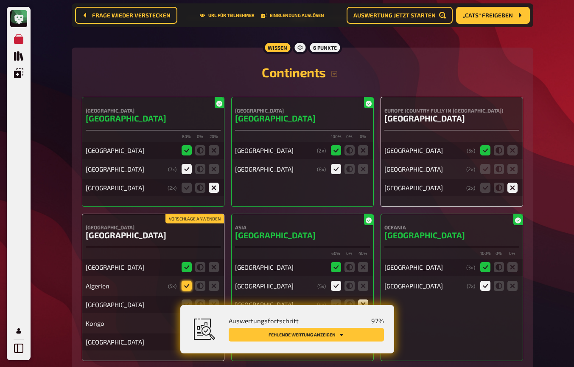
click at [185, 281] on icon at bounding box center [187, 286] width 10 height 10
click at [0, 0] on input "radio" at bounding box center [0, 0] width 0 height 0
click at [213, 299] on icon at bounding box center [214, 304] width 10 height 10
click at [0, 0] on input "radio" at bounding box center [0, 0] width 0 height 0
click at [215, 318] on icon at bounding box center [214, 323] width 10 height 10
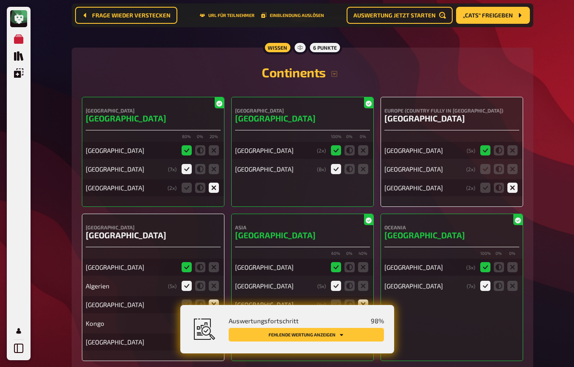
click at [0, 0] on input "radio" at bounding box center [0, 0] width 0 height 0
click at [213, 337] on icon at bounding box center [214, 342] width 10 height 10
click at [0, 0] on input "radio" at bounding box center [0, 0] width 0 height 0
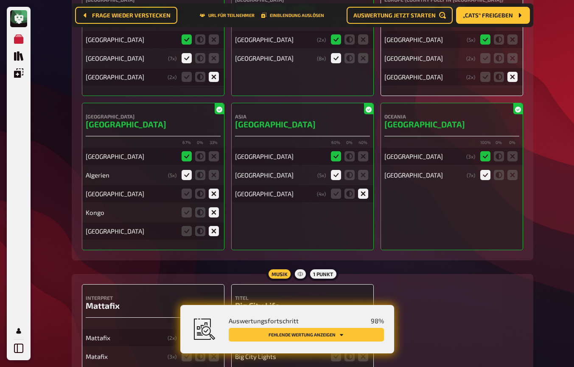
scroll to position [6989, 0]
click at [185, 351] on icon at bounding box center [187, 356] width 10 height 10
click at [0, 0] on input "radio" at bounding box center [0, 0] width 0 height 0
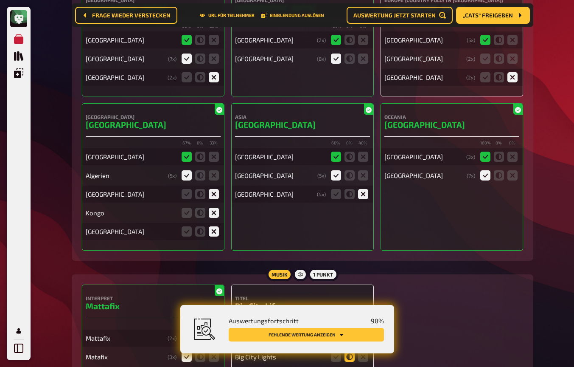
click at [352, 351] on icon at bounding box center [350, 356] width 10 height 10
click at [0, 0] on input "radio" at bounding box center [0, 0] width 0 height 0
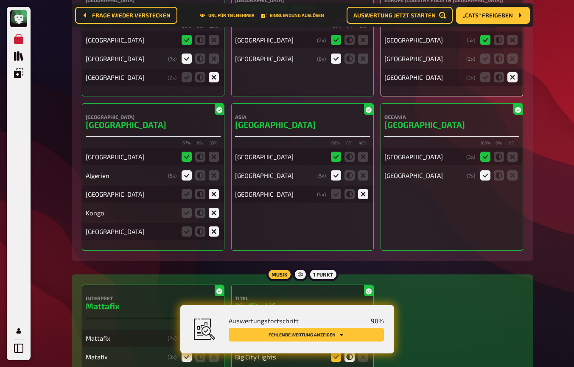
click at [335, 351] on icon at bounding box center [336, 356] width 10 height 10
click at [0, 0] on input "radio" at bounding box center [0, 0] width 0 height 0
click at [348, 332] on button "Fehlende Wertung anzeigen" at bounding box center [306, 335] width 155 height 14
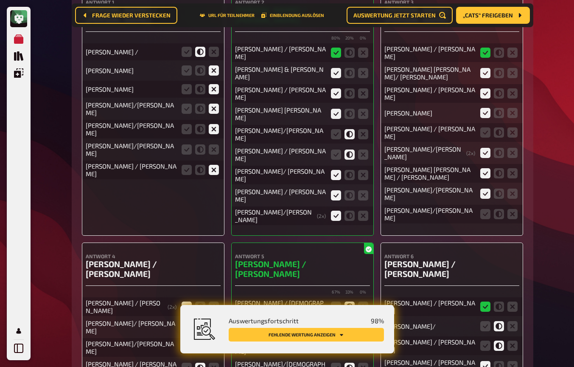
scroll to position [6104, 0]
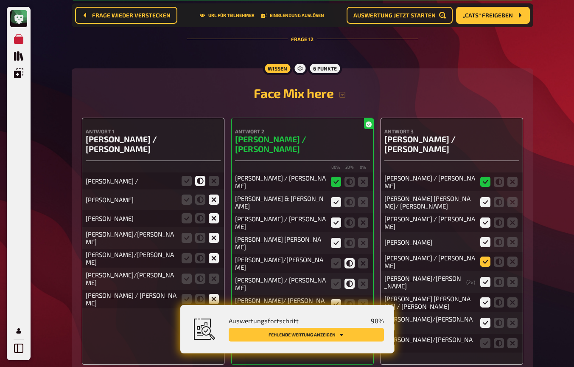
click at [487, 256] on icon at bounding box center [485, 261] width 10 height 10
click at [0, 0] on input "radio" at bounding box center [0, 0] width 0 height 0
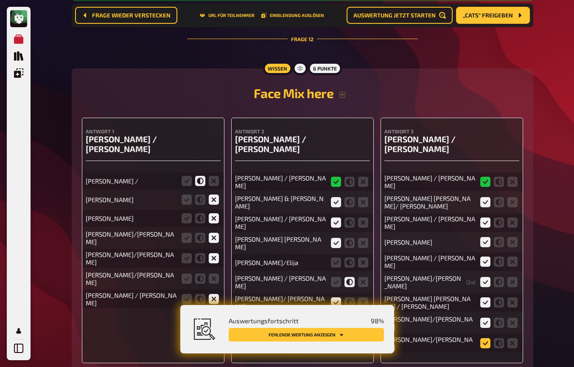
click at [487, 338] on icon at bounding box center [485, 343] width 10 height 10
click at [0, 0] on input "radio" at bounding box center [0, 0] width 0 height 0
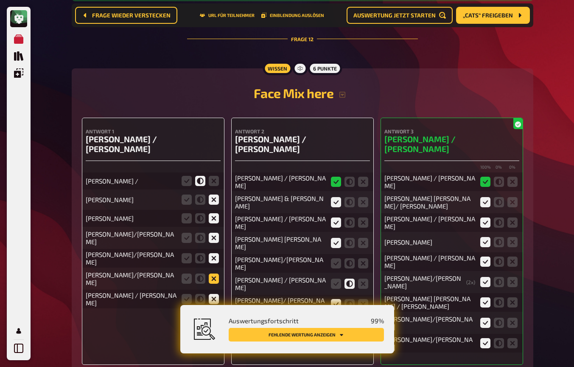
click at [211, 273] on icon at bounding box center [214, 278] width 10 height 10
click at [0, 0] on input "radio" at bounding box center [0, 0] width 0 height 0
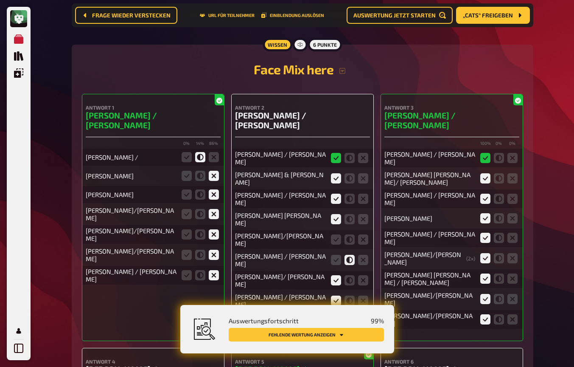
scroll to position [6136, 0]
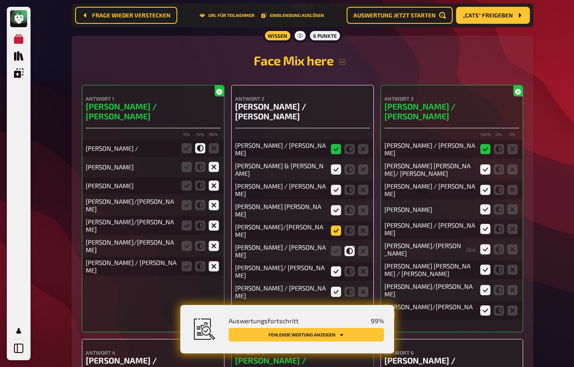
click at [336, 225] on icon at bounding box center [336, 230] width 10 height 10
click at [0, 0] on input "radio" at bounding box center [0, 0] width 0 height 0
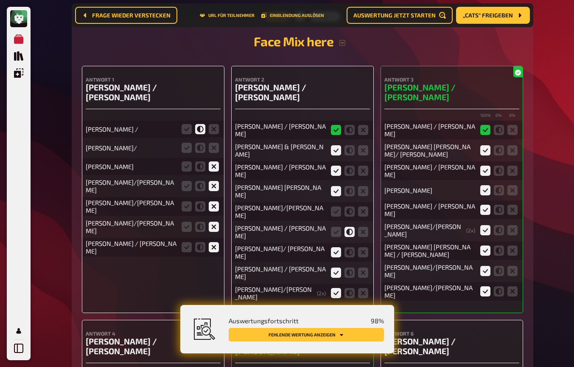
scroll to position [6163, 0]
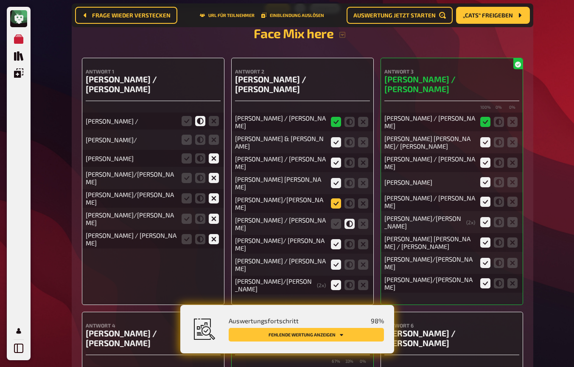
click at [335, 198] on icon at bounding box center [336, 203] width 10 height 10
click at [0, 0] on input "radio" at bounding box center [0, 0] width 0 height 0
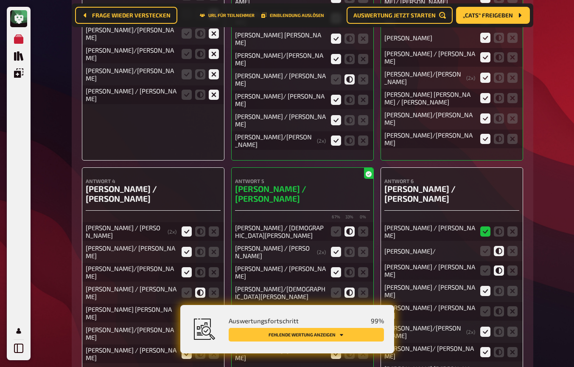
scroll to position [6340, 0]
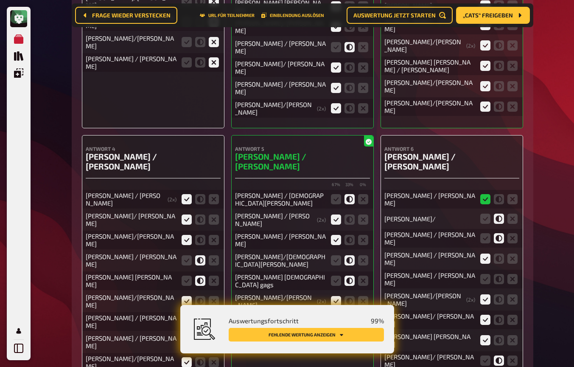
click at [186, 337] on icon at bounding box center [187, 342] width 10 height 10
click at [0, 0] on input "radio" at bounding box center [0, 0] width 0 height 0
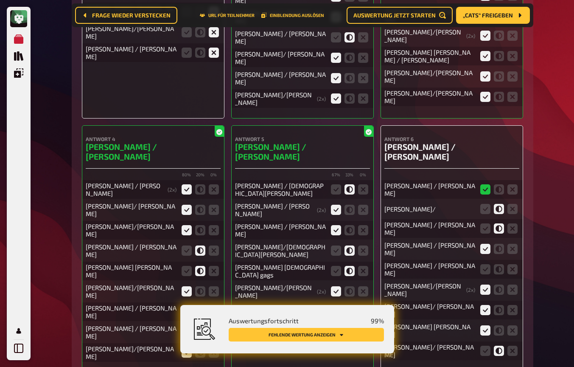
scroll to position [6350, 0]
click at [500, 264] on icon at bounding box center [499, 269] width 10 height 10
click at [0, 0] on input "radio" at bounding box center [0, 0] width 0 height 0
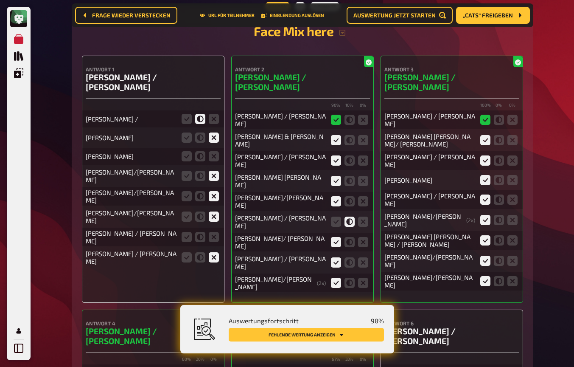
scroll to position [6164, 0]
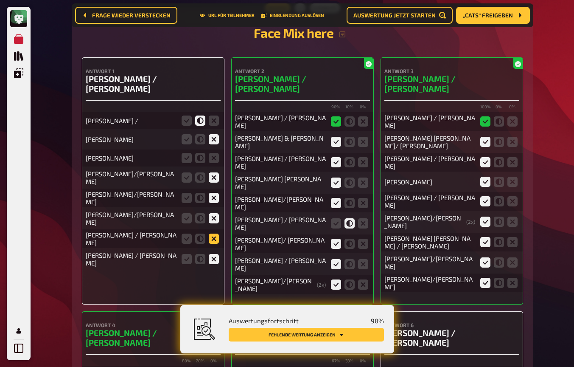
click at [216, 233] on icon at bounding box center [214, 238] width 10 height 10
click at [0, 0] on input "radio" at bounding box center [0, 0] width 0 height 0
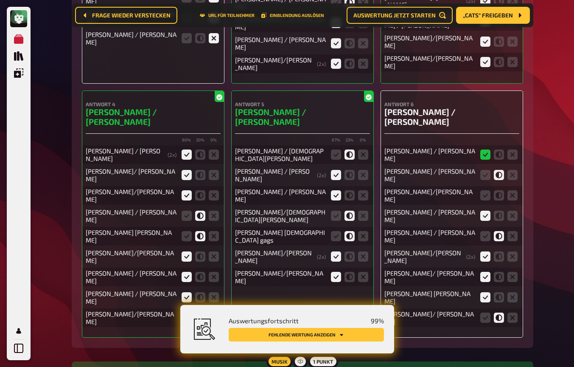
scroll to position [6376, 0]
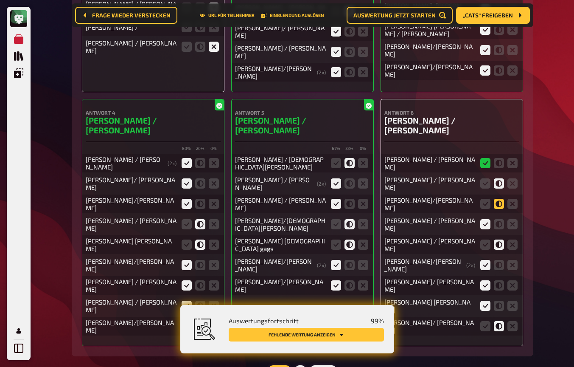
click at [502, 199] on icon at bounding box center [499, 204] width 10 height 10
click at [0, 0] on input "radio" at bounding box center [0, 0] width 0 height 0
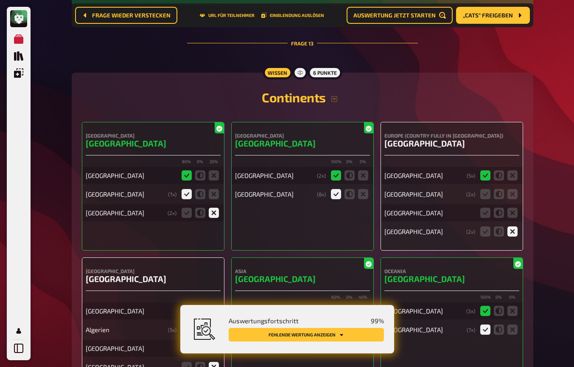
scroll to position [6875, 0]
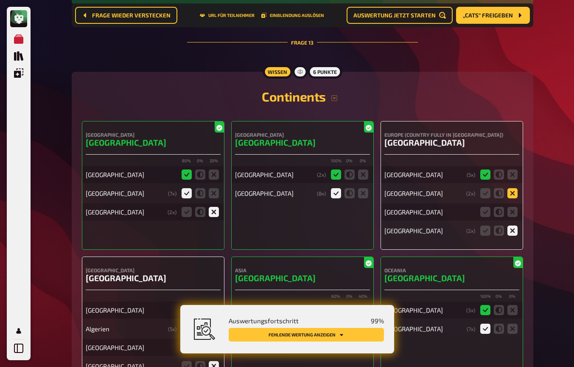
click at [514, 188] on icon at bounding box center [513, 193] width 10 height 10
click at [0, 0] on input "radio" at bounding box center [0, 0] width 0 height 0
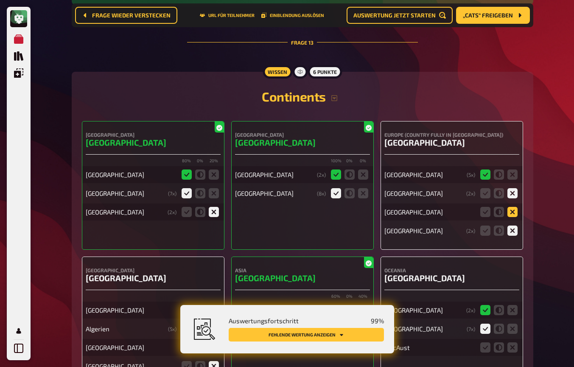
click at [514, 207] on icon at bounding box center [513, 212] width 10 height 10
click at [0, 0] on input "radio" at bounding box center [0, 0] width 0 height 0
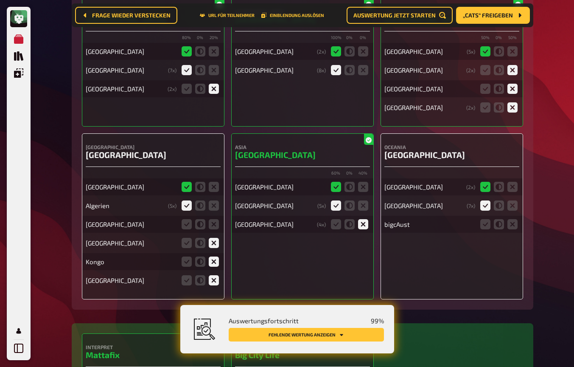
scroll to position [6999, 0]
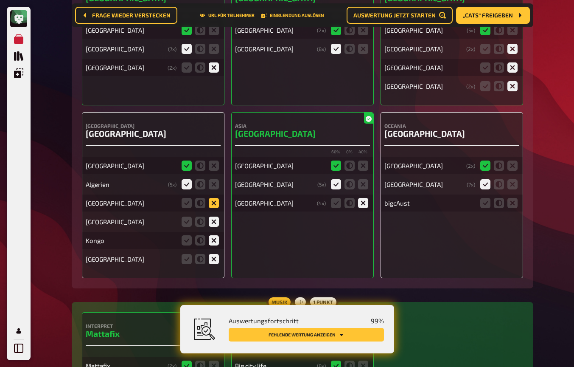
click at [213, 198] on icon at bounding box center [214, 203] width 10 height 10
click at [0, 0] on input "radio" at bounding box center [0, 0] width 0 height 0
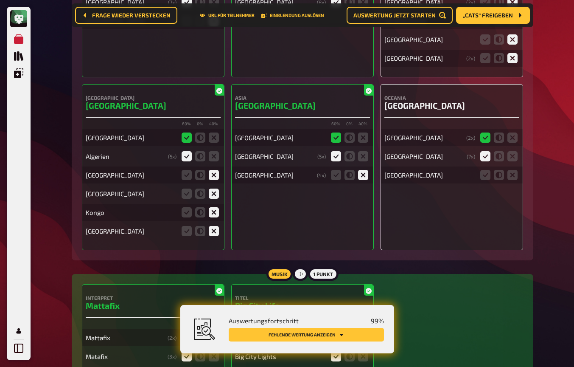
scroll to position [7045, 0]
click at [486, 170] on icon at bounding box center [485, 175] width 10 height 10
click at [0, 0] on input "radio" at bounding box center [0, 0] width 0 height 0
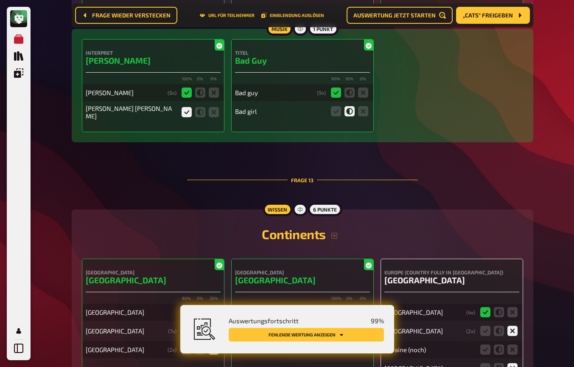
scroll to position [6518, 0]
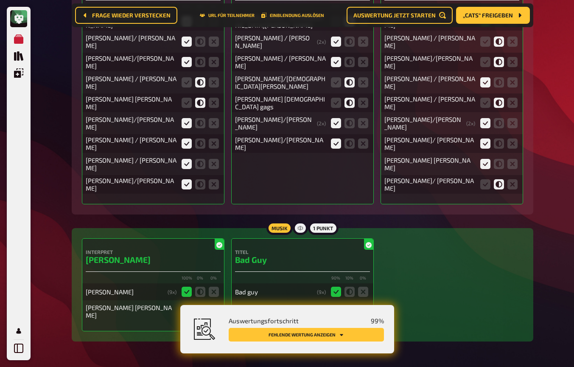
click at [310, 337] on button "Fehlende Wertung anzeigen" at bounding box center [306, 335] width 155 height 14
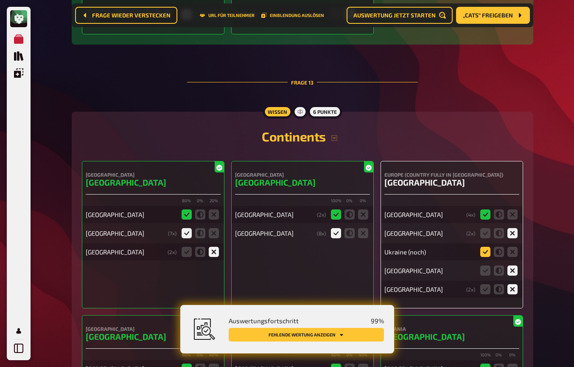
click at [485, 247] on icon at bounding box center [485, 252] width 10 height 10
click at [0, 0] on input "radio" at bounding box center [0, 0] width 0 height 0
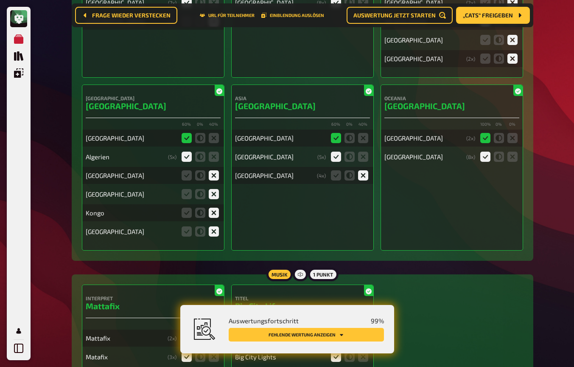
click at [361, 337] on button "Fehlende Wertung anzeigen" at bounding box center [306, 335] width 155 height 14
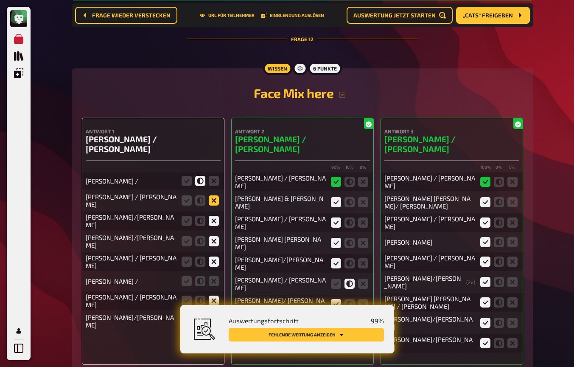
click at [211, 195] on icon at bounding box center [214, 200] width 10 height 10
click at [0, 0] on input "radio" at bounding box center [0, 0] width 0 height 0
click at [199, 195] on icon at bounding box center [200, 200] width 10 height 10
click at [0, 0] on input "radio" at bounding box center [0, 0] width 0 height 0
click at [200, 195] on icon at bounding box center [200, 200] width 10 height 10
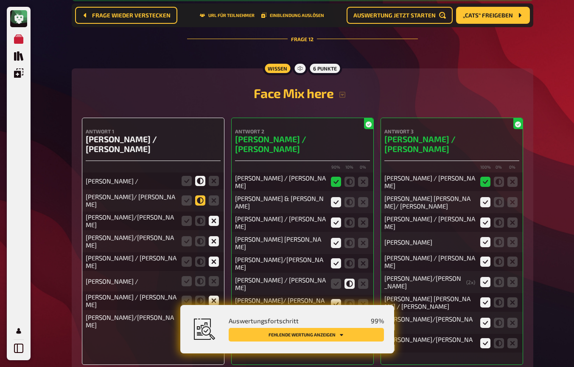
click at [0, 0] on input "radio" at bounding box center [0, 0] width 0 height 0
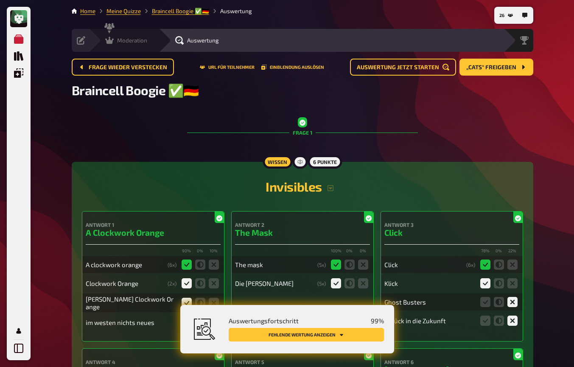
scroll to position [0, 0]
click at [107, 40] on icon at bounding box center [109, 40] width 8 height 7
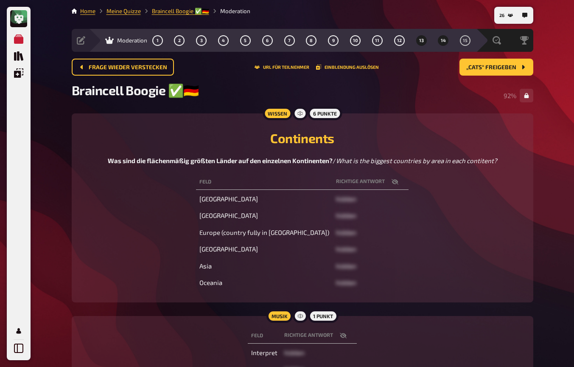
click at [440, 41] on button "14" at bounding box center [444, 41] width 14 height 14
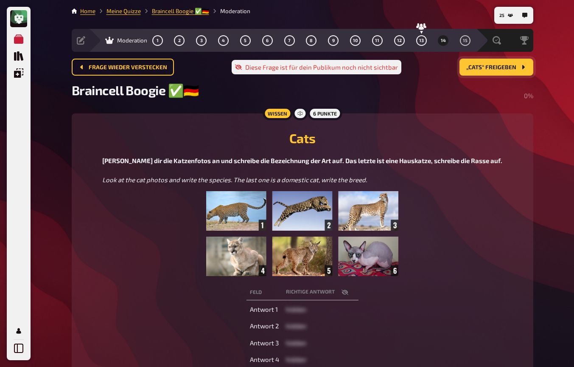
click at [483, 69] on span "„Cats“ freigeben" at bounding box center [491, 68] width 50 height 6
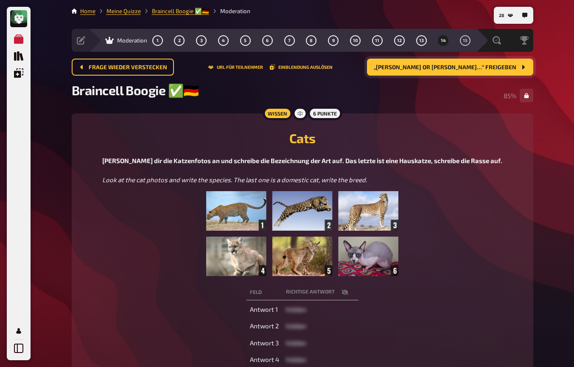
click at [430, 39] on div "1 2 3 4 5 6 7 8 9 10 11 12 13 14 15" at bounding box center [311, 40] width 319 height 11
click at [424, 39] on span "13" at bounding box center [421, 40] width 5 height 5
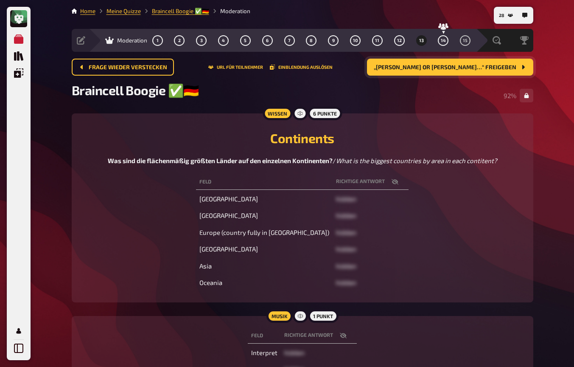
click at [392, 180] on icon "button" at bounding box center [395, 182] width 7 height 6
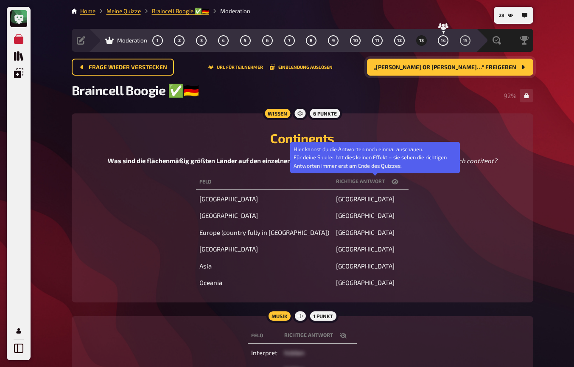
click at [392, 183] on icon "button" at bounding box center [395, 181] width 7 height 5
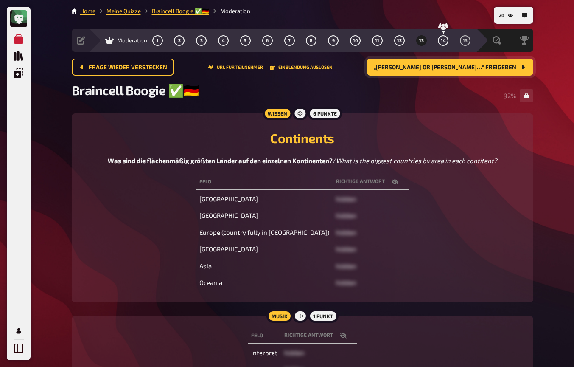
click at [392, 183] on icon "button" at bounding box center [395, 181] width 7 height 7
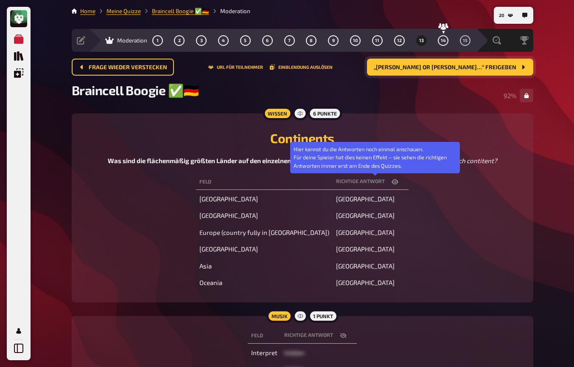
click at [392, 183] on icon "button" at bounding box center [395, 181] width 7 height 7
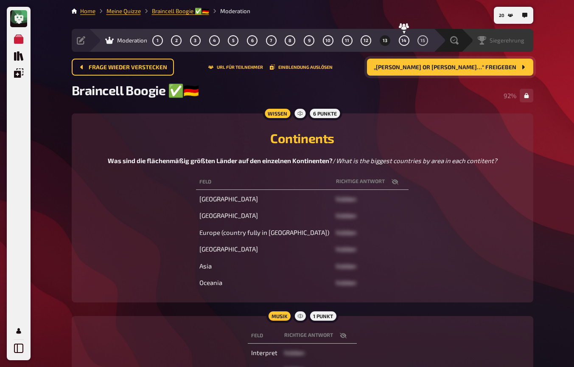
click at [490, 45] on div "Siegerehrung" at bounding box center [497, 40] width 72 height 23
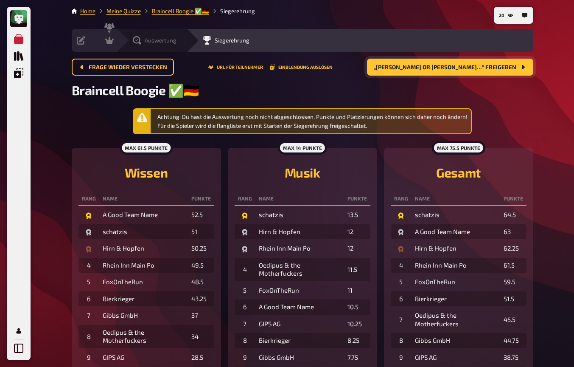
click at [138, 39] on icon at bounding box center [137, 40] width 8 height 8
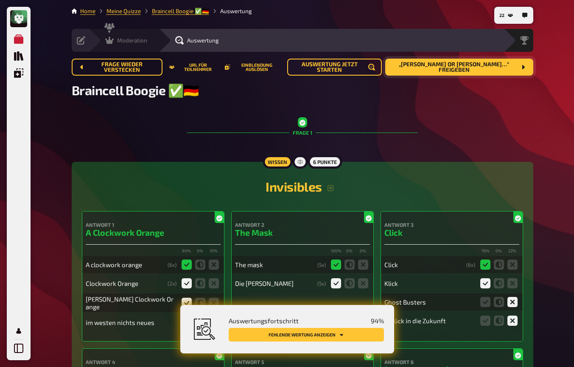
click at [117, 45] on div "Moderation undefined" at bounding box center [124, 40] width 70 height 23
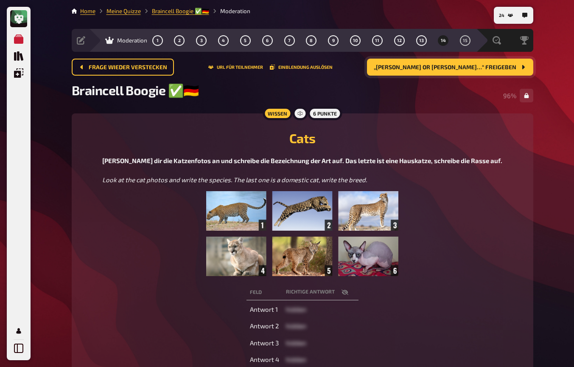
click at [460, 75] on button "„Donald Trump or Michael…“ freigeben" at bounding box center [450, 67] width 166 height 17
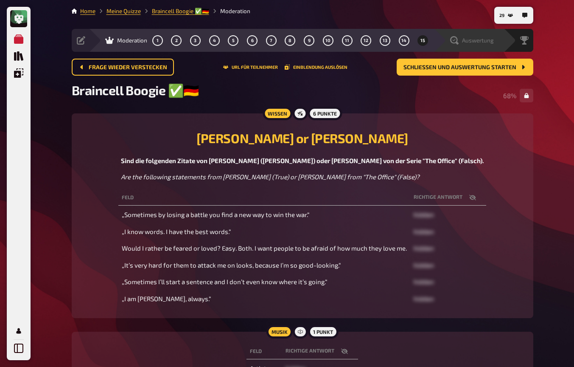
click at [460, 41] on div "Auswertung" at bounding box center [472, 40] width 44 height 8
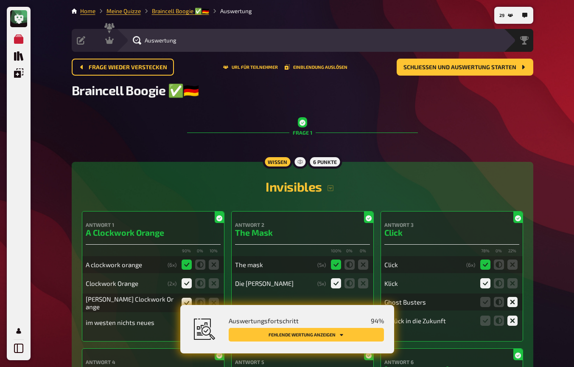
click at [357, 338] on button "Fehlende Wertung anzeigen" at bounding box center [306, 335] width 155 height 14
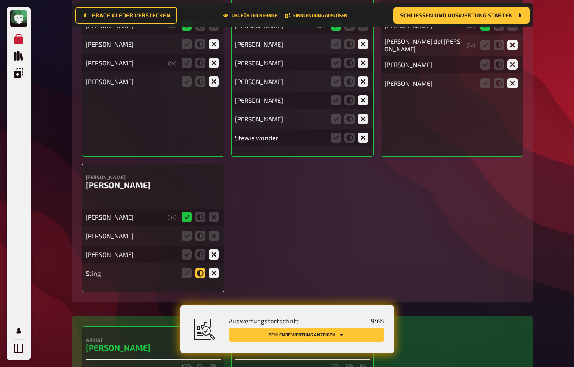
scroll to position [2729, 0]
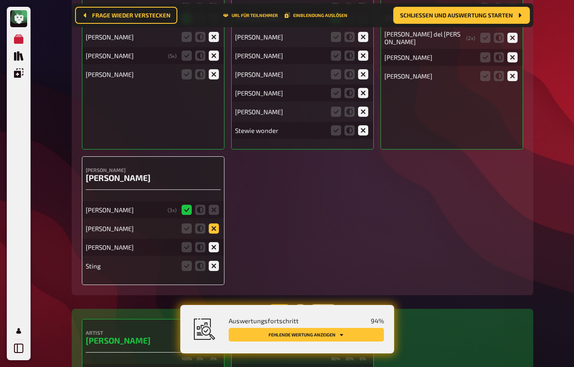
click at [213, 225] on icon at bounding box center [214, 228] width 10 height 10
click at [0, 0] on input "radio" at bounding box center [0, 0] width 0 height 0
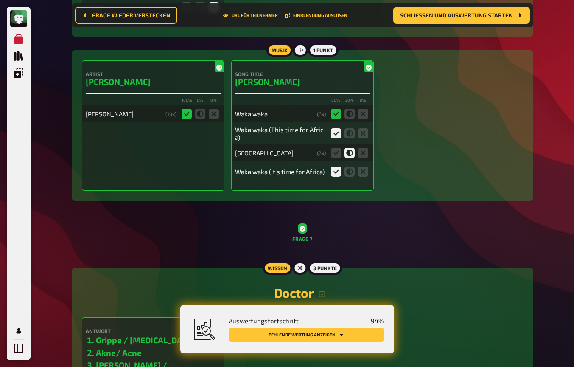
click at [357, 331] on button "Fehlende Wertung anzeigen" at bounding box center [306, 335] width 155 height 14
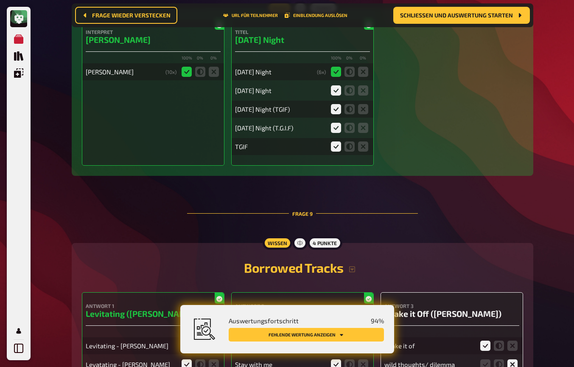
scroll to position [4317, 0]
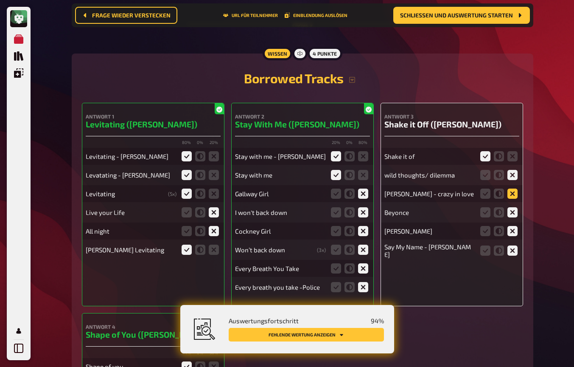
click at [512, 188] on icon at bounding box center [513, 193] width 10 height 10
click at [0, 0] on input "radio" at bounding box center [0, 0] width 0 height 0
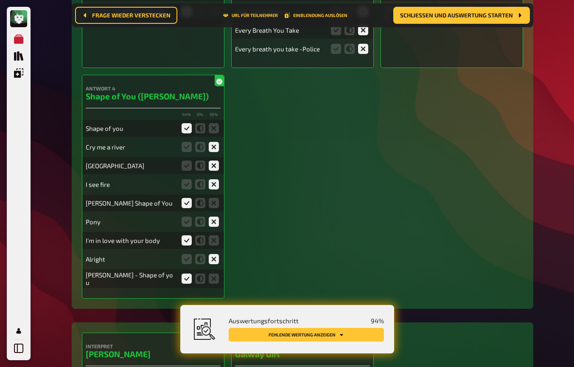
click at [357, 334] on button "Fehlende Wertung anzeigen" at bounding box center [306, 335] width 155 height 14
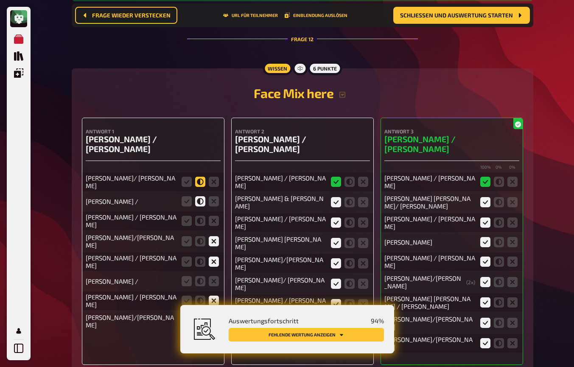
click at [199, 177] on icon at bounding box center [200, 182] width 10 height 10
click at [0, 0] on input "radio" at bounding box center [0, 0] width 0 height 0
click at [201, 216] on icon at bounding box center [200, 221] width 10 height 10
click at [0, 0] on input "radio" at bounding box center [0, 0] width 0 height 0
click at [211, 276] on icon at bounding box center [214, 281] width 10 height 10
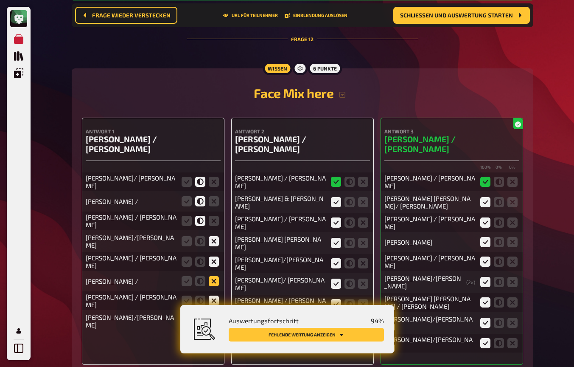
click at [0, 0] on input "radio" at bounding box center [0, 0] width 0 height 0
click at [212, 316] on icon at bounding box center [214, 321] width 10 height 10
click at [0, 0] on input "radio" at bounding box center [0, 0] width 0 height 0
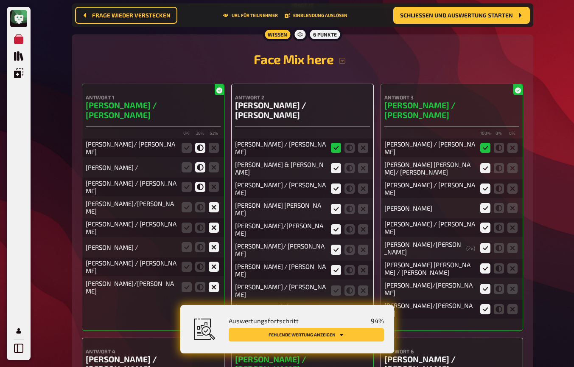
scroll to position [6159, 0]
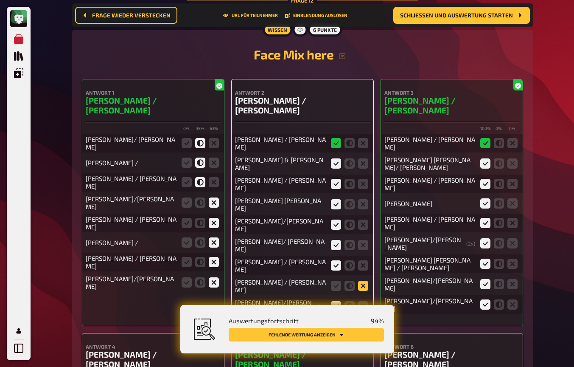
click at [362, 281] on icon at bounding box center [363, 286] width 10 height 10
click at [0, 0] on input "radio" at bounding box center [0, 0] width 0 height 0
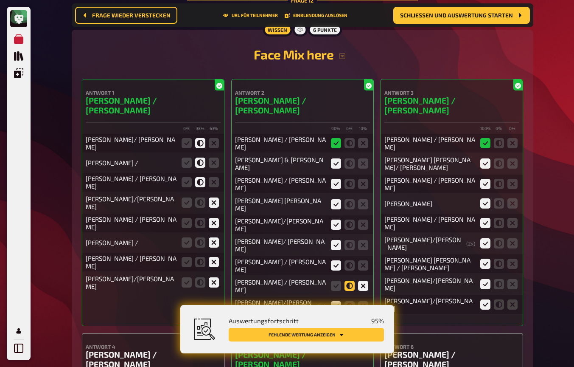
click at [349, 281] on icon at bounding box center [350, 286] width 10 height 10
click at [0, 0] on input "radio" at bounding box center [0, 0] width 0 height 0
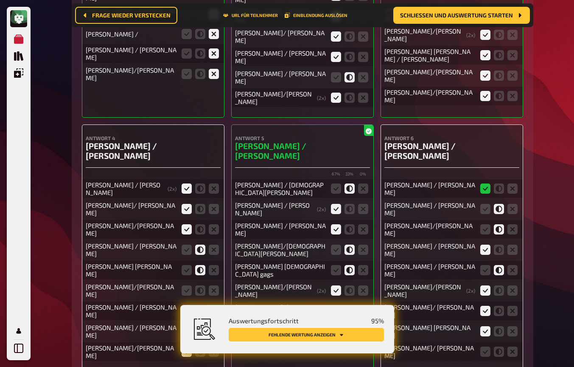
scroll to position [6369, 0]
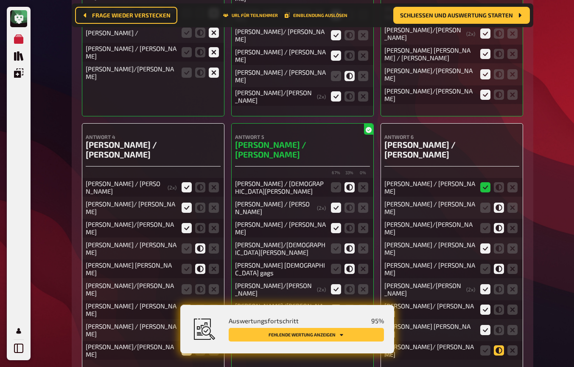
click at [500, 345] on icon at bounding box center [499, 350] width 10 height 10
click at [0, 0] on input "radio" at bounding box center [0, 0] width 0 height 0
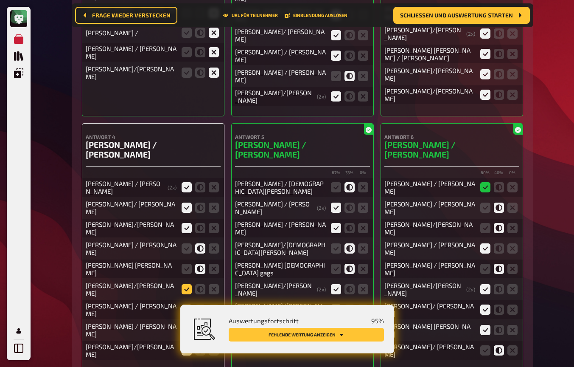
click at [188, 223] on div "Jake Gyllenhall / Tom Holland ( 2 x) Jake Gyllenhal/ Tom Holland Jake Gyllenhal…" at bounding box center [153, 265] width 135 height 190
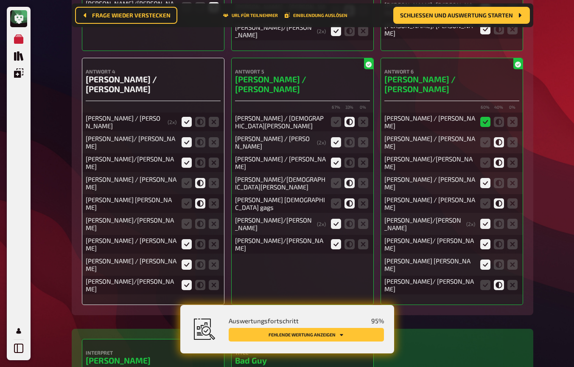
scroll to position [6460, 0]
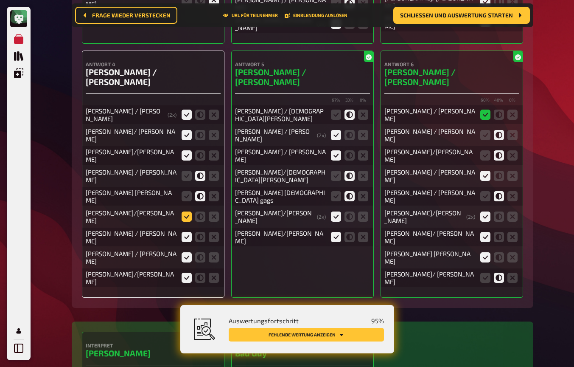
click at [187, 211] on icon at bounding box center [187, 216] width 10 height 10
click at [0, 0] on input "radio" at bounding box center [0, 0] width 0 height 0
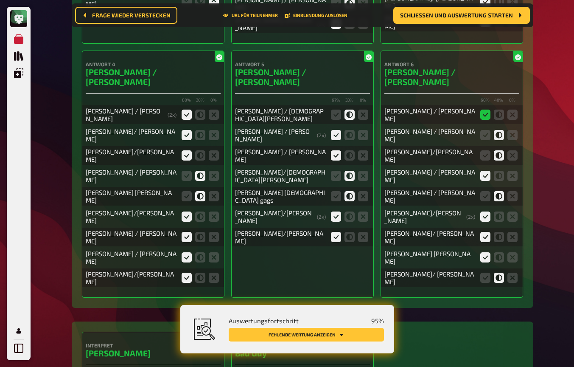
click at [313, 336] on button "Fehlende Wertung anzeigen" at bounding box center [306, 335] width 155 height 14
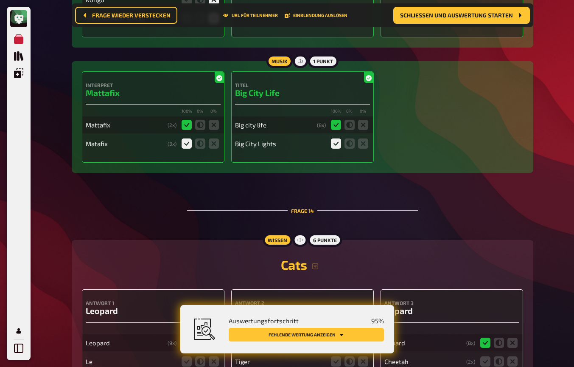
scroll to position [7385, 0]
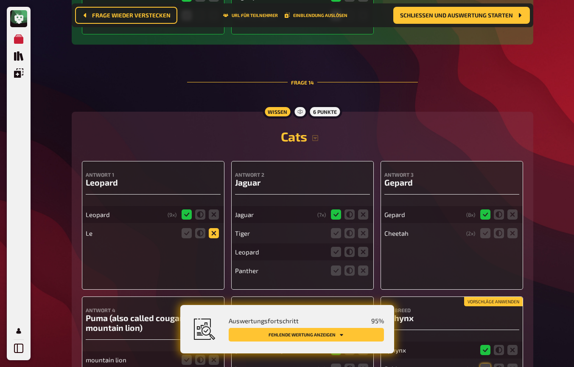
click at [213, 228] on icon at bounding box center [214, 233] width 10 height 10
click at [0, 0] on input "radio" at bounding box center [0, 0] width 0 height 0
click at [365, 228] on icon at bounding box center [363, 233] width 10 height 10
click at [0, 0] on input "radio" at bounding box center [0, 0] width 0 height 0
click at [363, 247] on icon at bounding box center [363, 252] width 10 height 10
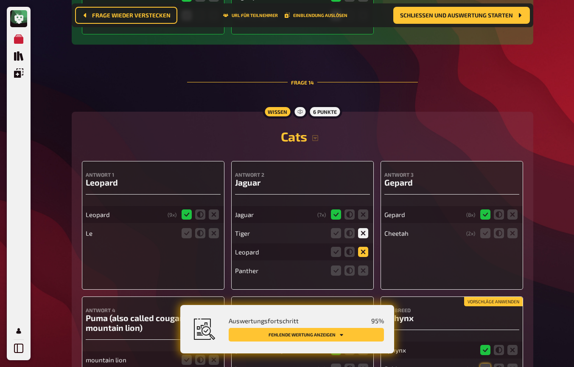
click at [0, 0] on input "radio" at bounding box center [0, 0] width 0 height 0
click at [365, 265] on icon at bounding box center [363, 270] width 10 height 10
click at [0, 0] on input "radio" at bounding box center [0, 0] width 0 height 0
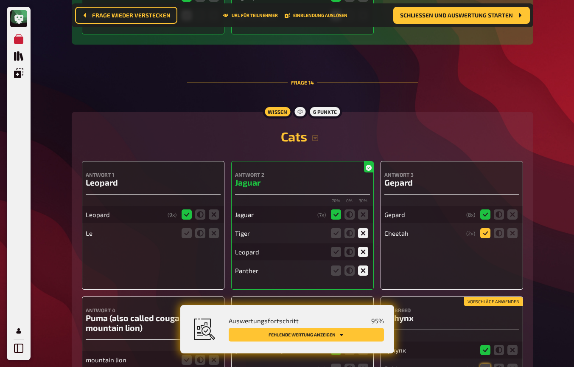
click at [486, 228] on icon at bounding box center [485, 233] width 10 height 10
click at [0, 0] on input "radio" at bounding box center [0, 0] width 0 height 0
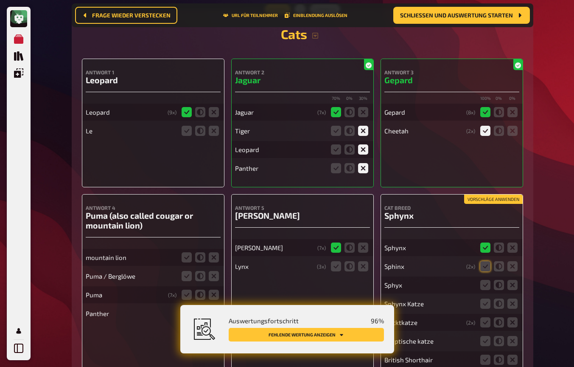
scroll to position [7511, 0]
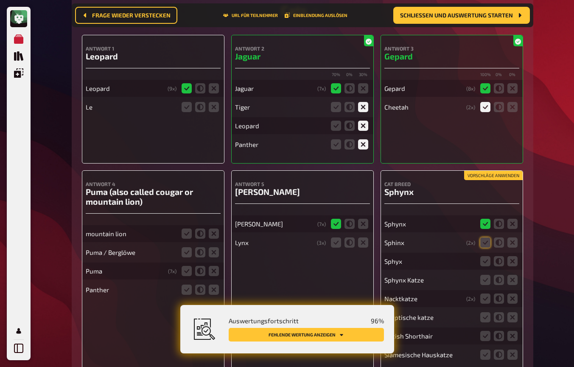
click at [489, 171] on button "Vorschläge anwenden" at bounding box center [493, 175] width 59 height 9
click at [489, 256] on icon at bounding box center [485, 261] width 10 height 10
click at [0, 0] on input "radio" at bounding box center [0, 0] width 0 height 0
click at [485, 275] on icon at bounding box center [485, 280] width 10 height 10
click at [0, 0] on input "radio" at bounding box center [0, 0] width 0 height 0
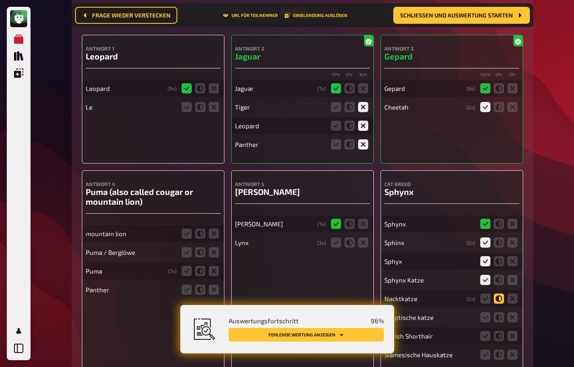
click at [500, 293] on icon at bounding box center [499, 298] width 10 height 10
click at [0, 0] on input "radio" at bounding box center [0, 0] width 0 height 0
click at [513, 312] on icon at bounding box center [513, 317] width 10 height 10
click at [0, 0] on input "radio" at bounding box center [0, 0] width 0 height 0
click at [514, 331] on icon at bounding box center [513, 336] width 10 height 10
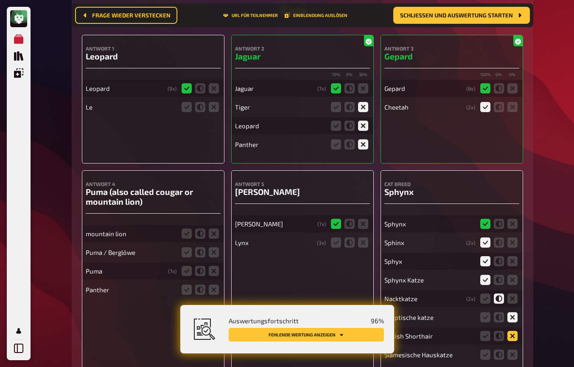
click at [0, 0] on input "radio" at bounding box center [0, 0] width 0 height 0
click at [514, 349] on icon at bounding box center [513, 354] width 10 height 10
click at [0, 0] on input "radio" at bounding box center [0, 0] width 0 height 0
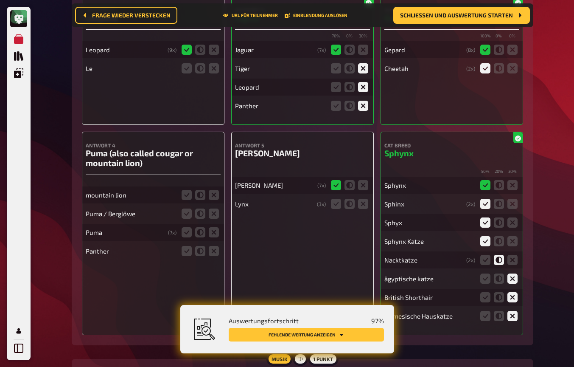
scroll to position [7555, 0]
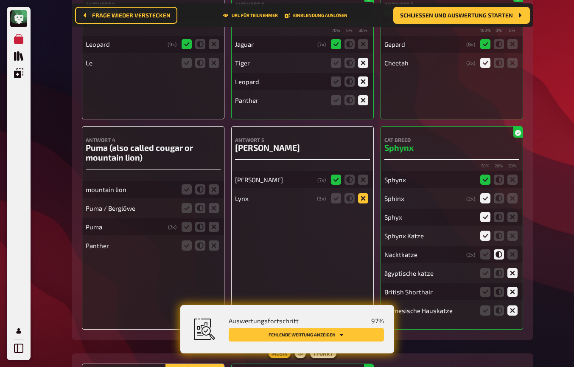
click at [362, 193] on icon at bounding box center [363, 198] width 10 height 10
click at [0, 0] on input "radio" at bounding box center [0, 0] width 0 height 0
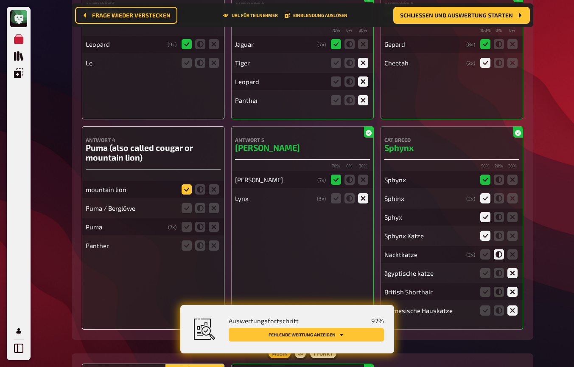
click at [185, 184] on icon at bounding box center [187, 189] width 10 height 10
click at [0, 0] on input "radio" at bounding box center [0, 0] width 0 height 0
click at [188, 203] on icon at bounding box center [187, 208] width 10 height 10
click at [0, 0] on input "radio" at bounding box center [0, 0] width 0 height 0
click at [191, 222] on icon at bounding box center [187, 227] width 10 height 10
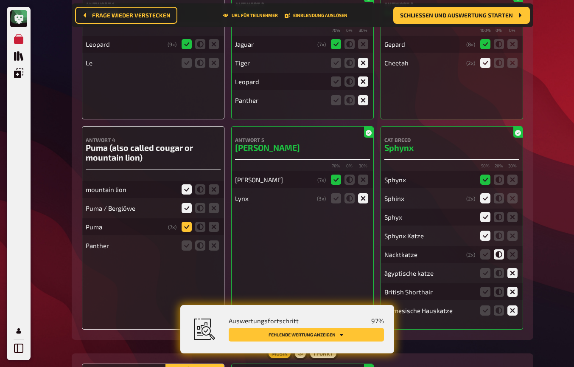
click at [0, 0] on input "radio" at bounding box center [0, 0] width 0 height 0
click at [214, 240] on icon at bounding box center [214, 245] width 10 height 10
click at [0, 0] on input "radio" at bounding box center [0, 0] width 0 height 0
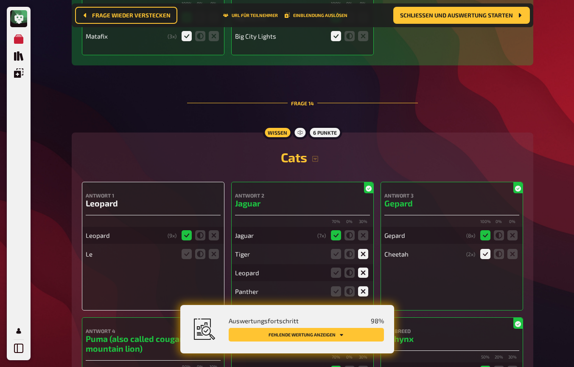
scroll to position [7363, 0]
click at [214, 249] on icon at bounding box center [214, 254] width 10 height 10
click at [0, 0] on input "radio" at bounding box center [0, 0] width 0 height 0
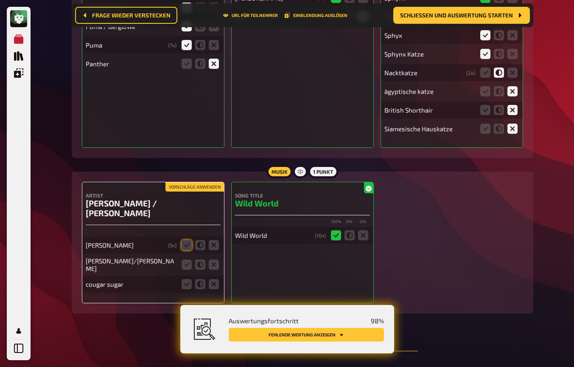
scroll to position [7748, 0]
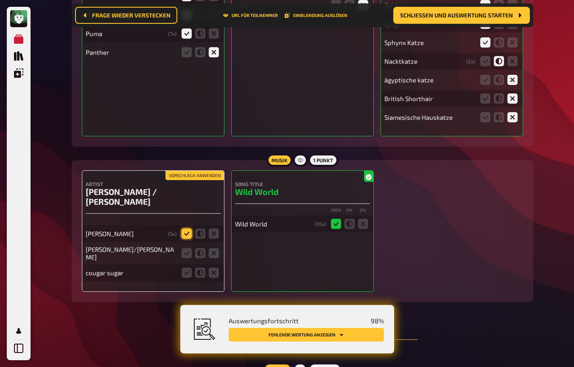
click at [184, 228] on icon at bounding box center [187, 233] width 10 height 10
click at [0, 0] on input "radio" at bounding box center [0, 0] width 0 height 0
click at [187, 248] on icon at bounding box center [187, 253] width 10 height 10
click at [0, 0] on input "radio" at bounding box center [0, 0] width 0 height 0
click at [215, 267] on icon at bounding box center [214, 272] width 10 height 10
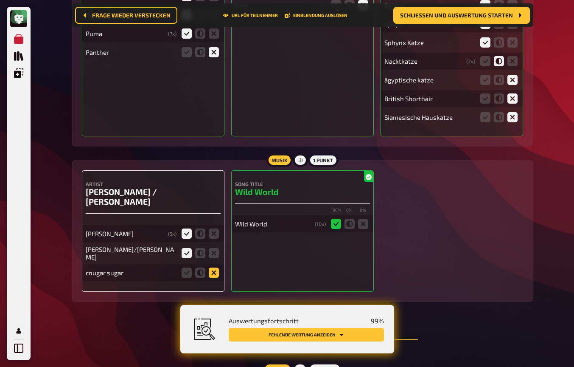
click at [0, 0] on input "radio" at bounding box center [0, 0] width 0 height 0
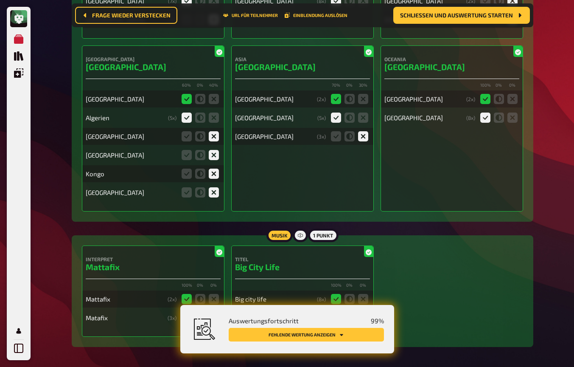
click at [264, 338] on button "Fehlende Wertung anzeigen" at bounding box center [306, 335] width 155 height 14
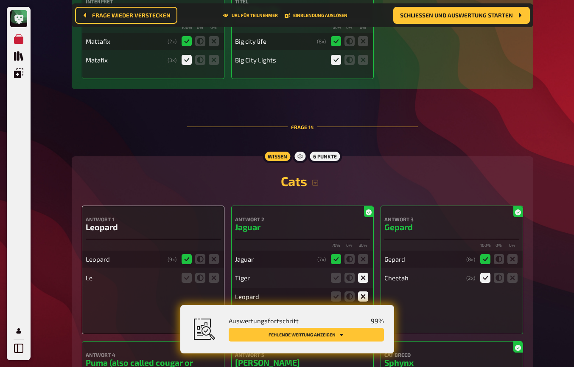
scroll to position [7385, 0]
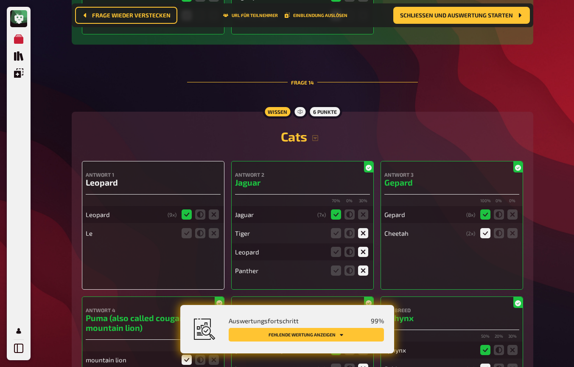
click at [216, 225] on div "Le" at bounding box center [153, 233] width 135 height 17
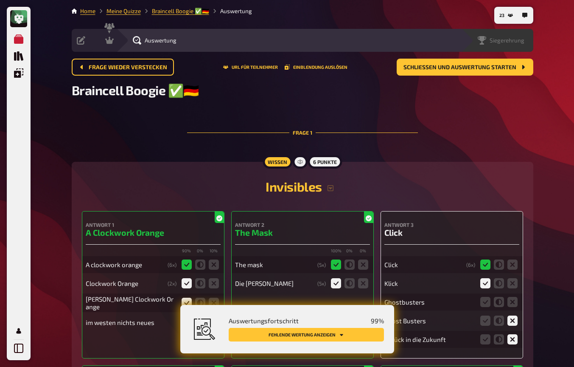
scroll to position [0, 0]
click at [517, 41] on span "Siegerehrung" at bounding box center [507, 40] width 35 height 7
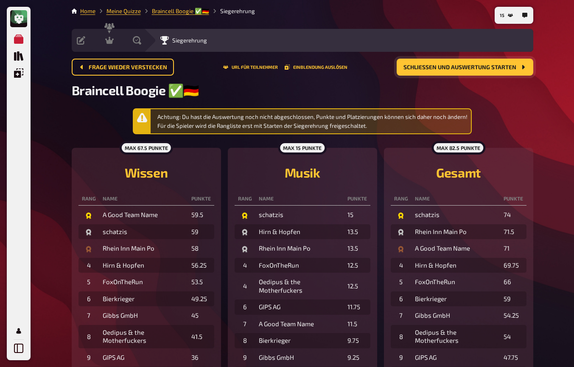
click at [444, 68] on span "Schließen und Auswertung starten" at bounding box center [460, 68] width 113 height 6
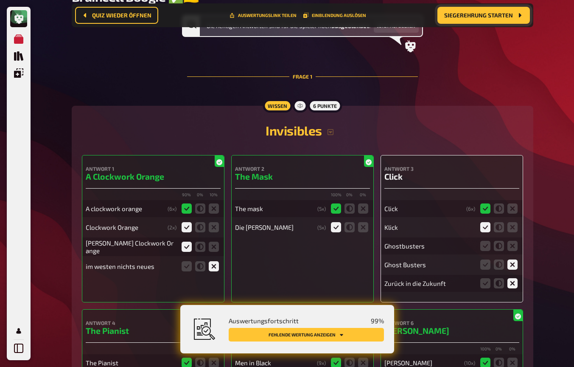
scroll to position [112, 0]
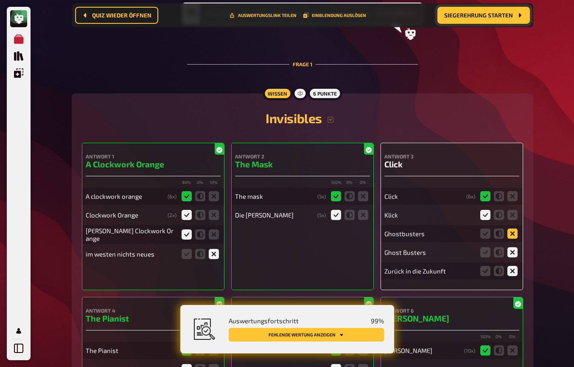
click at [515, 234] on icon at bounding box center [513, 233] width 10 height 10
click at [0, 0] on input "radio" at bounding box center [0, 0] width 0 height 0
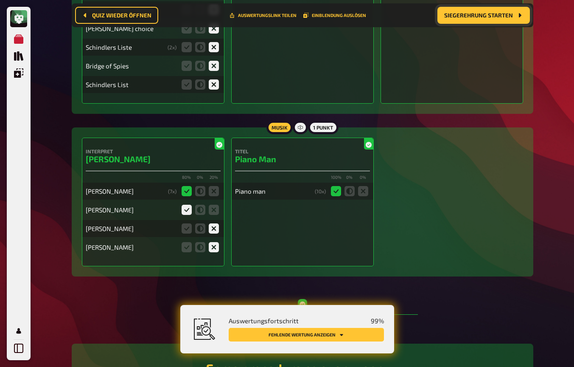
click at [360, 337] on button "Fehlende Wertung anzeigen" at bounding box center [306, 335] width 155 height 14
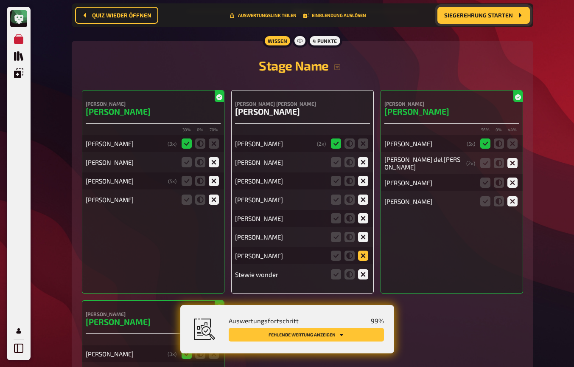
click at [364, 255] on icon at bounding box center [363, 255] width 10 height 10
click at [0, 0] on input "radio" at bounding box center [0, 0] width 0 height 0
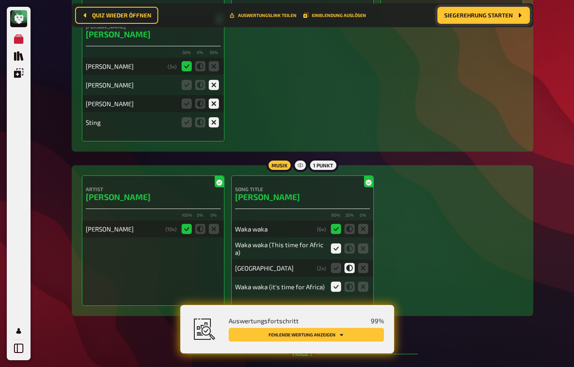
click at [361, 332] on button "Fehlende Wertung anzeigen" at bounding box center [306, 335] width 155 height 14
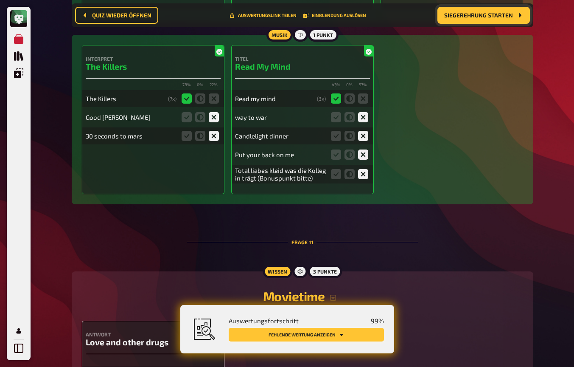
scroll to position [5722, 0]
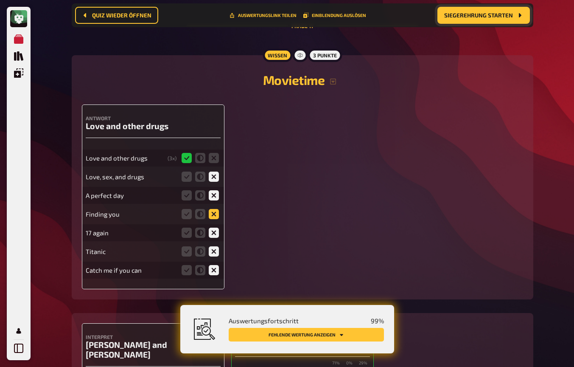
click at [214, 209] on icon at bounding box center [214, 214] width 10 height 10
click at [0, 0] on input "radio" at bounding box center [0, 0] width 0 height 0
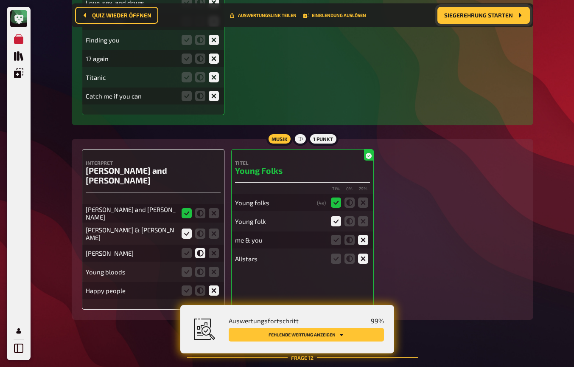
scroll to position [5917, 0]
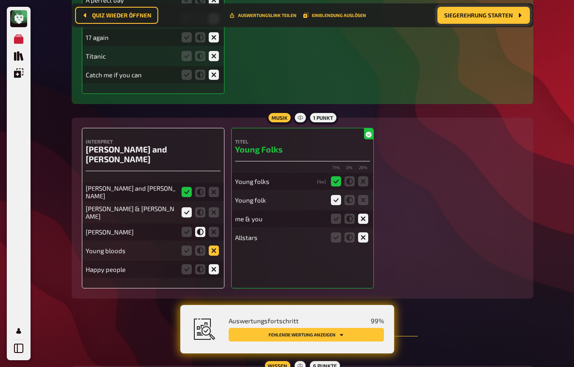
click at [215, 245] on icon at bounding box center [214, 250] width 10 height 10
click at [0, 0] on input "radio" at bounding box center [0, 0] width 0 height 0
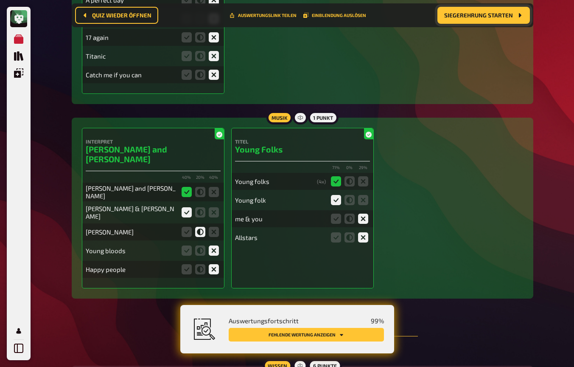
click at [354, 334] on button "Fehlende Wertung anzeigen" at bounding box center [306, 335] width 155 height 14
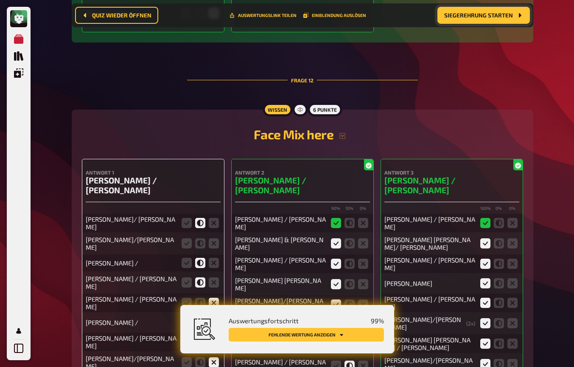
scroll to position [6214, 0]
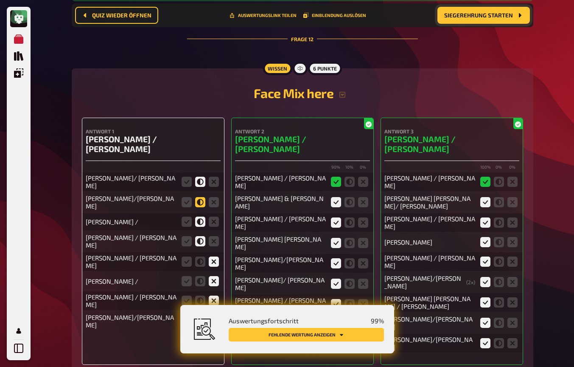
click at [199, 197] on icon at bounding box center [200, 202] width 10 height 10
click at [0, 0] on input "radio" at bounding box center [0, 0] width 0 height 0
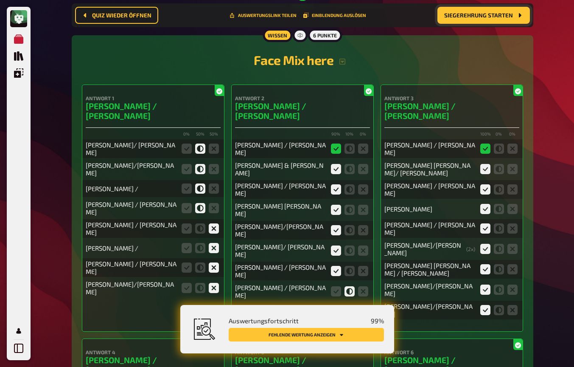
scroll to position [6249, 0]
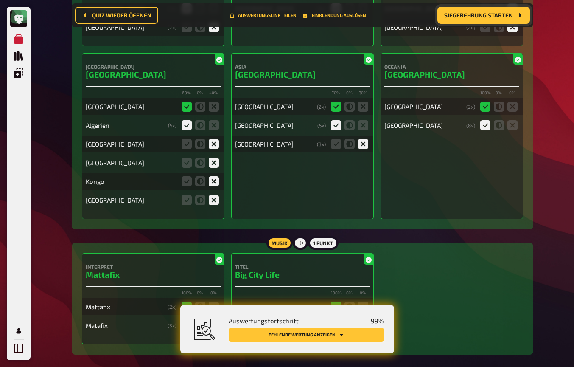
click at [354, 339] on button "Fehlende Wertung anzeigen" at bounding box center [306, 335] width 155 height 14
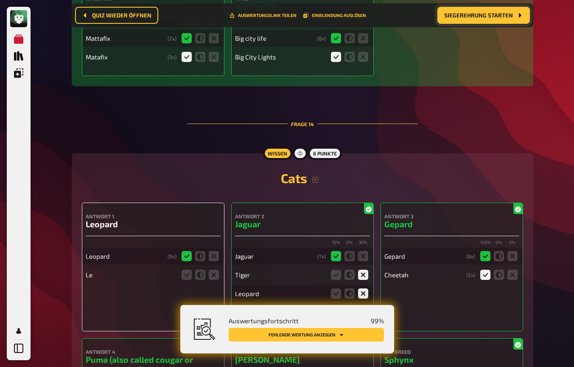
scroll to position [7459, 0]
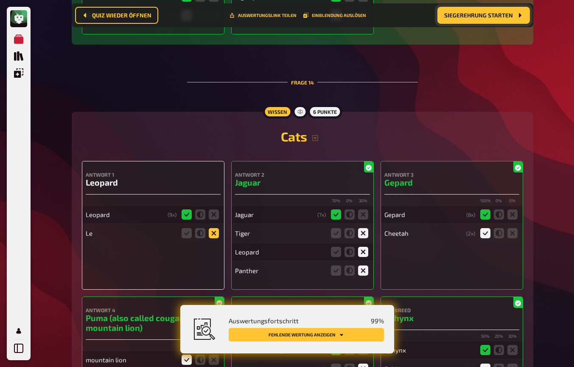
click at [212, 228] on icon at bounding box center [214, 233] width 10 height 10
click at [0, 0] on input "radio" at bounding box center [0, 0] width 0 height 0
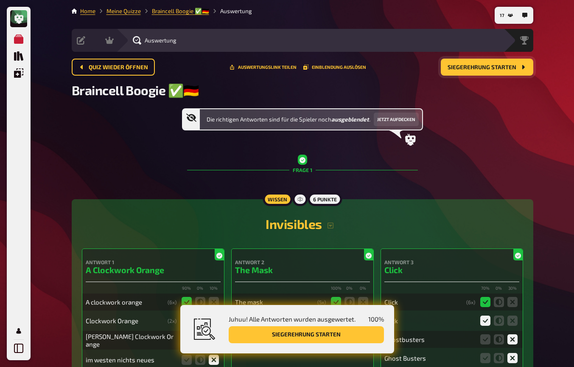
scroll to position [0, 0]
click at [510, 40] on span "Siegerehrung" at bounding box center [507, 40] width 35 height 7
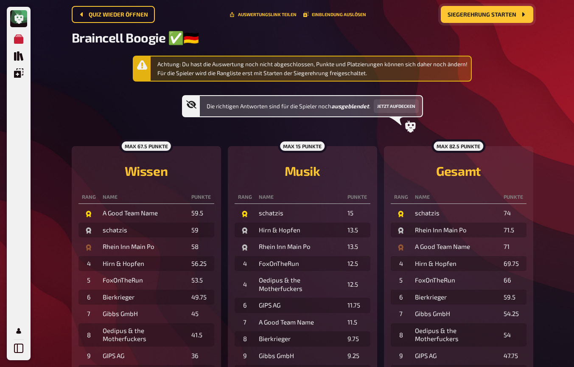
scroll to position [53, 0]
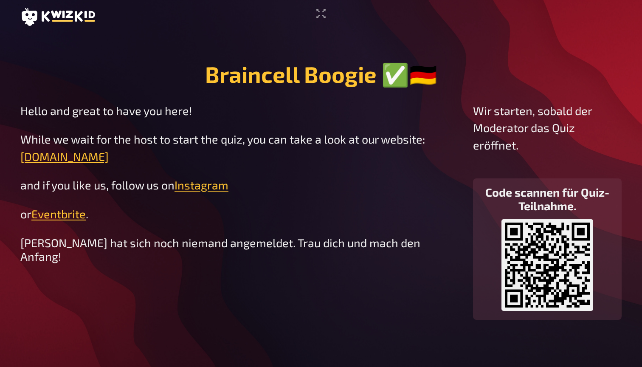
click at [287, 51] on main "Braincell Boogie ✅​🇩🇪 Hello and great to have you here! While we wait for the h…" at bounding box center [320, 190] width 601 height 312
click at [317, 13] on icon "Vollbildmodus aktivieren" at bounding box center [321, 14] width 14 height 14
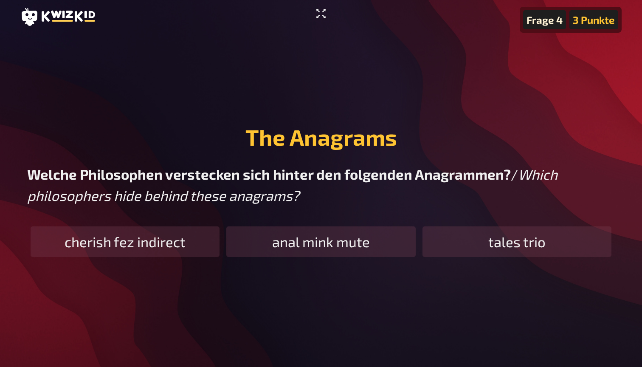
click at [315, 14] on icon "Vollbildmodus aktivieren" at bounding box center [321, 14] width 14 height 14
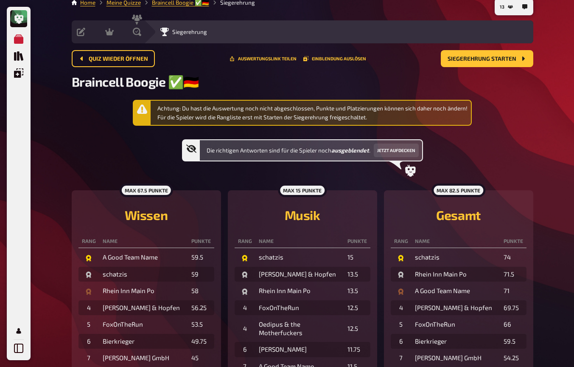
scroll to position [6, 0]
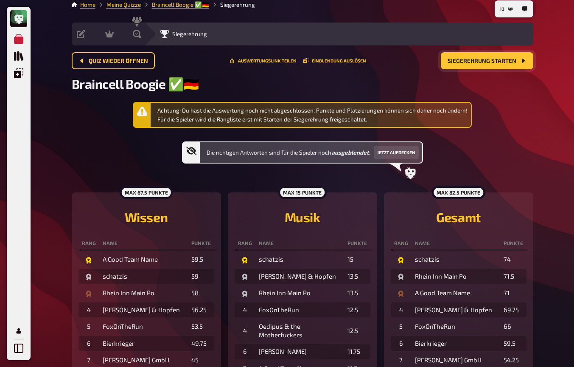
click at [488, 65] on button "Siegerehrung starten" at bounding box center [487, 60] width 93 height 17
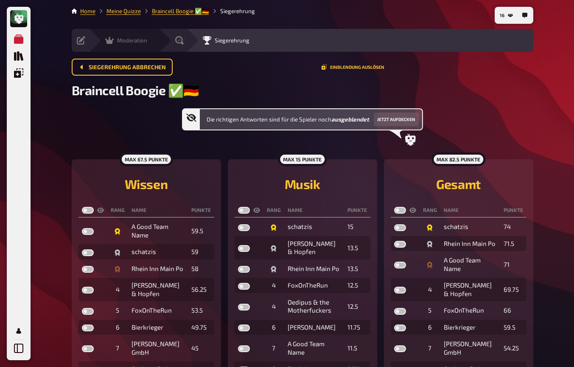
scroll to position [0, 0]
click at [140, 39] on icon at bounding box center [137, 40] width 8 height 8
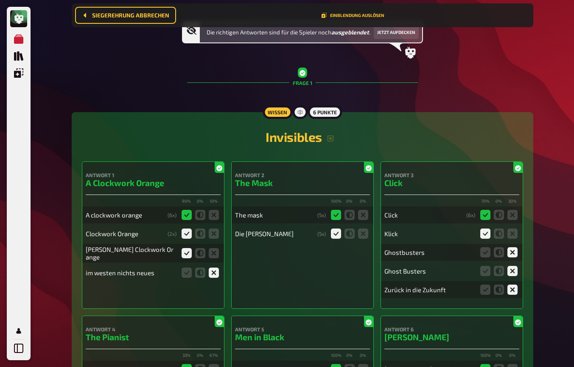
scroll to position [175, 0]
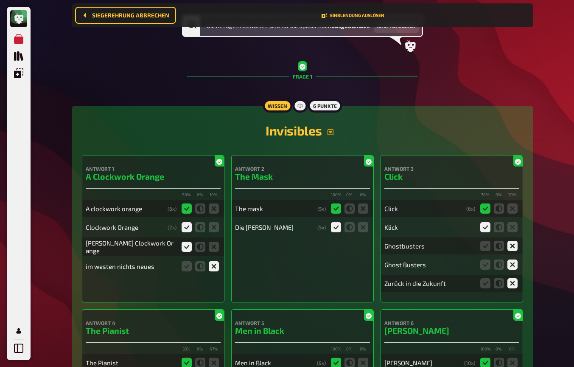
click at [328, 132] on icon "button" at bounding box center [331, 132] width 6 height 6
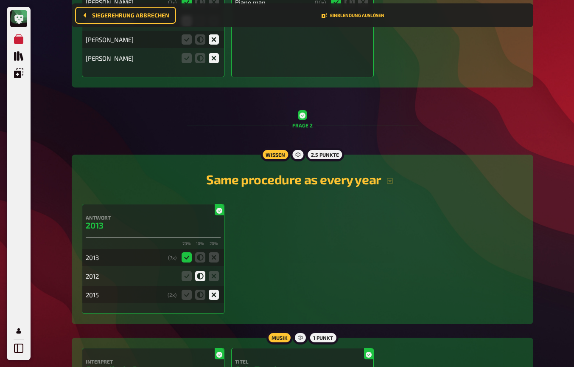
scroll to position [877, 0]
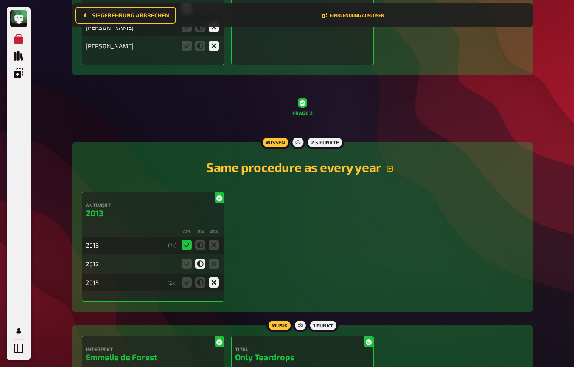
click at [391, 167] on icon "button" at bounding box center [390, 168] width 7 height 7
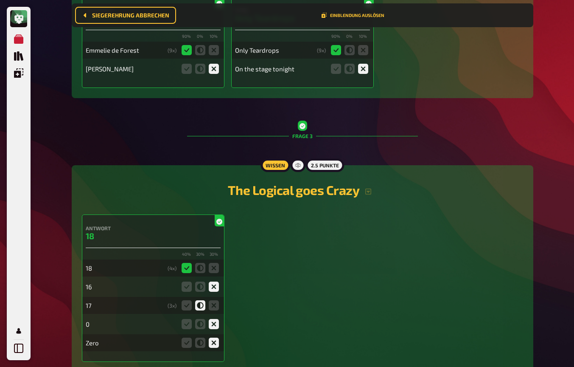
scroll to position [1296, 0]
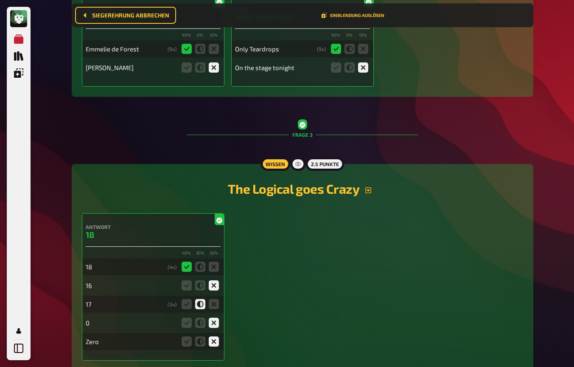
click at [367, 187] on icon "button" at bounding box center [368, 190] width 6 height 6
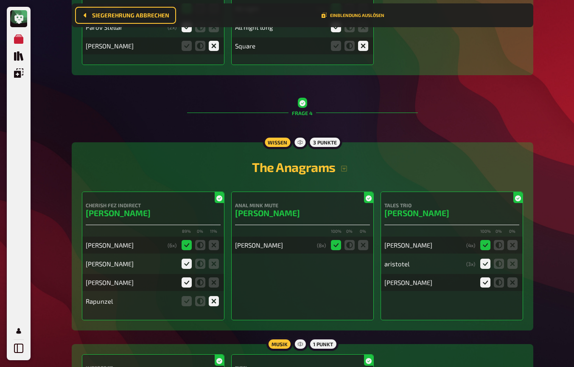
scroll to position [1864, 0]
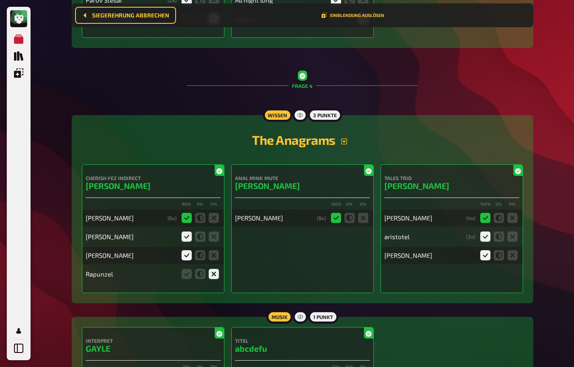
click at [345, 138] on icon "button" at bounding box center [344, 141] width 7 height 7
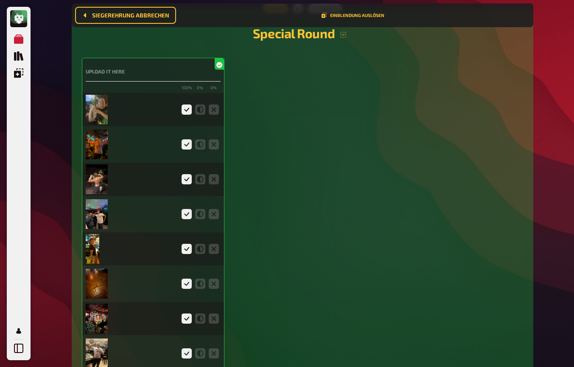
scroll to position [2455, 0]
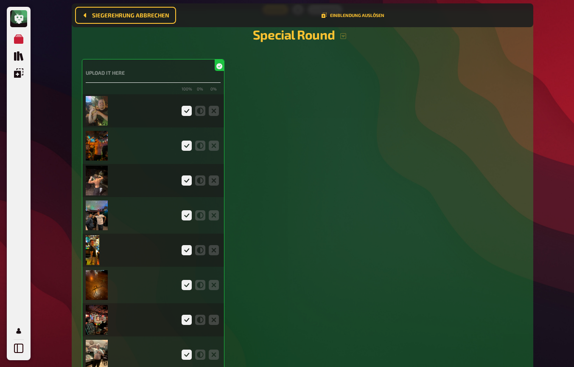
click at [96, 96] on img at bounding box center [97, 111] width 22 height 30
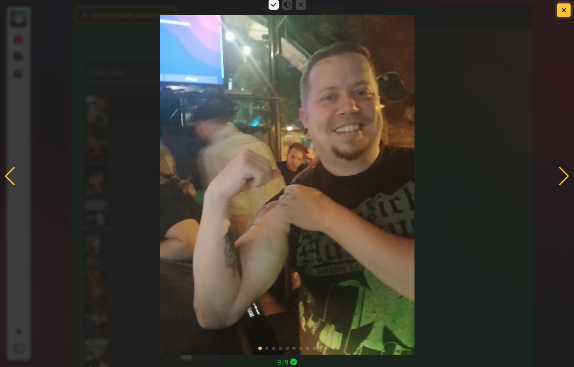
click at [567, 15] on button "button" at bounding box center [564, 10] width 14 height 14
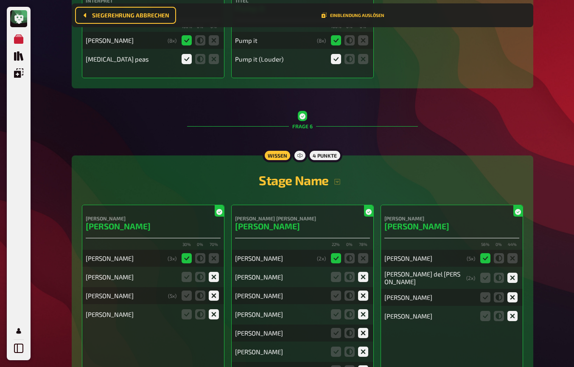
scroll to position [3004, 0]
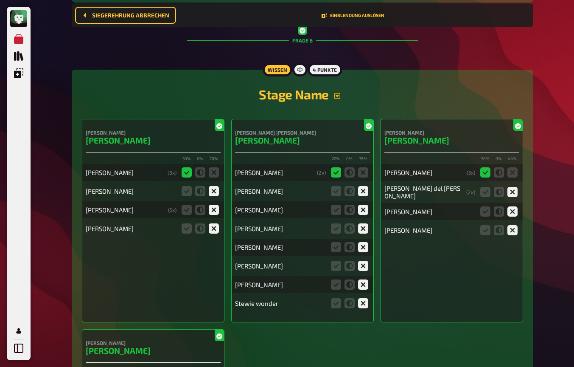
click at [338, 93] on icon "button" at bounding box center [337, 96] width 6 height 6
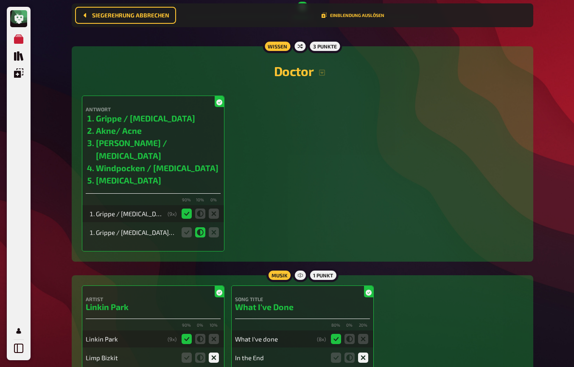
scroll to position [3724, 0]
click at [323, 70] on icon "button" at bounding box center [322, 73] width 6 height 6
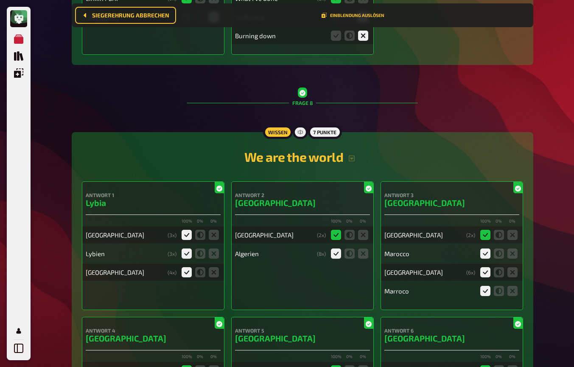
scroll to position [4315, 0]
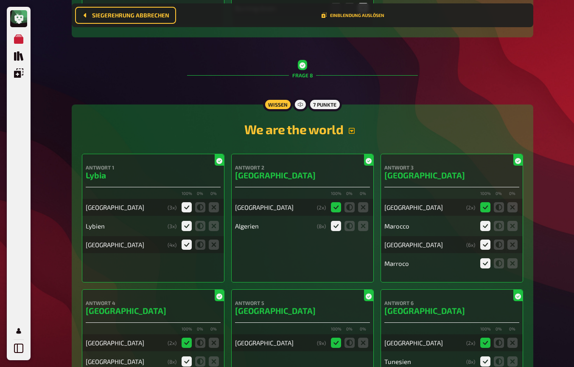
click at [351, 127] on icon "button" at bounding box center [351, 130] width 7 height 7
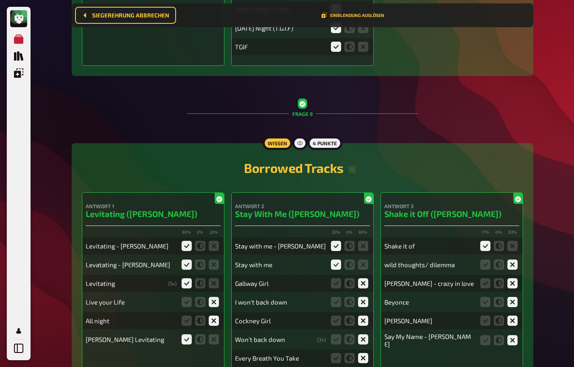
scroll to position [5068, 0]
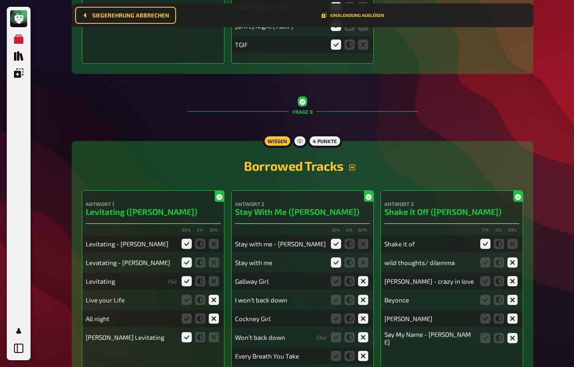
click at [354, 164] on icon "button" at bounding box center [352, 167] width 7 height 7
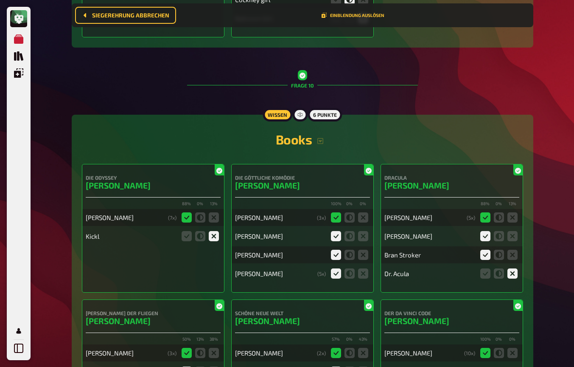
scroll to position [5863, 0]
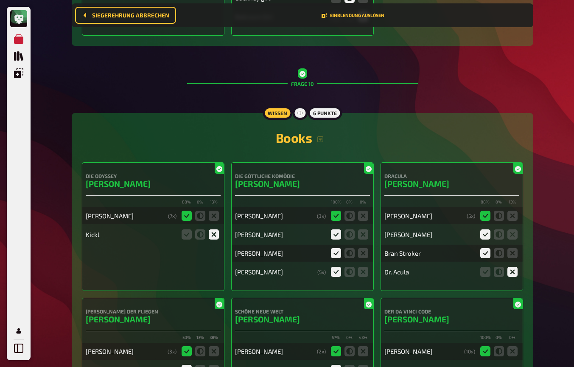
click at [321, 130] on h2 "Books" at bounding box center [302, 137] width 441 height 15
click at [321, 136] on icon "button" at bounding box center [320, 139] width 6 height 6
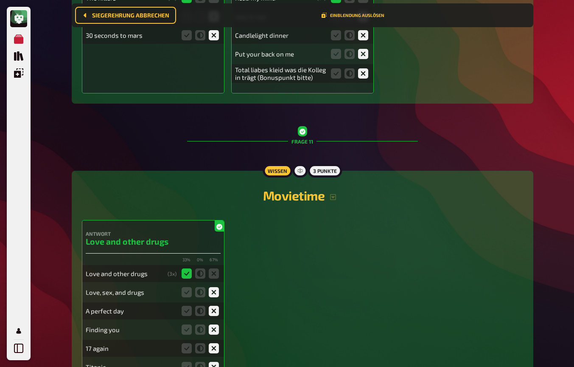
scroll to position [6527, 0]
click at [334, 193] on icon "button" at bounding box center [333, 196] width 7 height 7
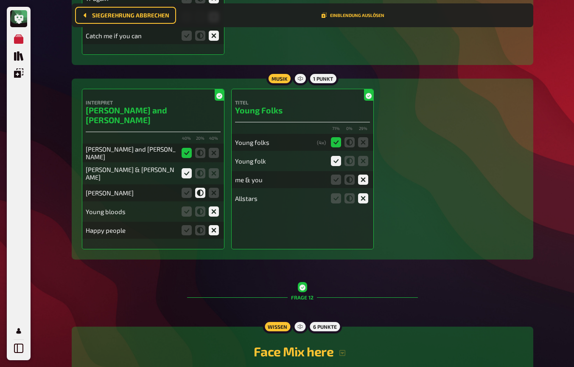
scroll to position [6886, 0]
click at [341, 349] on icon "button" at bounding box center [342, 352] width 7 height 7
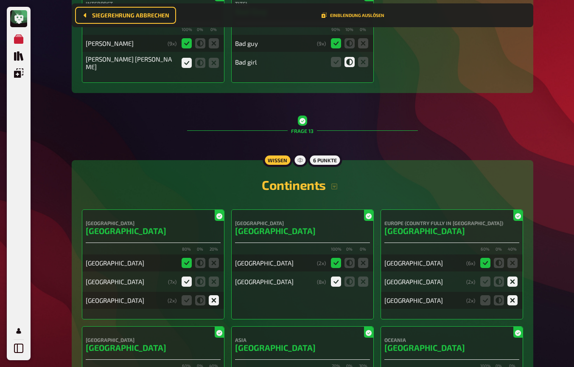
scroll to position [7933, 0]
click at [339, 183] on button "button" at bounding box center [334, 186] width 17 height 7
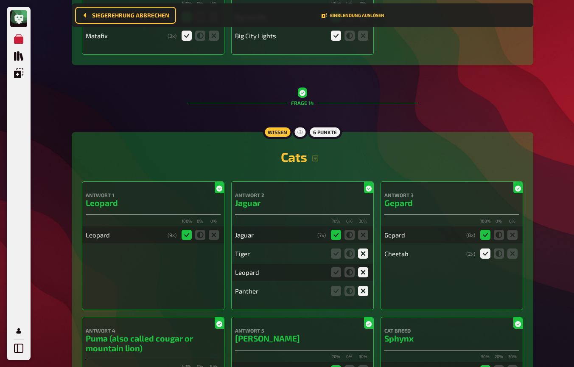
scroll to position [8505, 0]
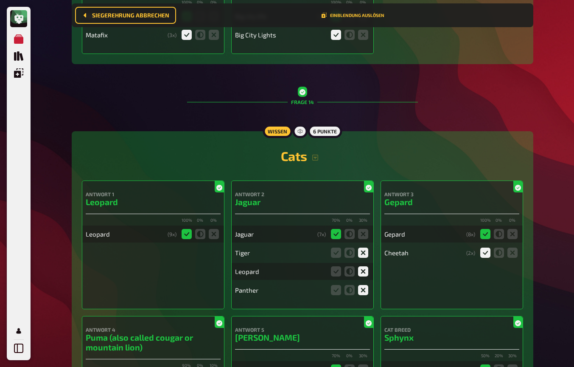
click at [317, 148] on h2 "Cats" at bounding box center [302, 155] width 441 height 15
click at [316, 154] on icon "button" at bounding box center [315, 157] width 7 height 7
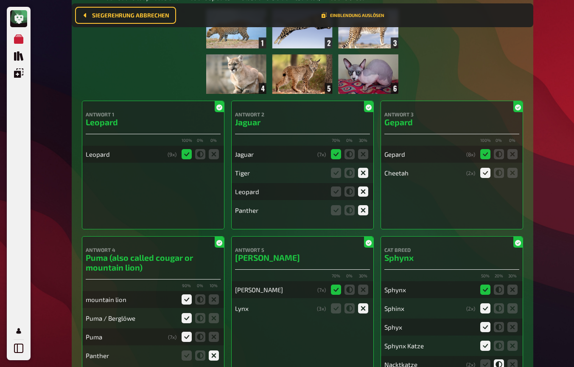
scroll to position [8707, 0]
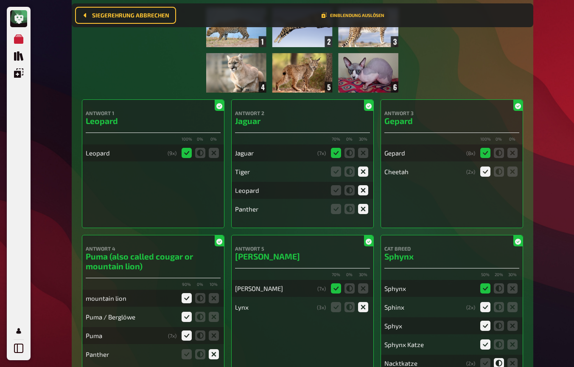
click at [338, 302] on icon at bounding box center [336, 307] width 10 height 10
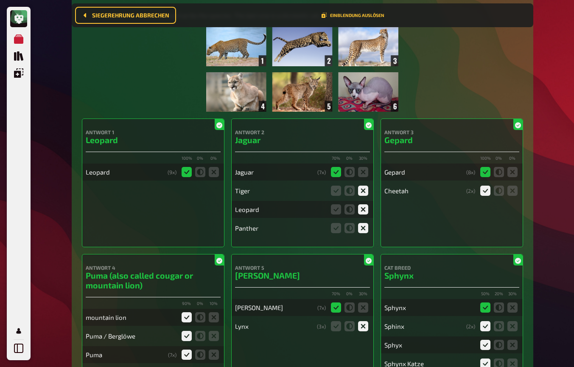
scroll to position [8687, 0]
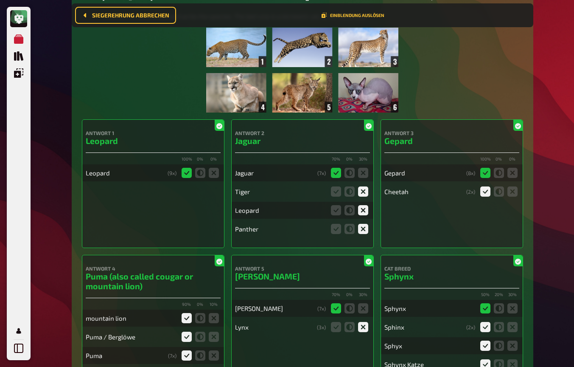
click at [333, 322] on icon at bounding box center [336, 327] width 10 height 10
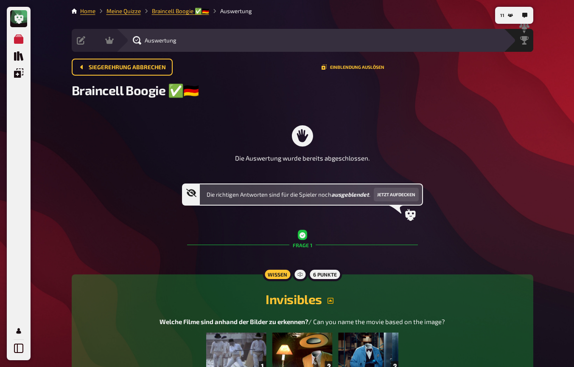
scroll to position [0, 0]
click at [199, 48] on div "Auswertung" at bounding box center [309, 40] width 387 height 23
click at [156, 69] on span "Siegerehrung abbrechen" at bounding box center [127, 68] width 77 height 6
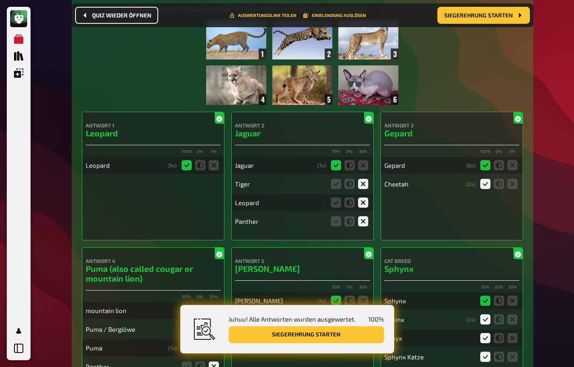
scroll to position [8631, 0]
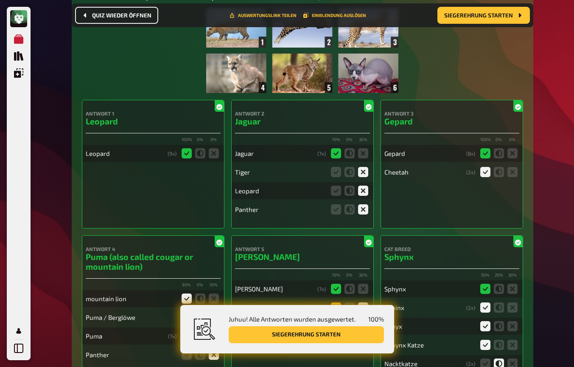
click at [338, 302] on icon at bounding box center [336, 307] width 10 height 10
click at [0, 0] on input "radio" at bounding box center [0, 0] width 0 height 0
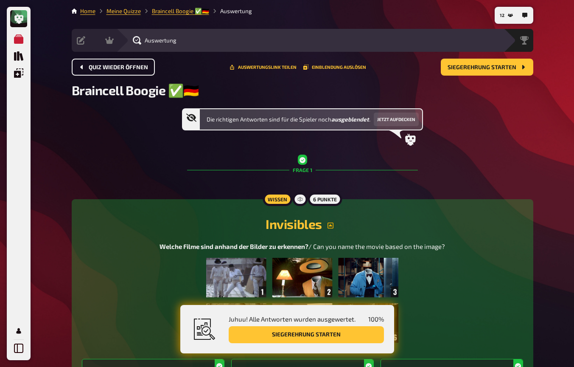
scroll to position [0, 0]
click at [462, 66] on span "Siegerehrung starten" at bounding box center [482, 68] width 69 height 6
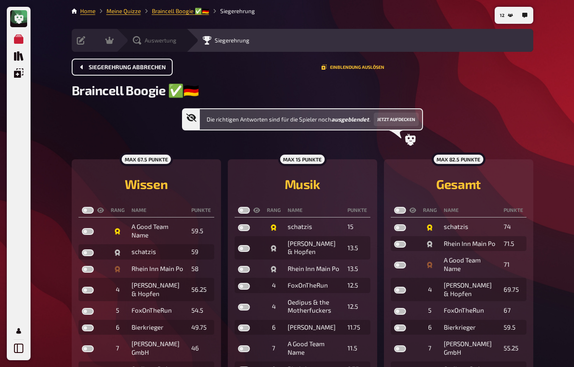
click at [143, 41] on div "Auswertung" at bounding box center [155, 40] width 44 height 8
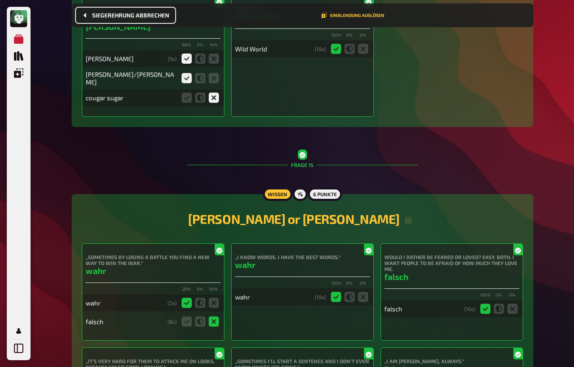
scroll to position [8084, 0]
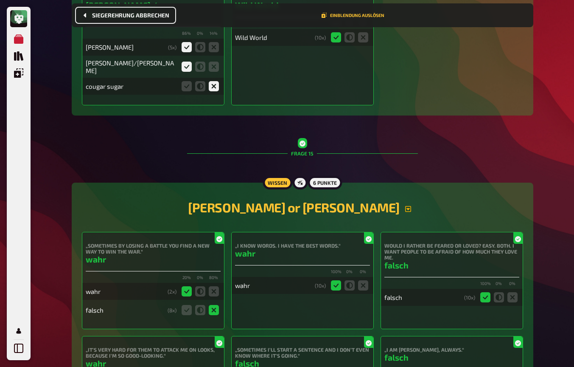
click at [405, 206] on icon "button" at bounding box center [408, 209] width 6 height 6
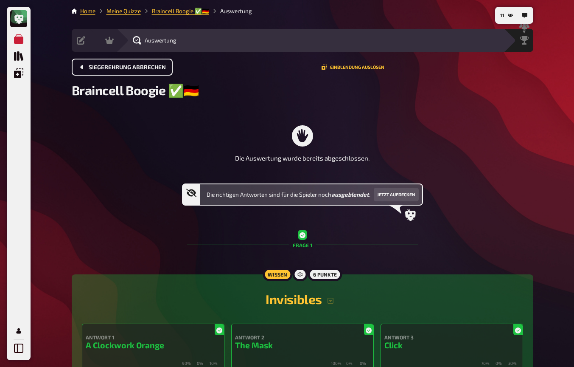
scroll to position [0, 0]
click at [360, 66] on button "Einblendung auslösen" at bounding box center [353, 67] width 63 height 5
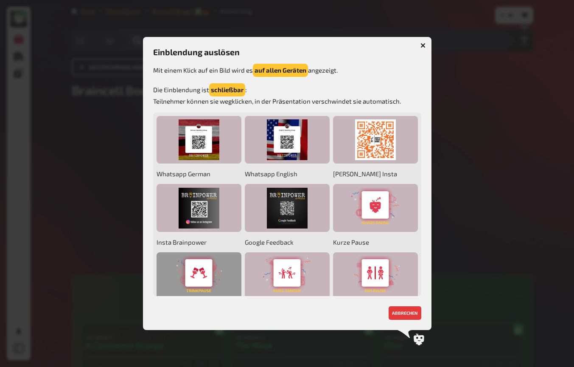
click at [195, 278] on div at bounding box center [199, 276] width 85 height 48
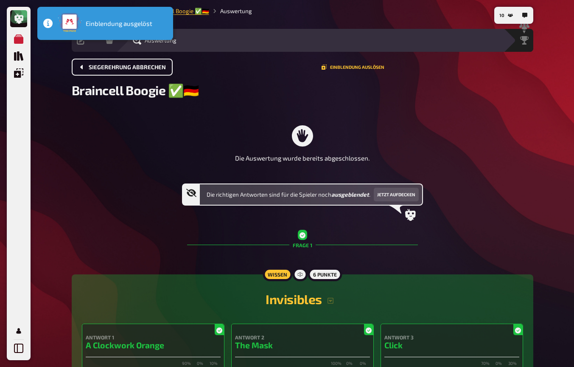
click at [502, 145] on div "Die Auswertung wurde bereits abgeschlossen. Die richtigen Antworten sind für di…" at bounding box center [303, 164] width 462 height 112
click at [514, 41] on span "Siegerehrung" at bounding box center [507, 40] width 35 height 7
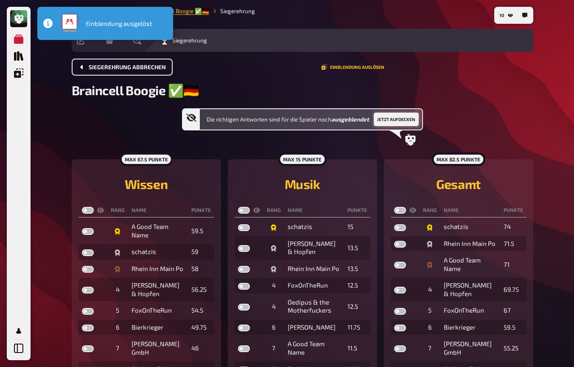
click at [399, 121] on button "Jetzt aufdecken" at bounding box center [396, 119] width 45 height 14
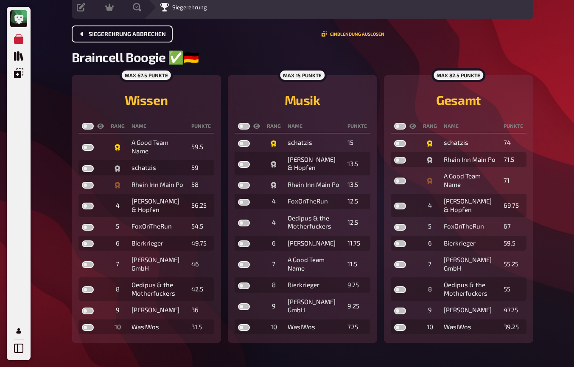
scroll to position [33, 0]
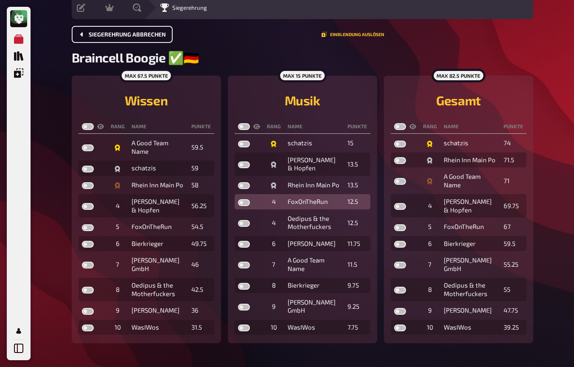
click at [243, 199] on label at bounding box center [244, 202] width 12 height 7
click at [238, 199] on input "checkbox" at bounding box center [238, 199] width 0 height 0
checkbox input "true"
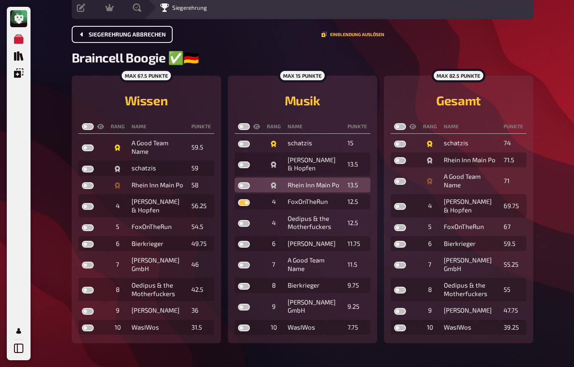
click at [244, 182] on label at bounding box center [244, 185] width 12 height 7
click at [238, 182] on input "checkbox" at bounding box center [238, 182] width 0 height 0
checkbox input "true"
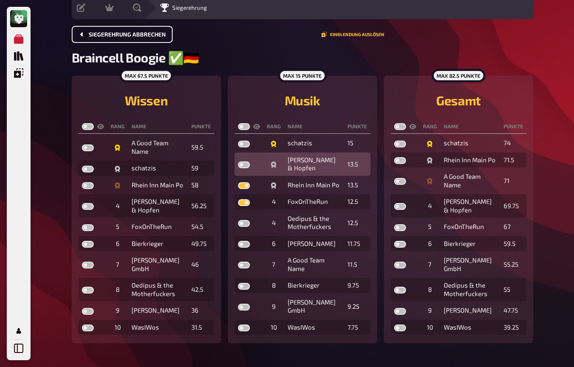
click at [243, 162] on label at bounding box center [244, 164] width 12 height 7
click at [238, 161] on input "checkbox" at bounding box center [238, 161] width 0 height 0
checkbox input "true"
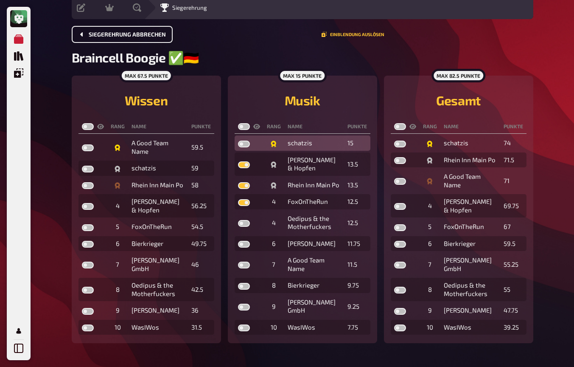
click at [247, 143] on label at bounding box center [244, 143] width 12 height 7
click at [238, 140] on input "checkbox" at bounding box center [238, 140] width 0 height 0
checkbox input "true"
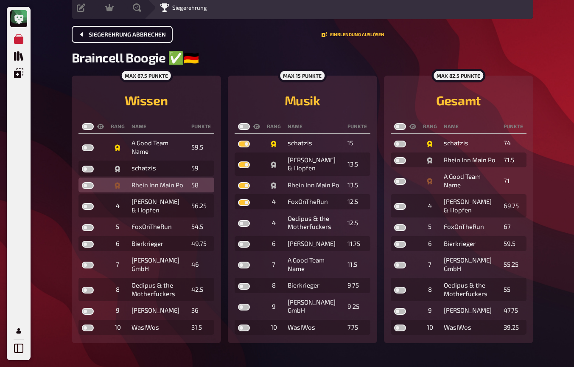
click at [87, 184] on label at bounding box center [88, 185] width 12 height 7
click at [82, 182] on input "checkbox" at bounding box center [81, 182] width 0 height 0
checkbox input "true"
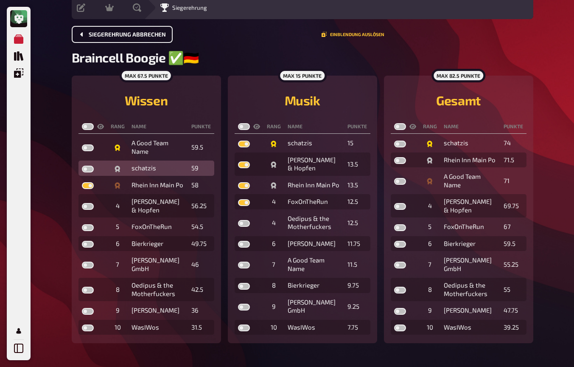
click at [89, 169] on label at bounding box center [88, 169] width 12 height 7
click at [82, 166] on input "checkbox" at bounding box center [81, 165] width 0 height 0
checkbox input "true"
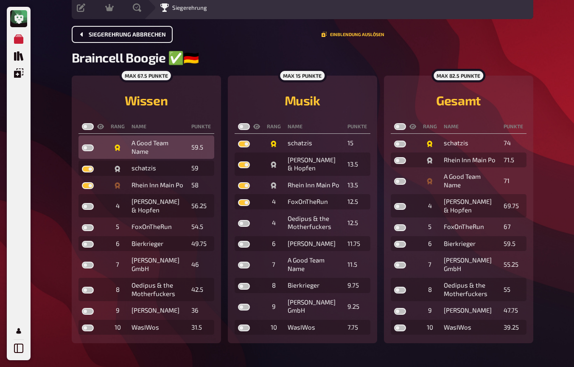
click at [91, 148] on label at bounding box center [88, 147] width 12 height 7
click at [82, 144] on input "checkbox" at bounding box center [81, 144] width 0 height 0
checkbox input "true"
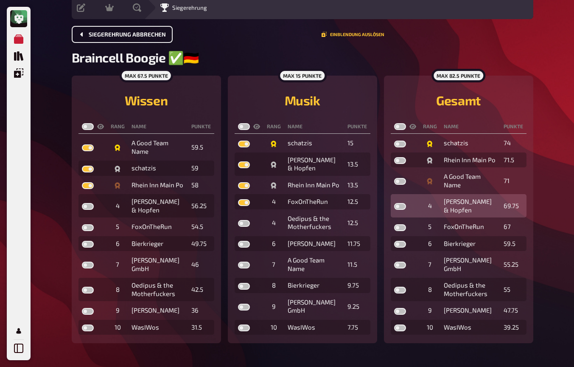
scroll to position [22, 0]
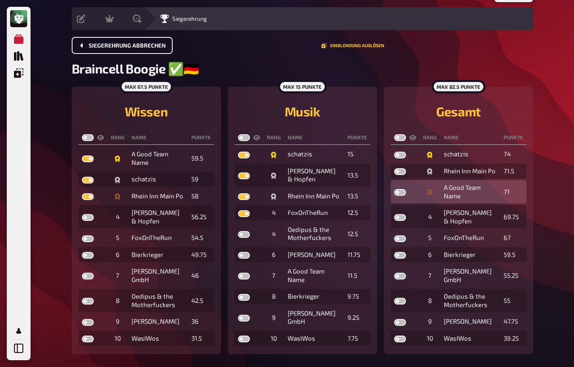
click at [401, 193] on label at bounding box center [400, 192] width 12 height 7
click at [394, 189] on input "checkbox" at bounding box center [394, 188] width 0 height 0
checkbox input "true"
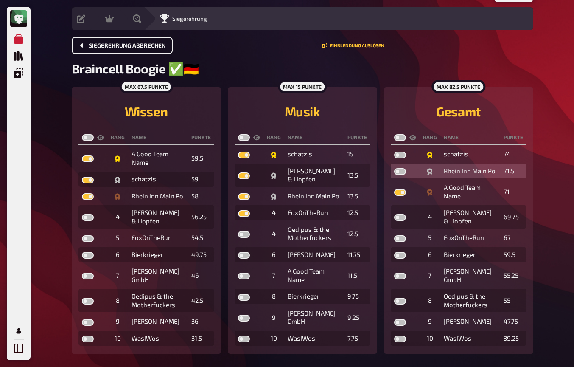
click at [400, 171] on label at bounding box center [400, 171] width 12 height 7
click at [394, 168] on input "checkbox" at bounding box center [394, 168] width 0 height 0
checkbox input "true"
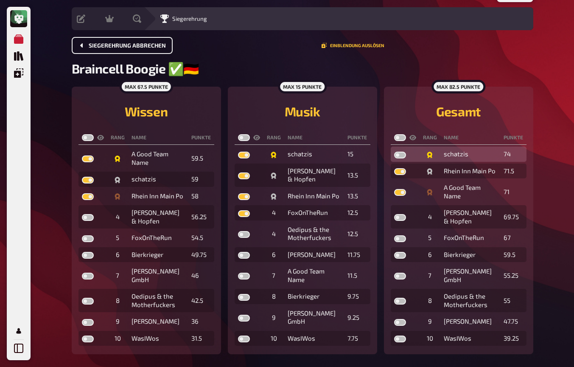
click at [403, 155] on label at bounding box center [400, 155] width 12 height 7
click at [394, 152] on input "checkbox" at bounding box center [394, 151] width 0 height 0
checkbox input "true"
click at [247, 140] on label at bounding box center [244, 137] width 12 height 7
click at [238, 134] on input "checkbox" at bounding box center [238, 134] width 0 height 0
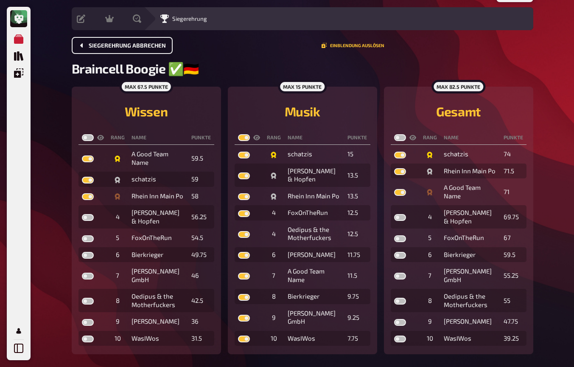
checkbox input "true"
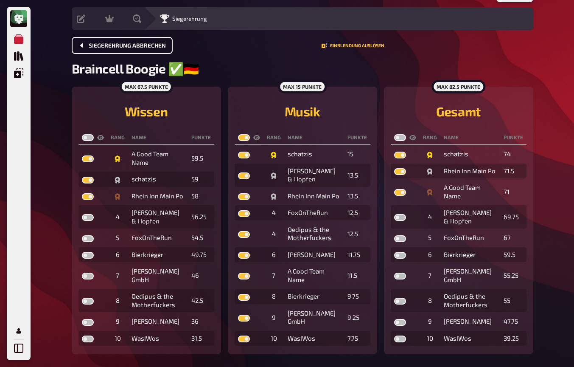
checkbox input "true"
click at [91, 139] on label at bounding box center [88, 137] width 12 height 7
click at [82, 134] on input "checkbox" at bounding box center [81, 134] width 0 height 0
checkbox input "true"
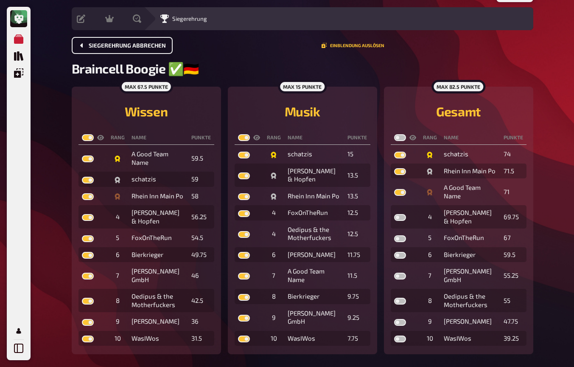
checkbox input "true"
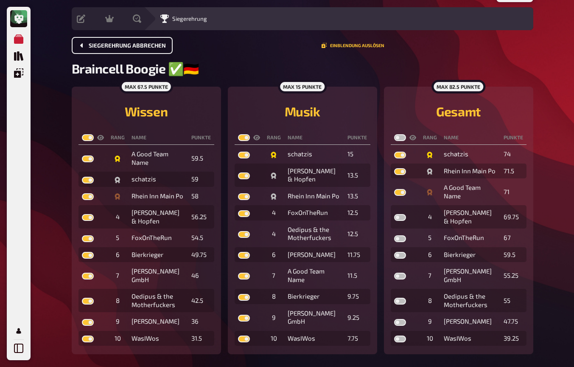
checkbox input "true"
click at [399, 138] on label at bounding box center [400, 137] width 12 height 7
click at [394, 134] on input "checkbox" at bounding box center [394, 134] width 0 height 0
checkbox input "true"
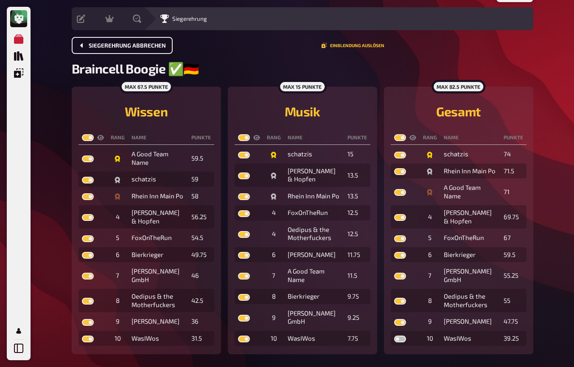
checkbox input "true"
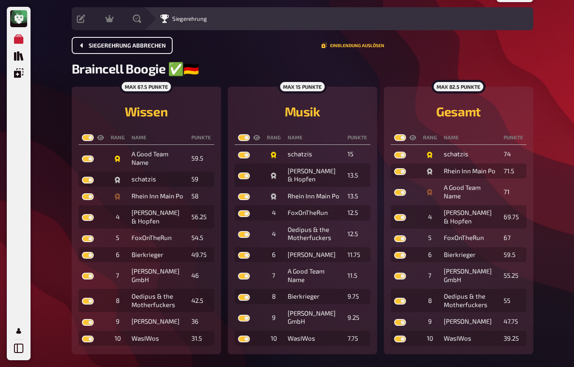
checkbox input "true"
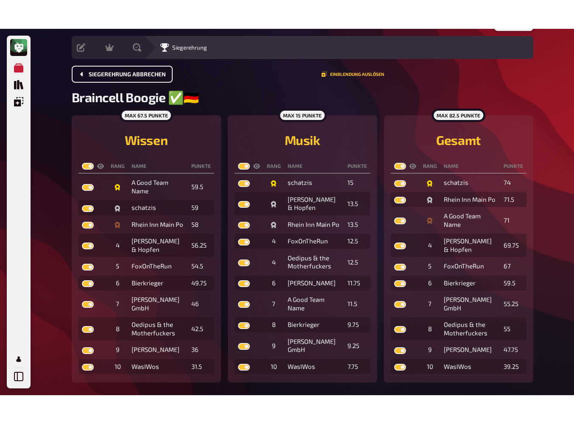
scroll to position [0, 0]
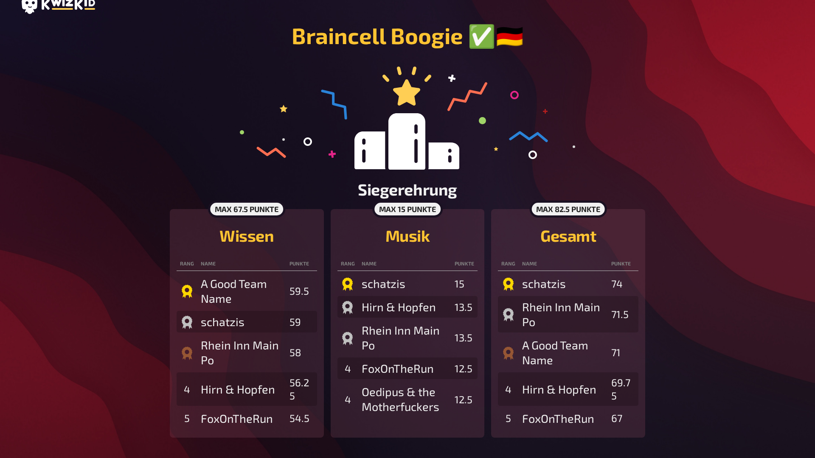
scroll to position [13, 0]
